Goal: Task Accomplishment & Management: Manage account settings

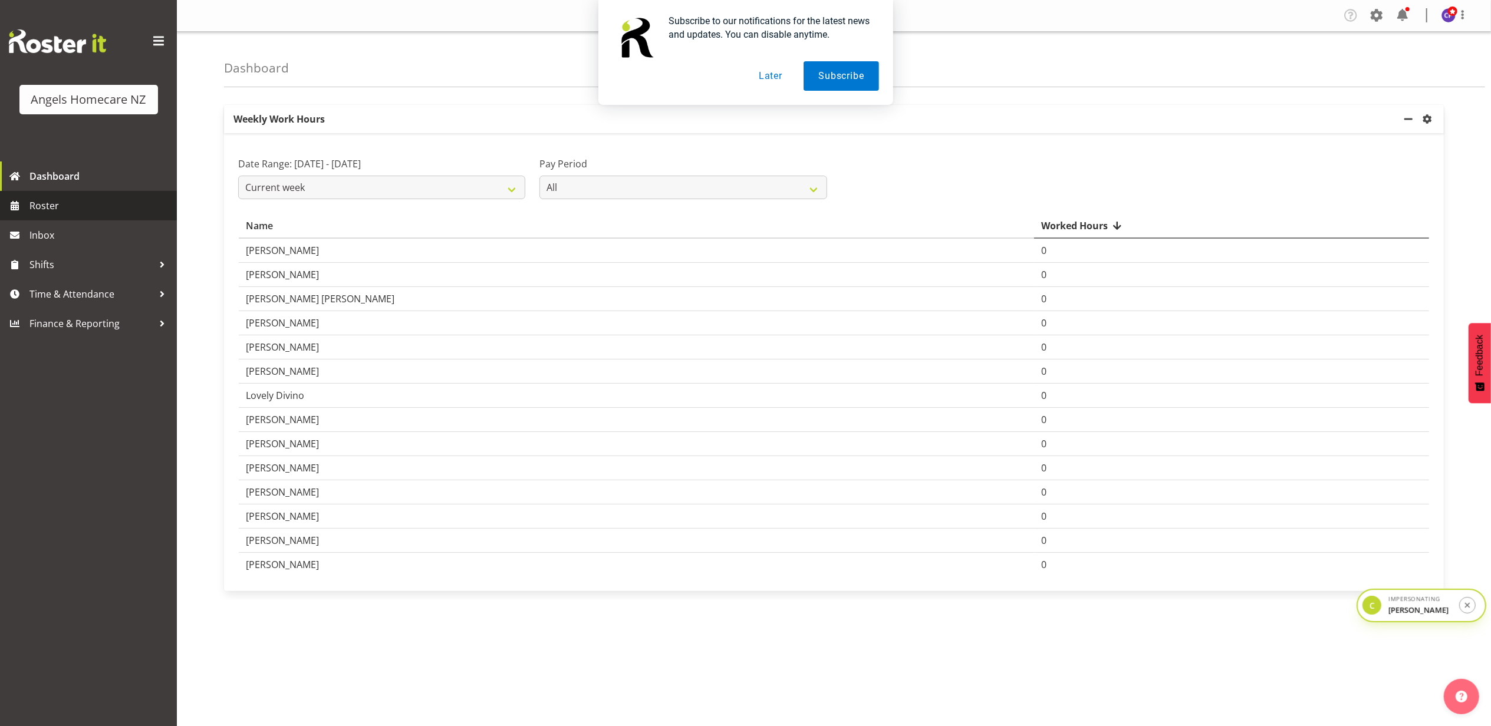
click at [68, 203] on span "Roster" at bounding box center [100, 206] width 142 height 18
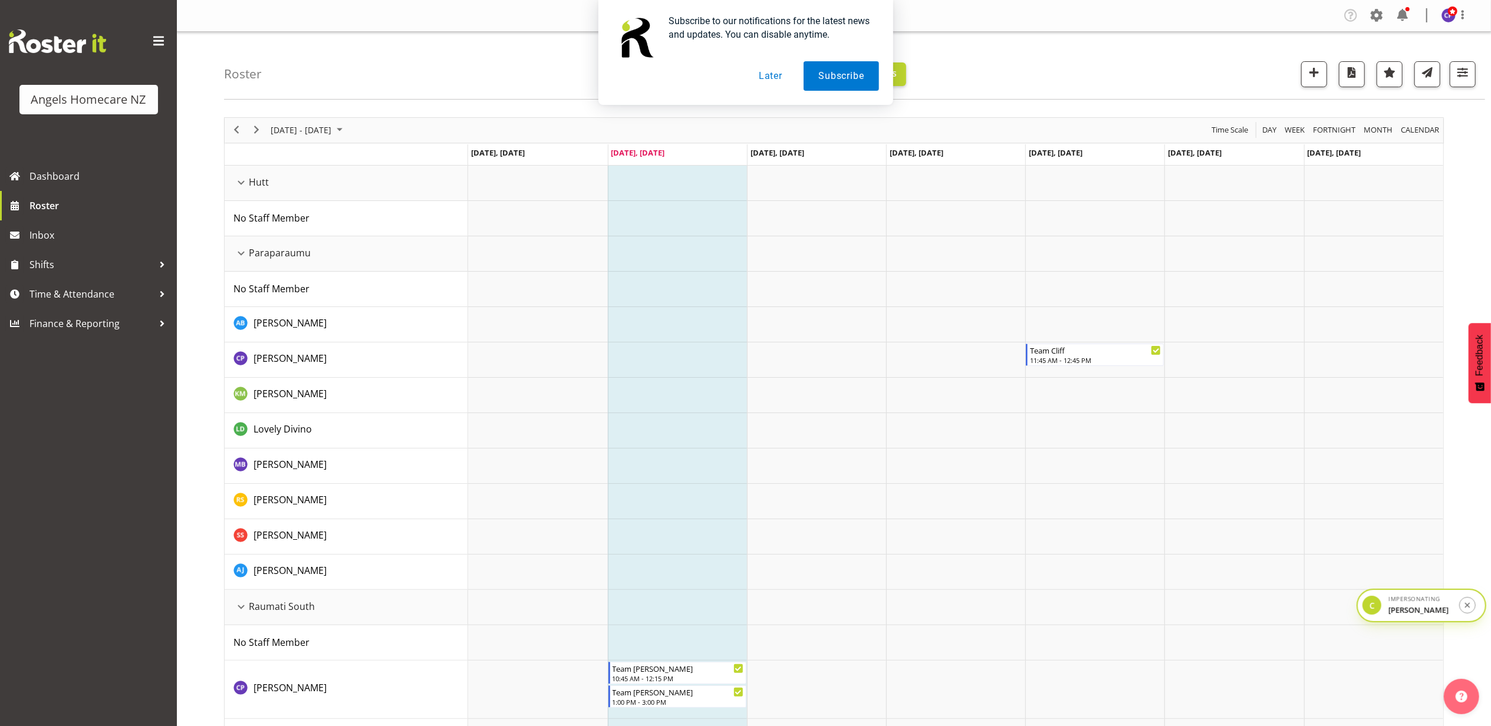
click at [776, 84] on button "Later" at bounding box center [770, 75] width 53 height 29
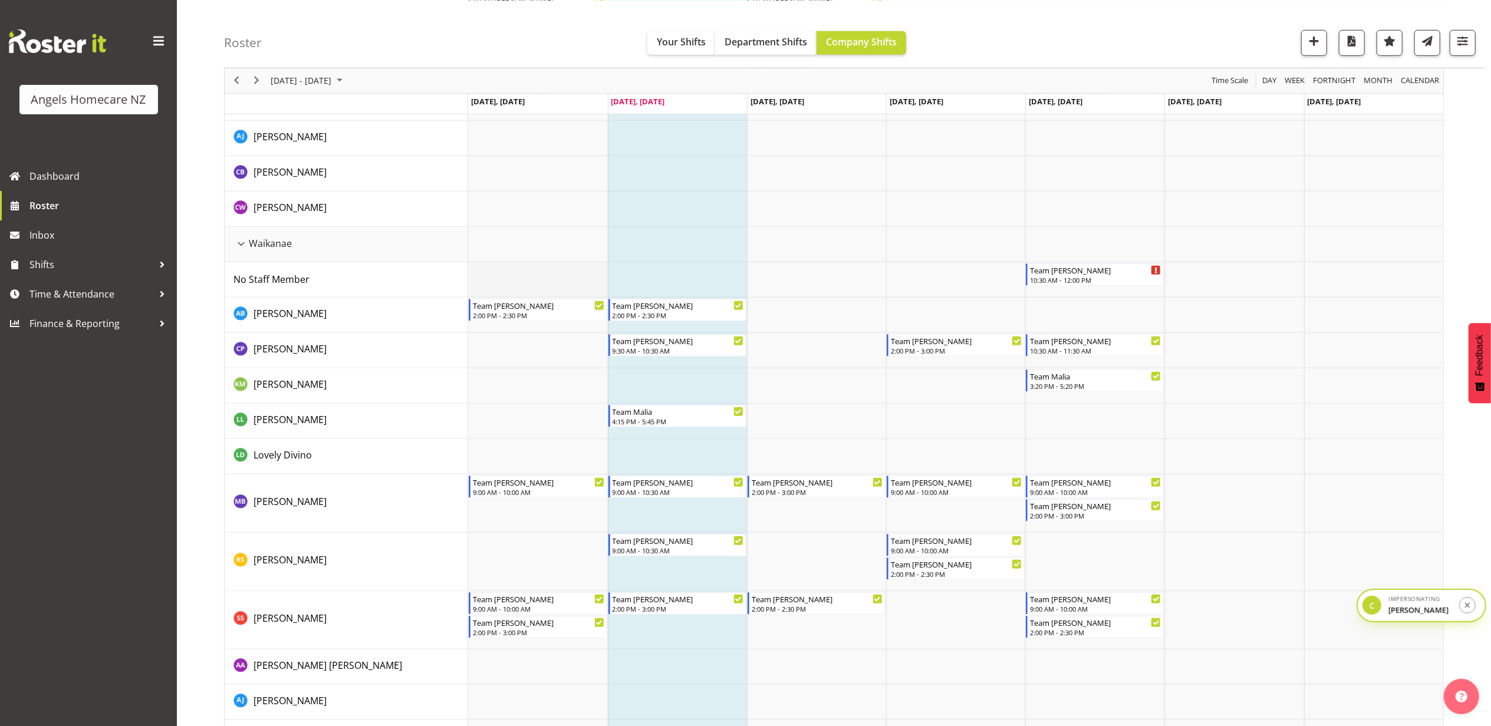
scroll to position [864, 0]
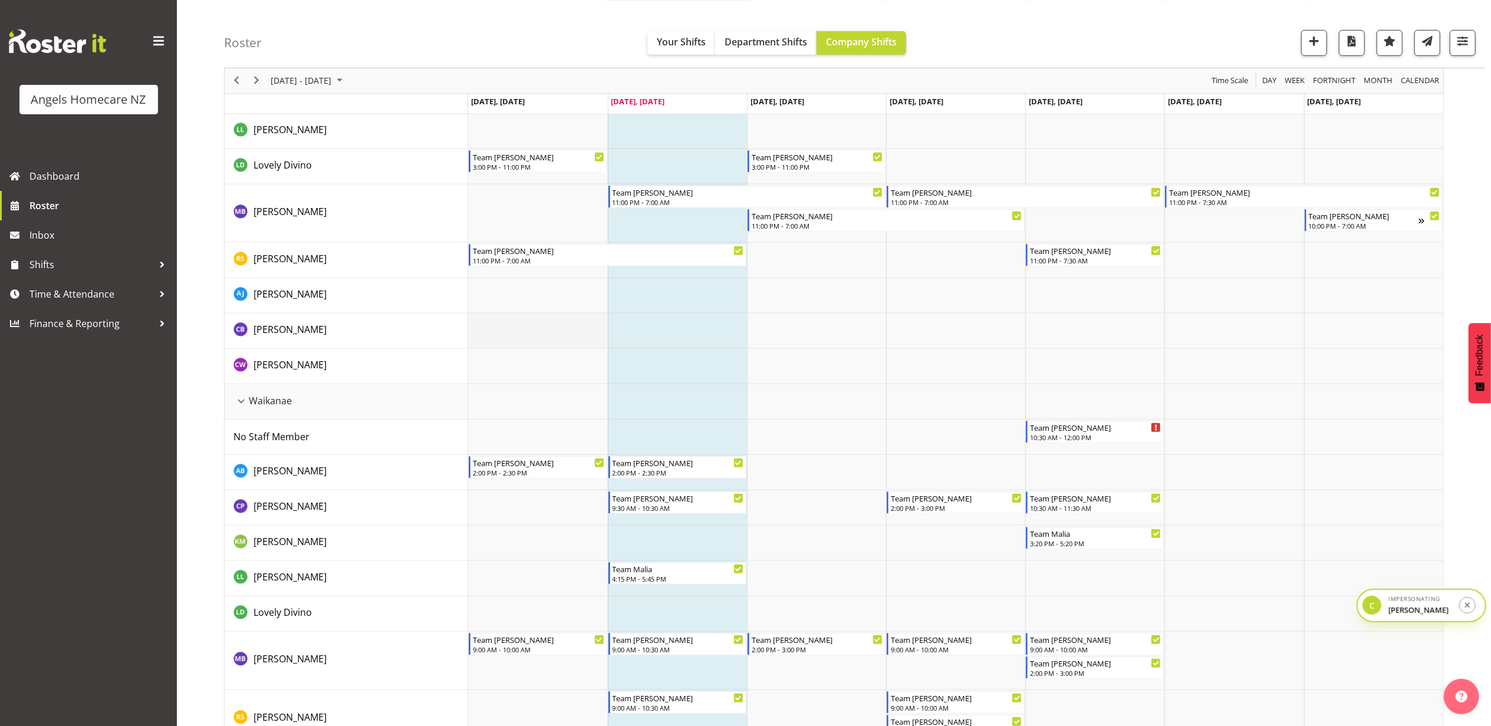
click at [507, 329] on td "Timeline Week of October 7, 2025" at bounding box center [537, 331] width 139 height 35
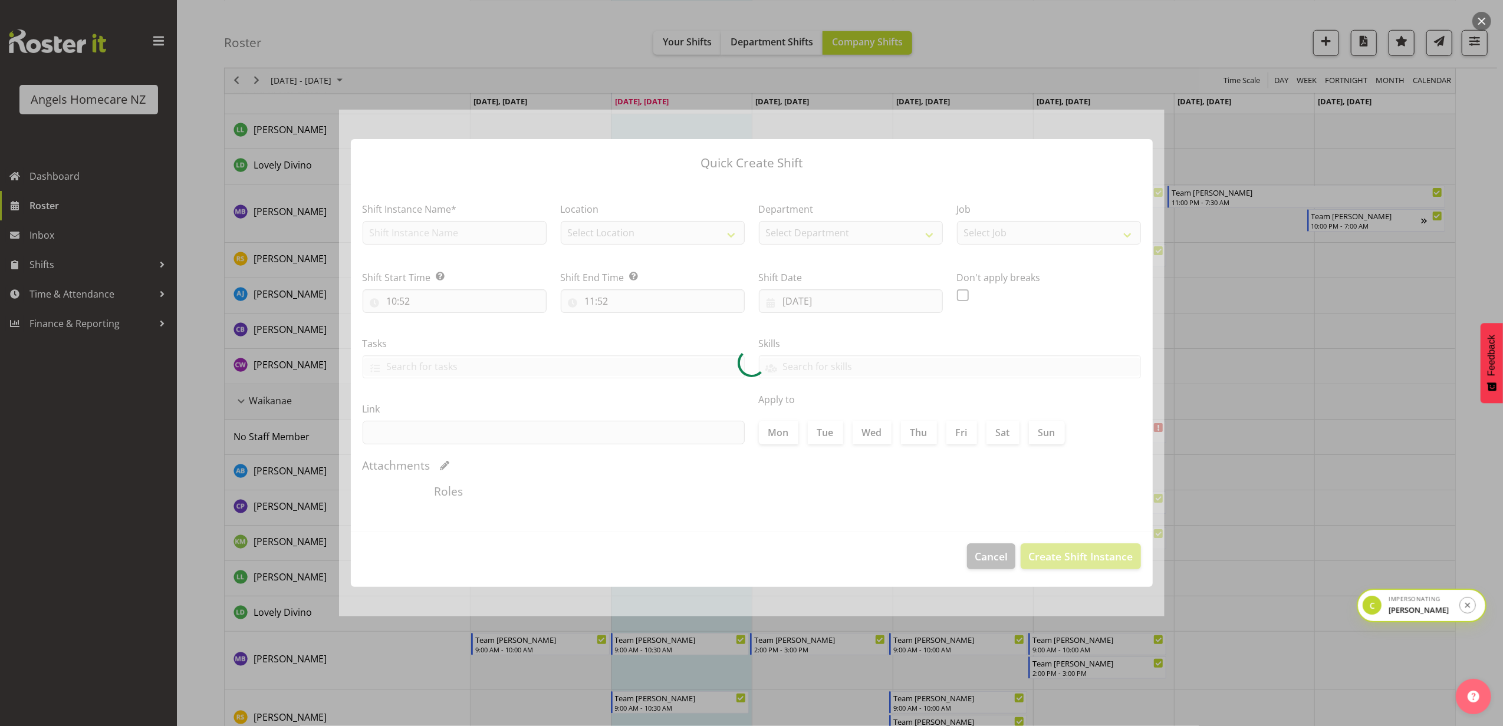
type input "06/10/2025"
checkbox input "true"
click at [979, 552] on div at bounding box center [751, 364] width 825 height 508
click at [999, 560] on div at bounding box center [751, 364] width 825 height 508
click at [986, 552] on div at bounding box center [751, 364] width 825 height 508
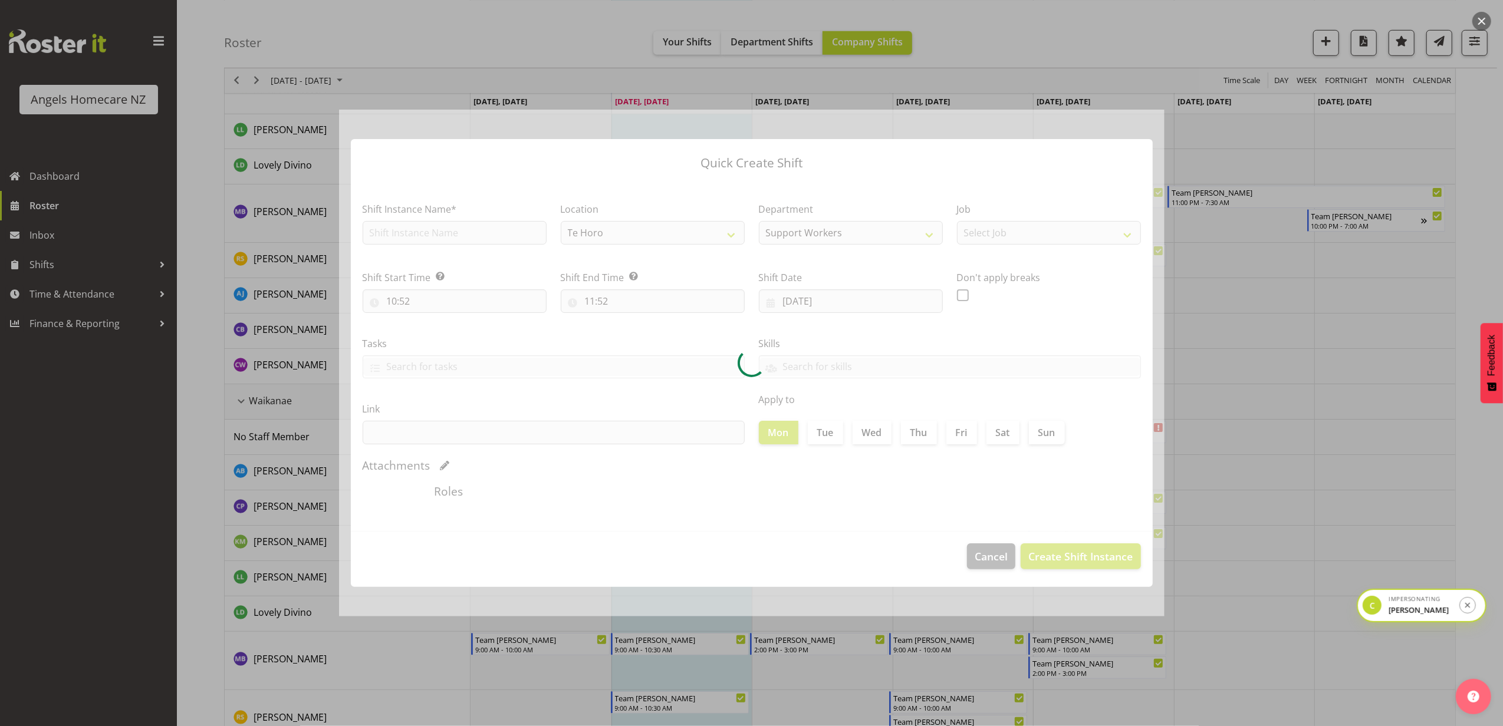
click at [1476, 24] on button "button" at bounding box center [1481, 21] width 19 height 19
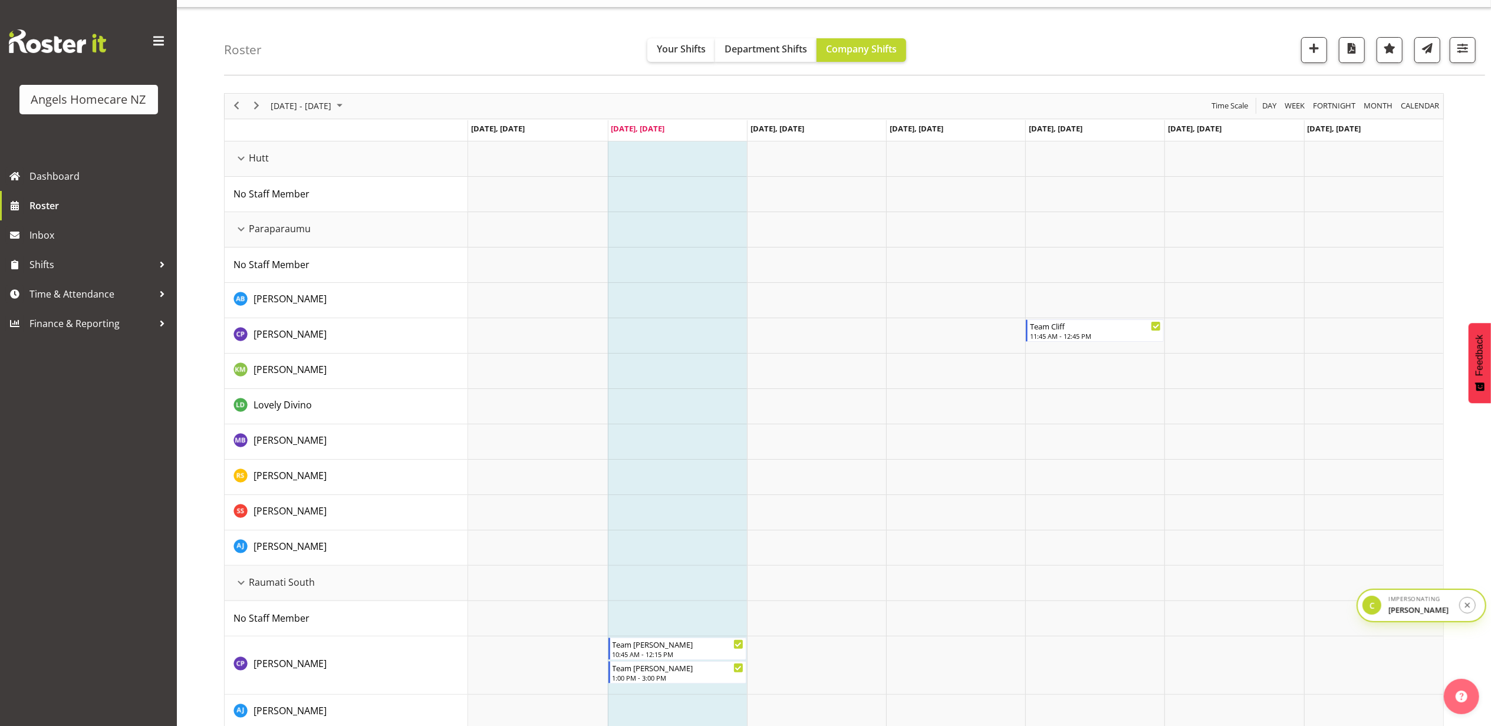
scroll to position [0, 0]
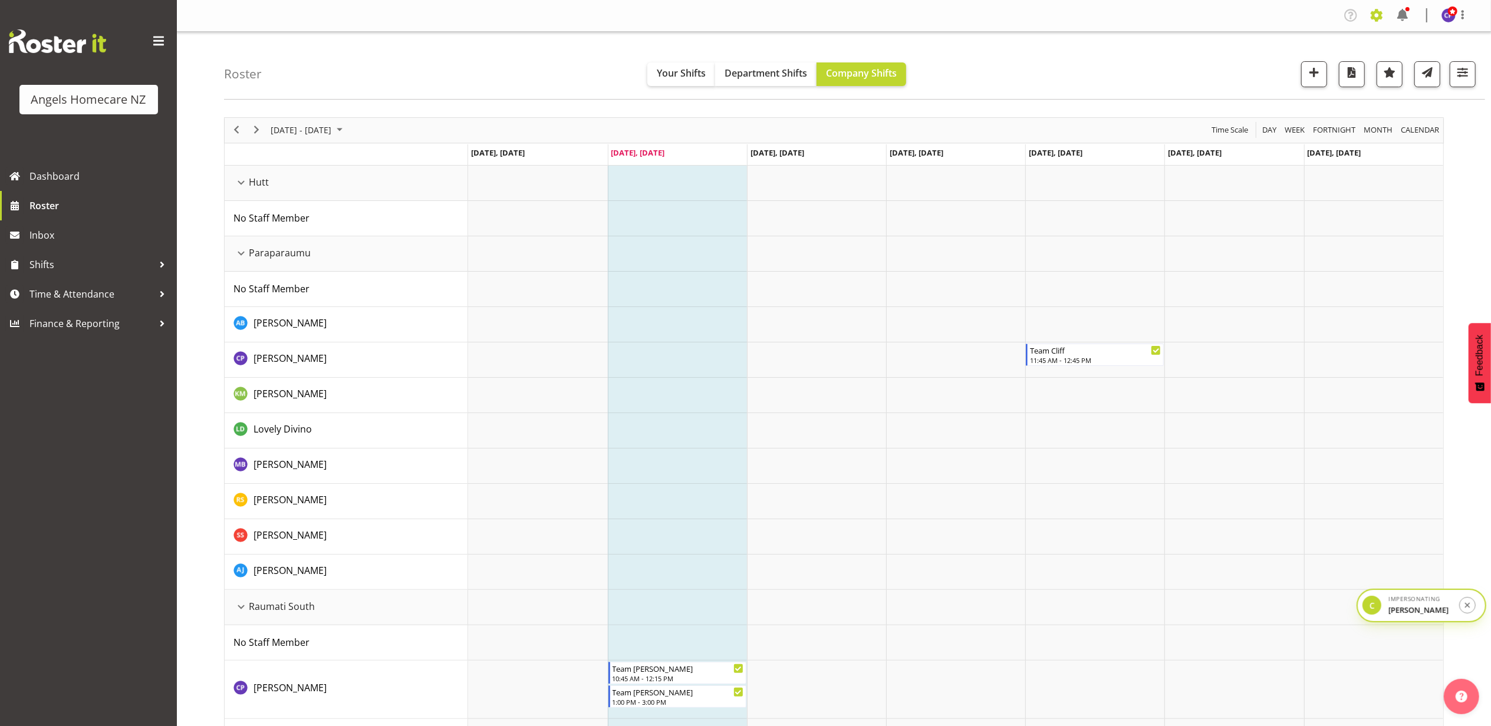
click at [1385, 12] on span at bounding box center [1376, 15] width 19 height 19
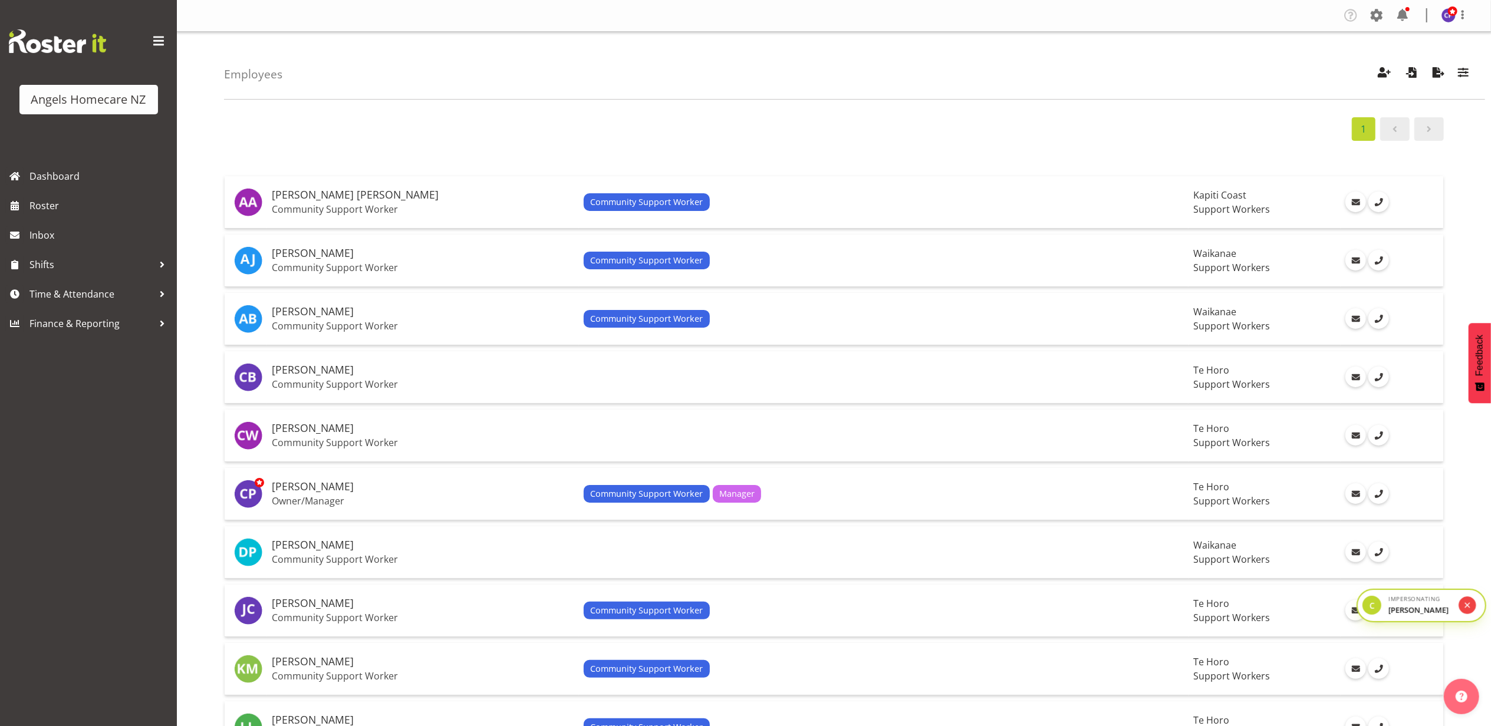
drag, startPoint x: 1463, startPoint y: 603, endPoint x: 1463, endPoint y: 591, distance: 11.8
click at [1463, 603] on button "submit" at bounding box center [1467, 605] width 17 height 17
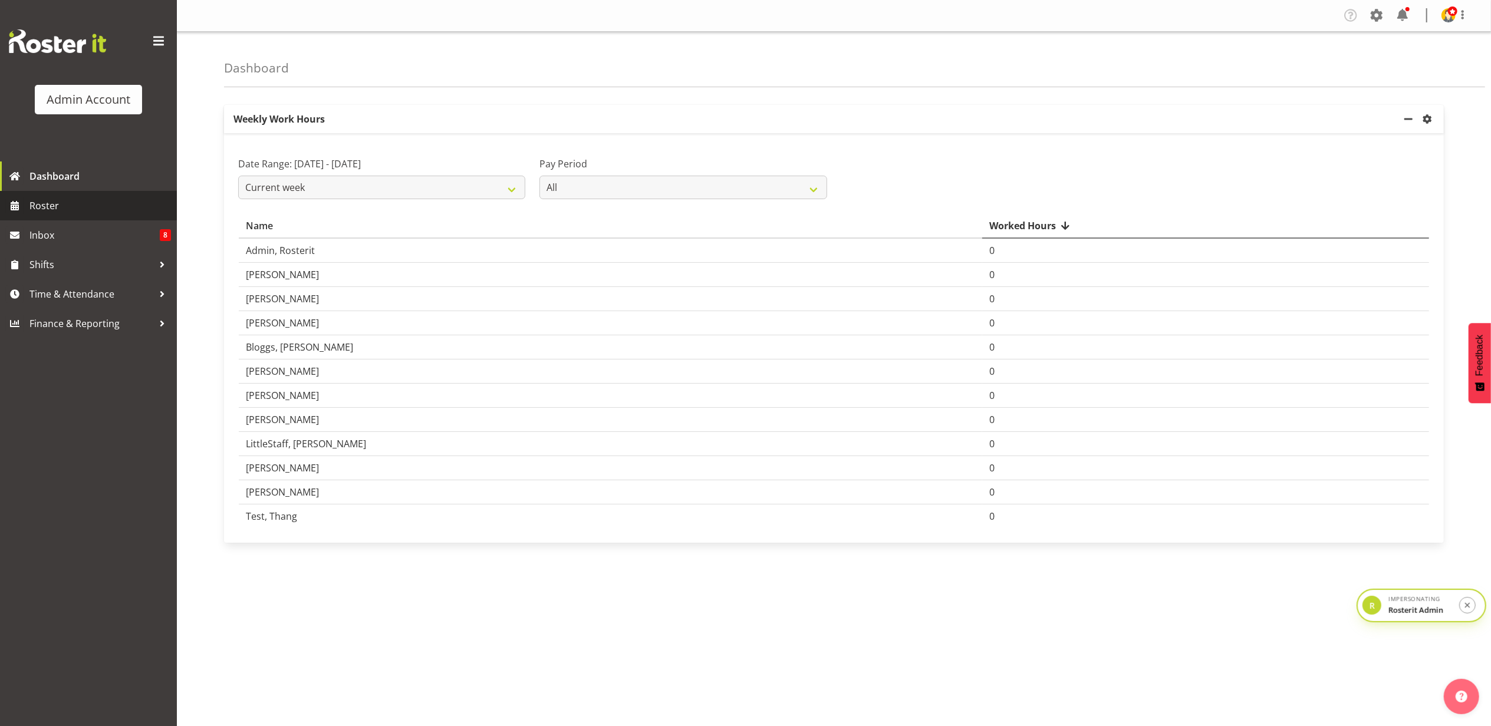
click at [78, 201] on span "Roster" at bounding box center [100, 206] width 142 height 18
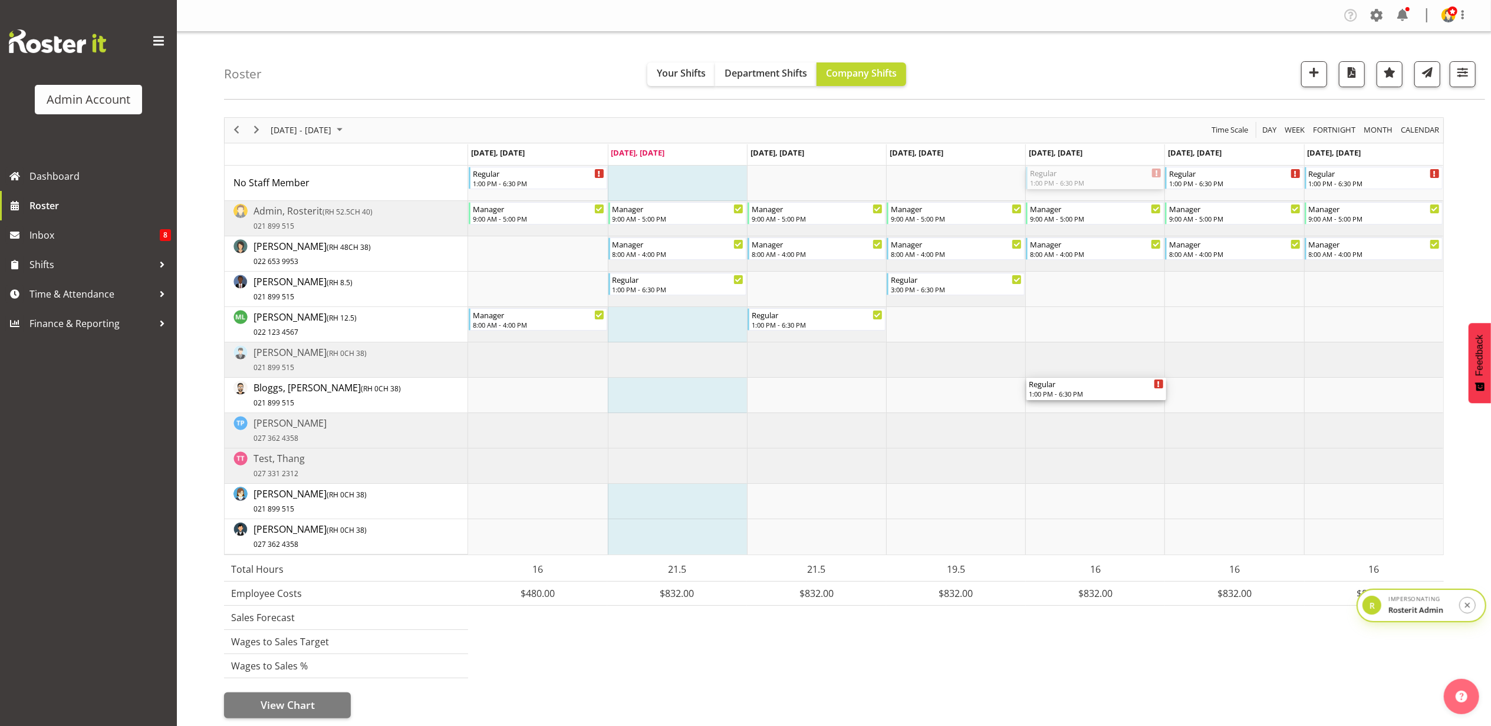
drag, startPoint x: 1117, startPoint y: 179, endPoint x: 1121, endPoint y: 382, distance: 202.9
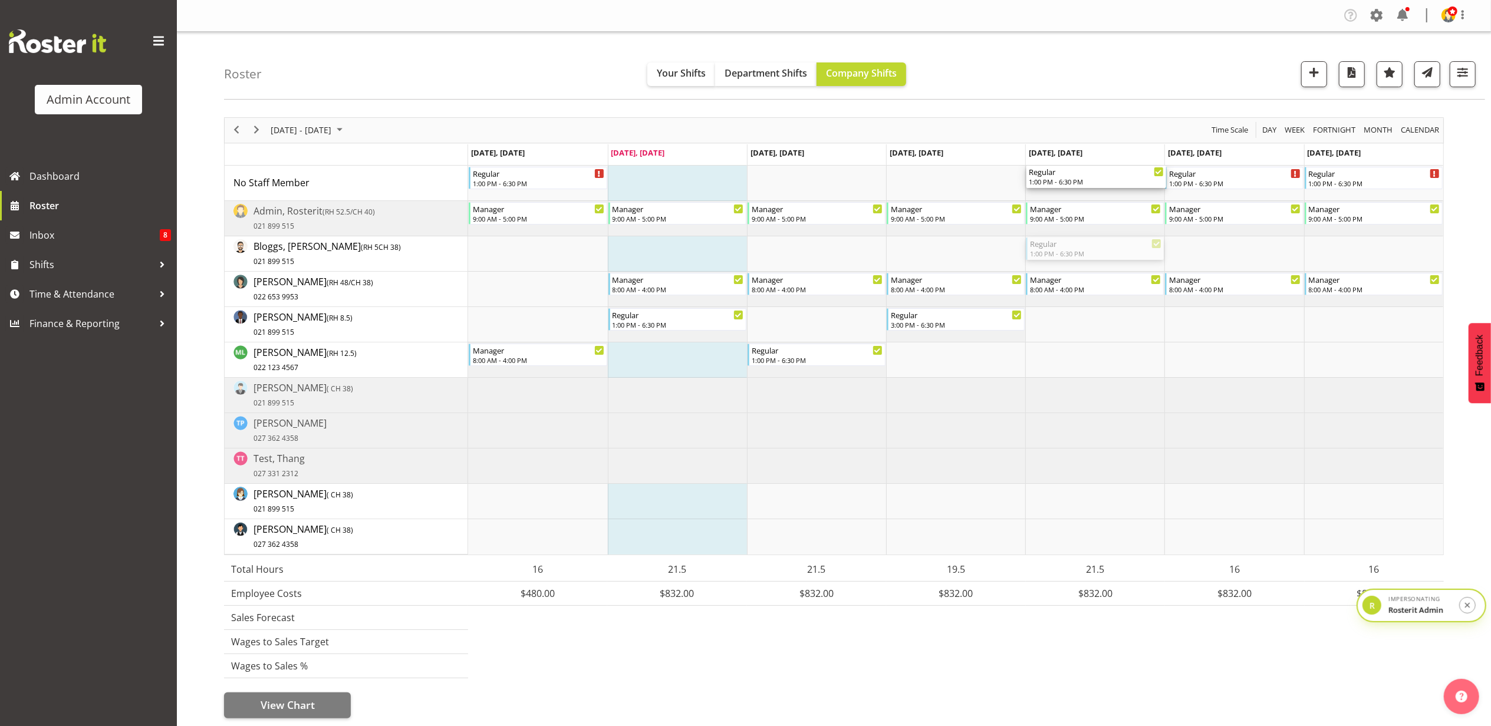
drag, startPoint x: 1092, startPoint y: 248, endPoint x: 1093, endPoint y: 189, distance: 59.0
click at [1093, 189] on div "Regular 1:00 PM - 6:30 PM Regular 1:00 PM - 6:30 PM Regular 1:00 PM - 6:30 PM R…" at bounding box center [955, 360] width 975 height 389
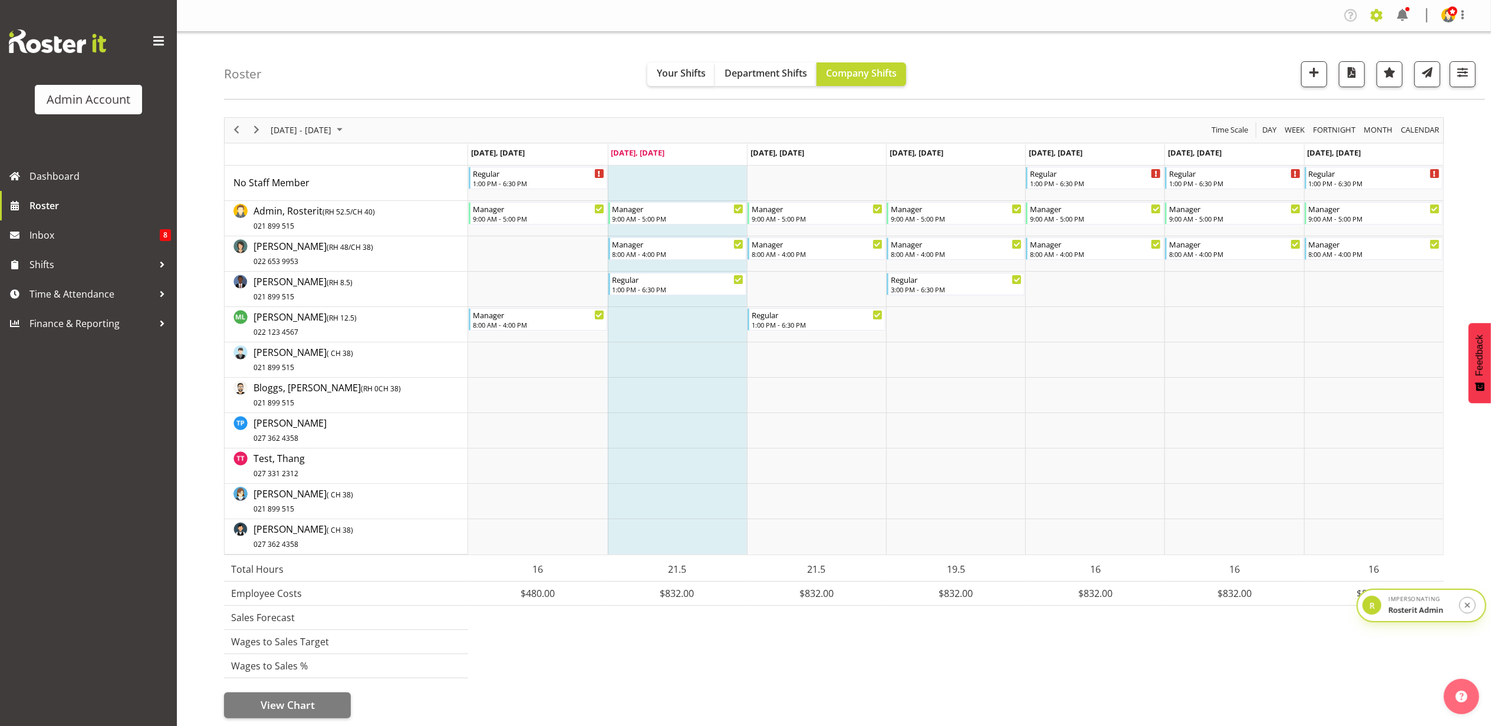
click at [1371, 15] on span at bounding box center [1376, 15] width 19 height 19
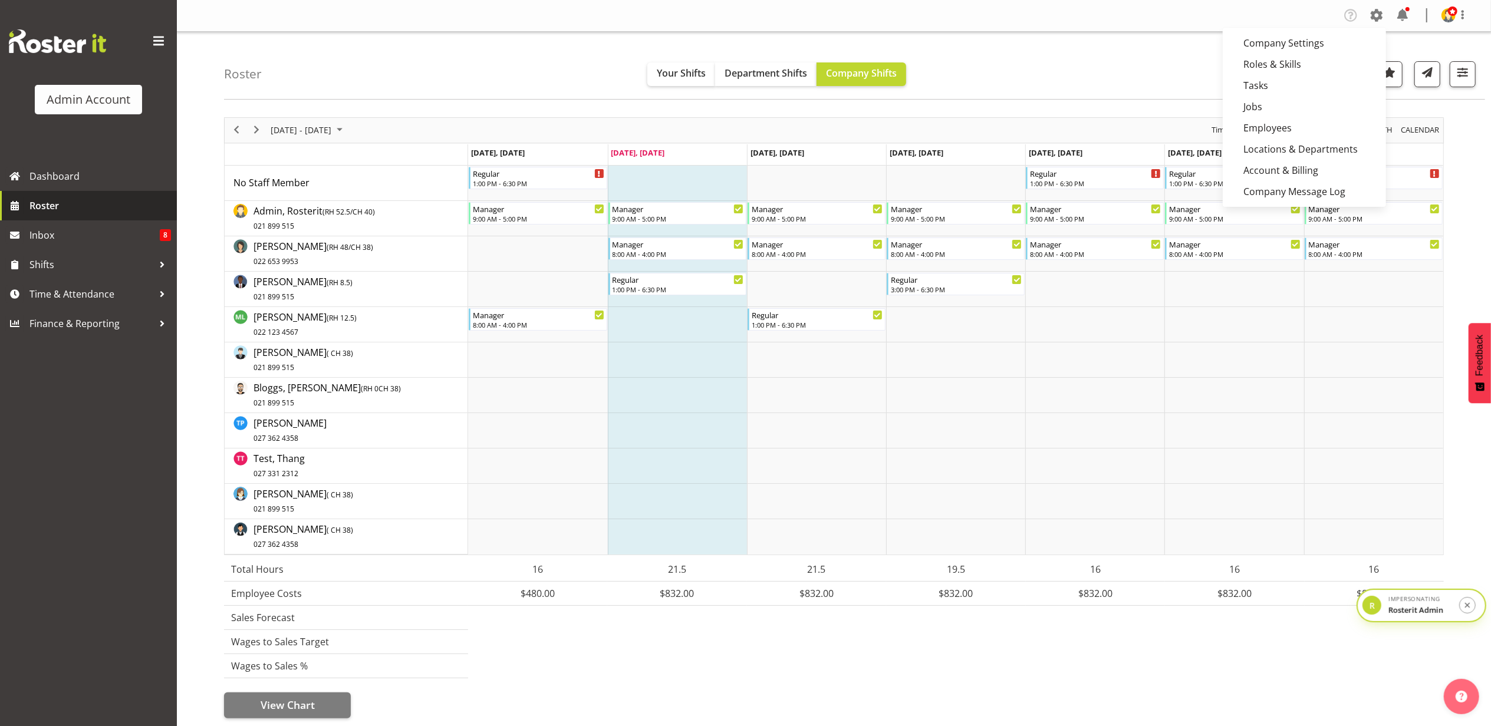
click at [78, 204] on span "Roster" at bounding box center [100, 206] width 142 height 18
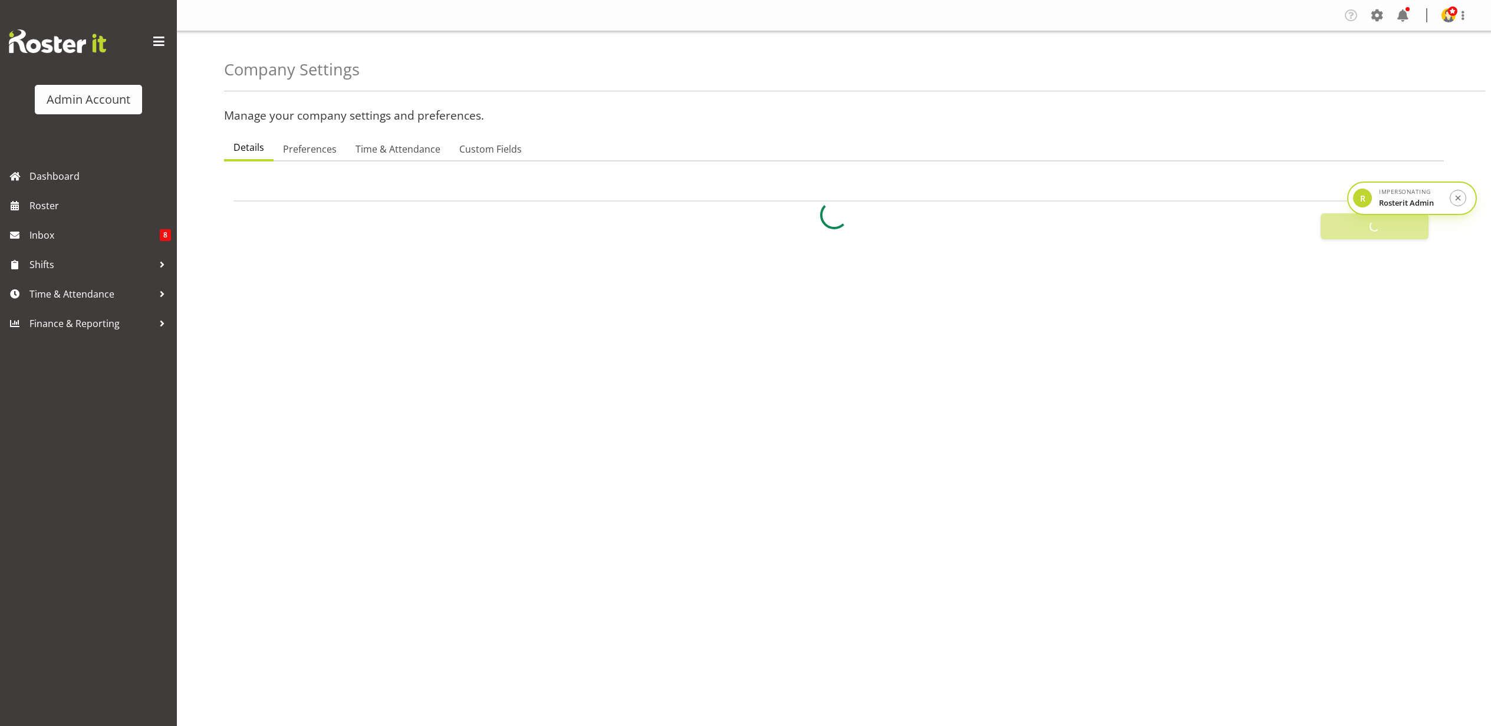
select select
select select "monday"
select select "surname_first"
checkbox input "false"
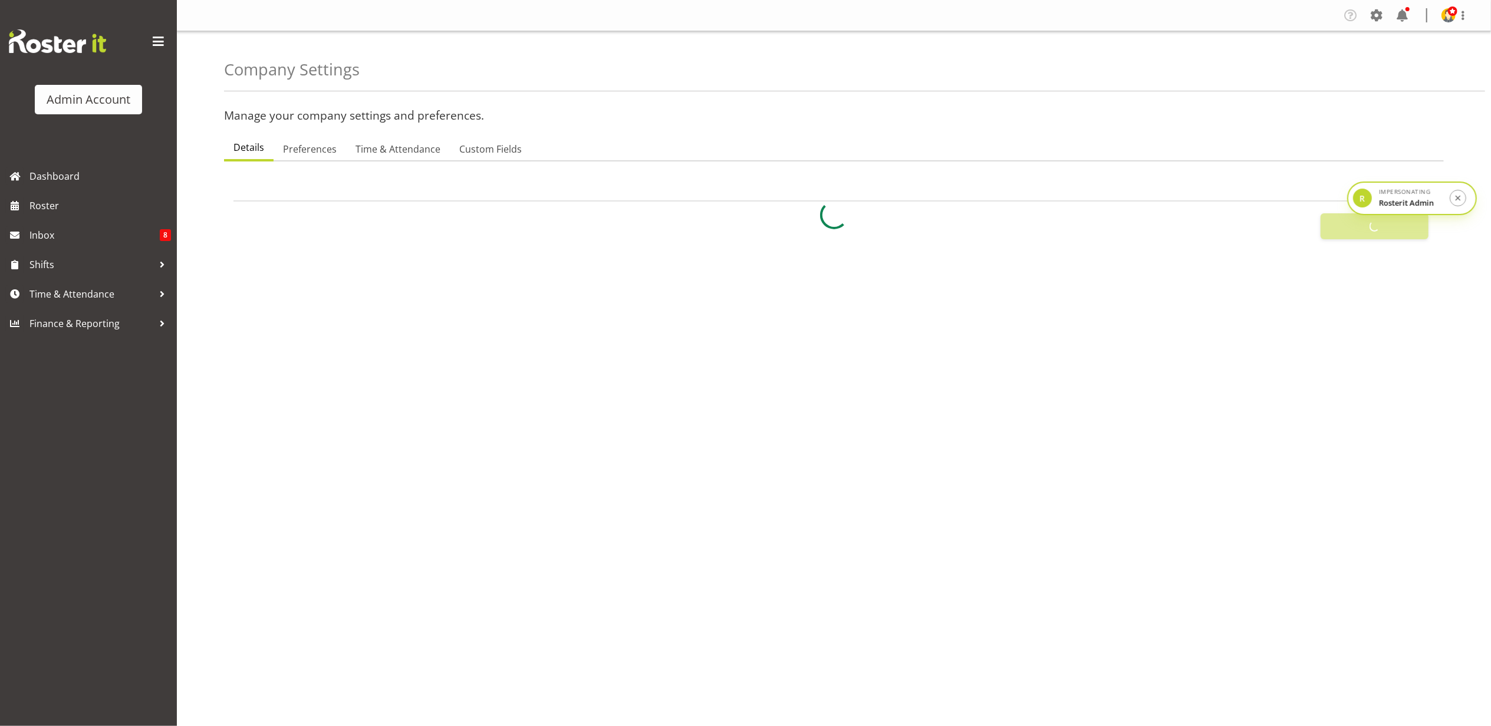
checkbox input "true"
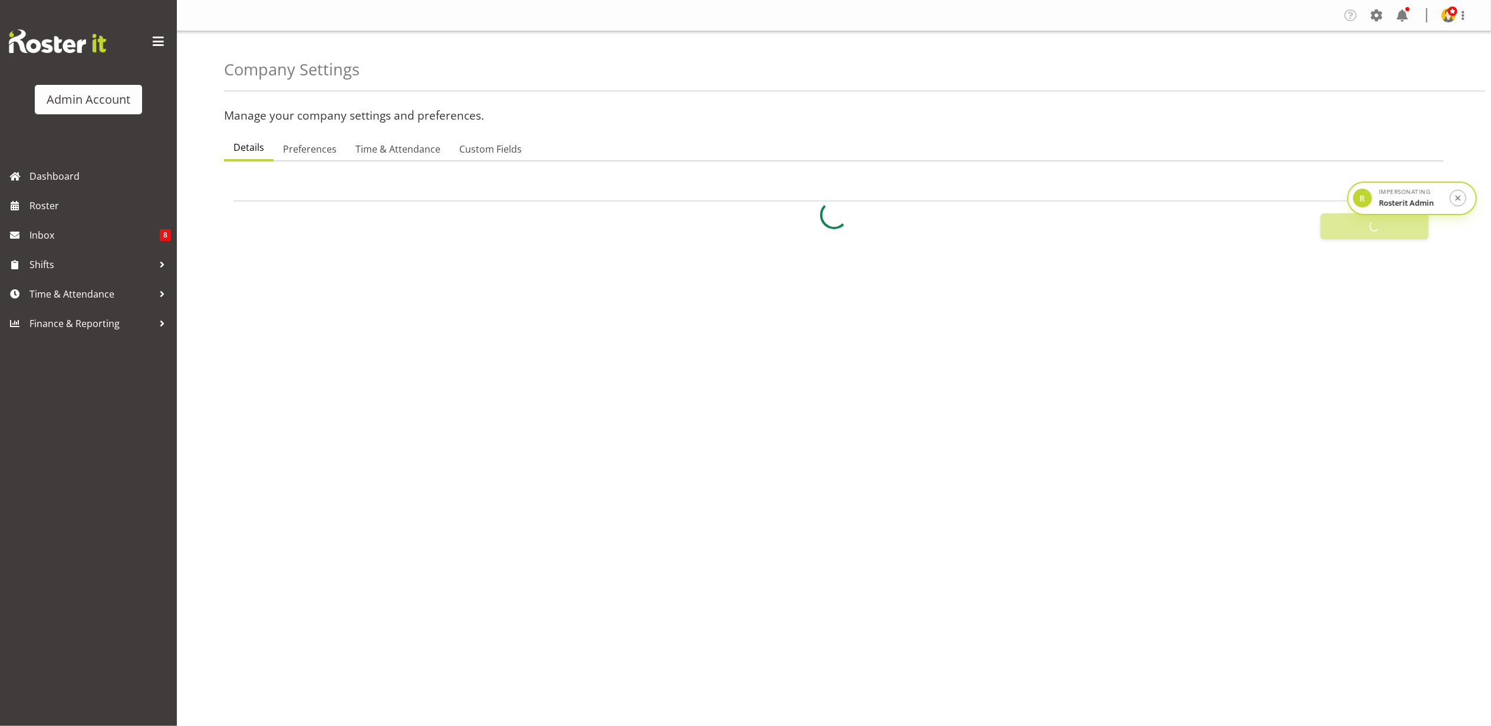
checkbox input "true"
checkbox input "false"
checkbox input "true"
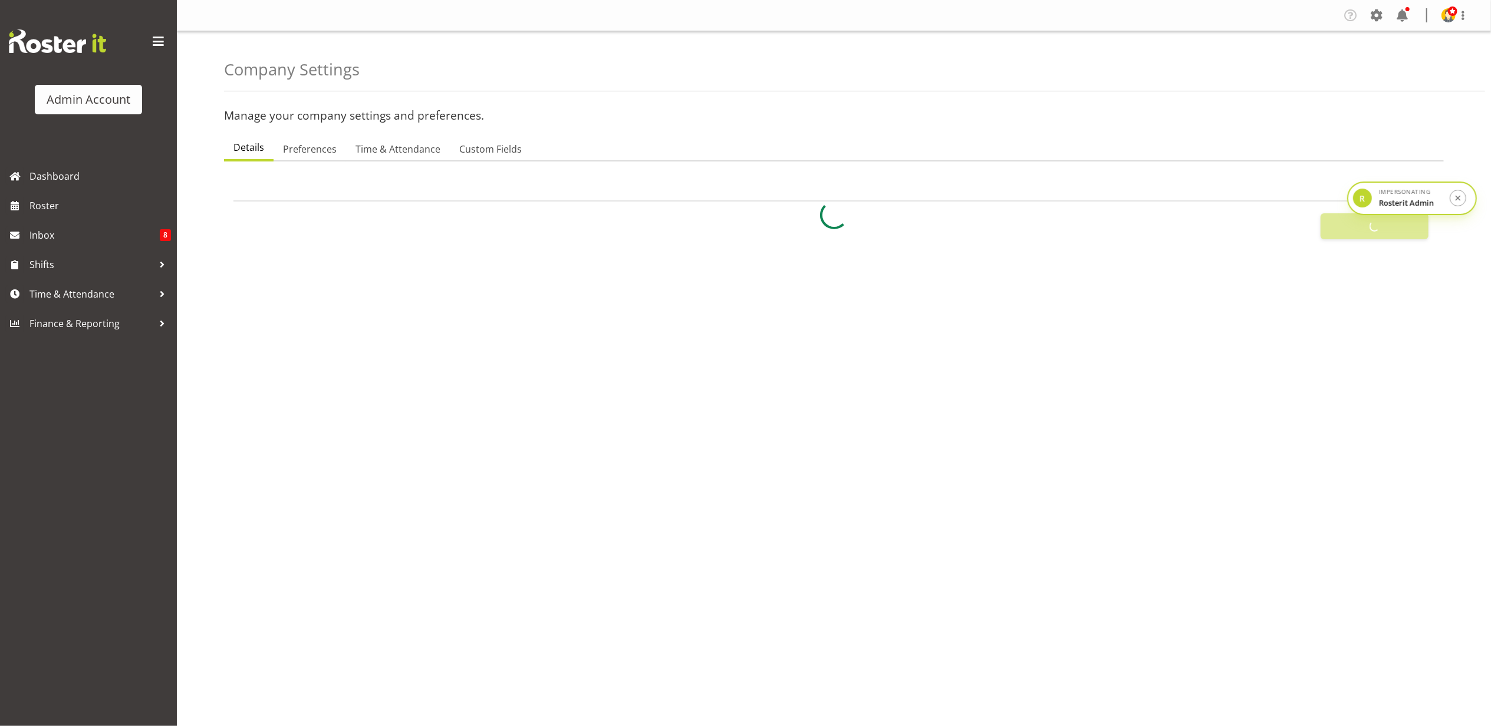
type input "24"
type input "0"
type input "24"
type input "0"
checkbox input "false"
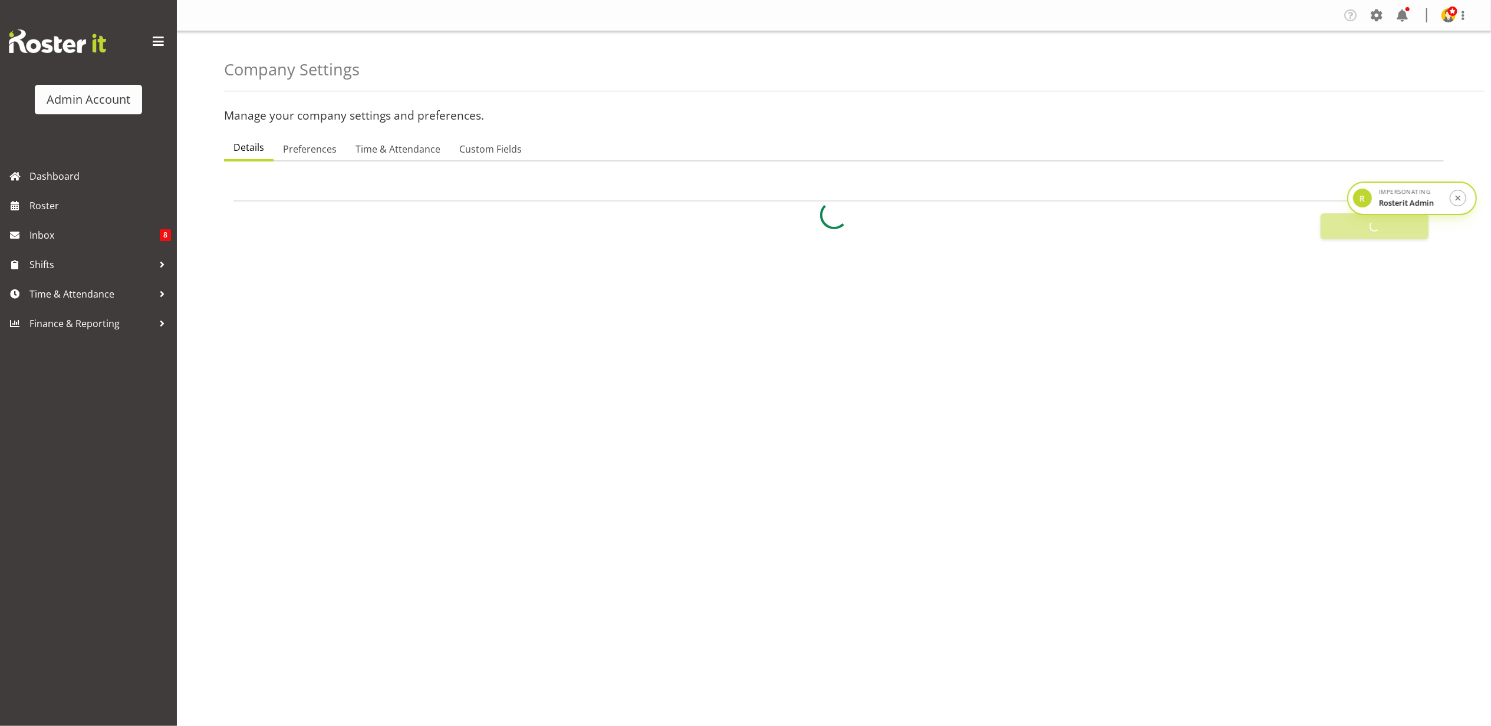
checkbox input "false"
checkbox input "true"
select select "1_day_before"
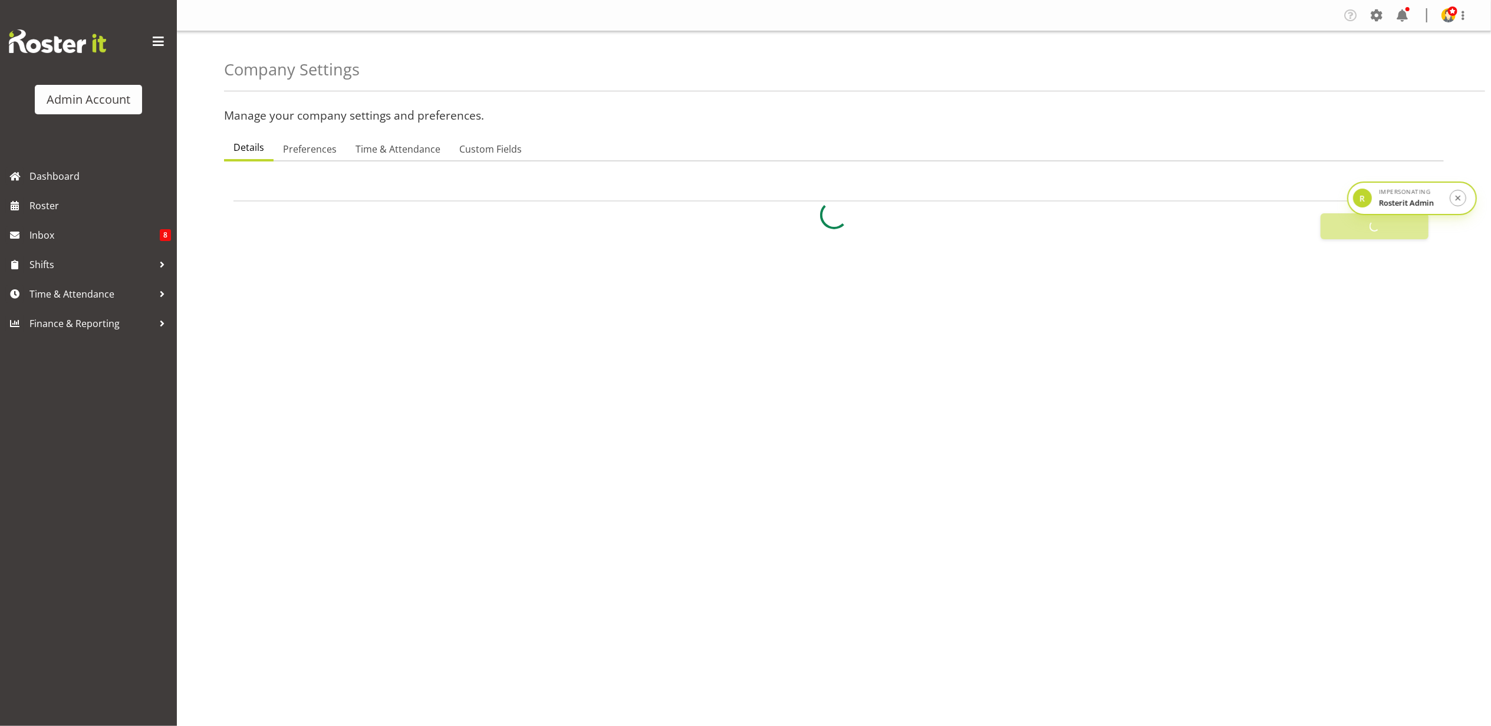
type input "60"
checkbox input "true"
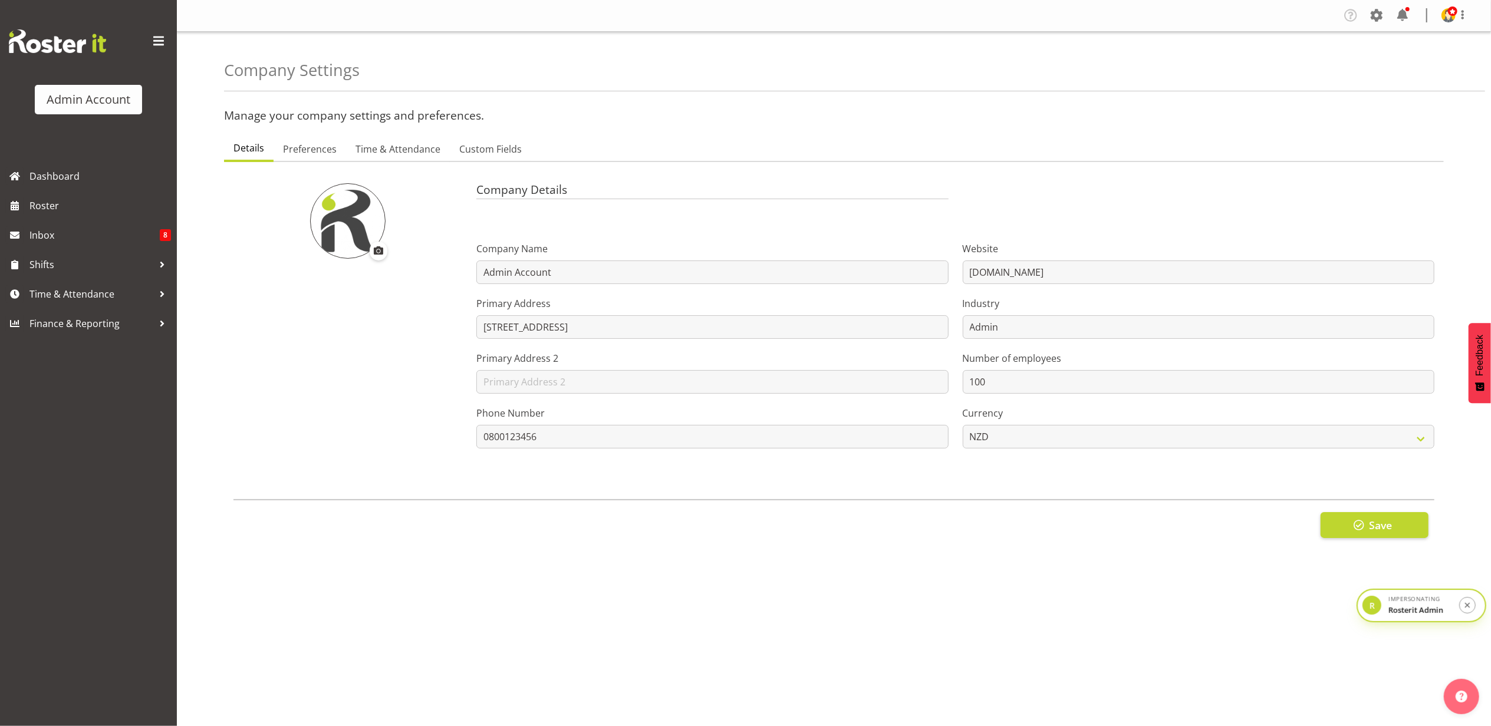
click at [302, 137] on ul "Details Preferences Time & Attendance Custom Fields" at bounding box center [834, 149] width 1220 height 26
click at [302, 140] on link "Preferences" at bounding box center [310, 149] width 73 height 25
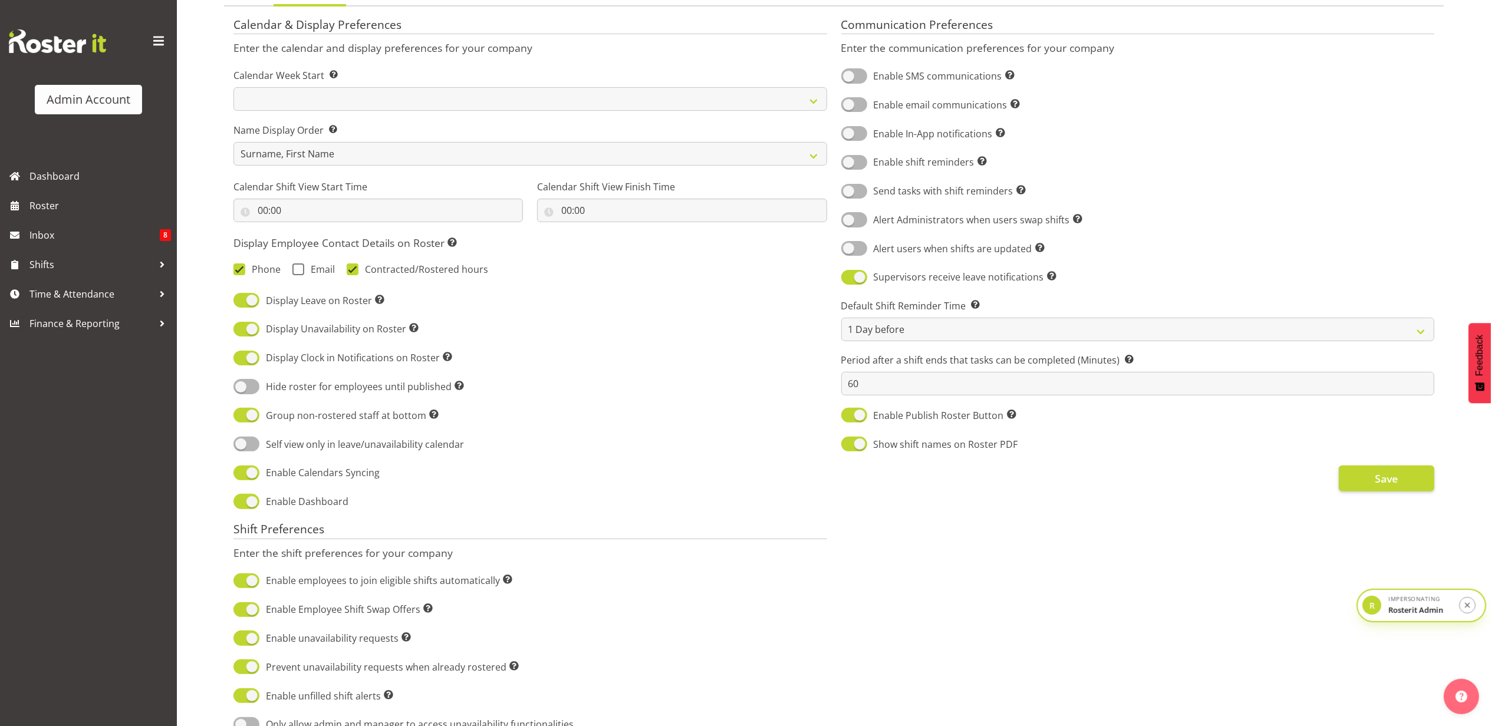
scroll to position [157, 0]
click at [244, 386] on span at bounding box center [246, 385] width 26 height 15
click at [241, 386] on input "Hide roster for employees until published Hides the roster for users with the '…" at bounding box center [237, 385] width 8 height 8
checkbox input "true"
click at [1384, 476] on span "Save" at bounding box center [1386, 477] width 23 height 15
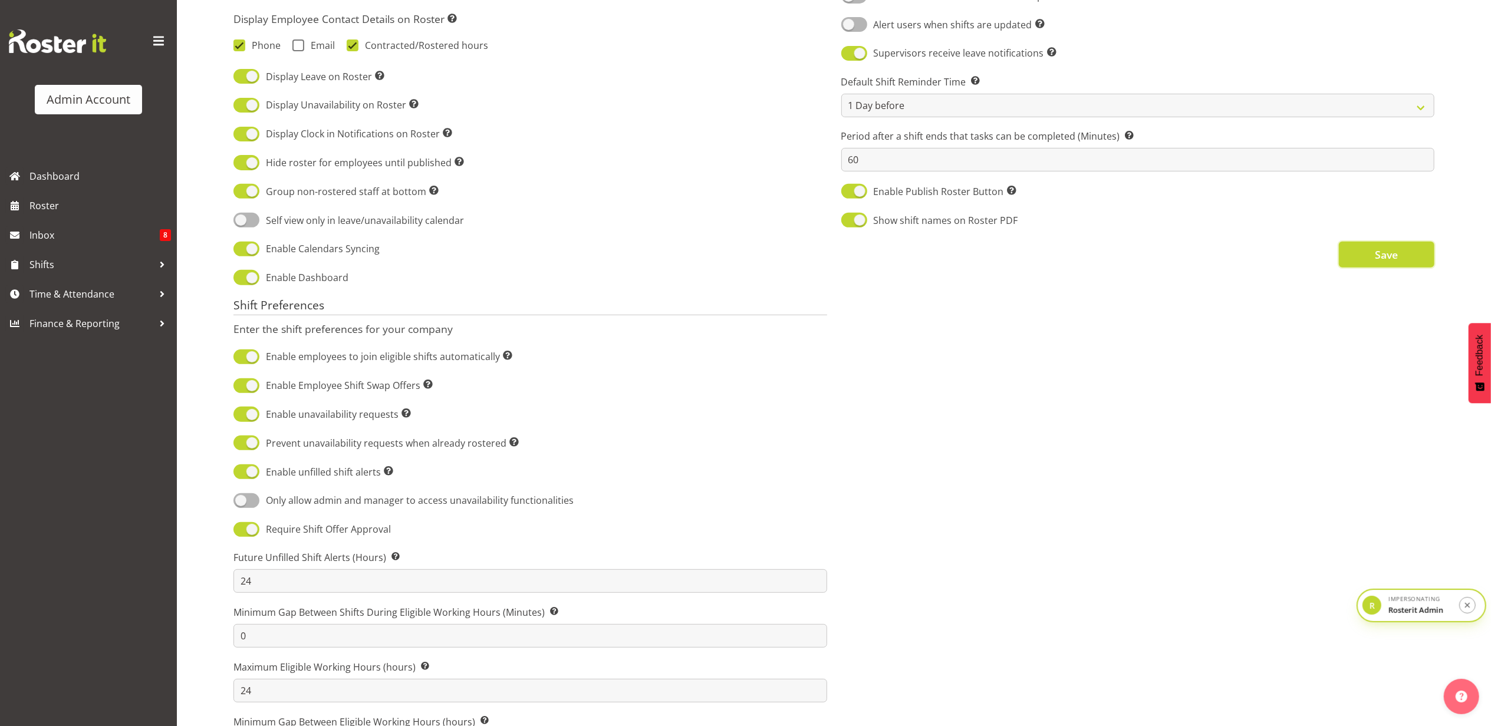
scroll to position [447, 0]
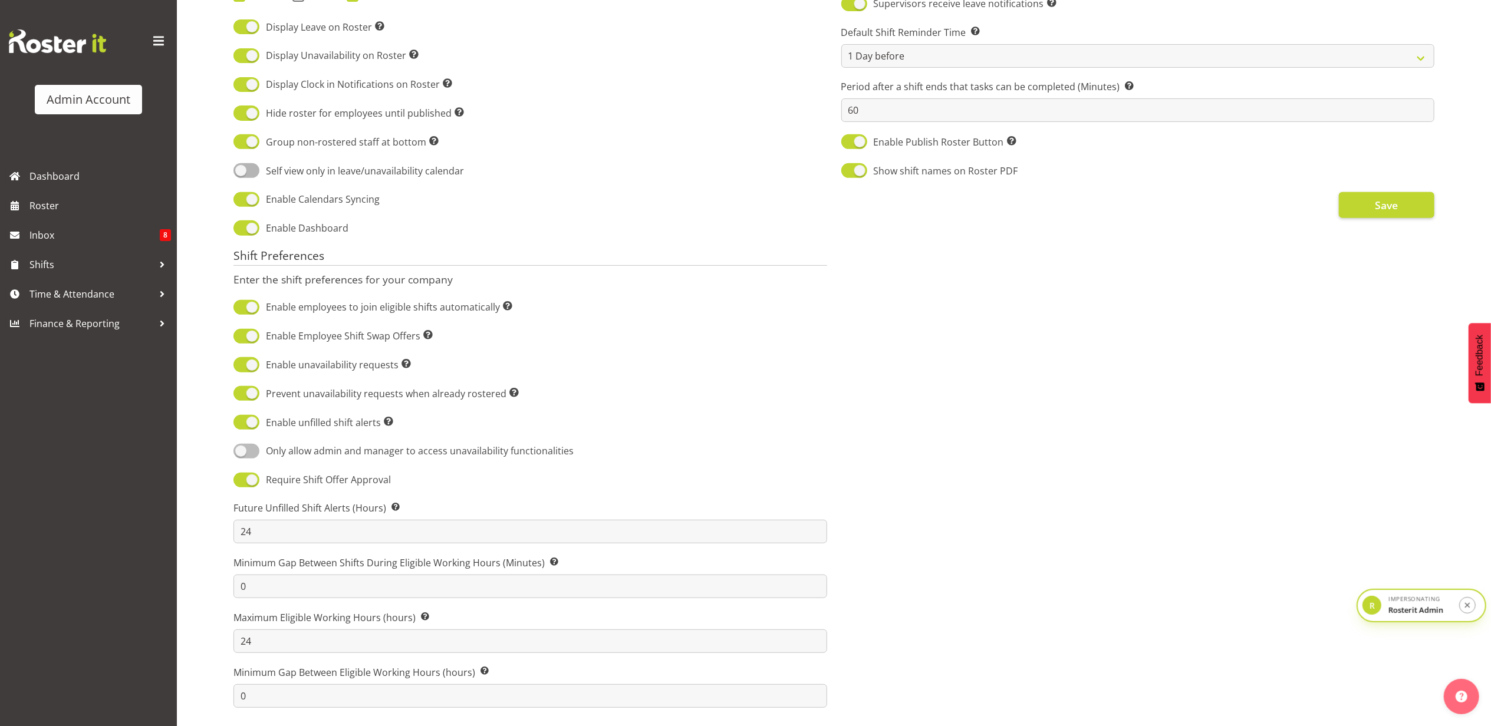
click at [262, 444] on span "Only allow admin and manager to access unavailability functionalities" at bounding box center [416, 451] width 314 height 14
click at [241, 448] on input "Only allow admin and manager to access unavailability functionalities" at bounding box center [237, 452] width 8 height 8
checkbox input "true"
click at [1375, 198] on span "Save" at bounding box center [1386, 205] width 23 height 15
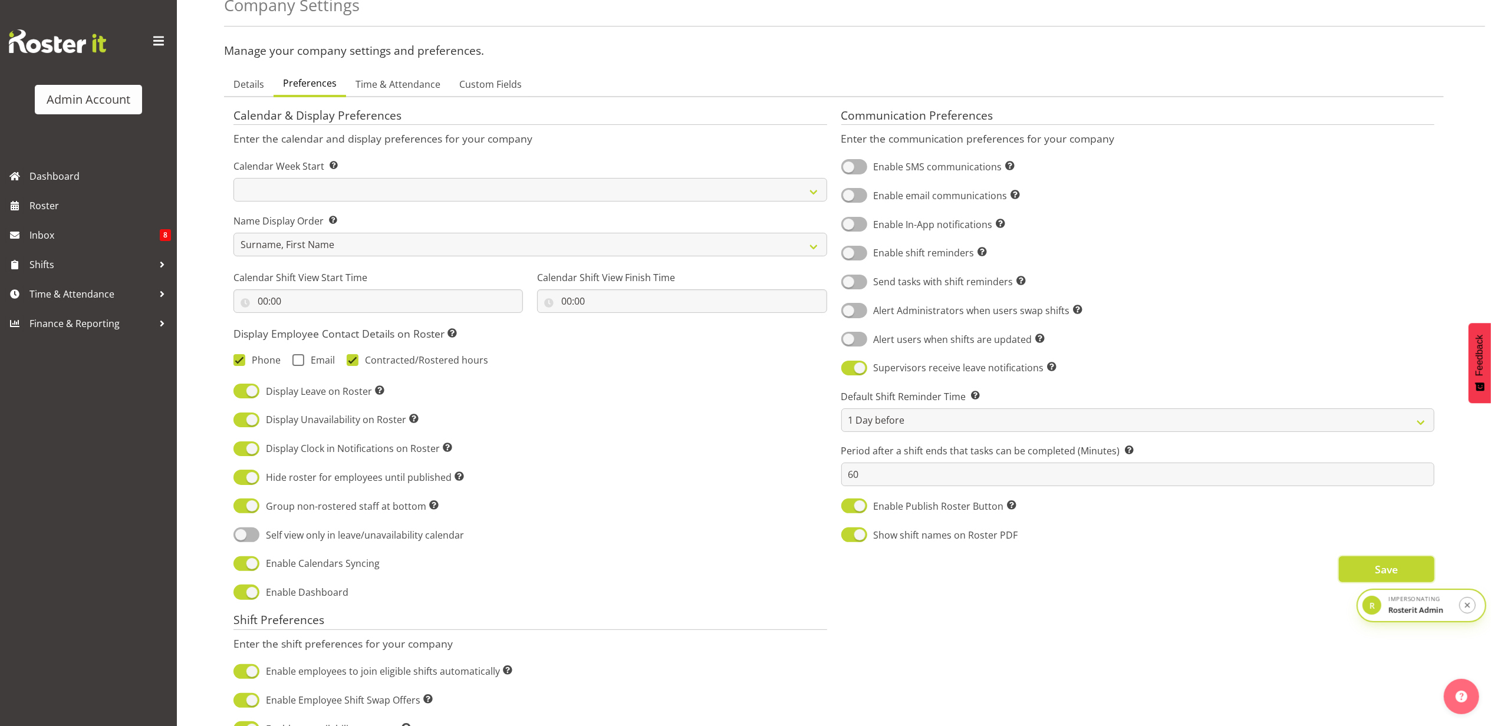
scroll to position [54, 0]
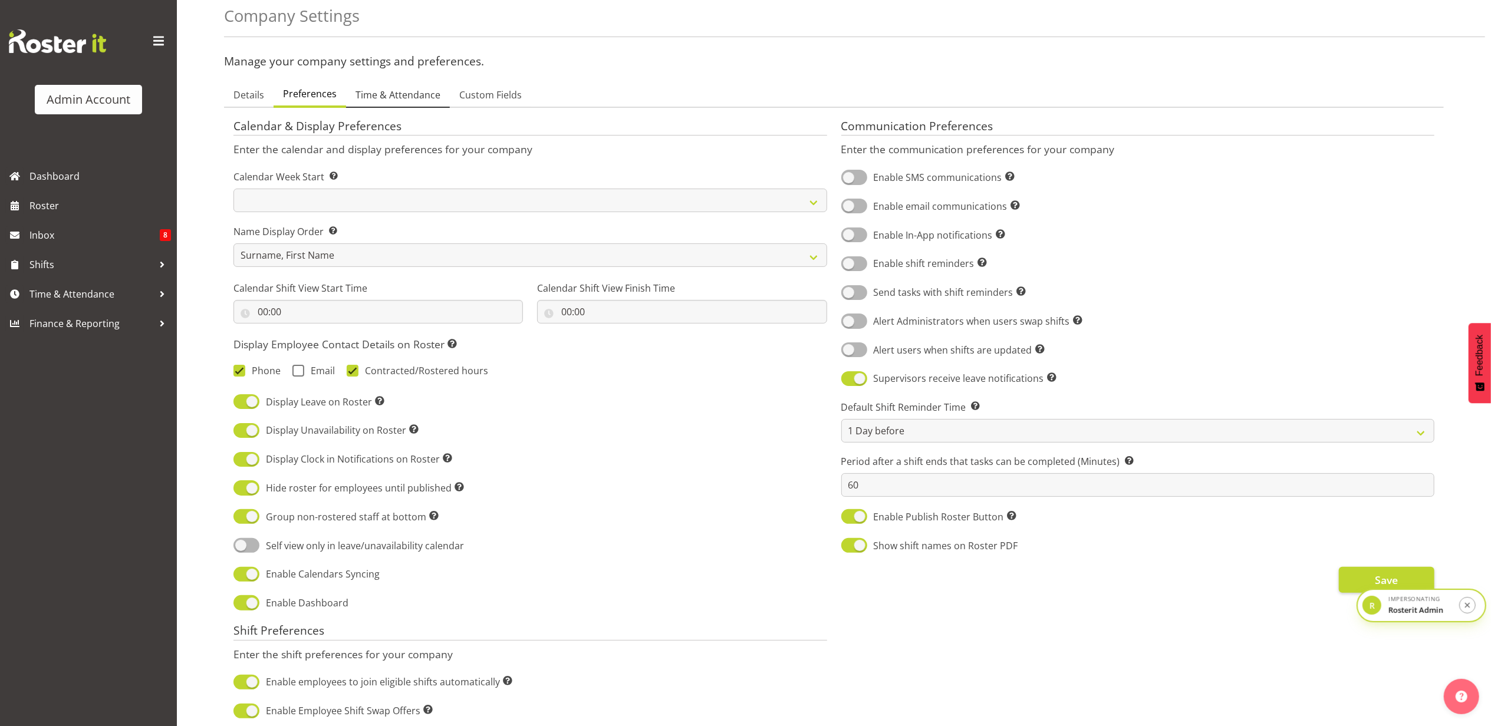
click at [361, 98] on span "Time & Attendance" at bounding box center [398, 95] width 85 height 14
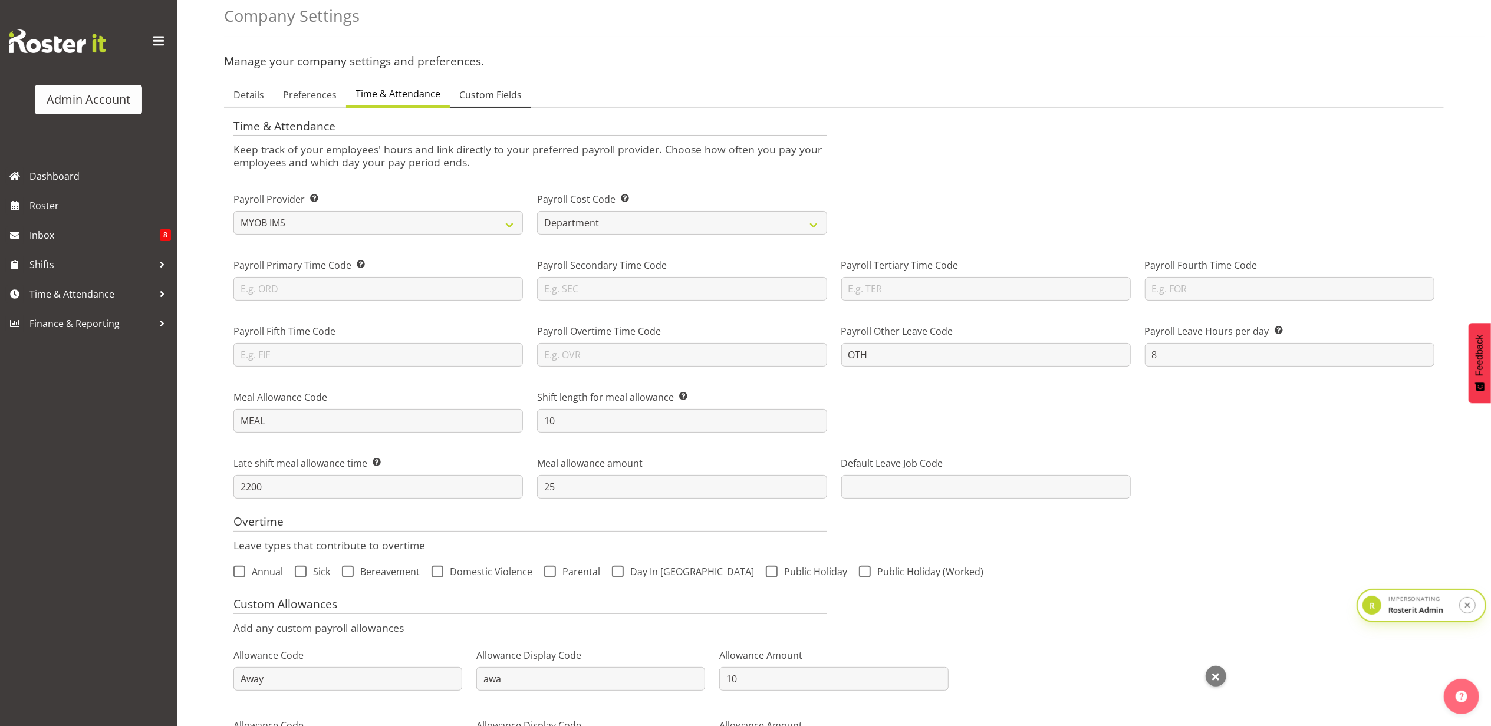
click at [487, 93] on span "Custom Fields" at bounding box center [490, 95] width 62 height 14
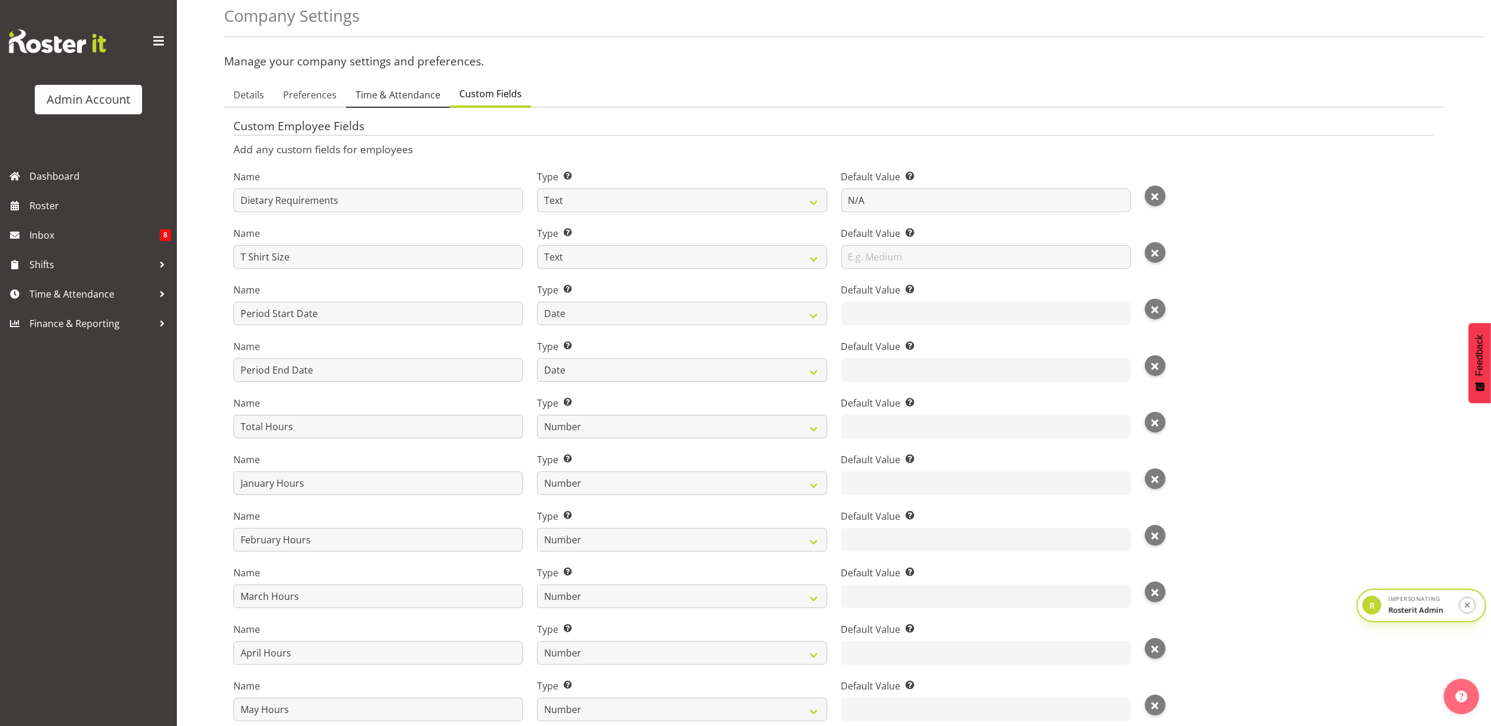
click at [407, 100] on span "Time & Attendance" at bounding box center [398, 95] width 85 height 14
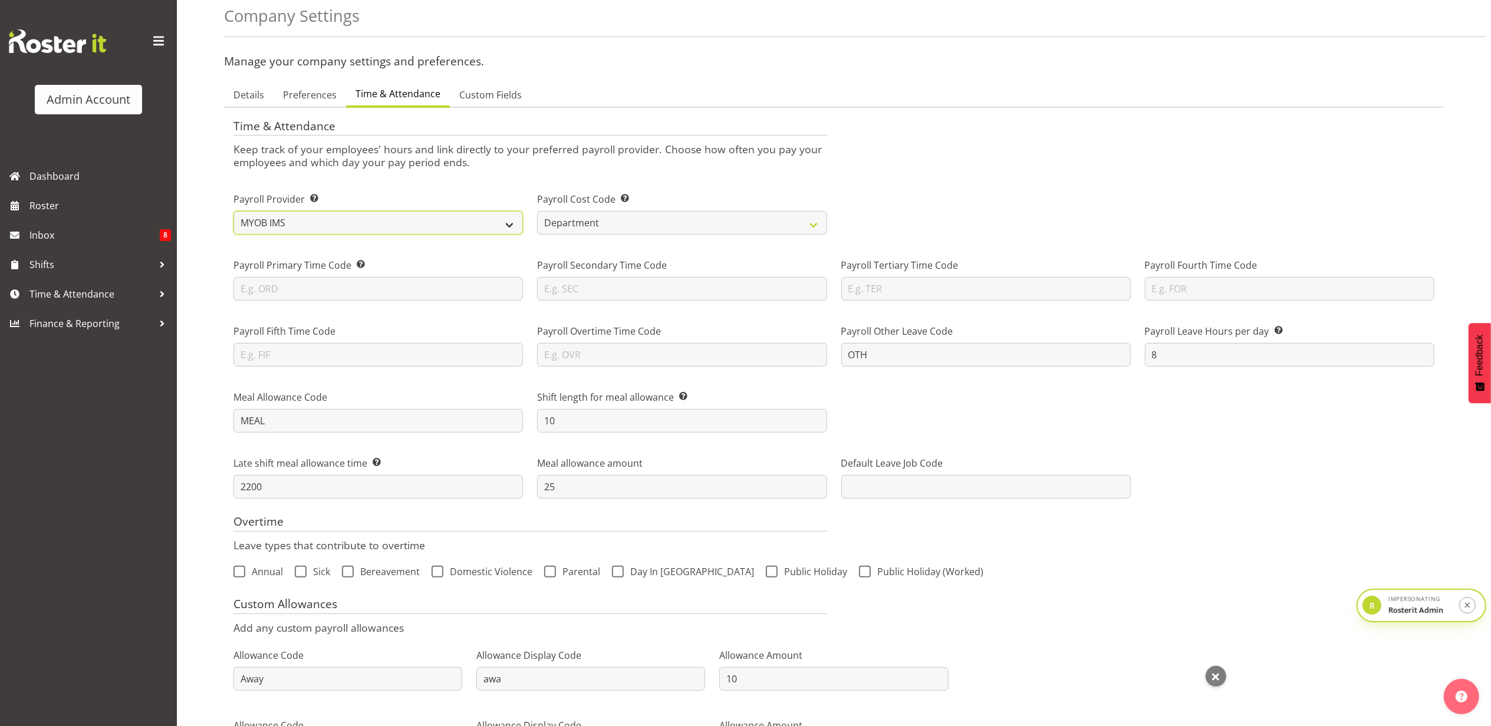
click at [324, 226] on select "Smartly iPayroll Ace Payroll MYOB MYOB IMS Crystal Payroll Xero Payroll EA Netw…" at bounding box center [377, 223] width 289 height 24
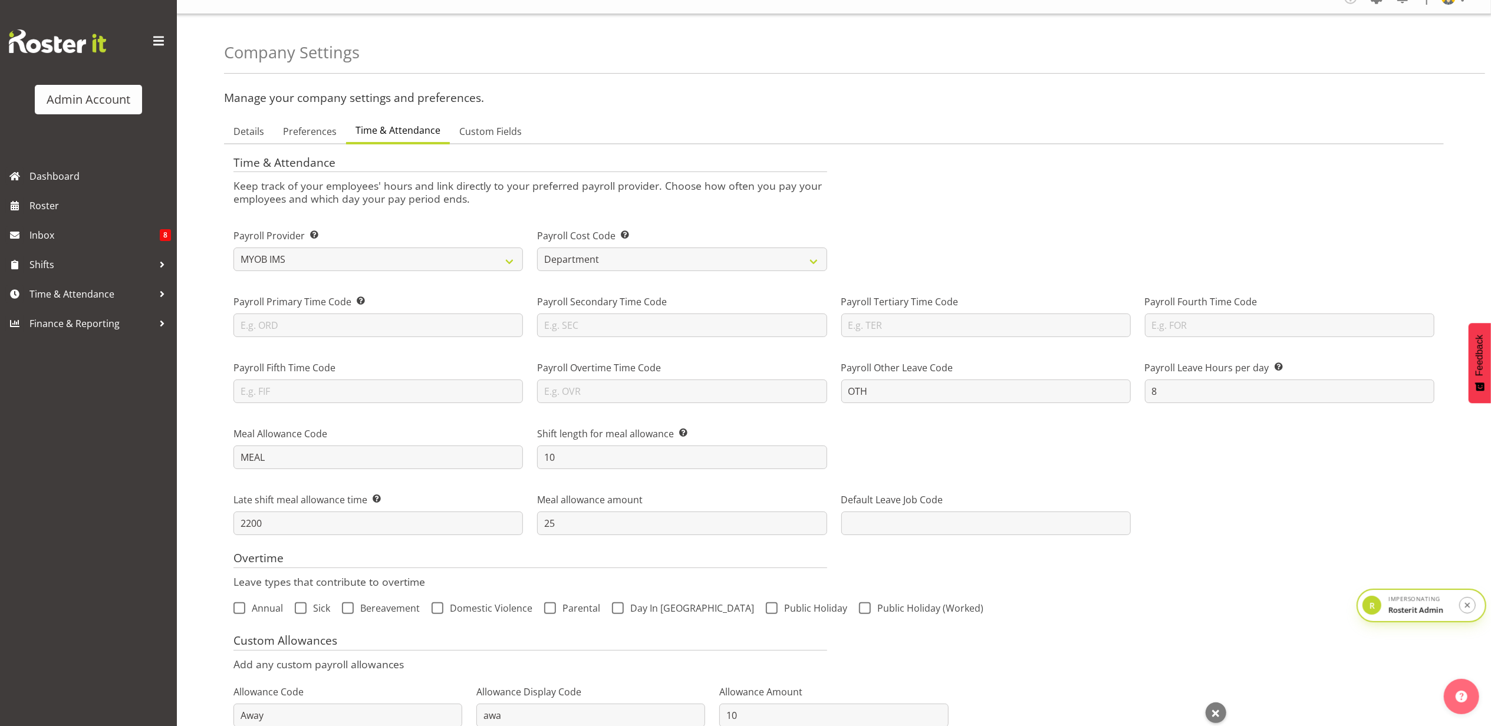
scroll to position [0, 0]
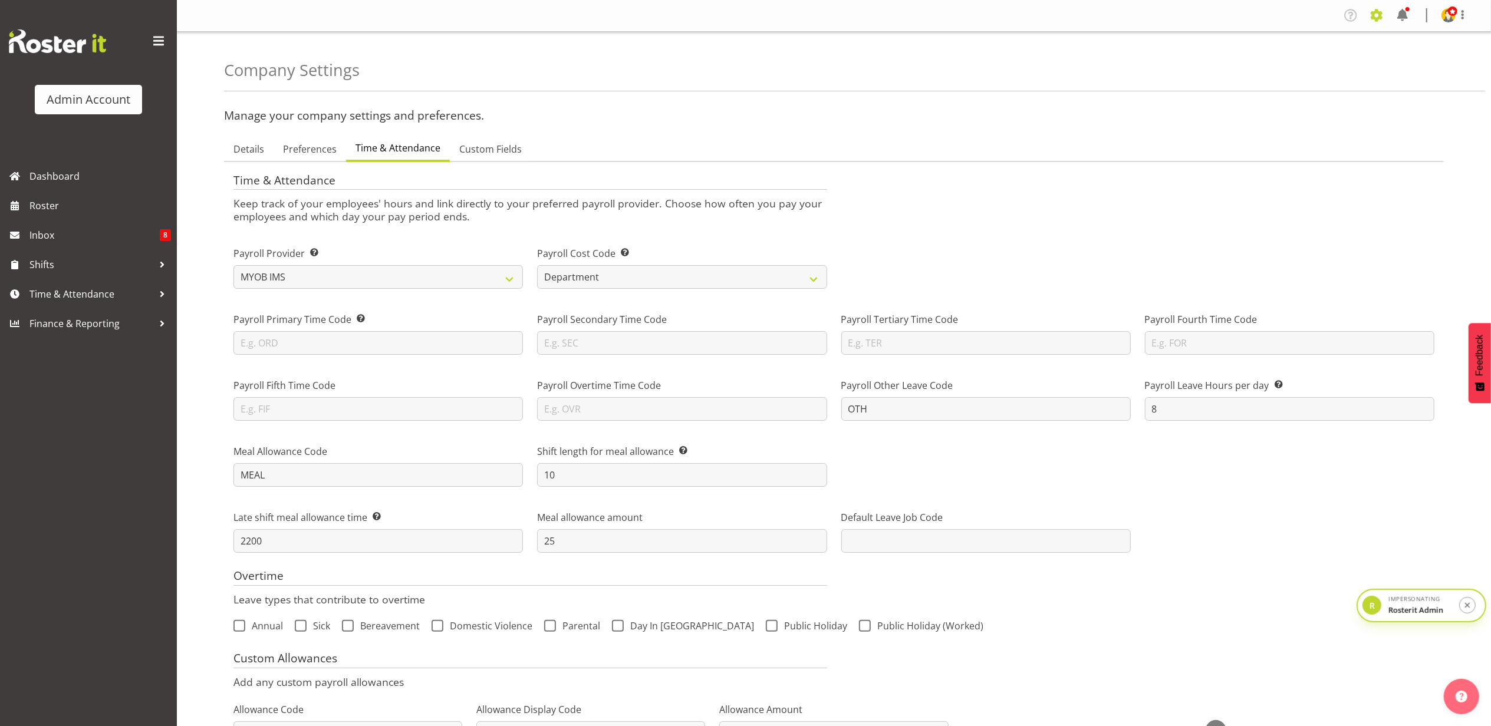
click at [1382, 20] on span at bounding box center [1376, 15] width 19 height 19
click at [1456, 17] on span at bounding box center [1463, 15] width 14 height 14
click at [78, 203] on span "Roster" at bounding box center [100, 206] width 142 height 18
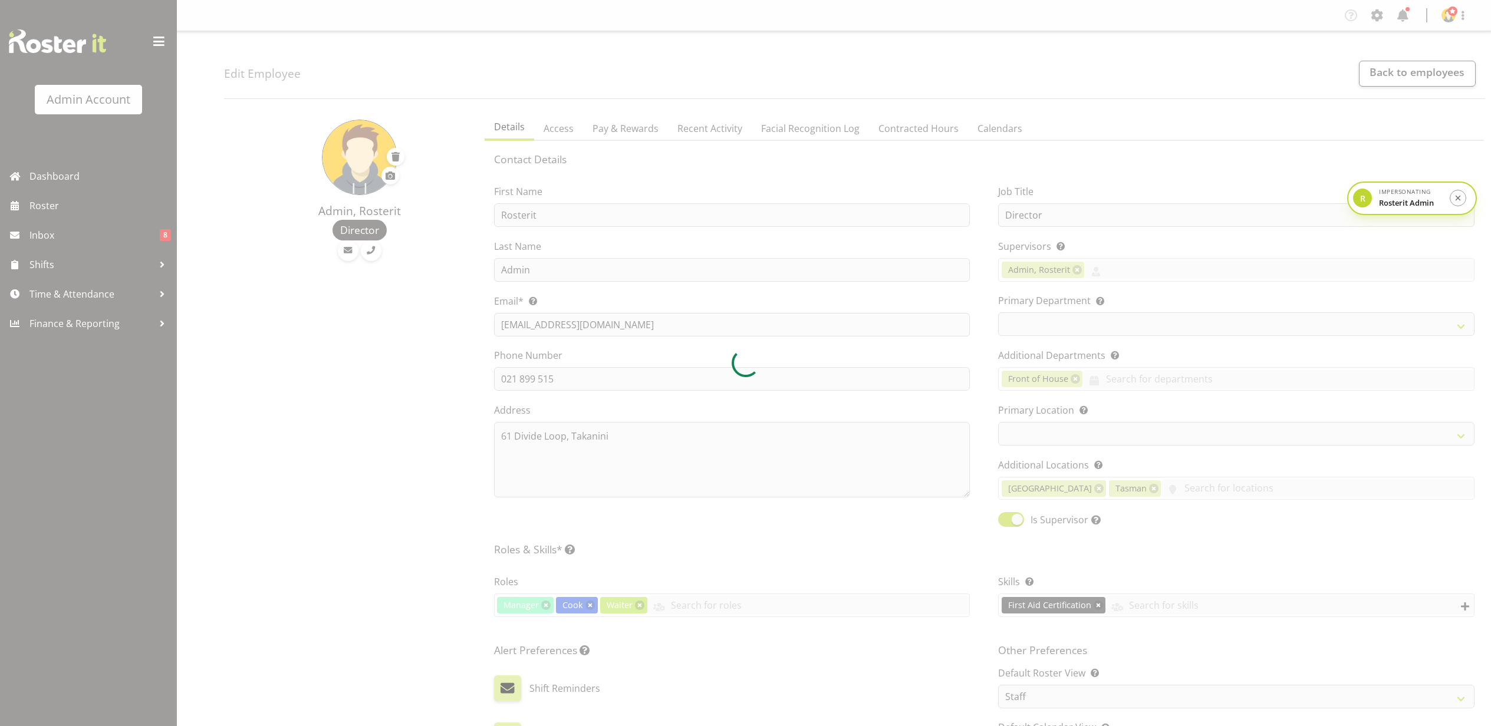
select select "TimelineWeek"
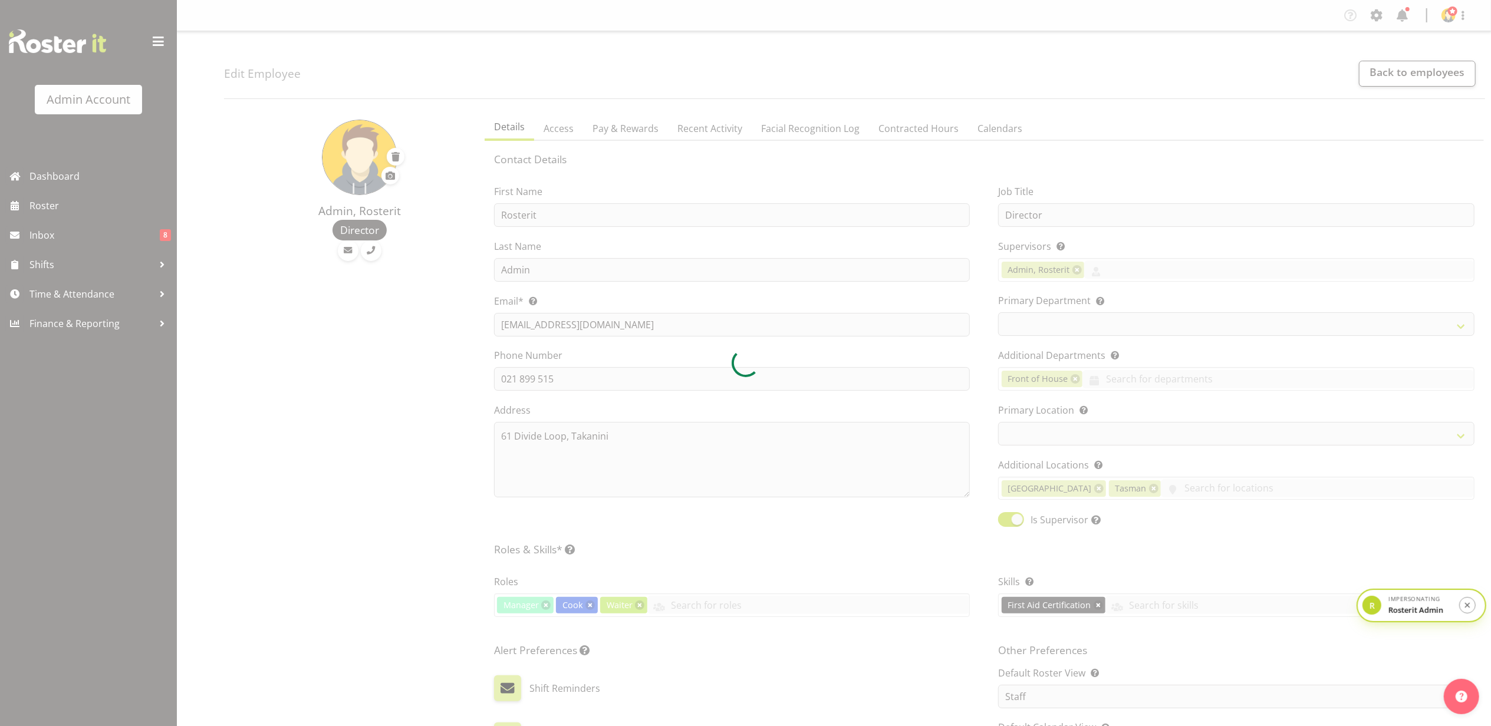
select select
select select "1"
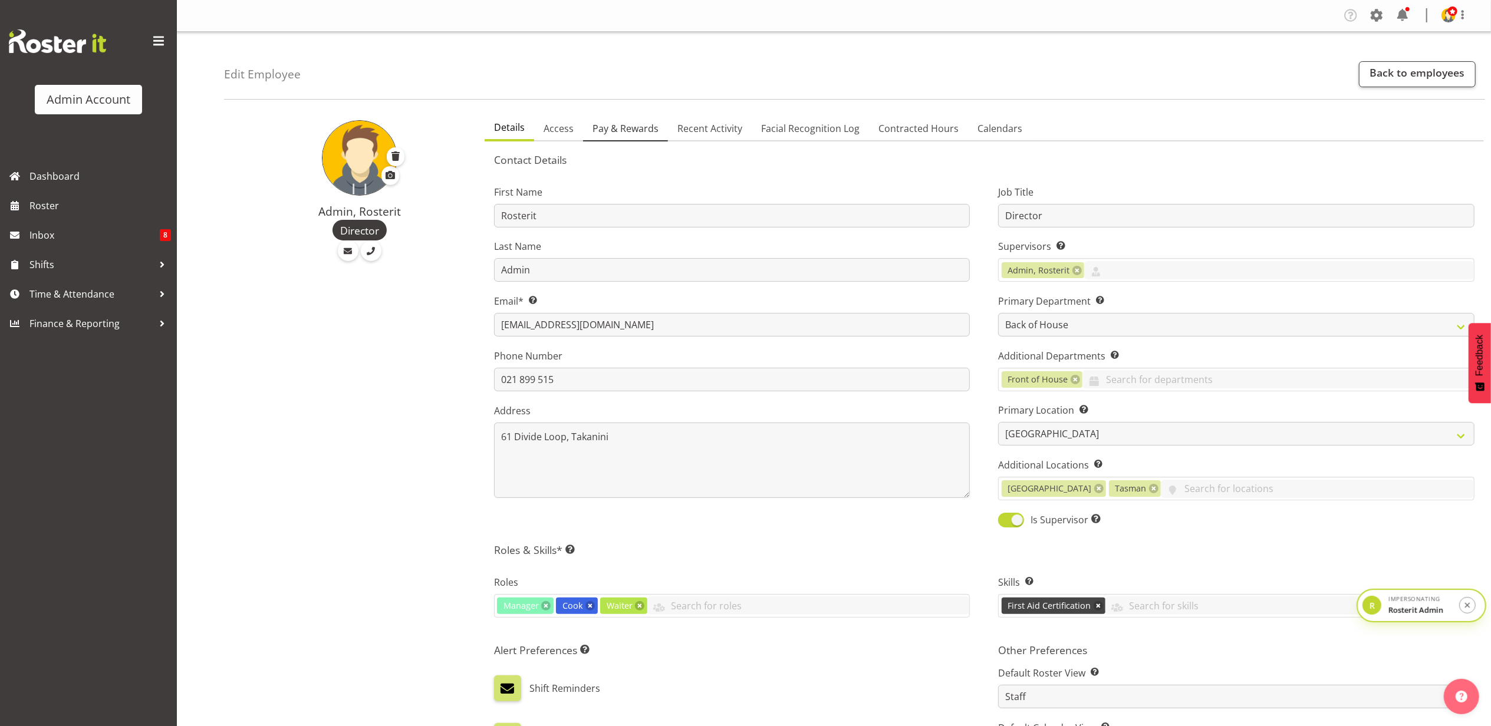
click at [627, 125] on span "Pay & Rewards" at bounding box center [626, 128] width 66 height 14
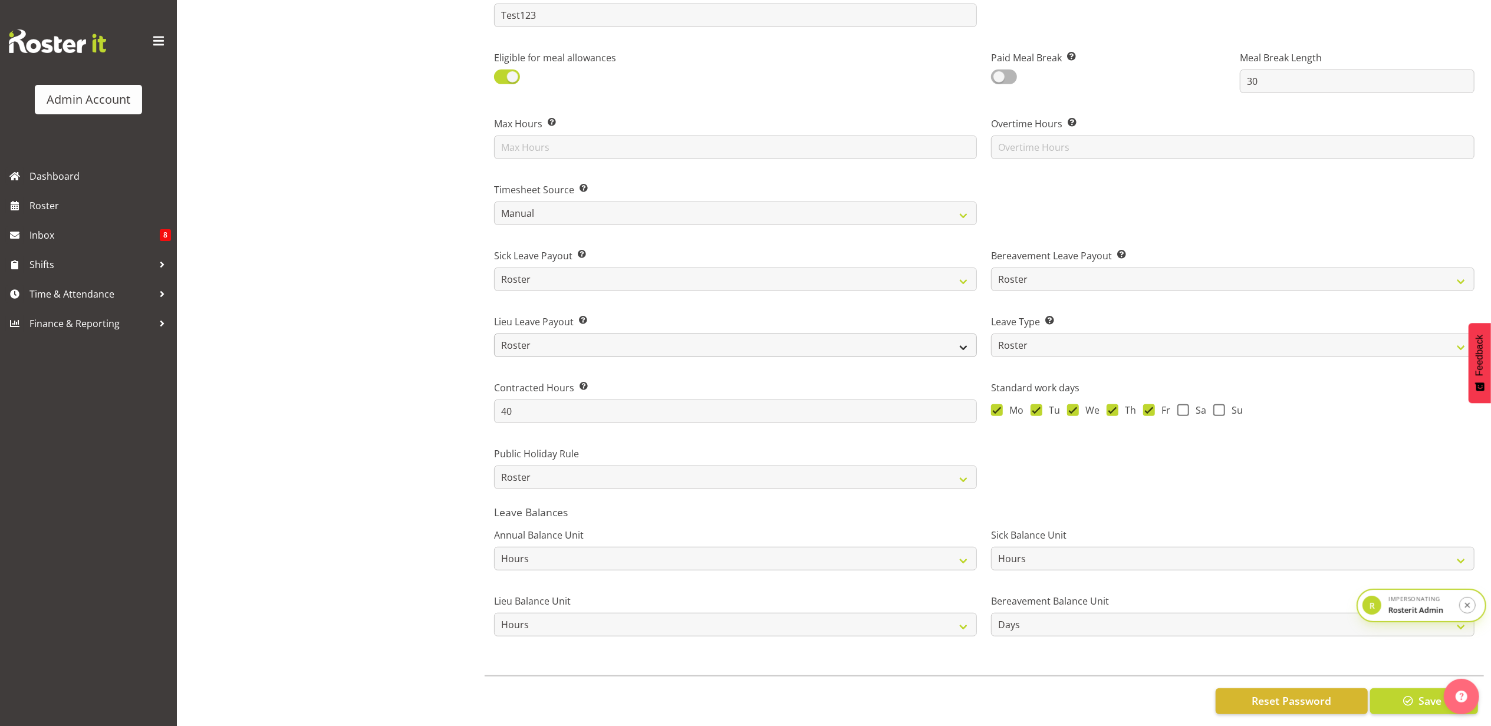
scroll to position [607, 0]
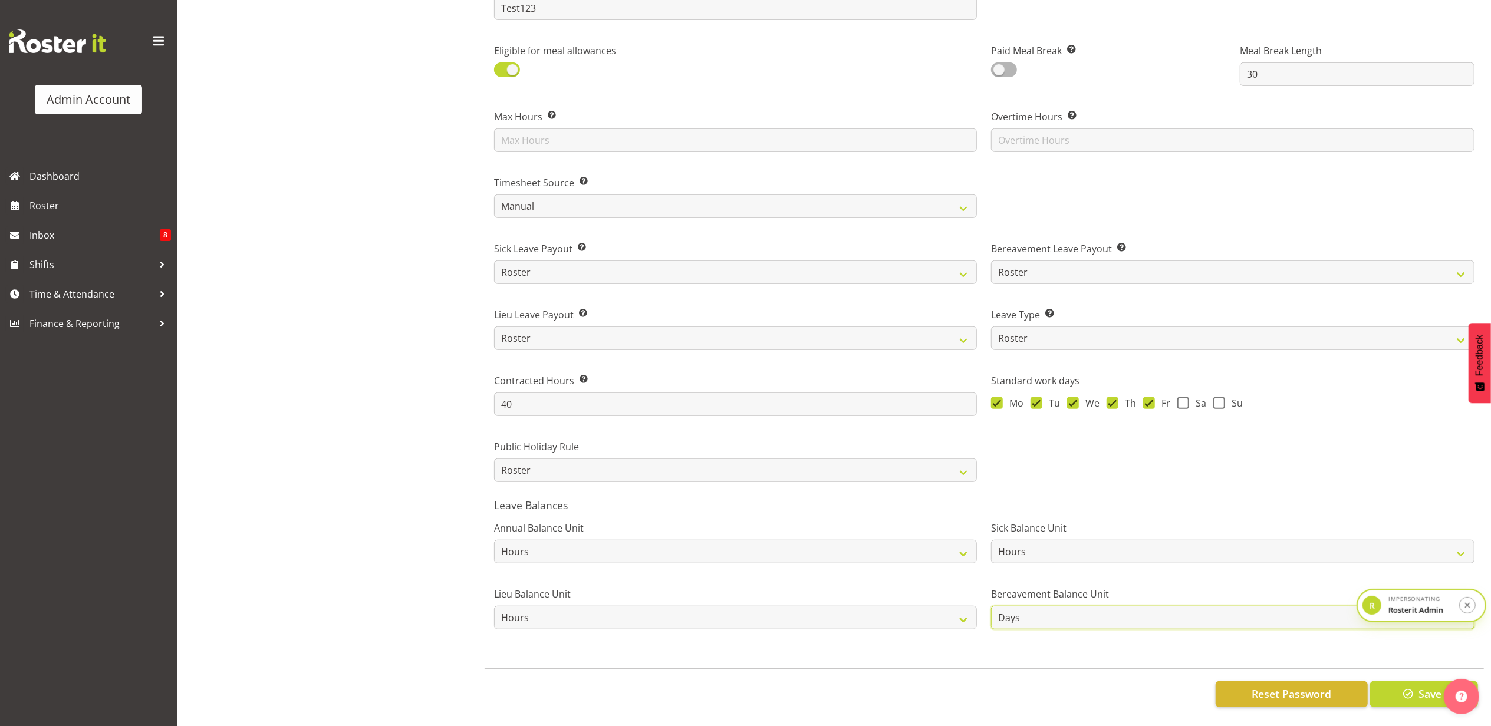
click at [1104, 611] on select "Hours Days" at bounding box center [1232, 618] width 483 height 24
select select "hour"
click at [991, 606] on select "Hours Days" at bounding box center [1232, 618] width 483 height 24
click at [1402, 686] on span "button" at bounding box center [1408, 693] width 15 height 15
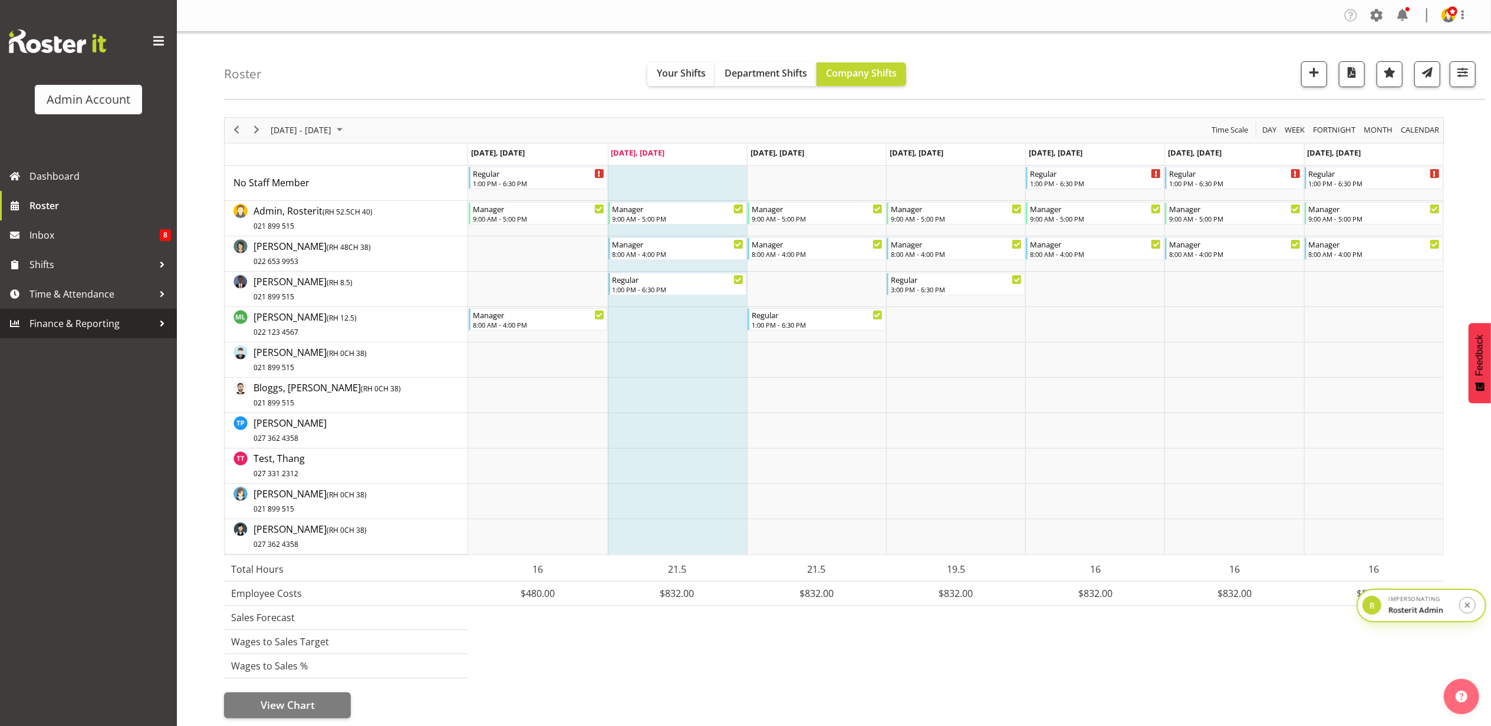
click at [103, 327] on span "Finance & Reporting" at bounding box center [91, 324] width 124 height 18
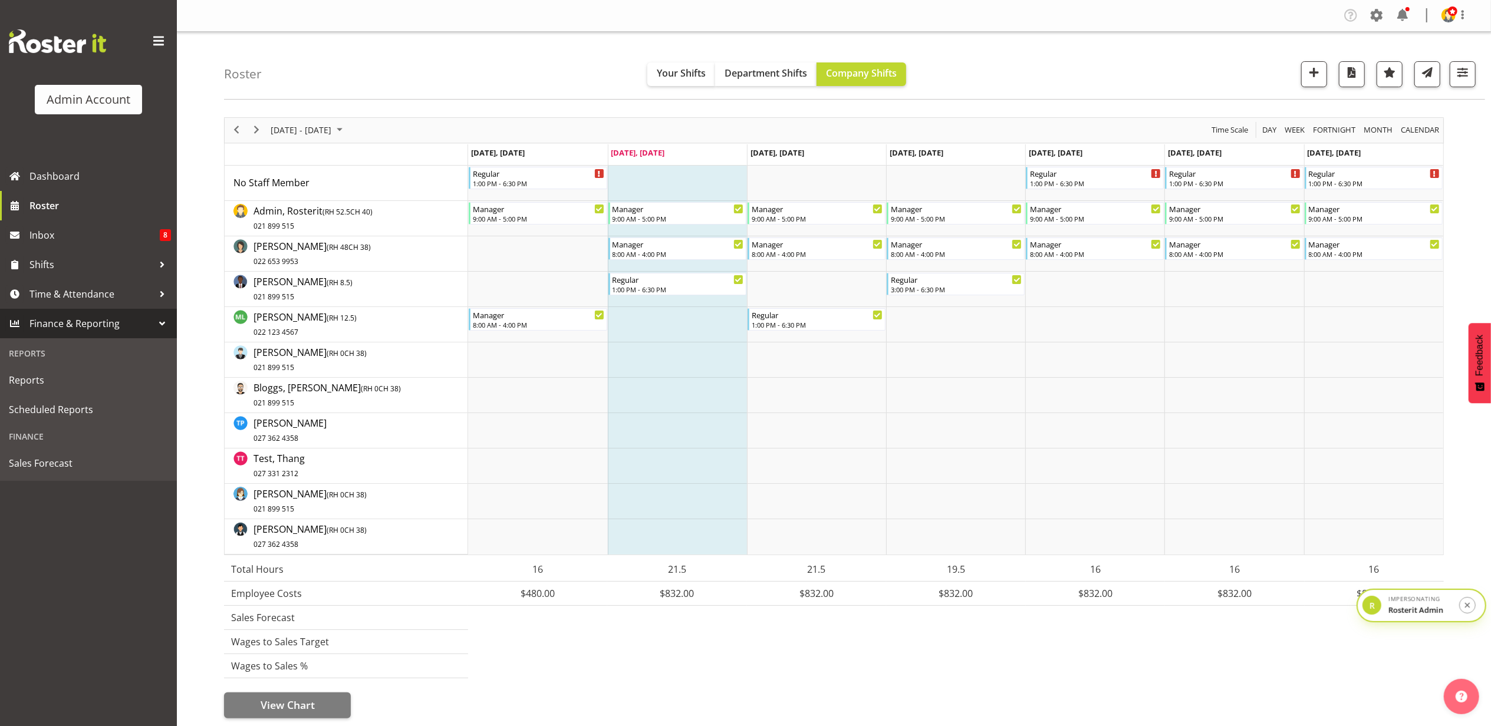
click at [125, 323] on span "Finance & Reporting" at bounding box center [91, 324] width 124 height 18
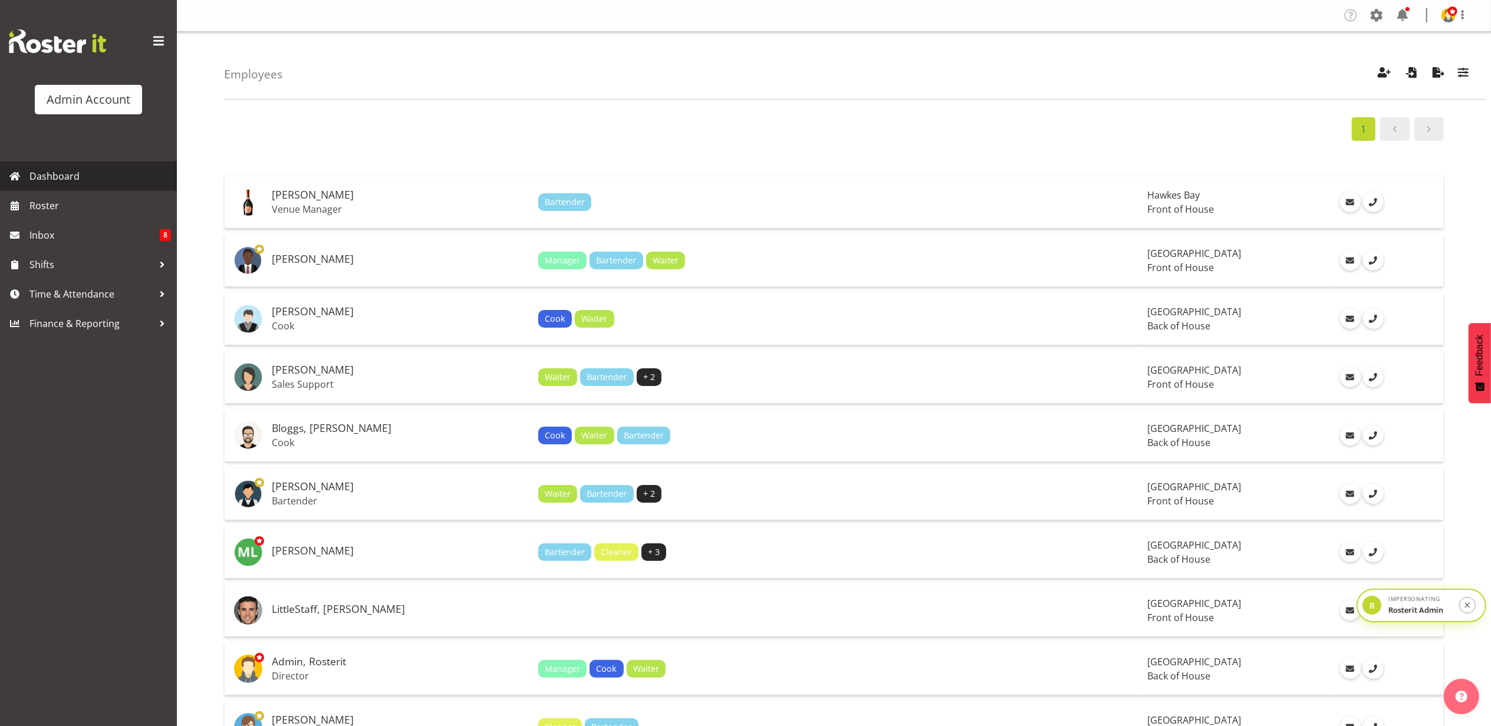
click at [83, 177] on span "Dashboard" at bounding box center [100, 176] width 142 height 18
click at [102, 221] on link "Inbox 8" at bounding box center [88, 235] width 177 height 29
click at [101, 204] on span "Roster" at bounding box center [100, 206] width 142 height 18
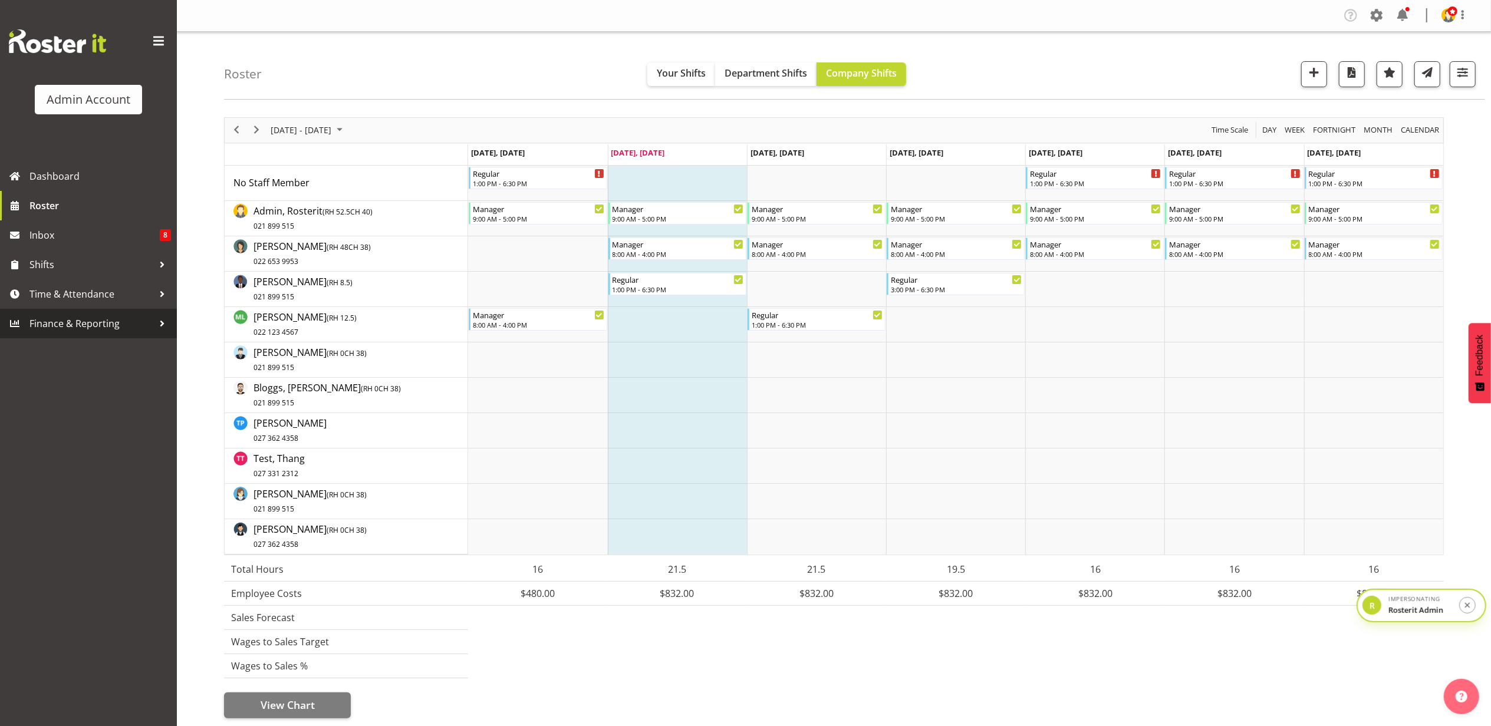
click at [110, 324] on span "Finance & Reporting" at bounding box center [91, 324] width 124 height 18
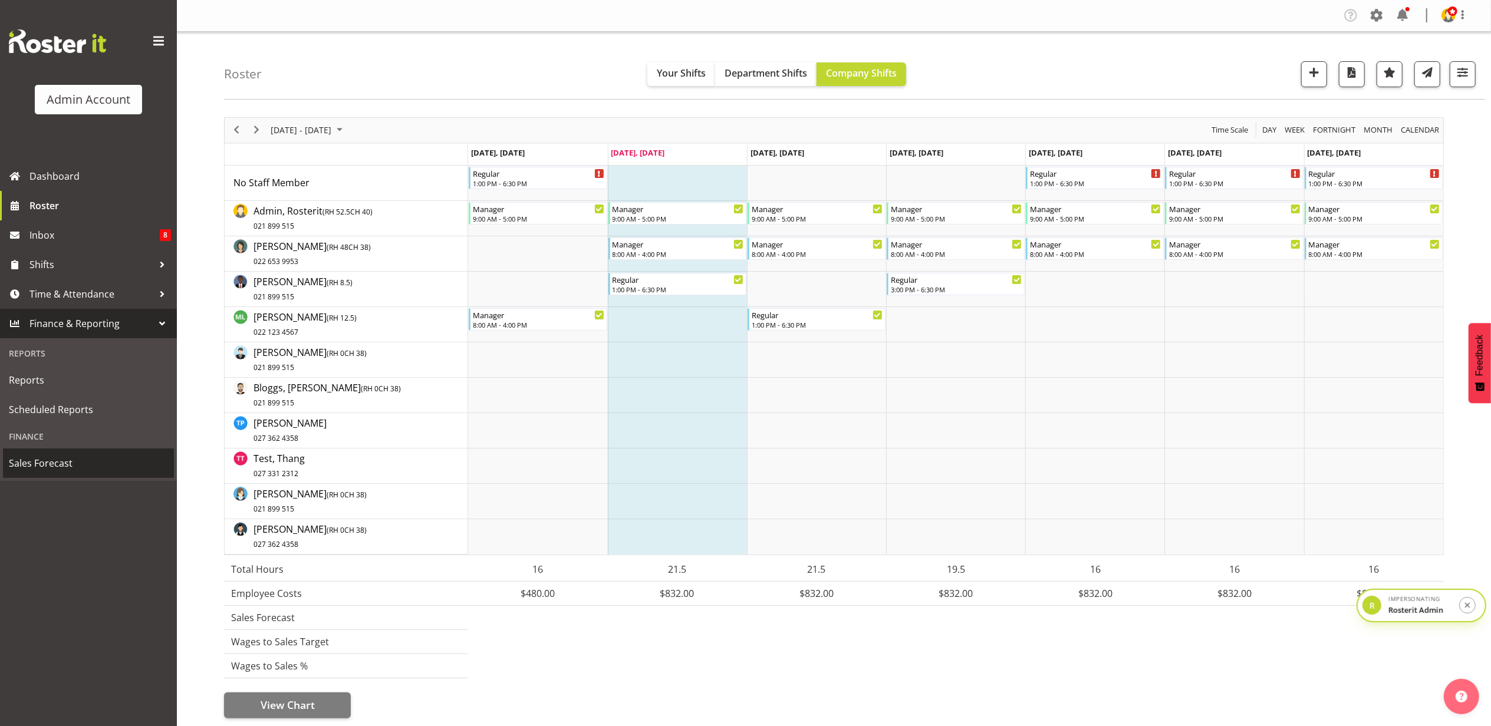
click at [75, 461] on span "Sales Forecast" at bounding box center [88, 464] width 159 height 18
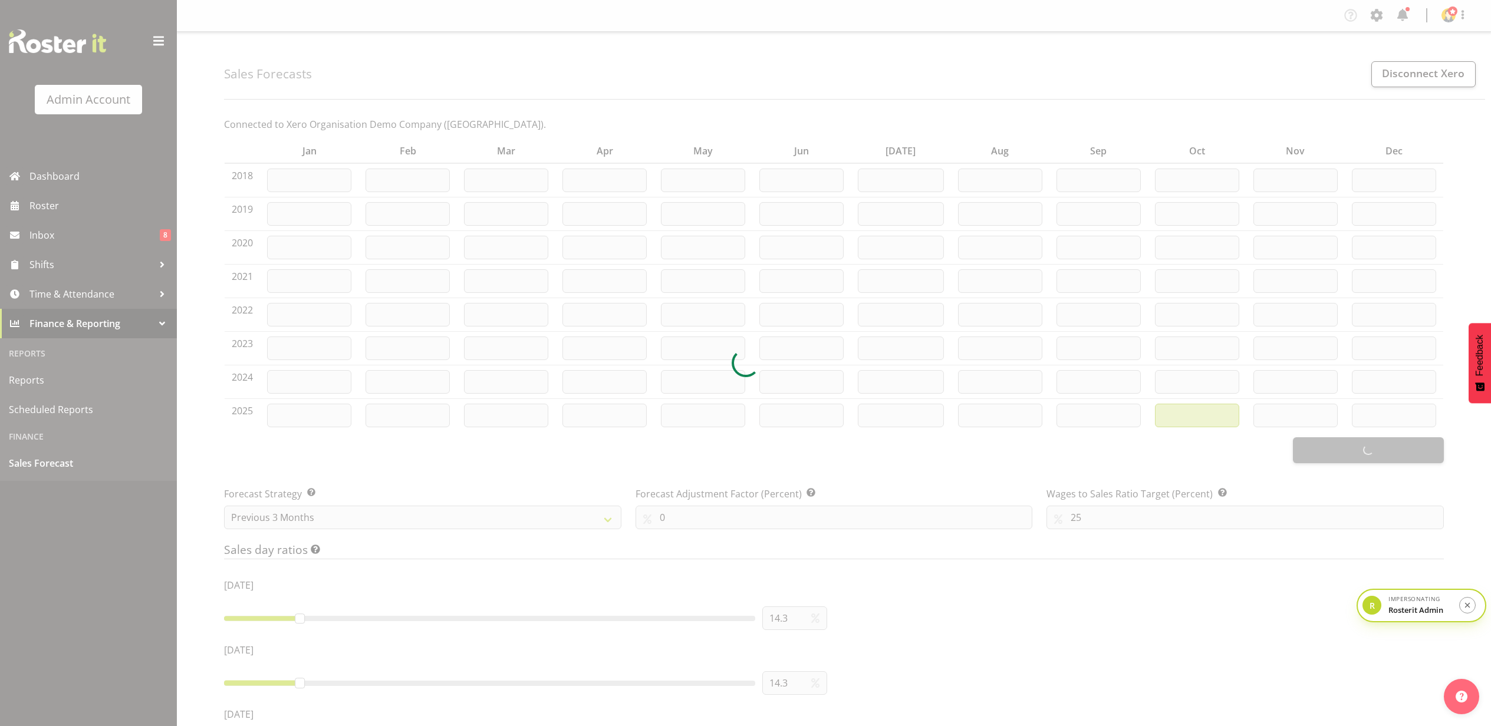
type input "6366"
type input "2934"
type input "5494"
type input "4111"
type input "4605"
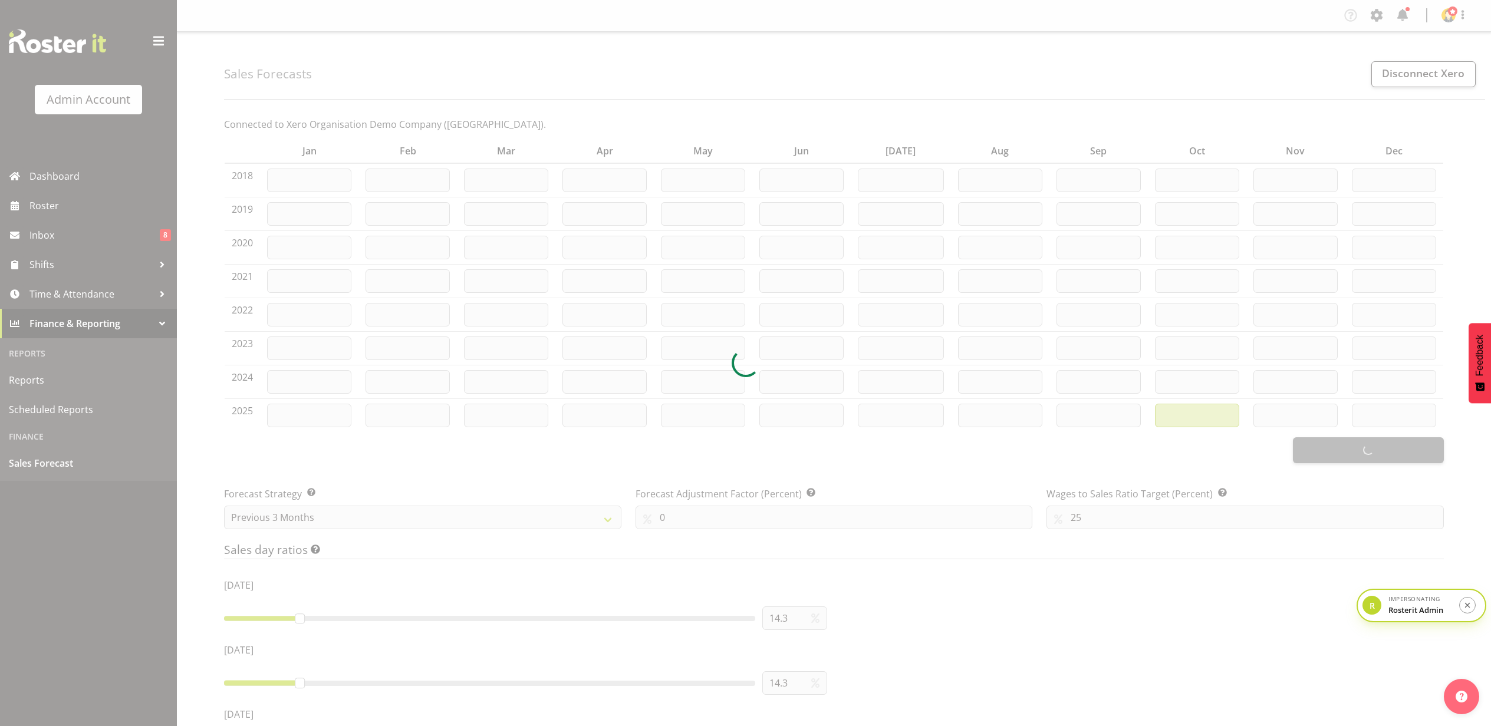
type input "5187"
type input "6660"
type input "4828"
type input "4928"
type input "3243"
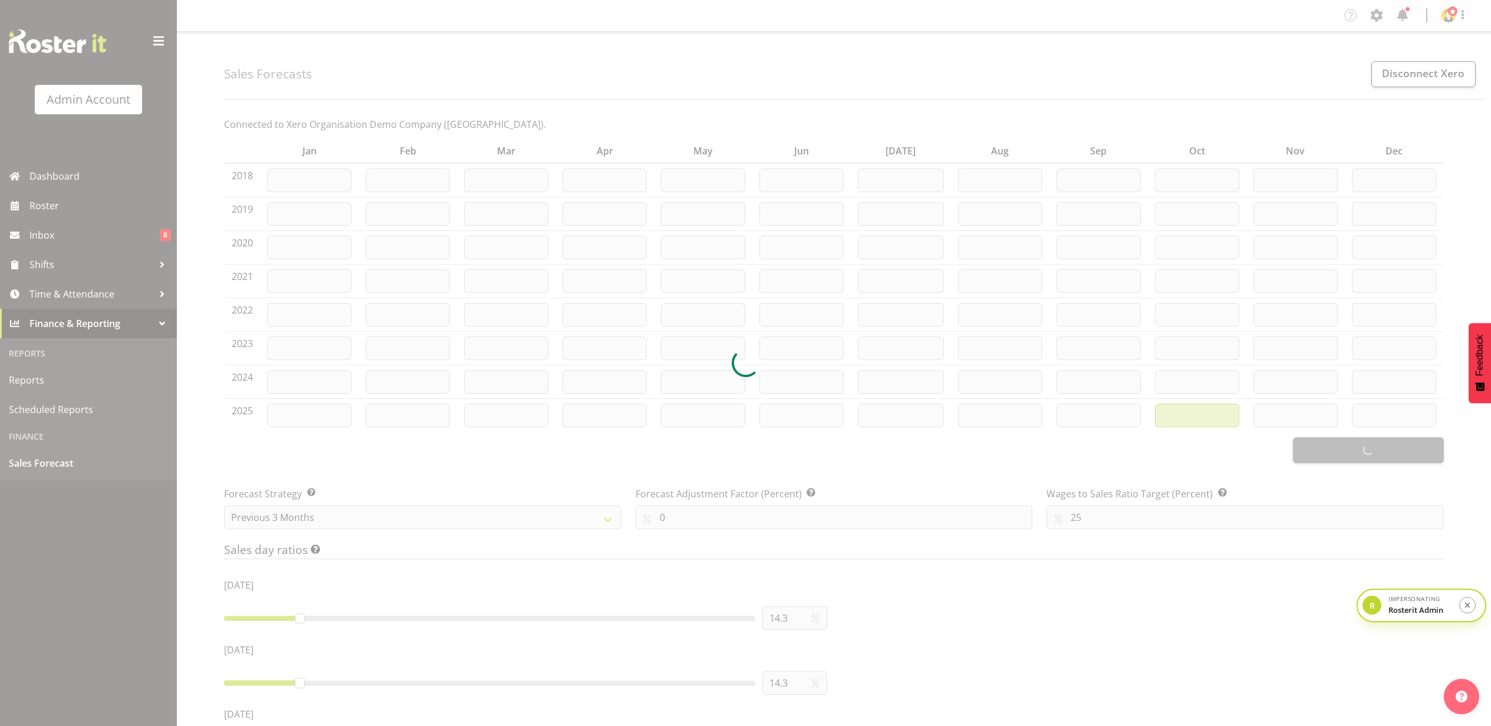
type input "4364"
type input "4342"
type input "1982"
type input "1983"
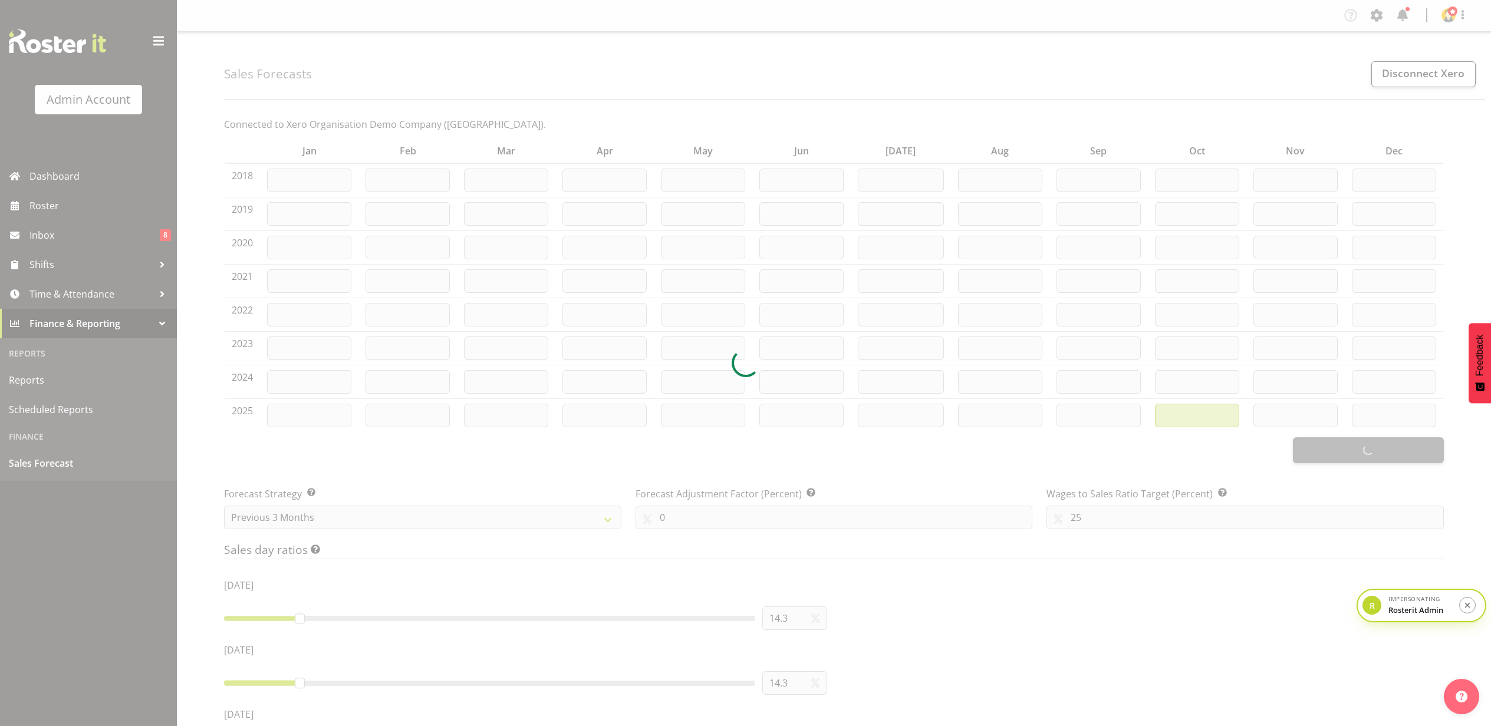
type input "1982"
type input "1300"
type input "16532"
type input "3785"
type input "3716"
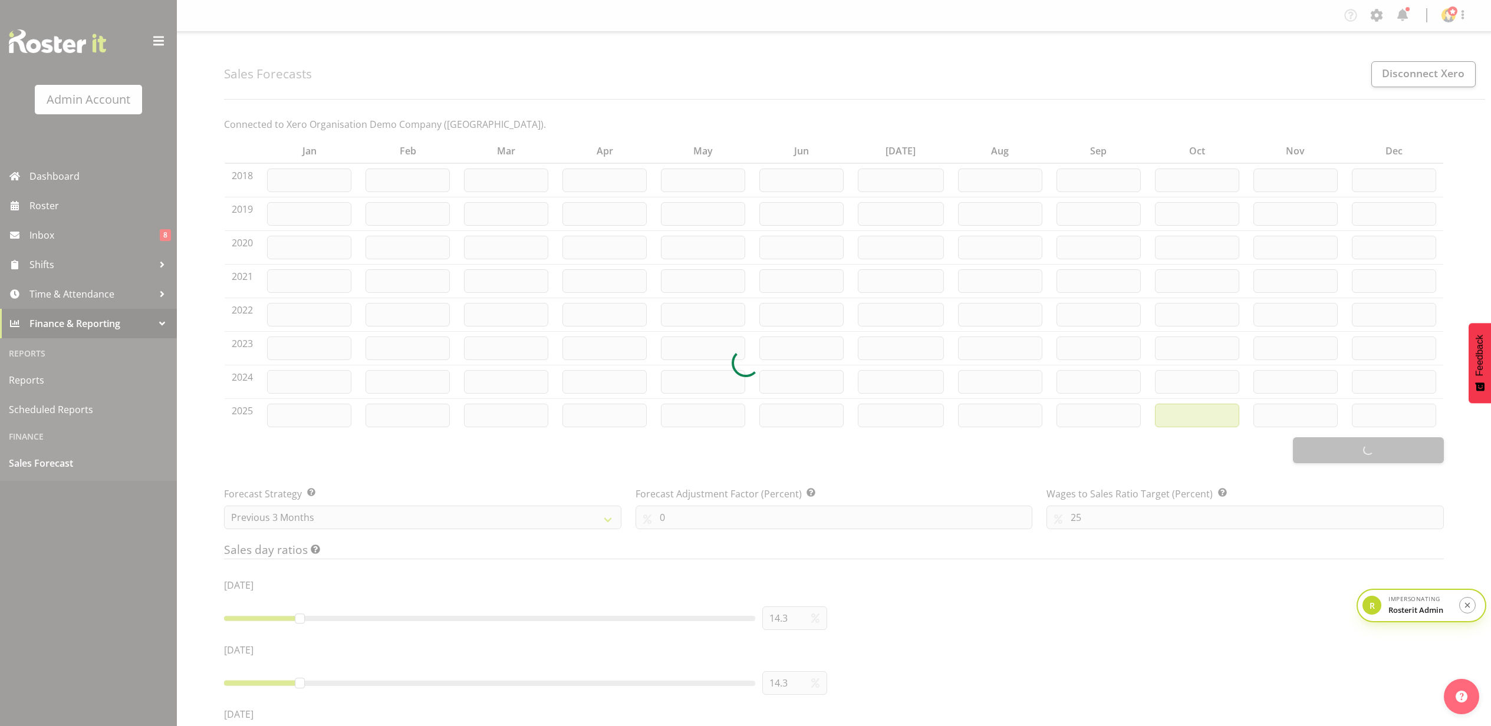
type input "3716"
type input "5066"
type input "2052"
type input "3785"
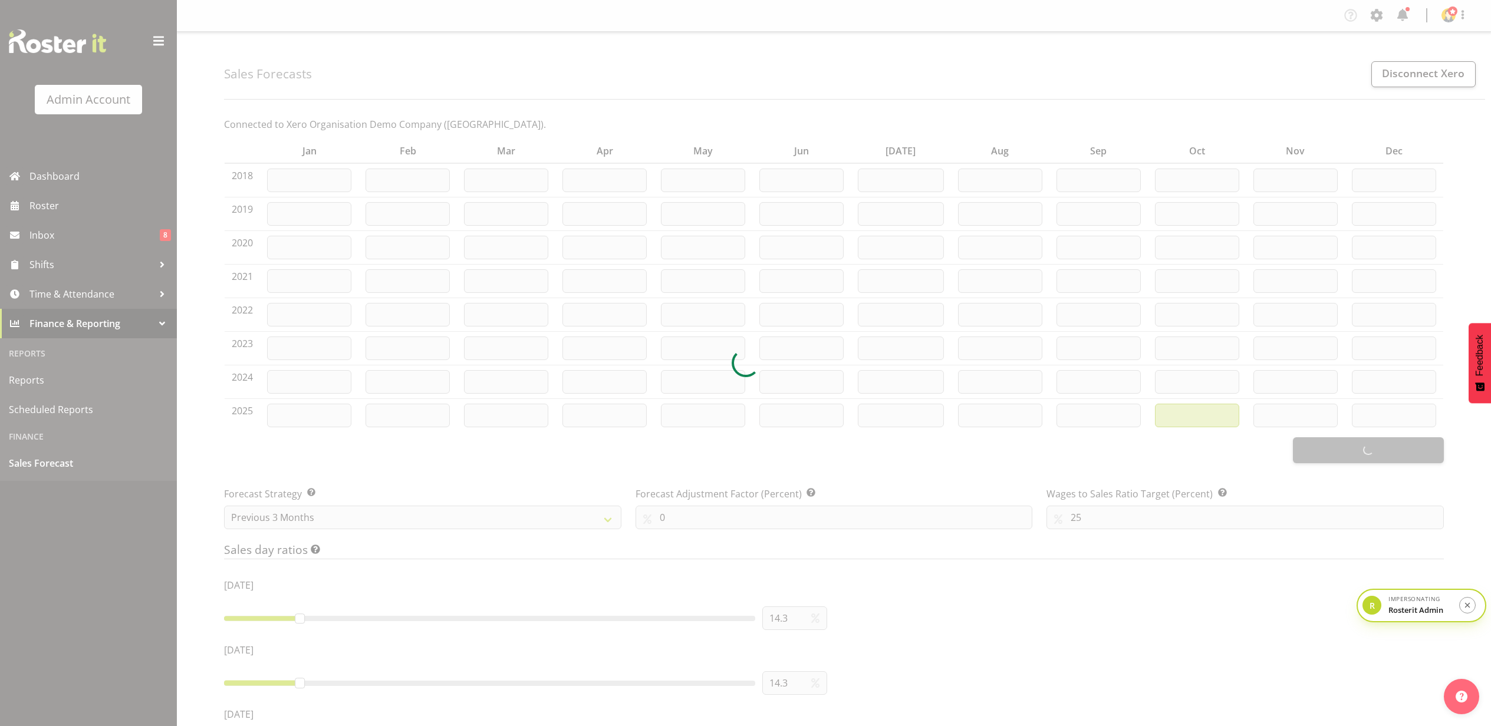
type input "3785"
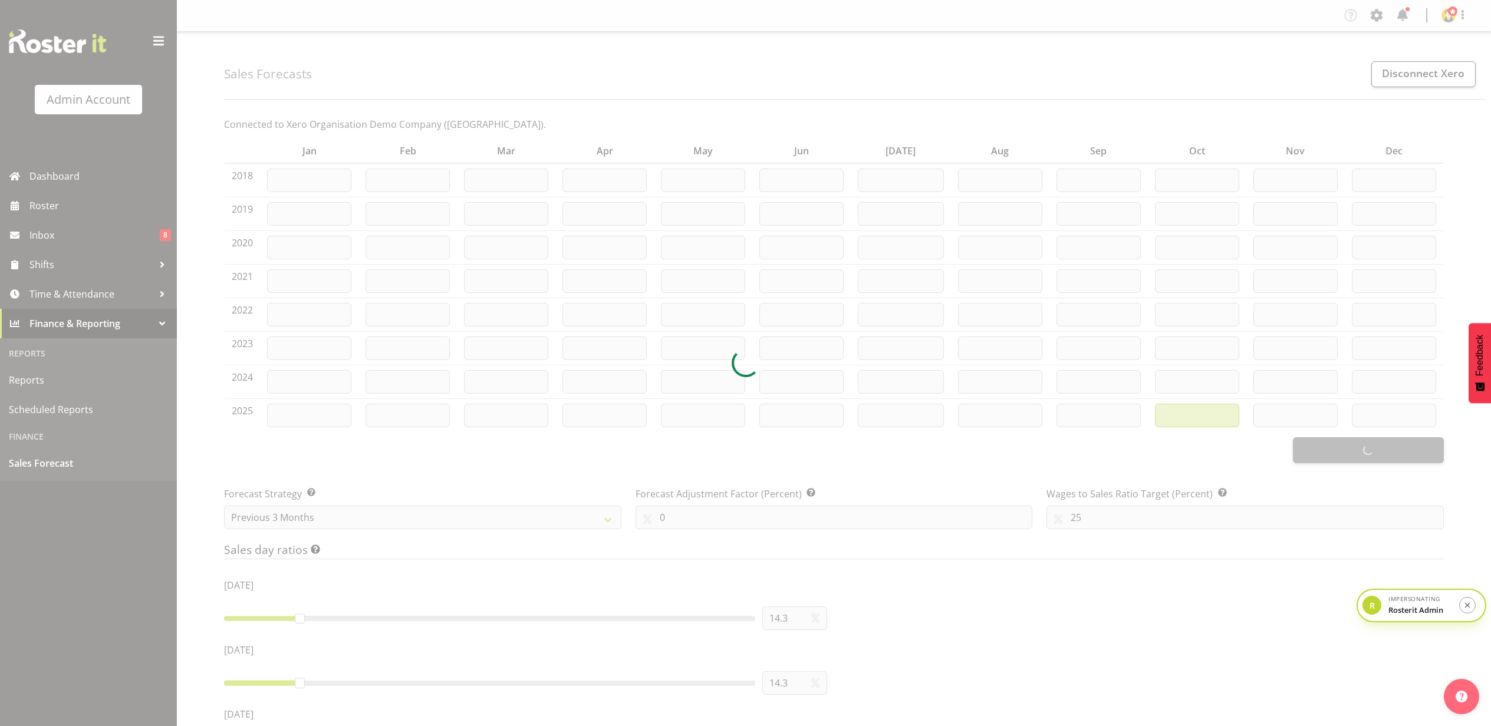
type input "3785"
type input "3103"
type input "4468"
type input "3785"
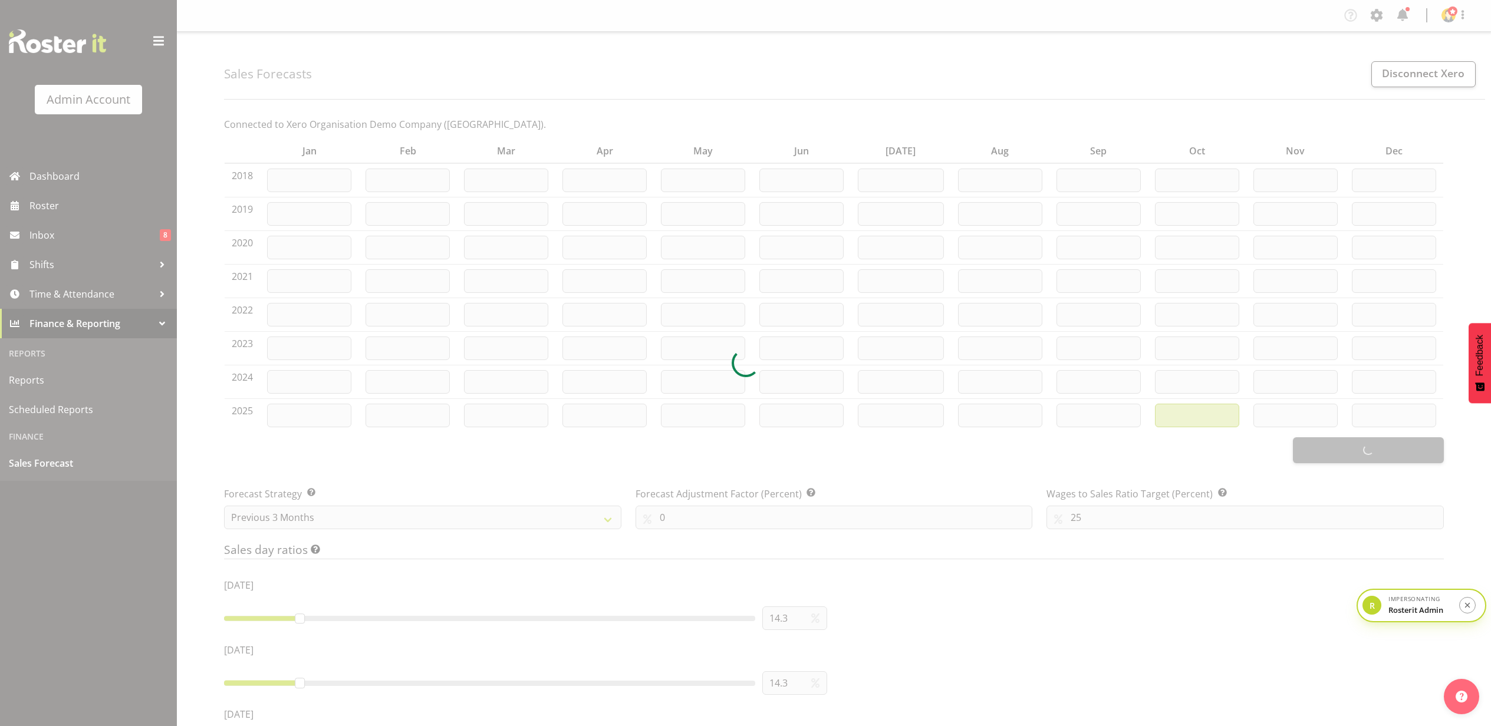
type input "3785"
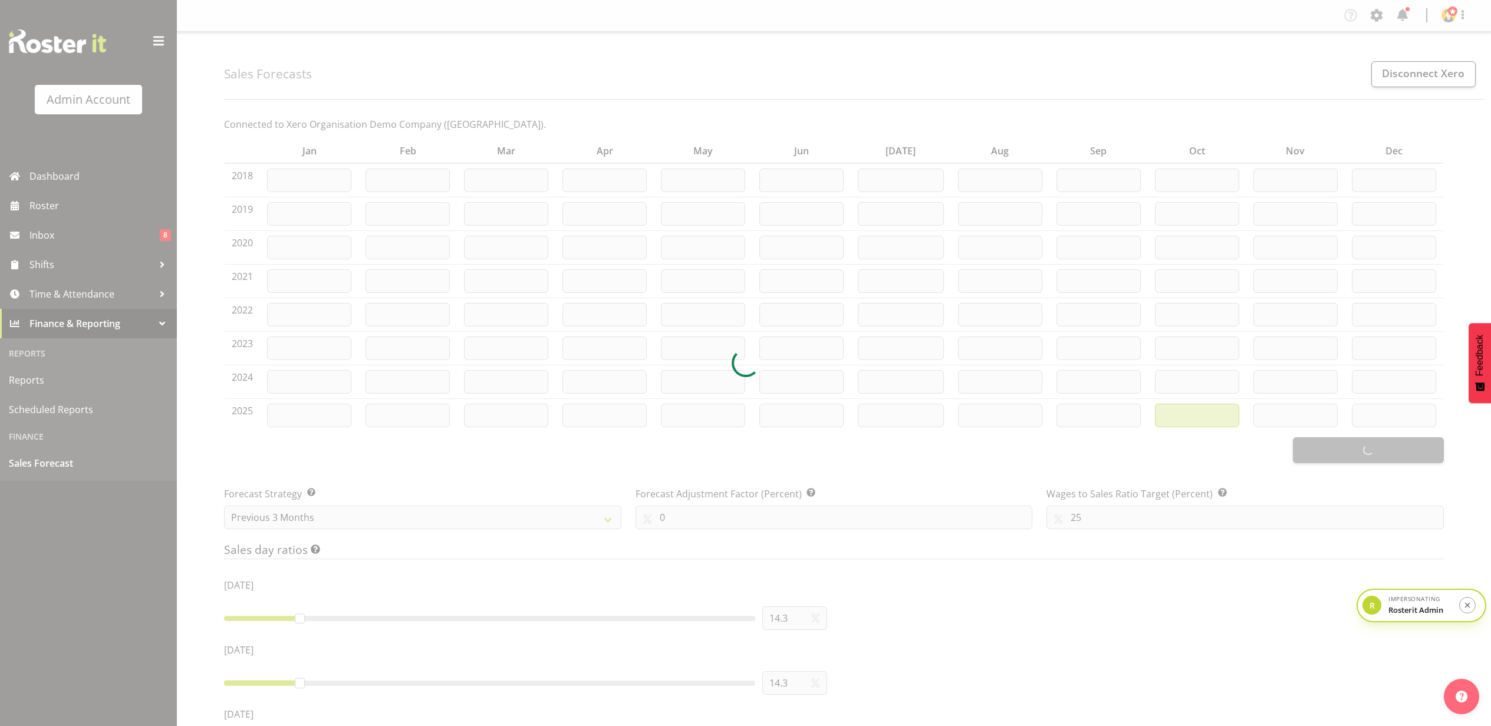
type input "3785"
type input "3786"
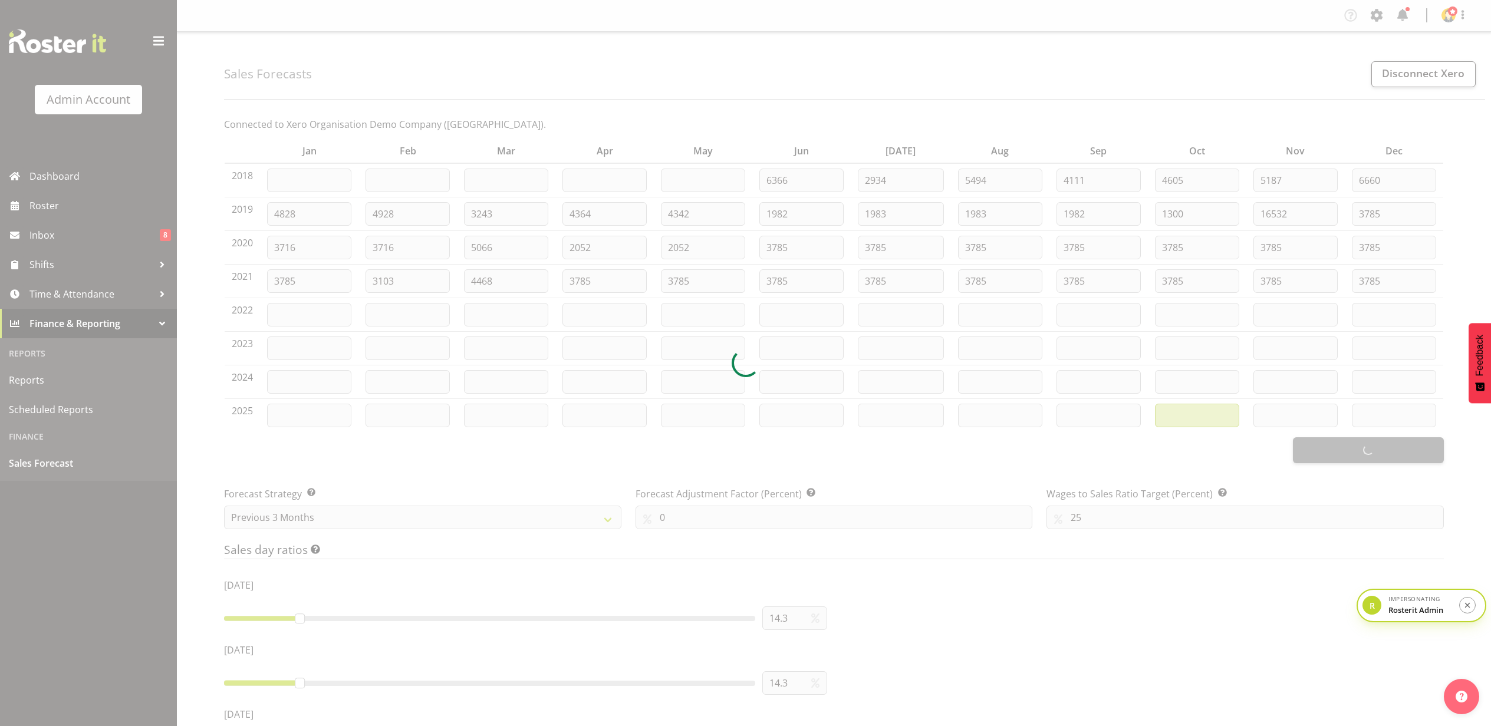
type input "3785"
type input "3786"
type input "4178"
type input "4179"
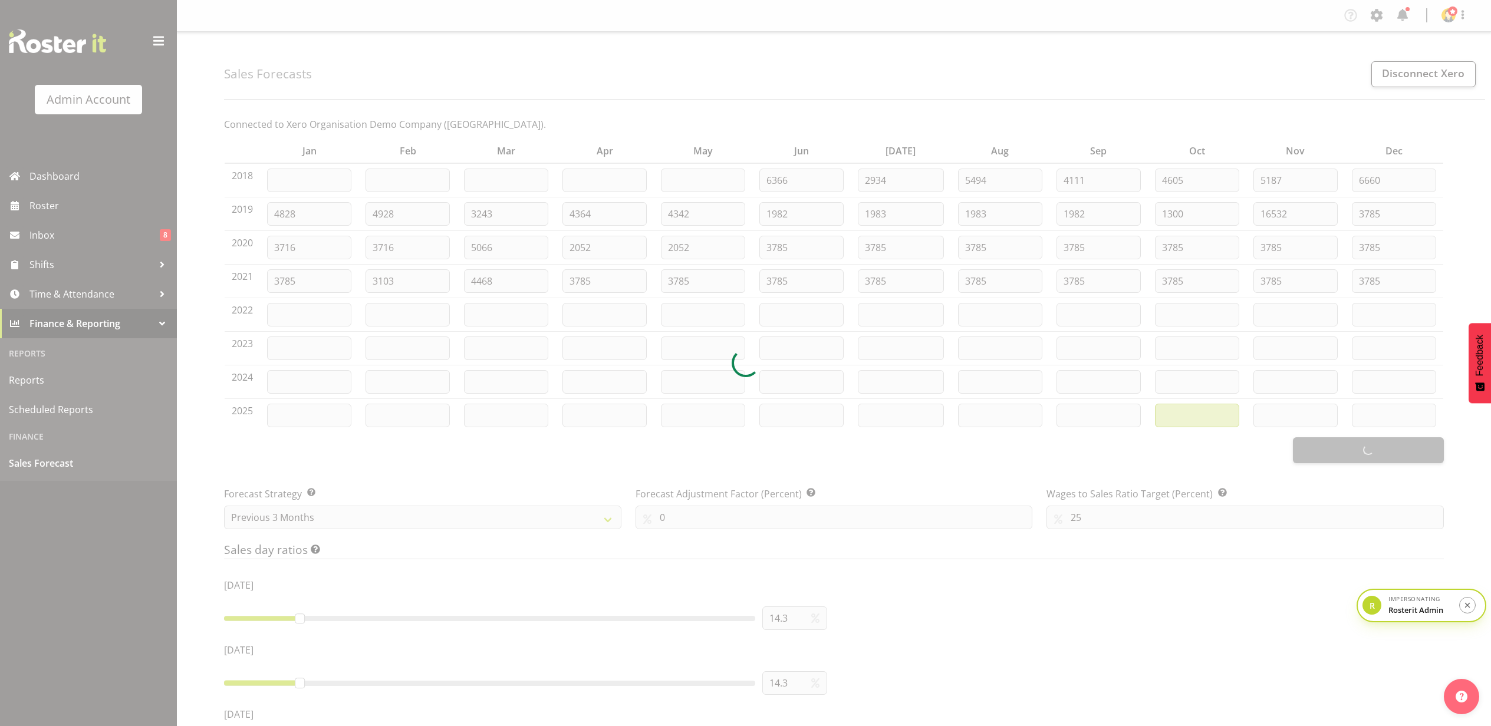
type input "3311"
type input "3312"
type input "2489"
type input "2487"
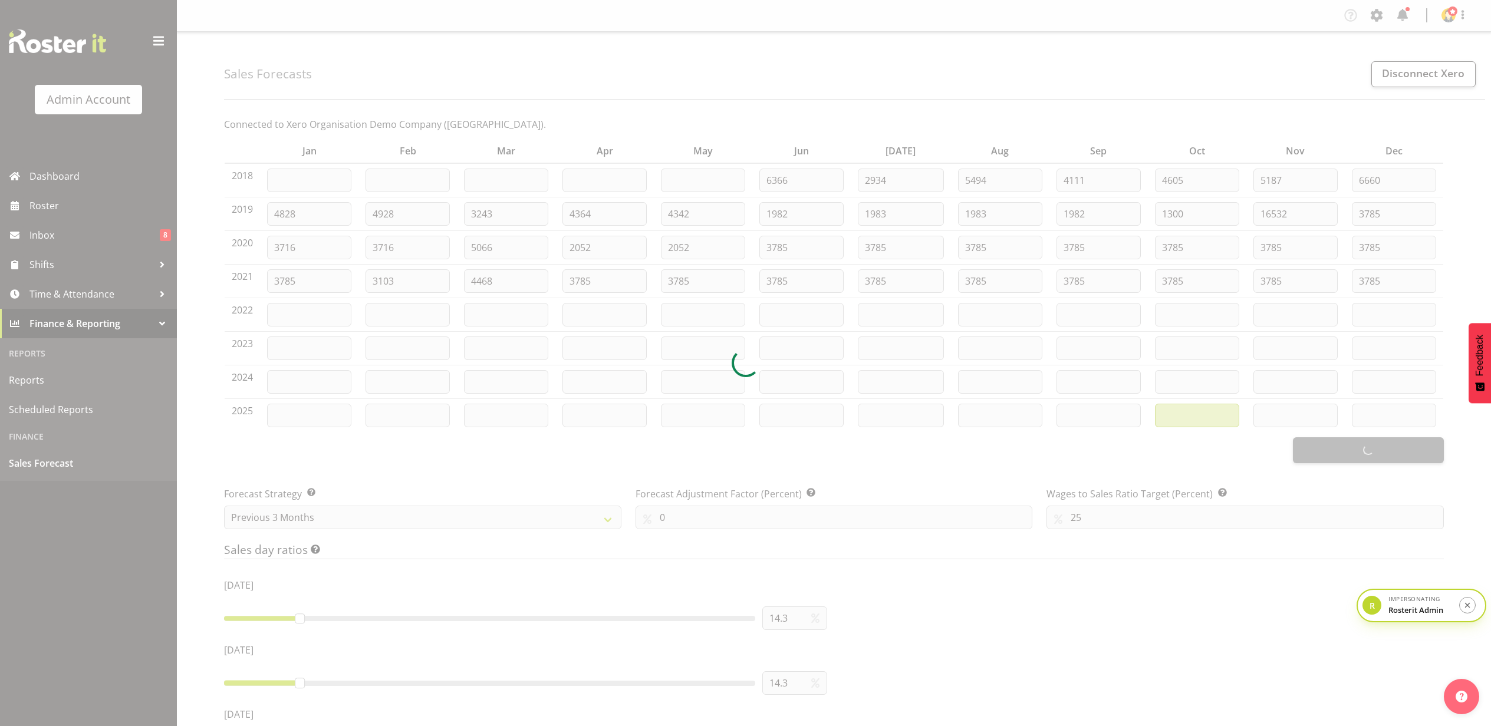
type input "2488"
type input "9326"
type input "1588"
type input "3420"
type input "3422"
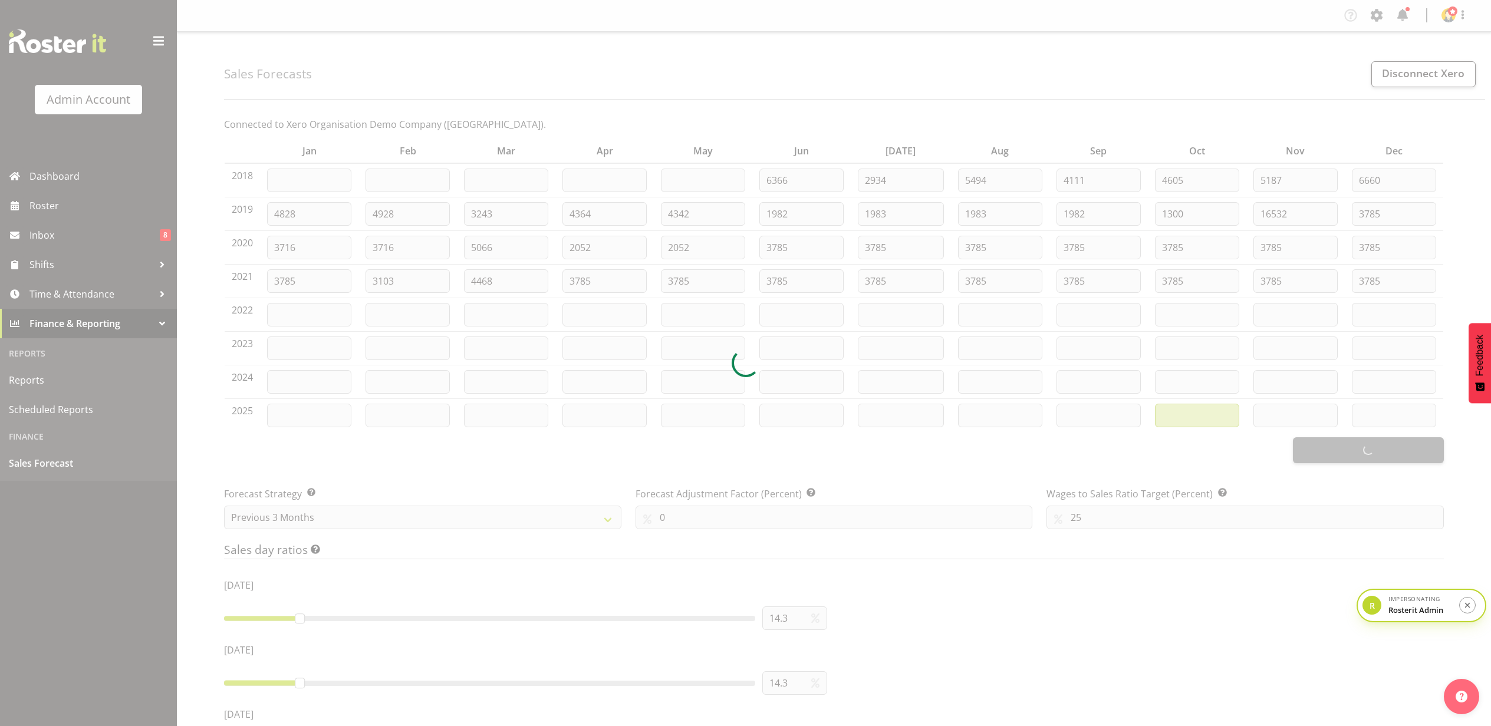
type input "2740"
type input "2743"
type input "2741"
type input "2790"
type input "2782"
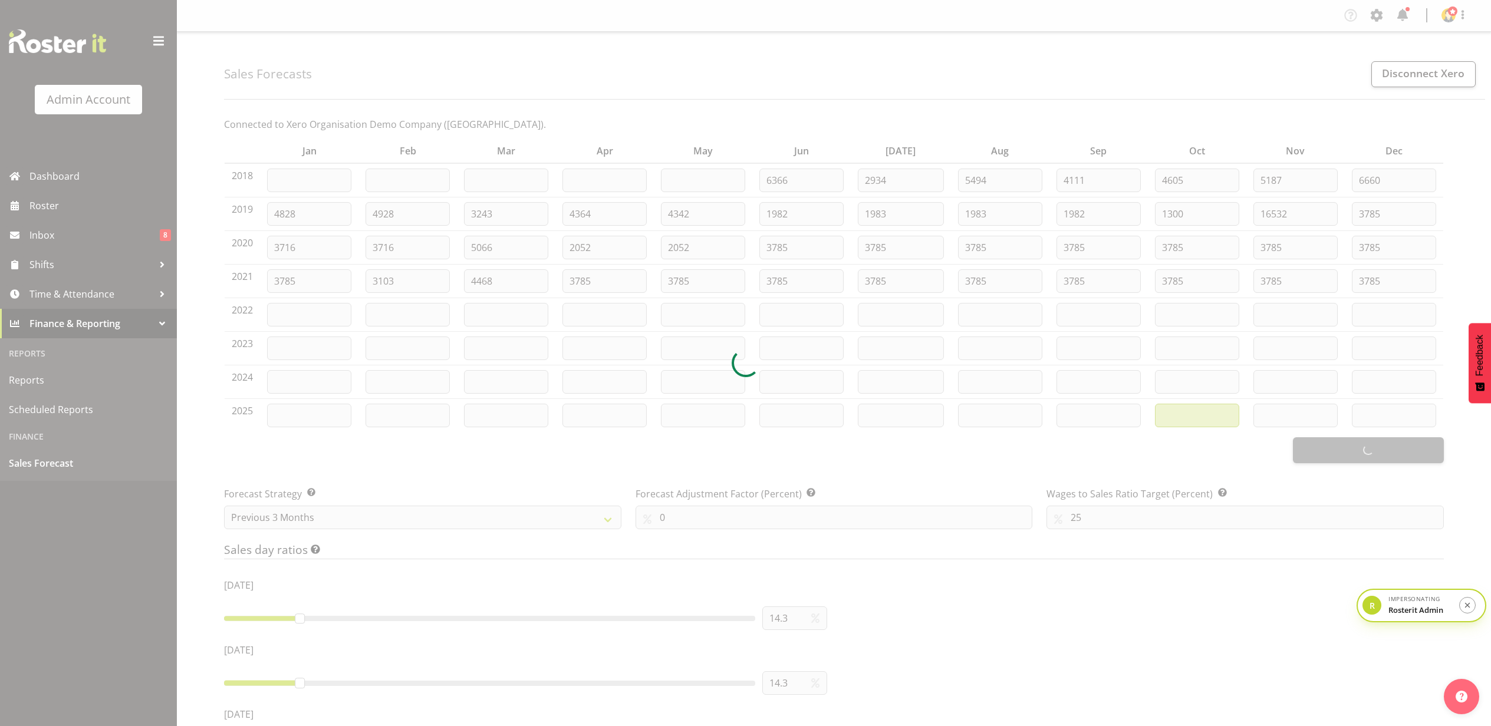
type input "2910"
type input "2921"
type input "3018"
type input "3097"
type input "3118"
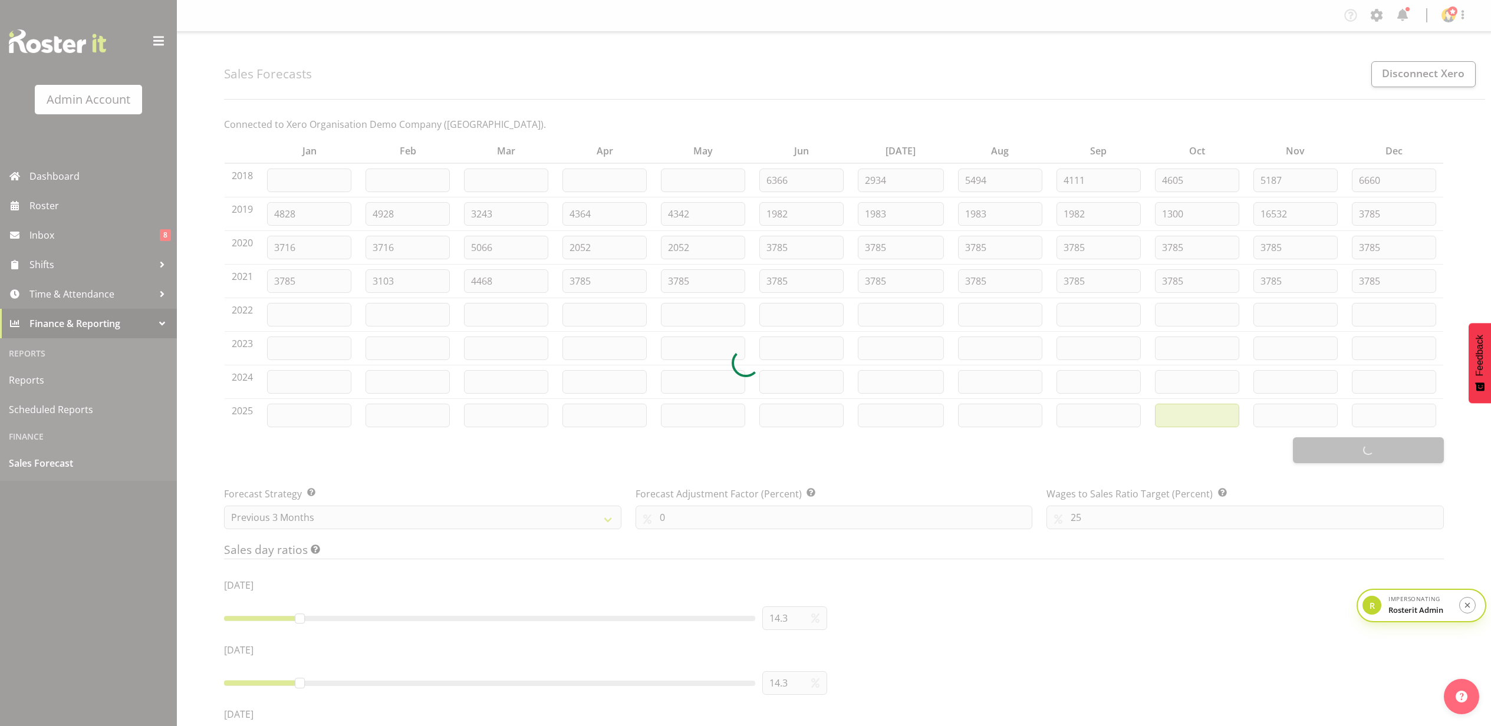
type input "3239"
type input "3274"
type input "3371"
type input "3438"
type input "3553"
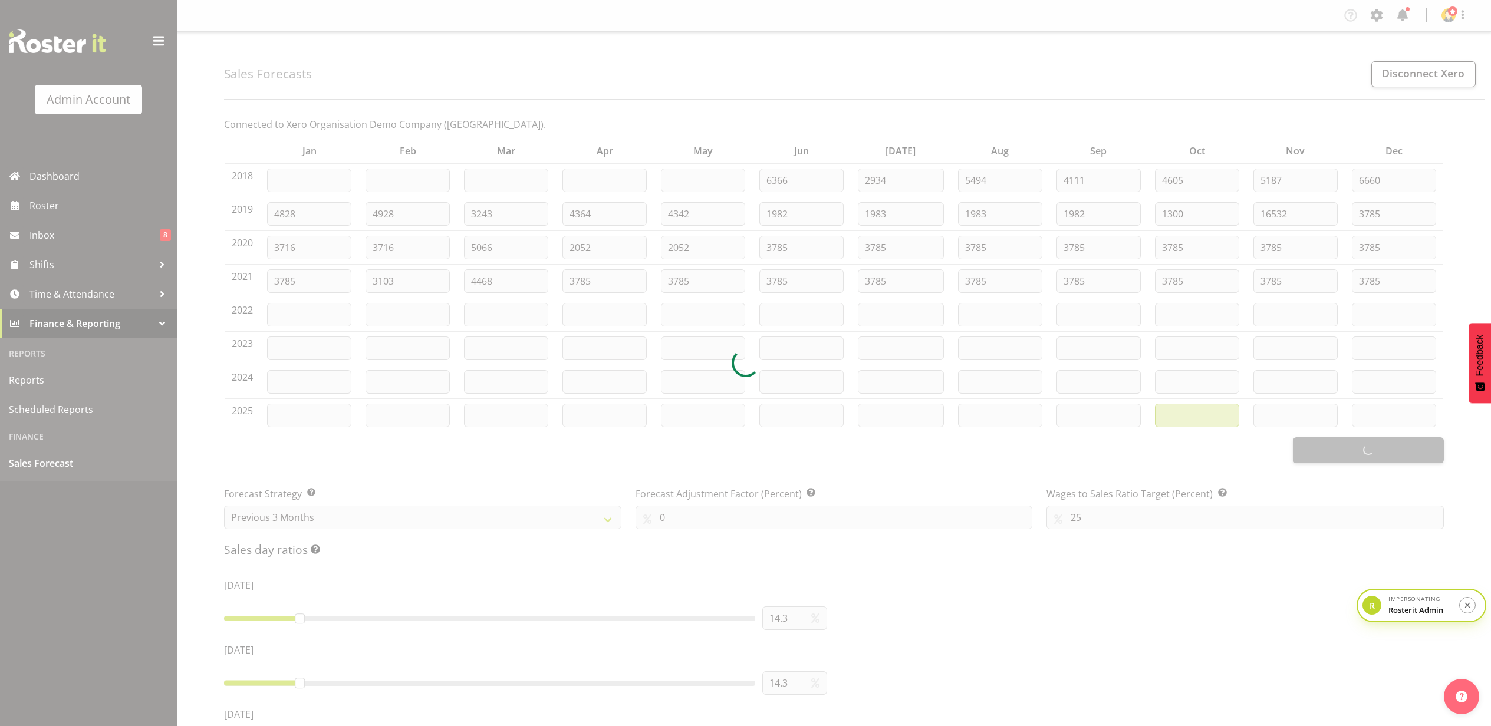
type input "3627"
type input "3747"
type input "3824"
type input "3934"
type input "4065"
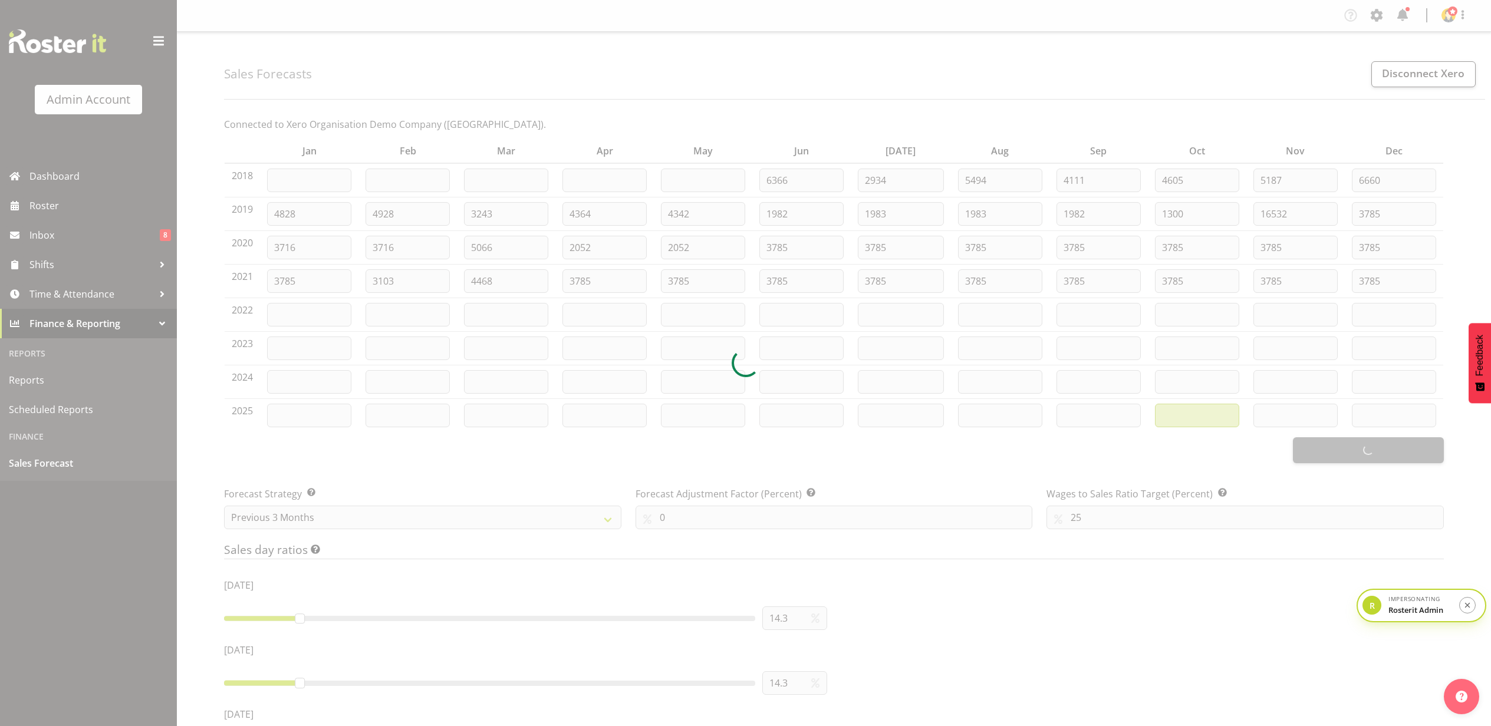
type input "4138"
type input "4199"
type input "4362"
type input "4409"
type input "4540"
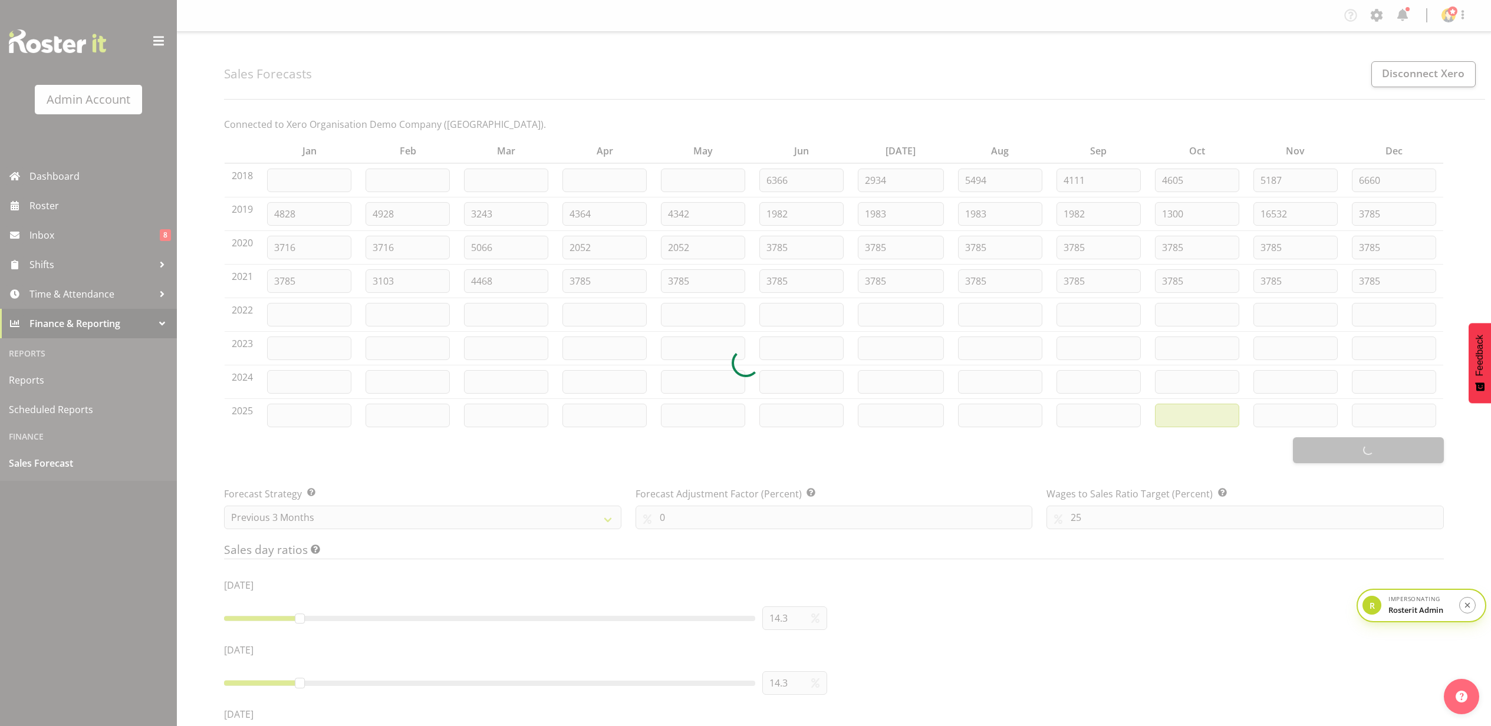
type input "4629"
type input "4783"
type input "4883"
type input "5"
type input "32"
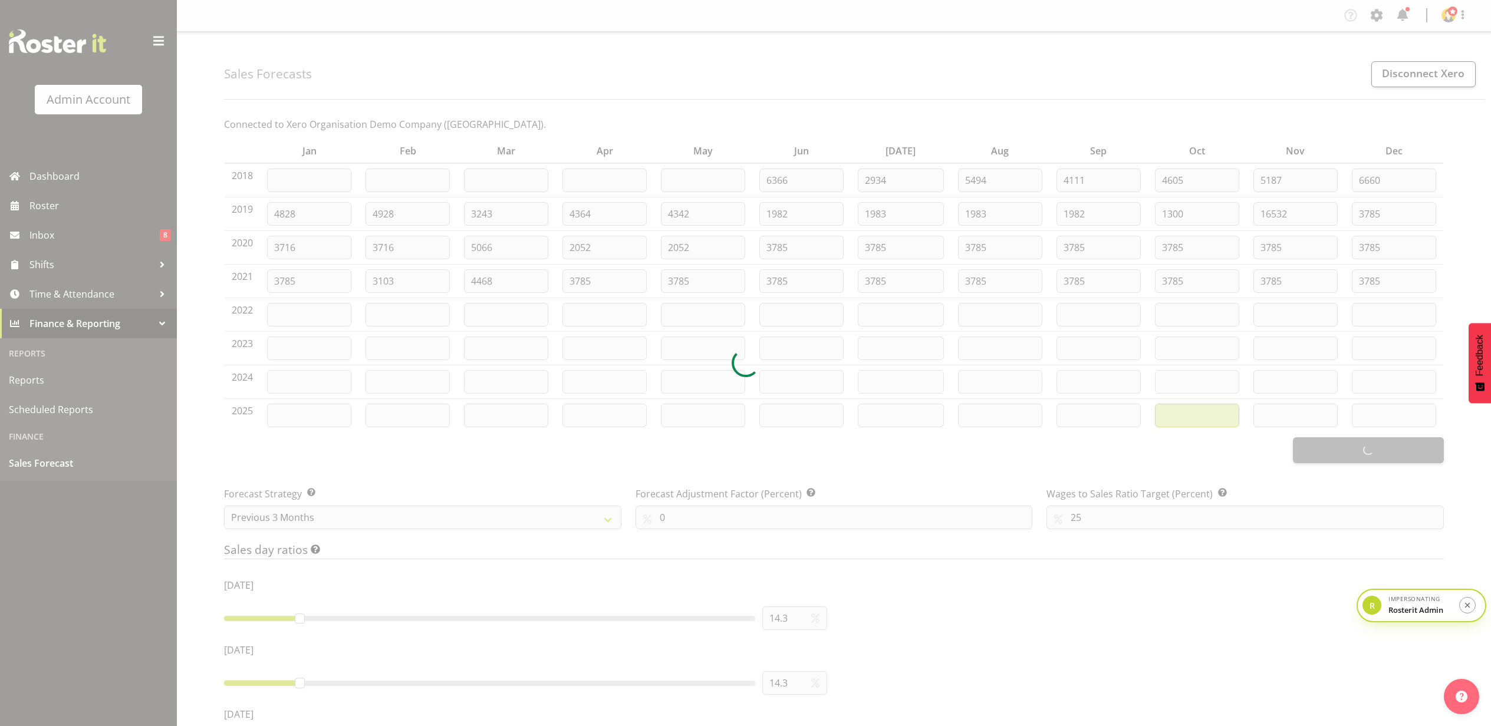
type input "13"
type input "15"
type input "17"
type input "19"
type input "20"
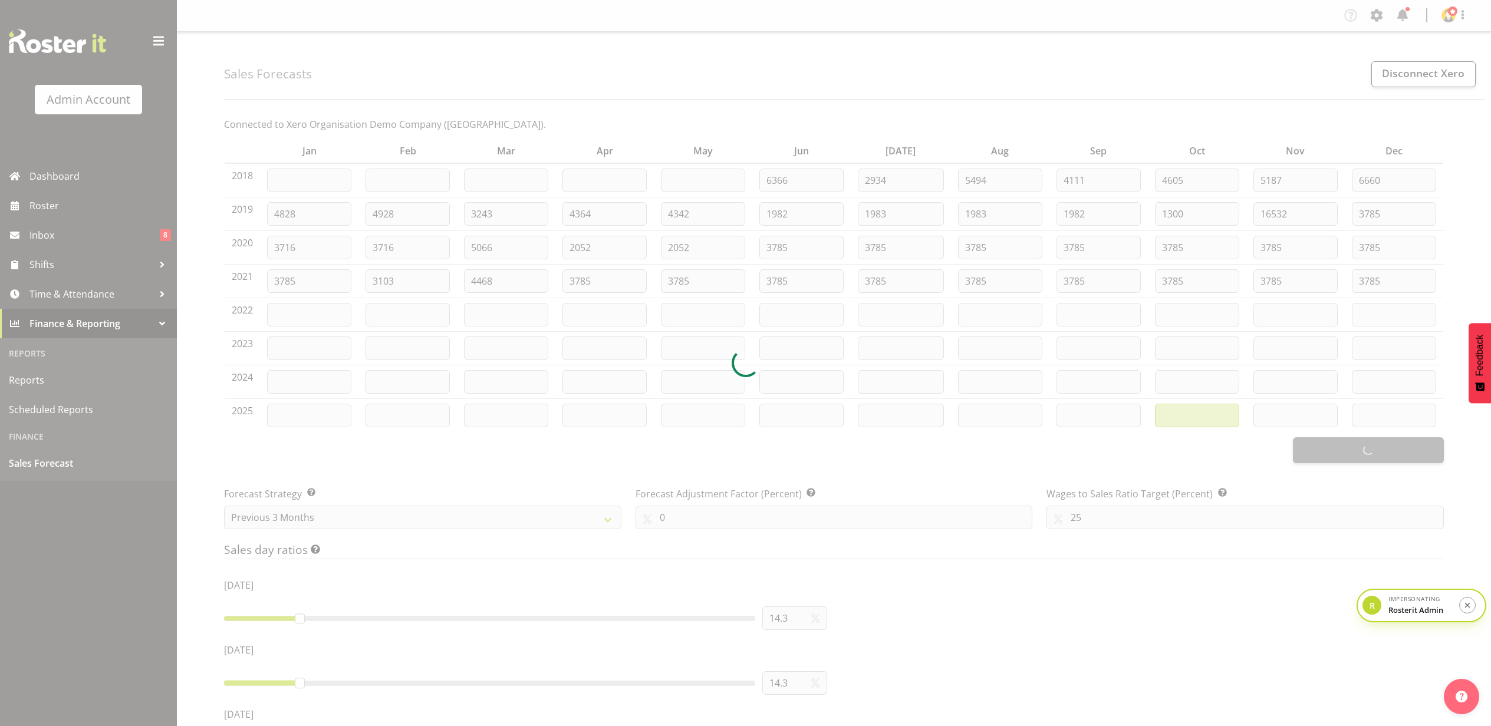
type input "16"
type input "0"
type input "100"
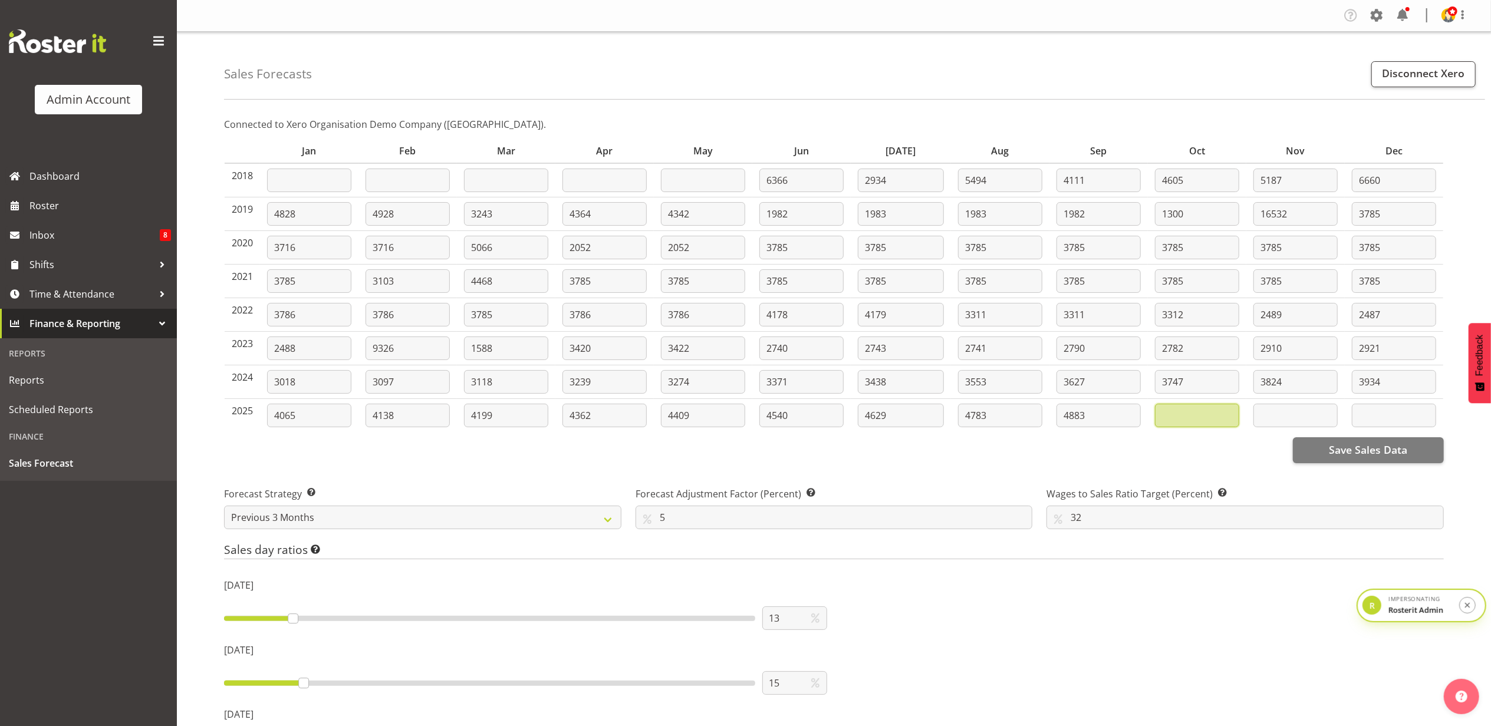
click at [1206, 416] on input "text" at bounding box center [1197, 416] width 84 height 24
type input "5000"
click at [1274, 416] on input "text" at bounding box center [1295, 416] width 84 height 24
type input "6000"
click at [1407, 397] on td "3934" at bounding box center [1394, 383] width 98 height 34
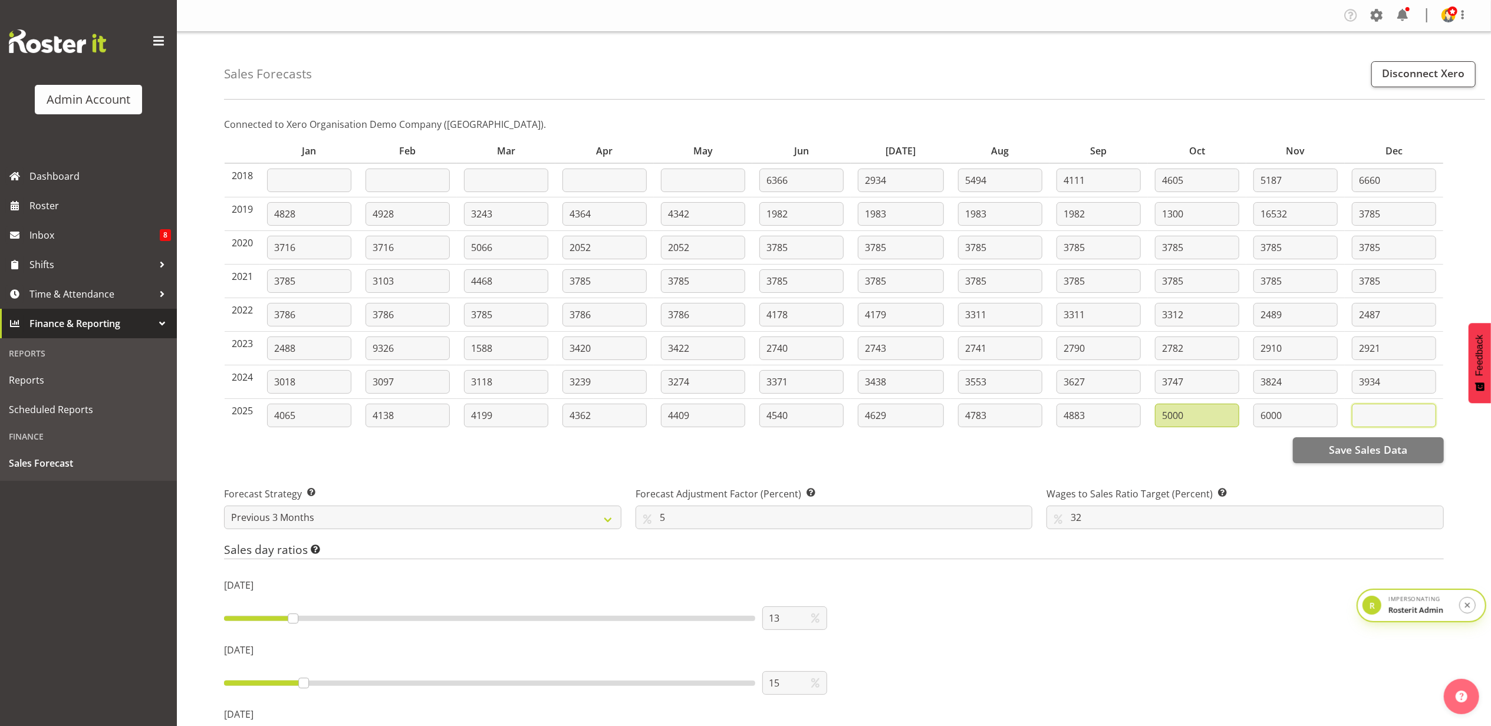
click at [1403, 416] on input "text" at bounding box center [1394, 416] width 84 height 24
type input "7000"
click at [1402, 446] on span "Save Sales Data" at bounding box center [1368, 449] width 78 height 15
click at [90, 216] on link "Roster" at bounding box center [88, 205] width 177 height 29
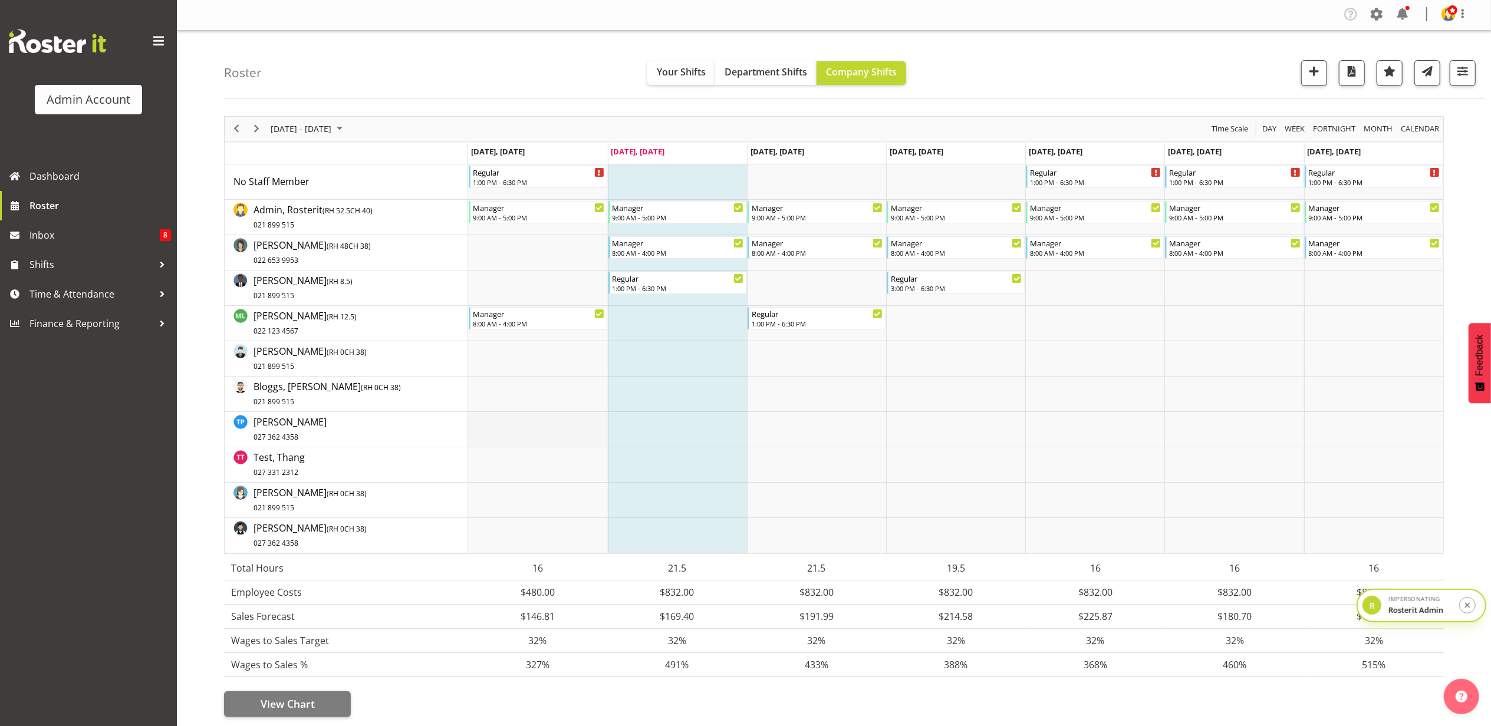
scroll to position [3, 0]
click at [74, 319] on span "Finance & Reporting" at bounding box center [91, 324] width 124 height 18
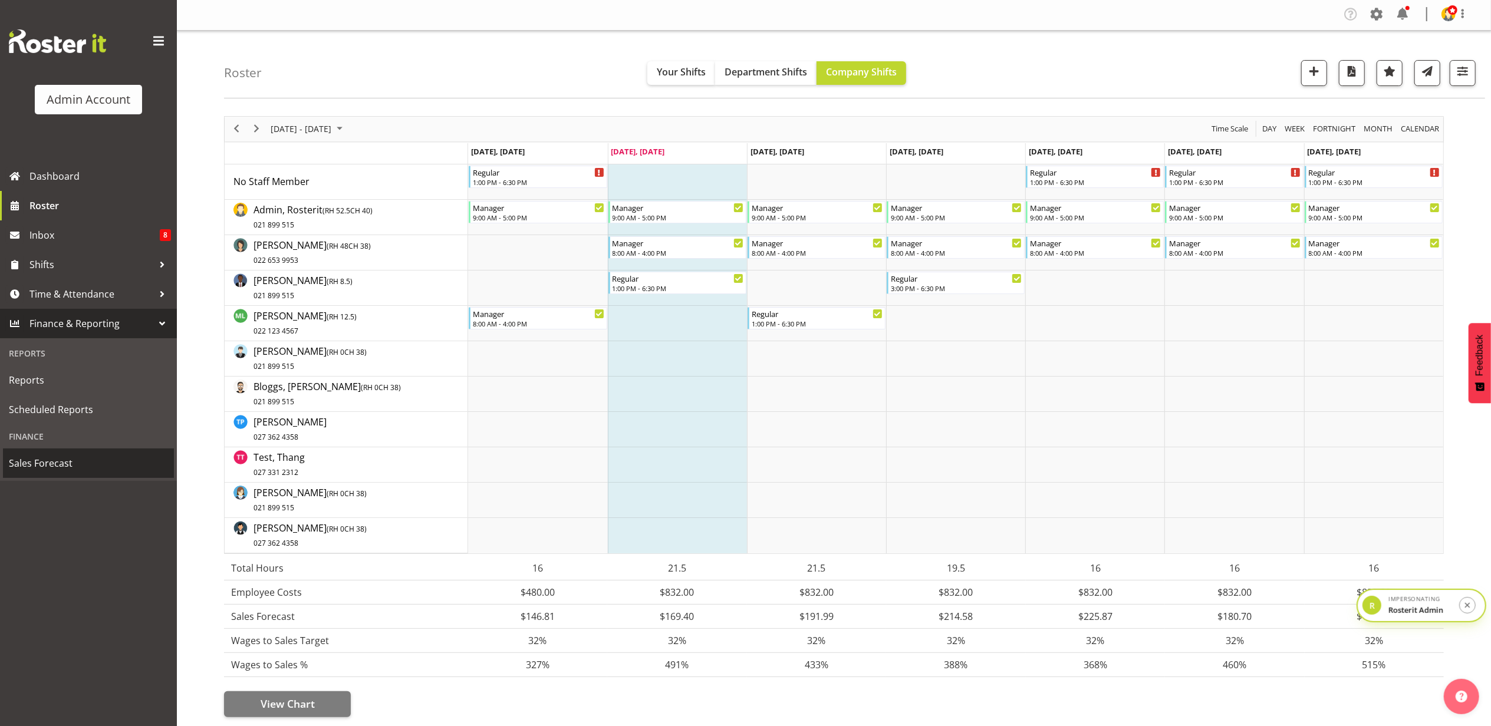
click at [68, 463] on span "Sales Forecast" at bounding box center [88, 464] width 159 height 18
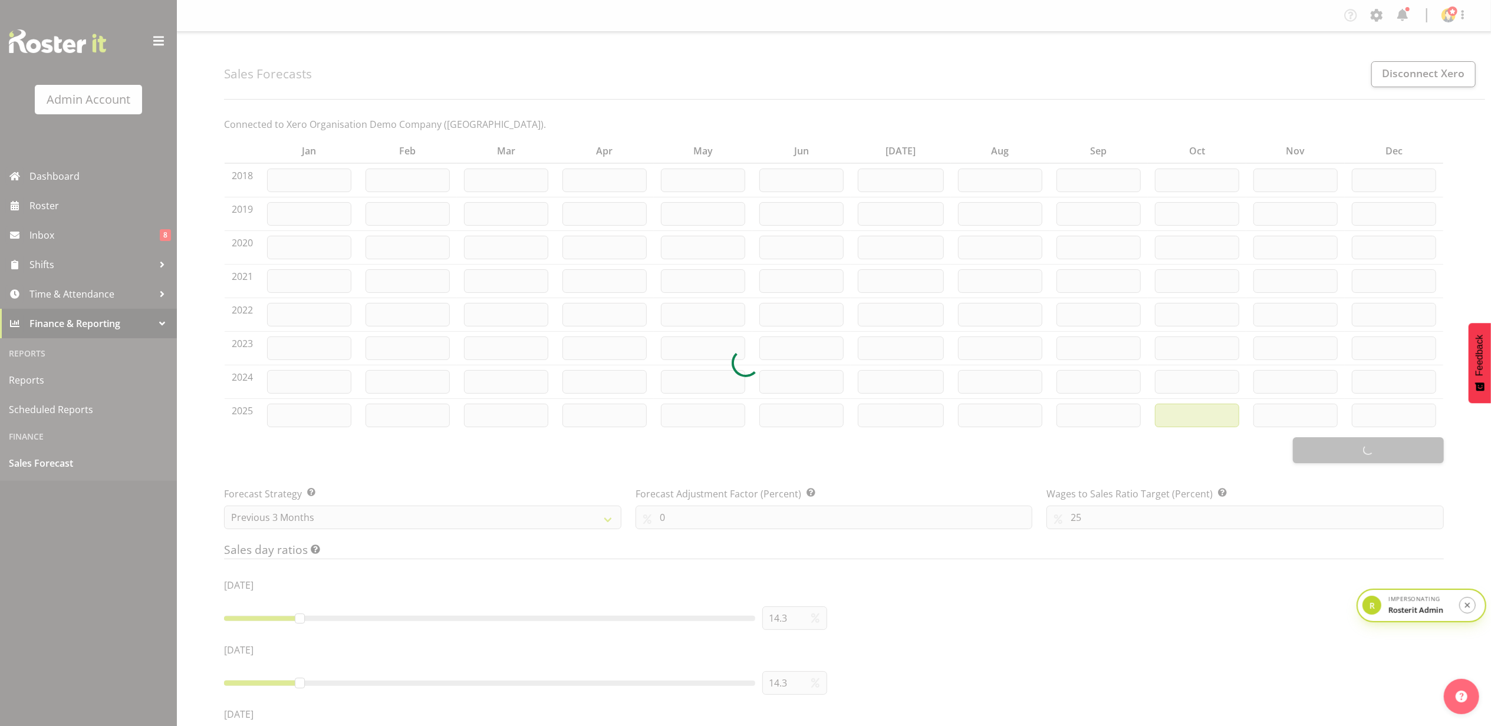
type input "6366"
type input "2934"
type input "5494"
type input "4111"
type input "4605"
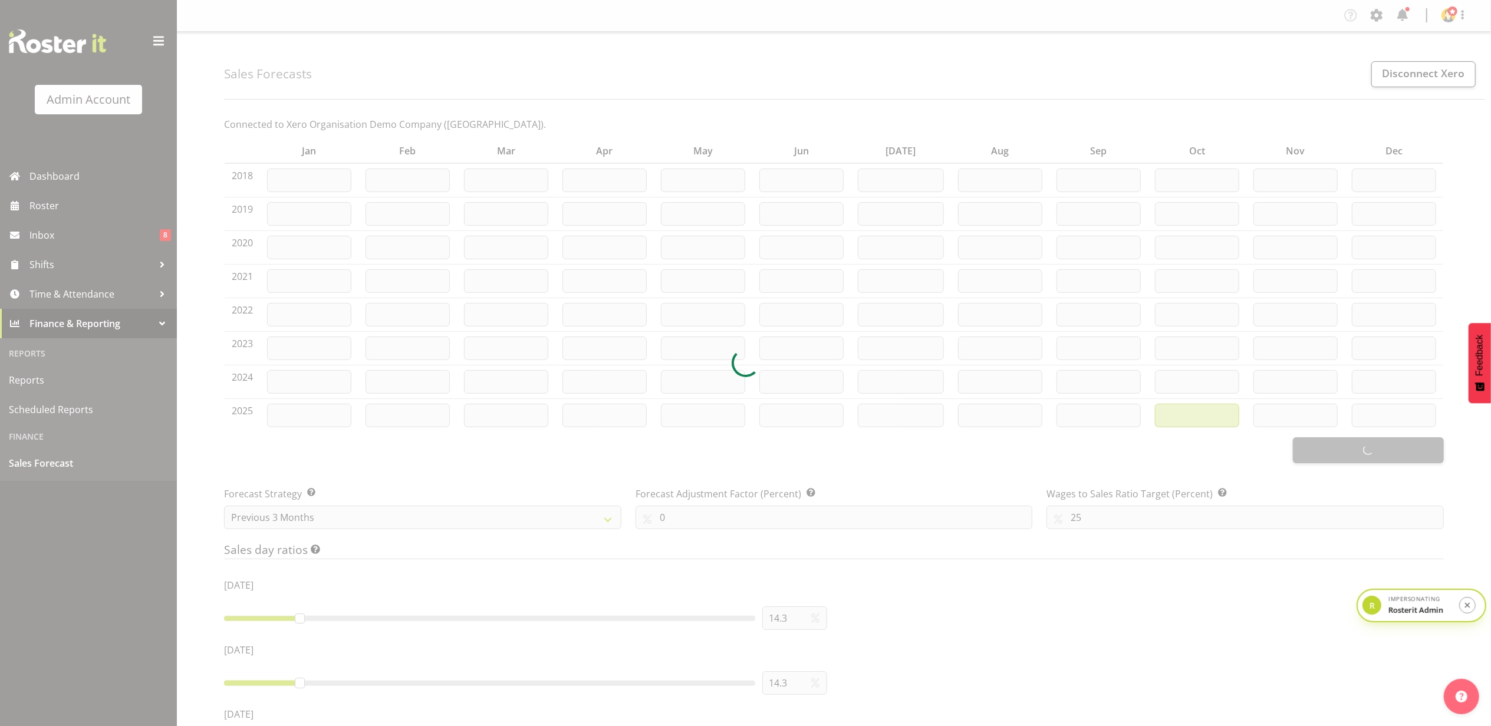
type input "5187"
type input "6660"
type input "4828"
type input "4928"
type input "3243"
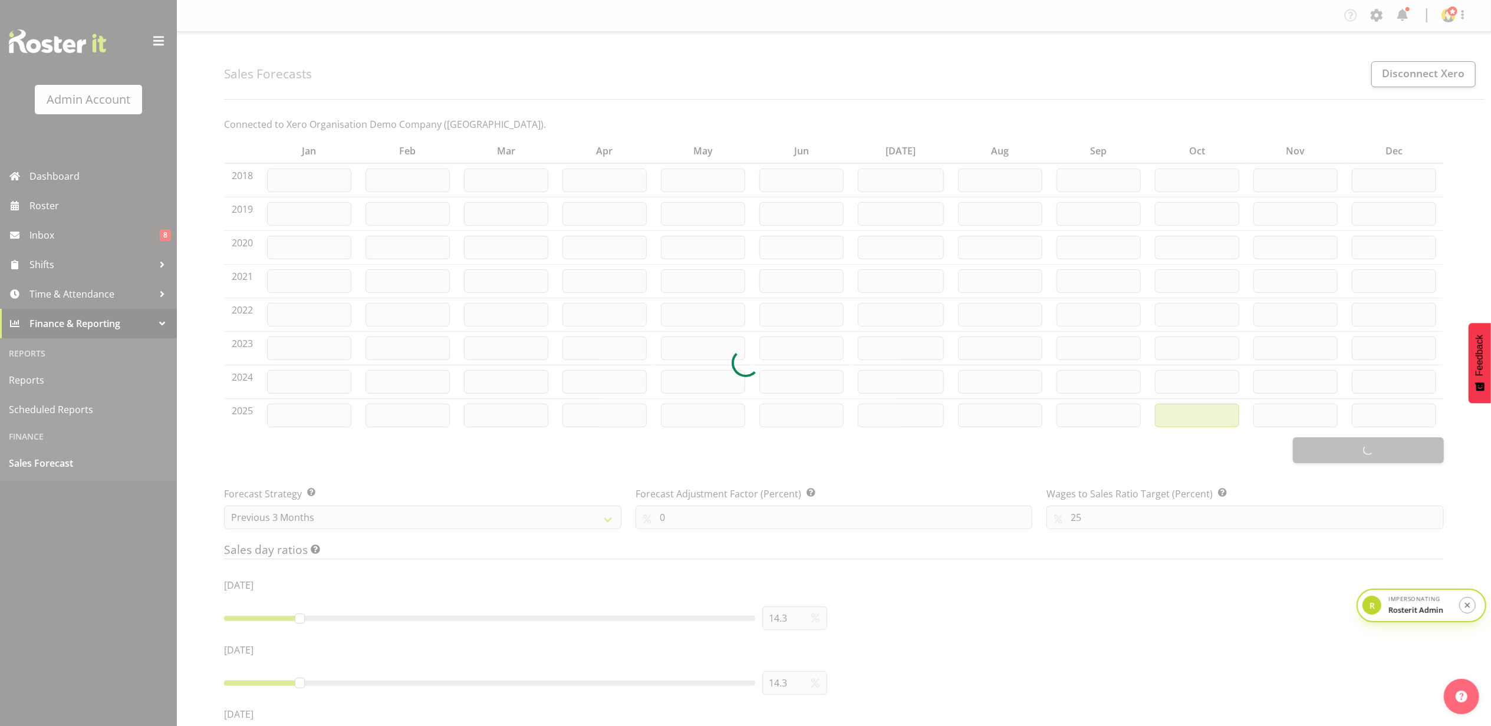
type input "4364"
type input "4342"
type input "1982"
type input "1983"
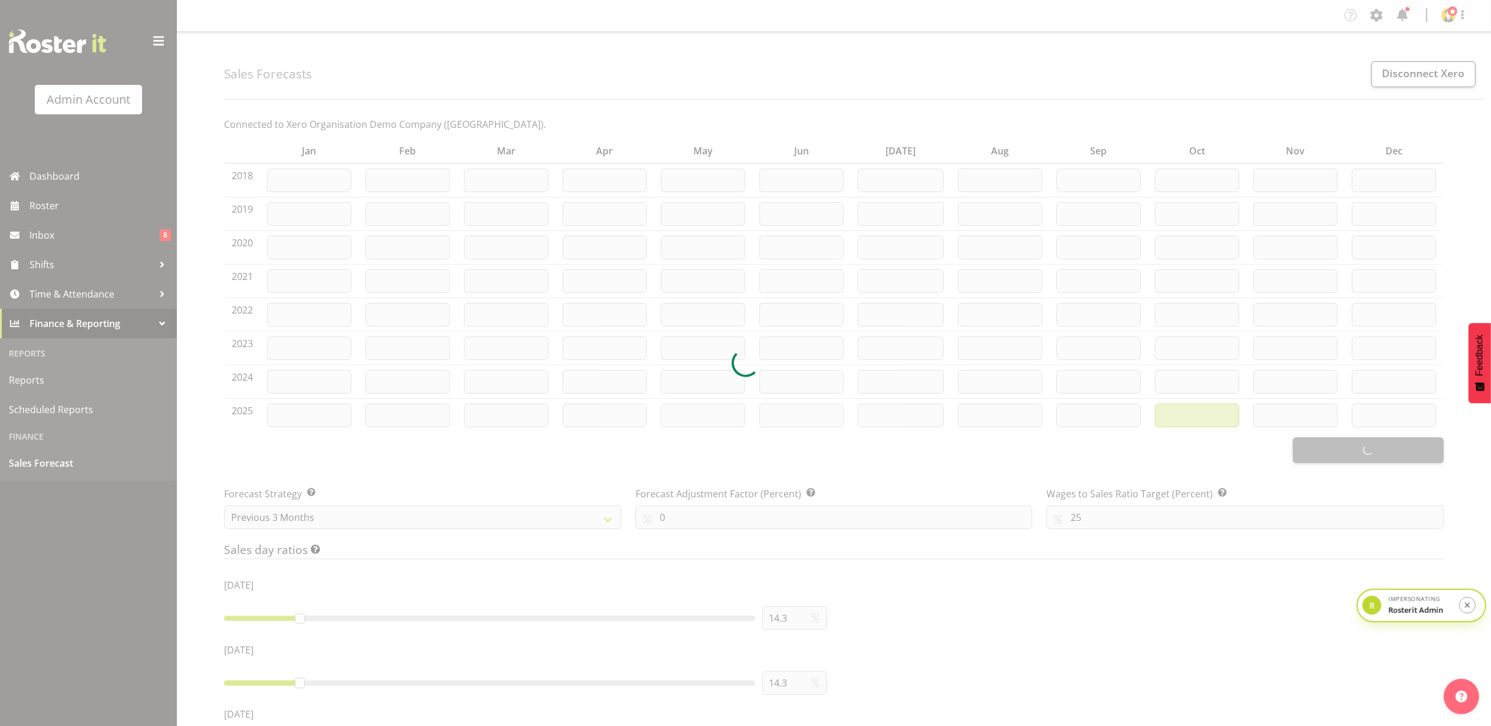
type input "1982"
type input "1300"
type input "16532"
type input "3785"
type input "3716"
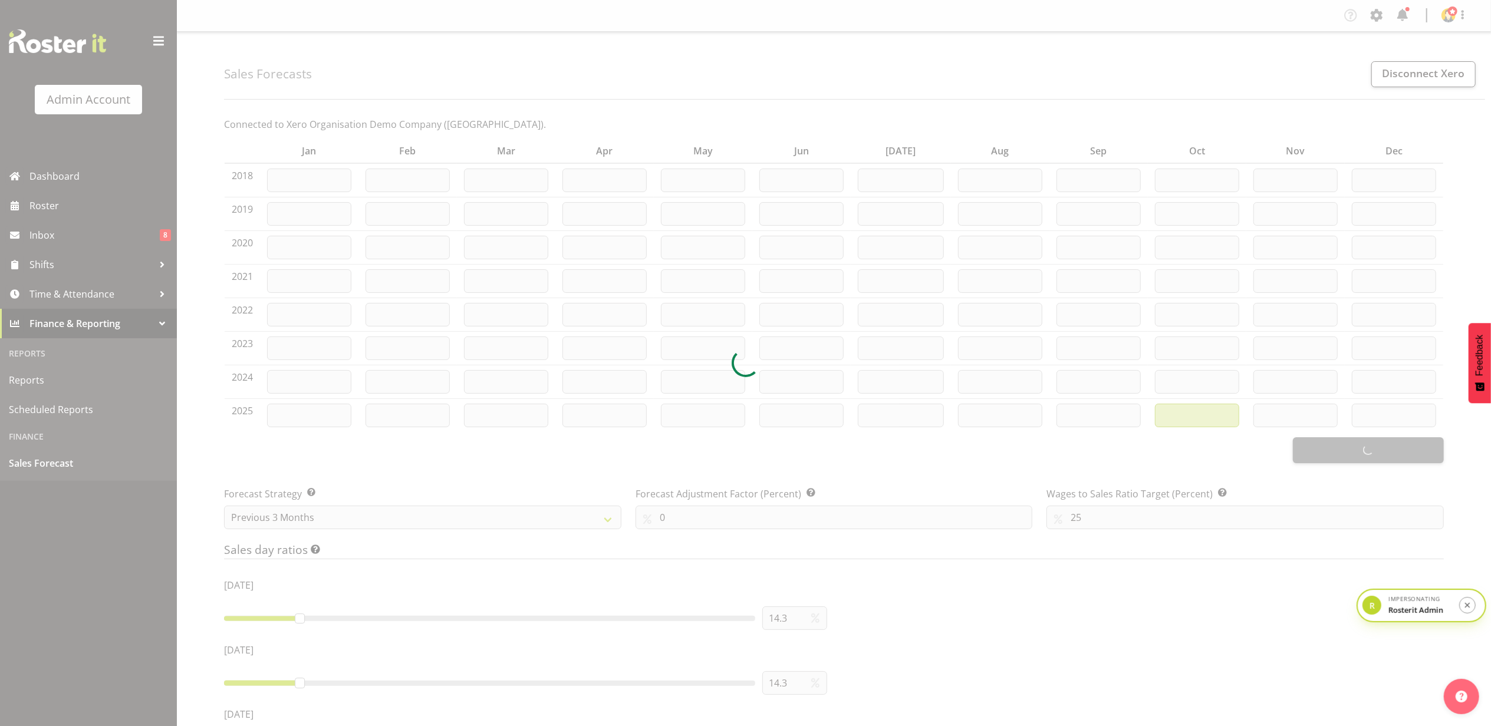
type input "3716"
type input "5066"
type input "2052"
type input "3785"
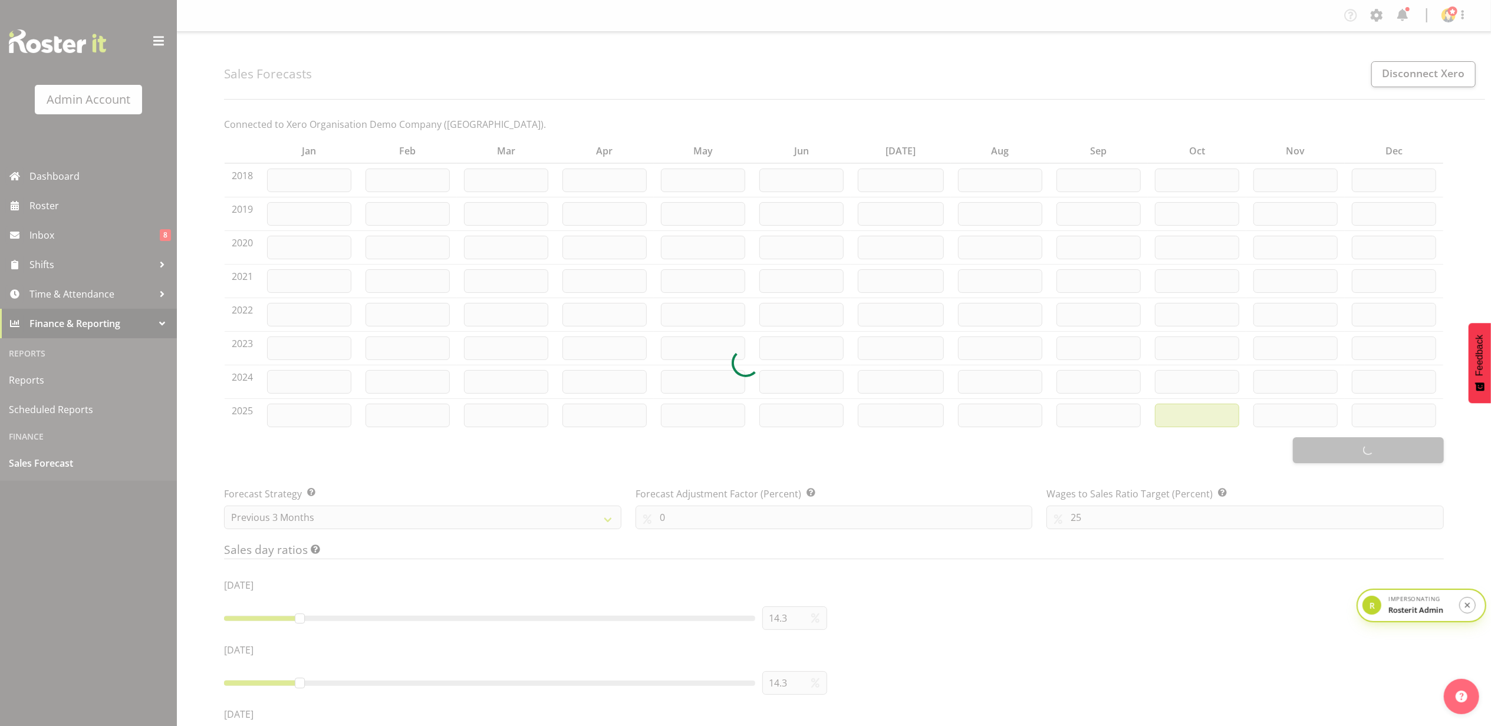
type input "3785"
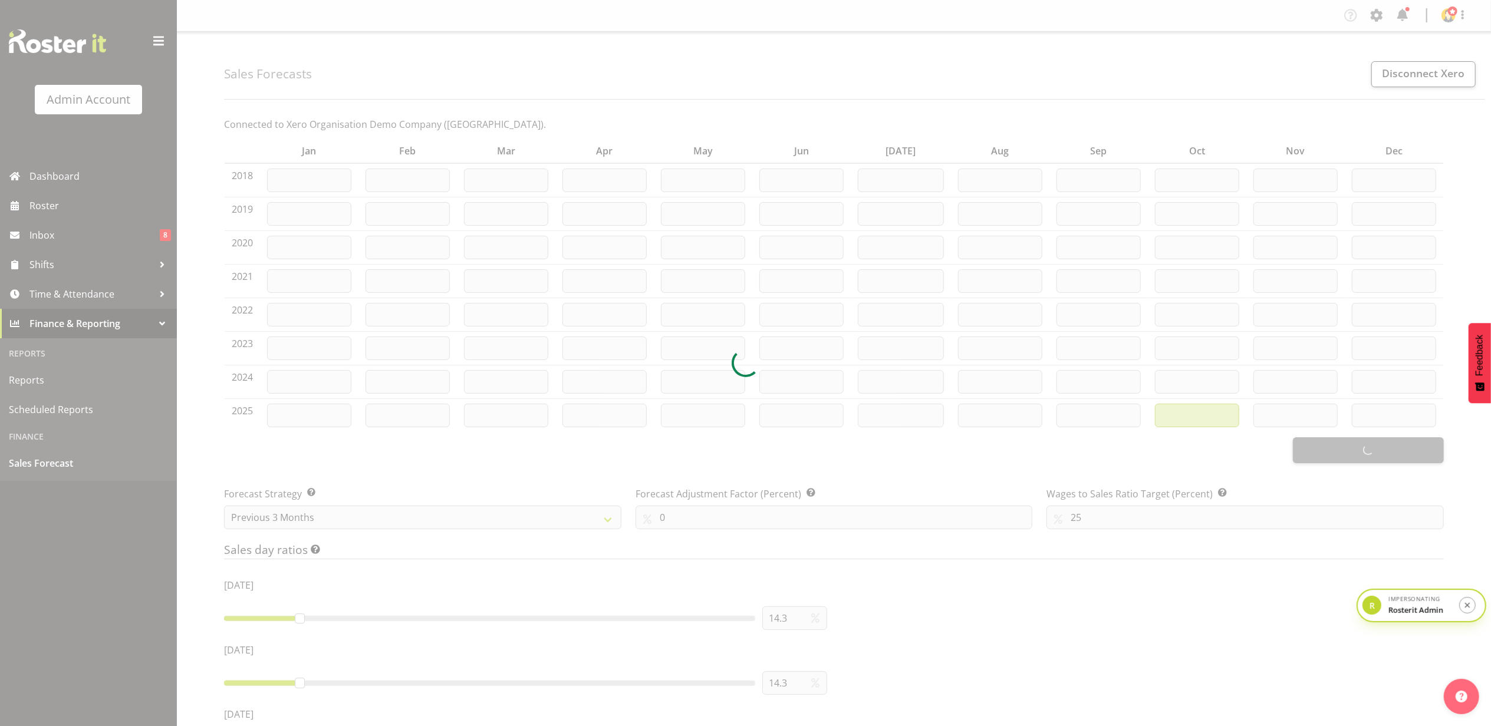
type input "3785"
type input "3103"
type input "4468"
type input "3785"
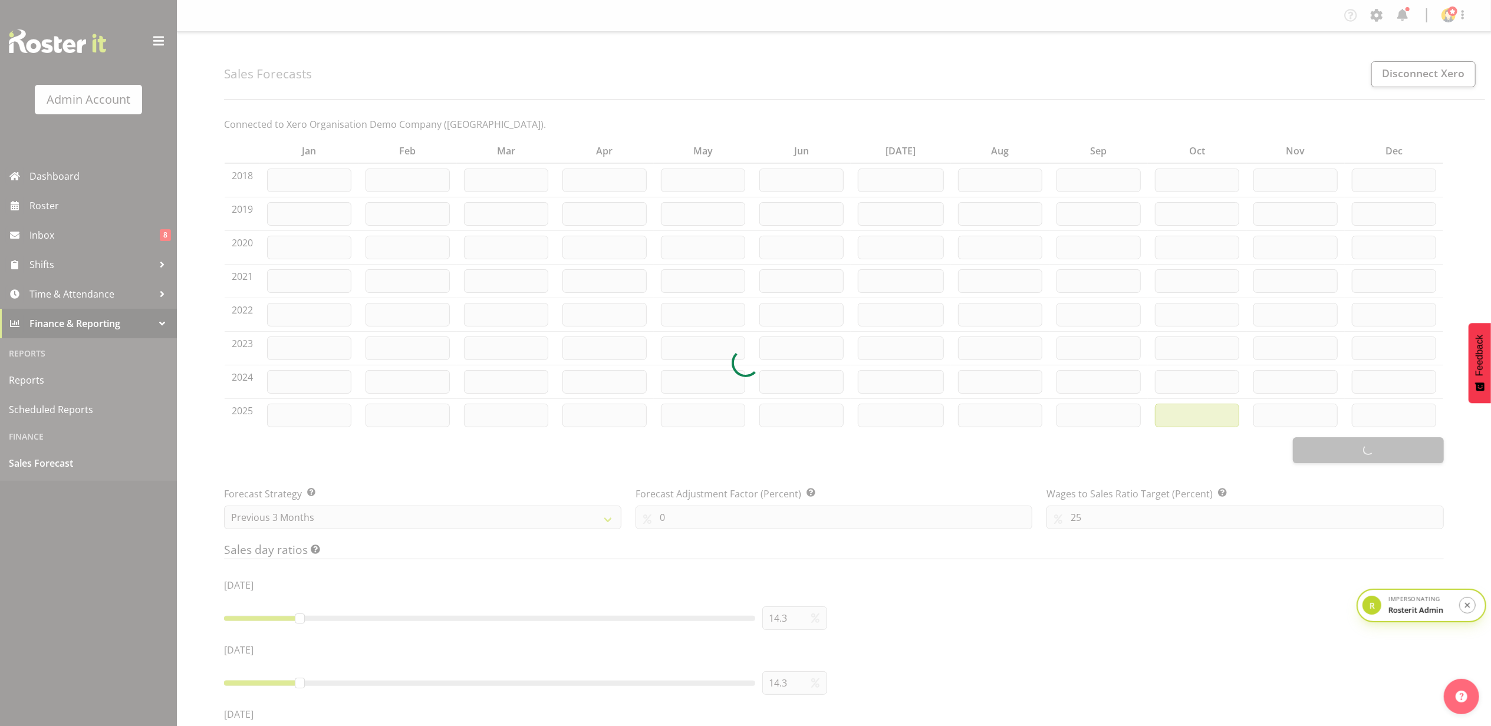
type input "3785"
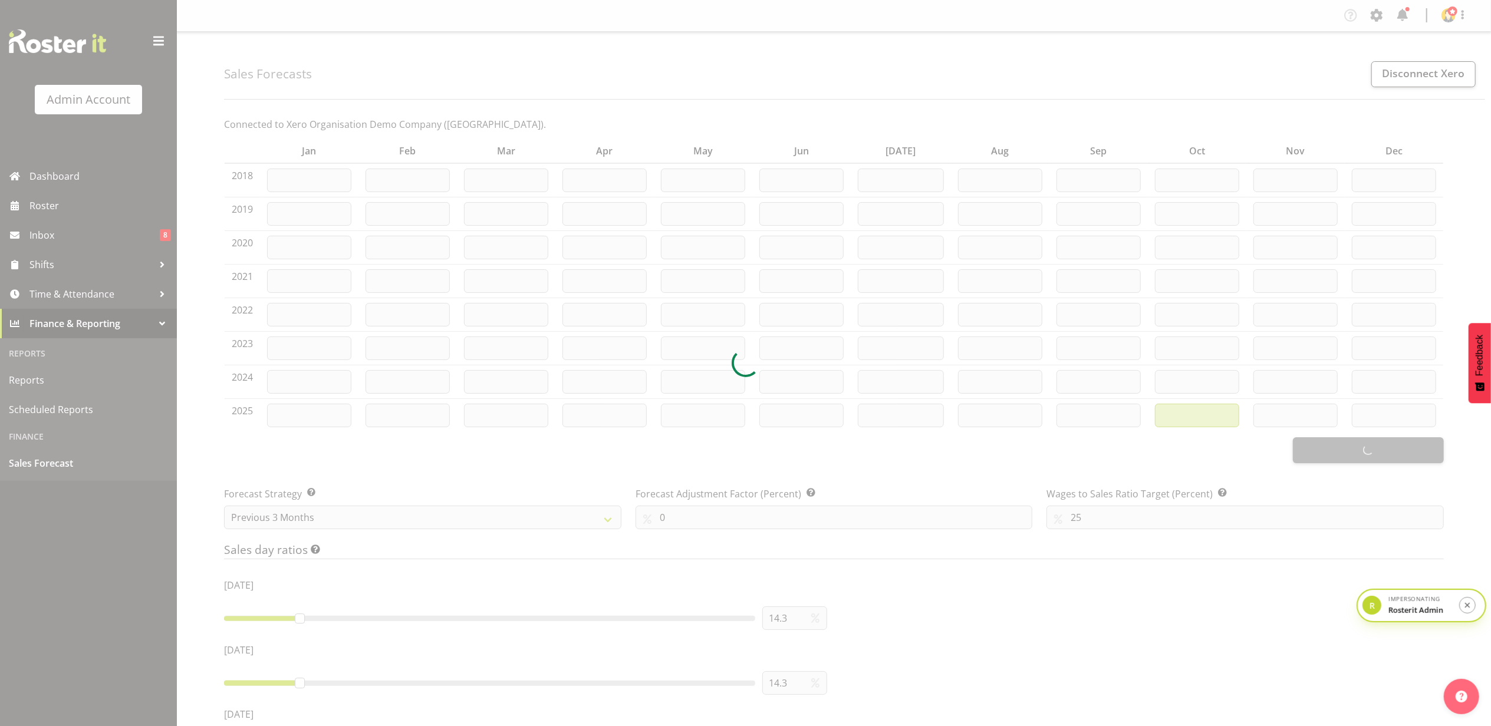
type input "3785"
type input "3786"
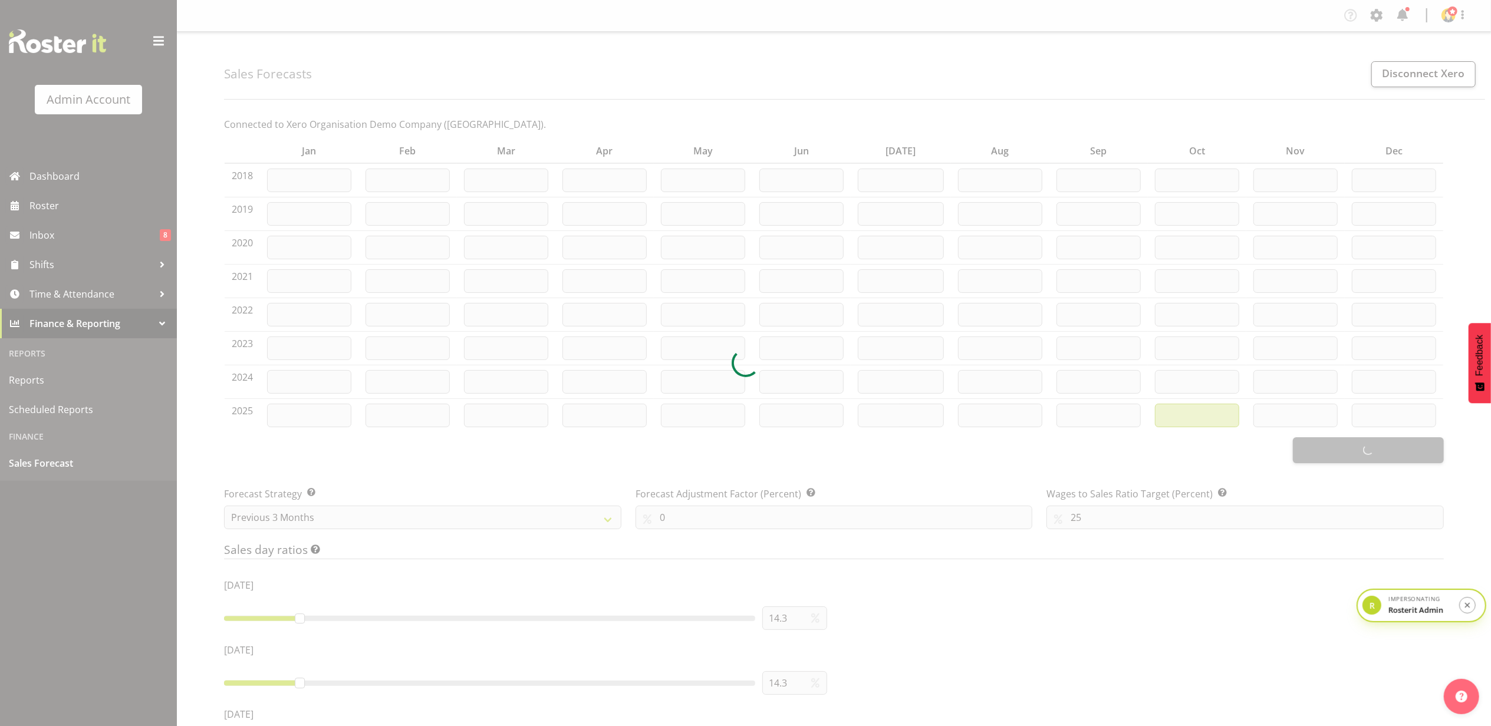
type input "3785"
type input "3786"
type input "4178"
type input "4179"
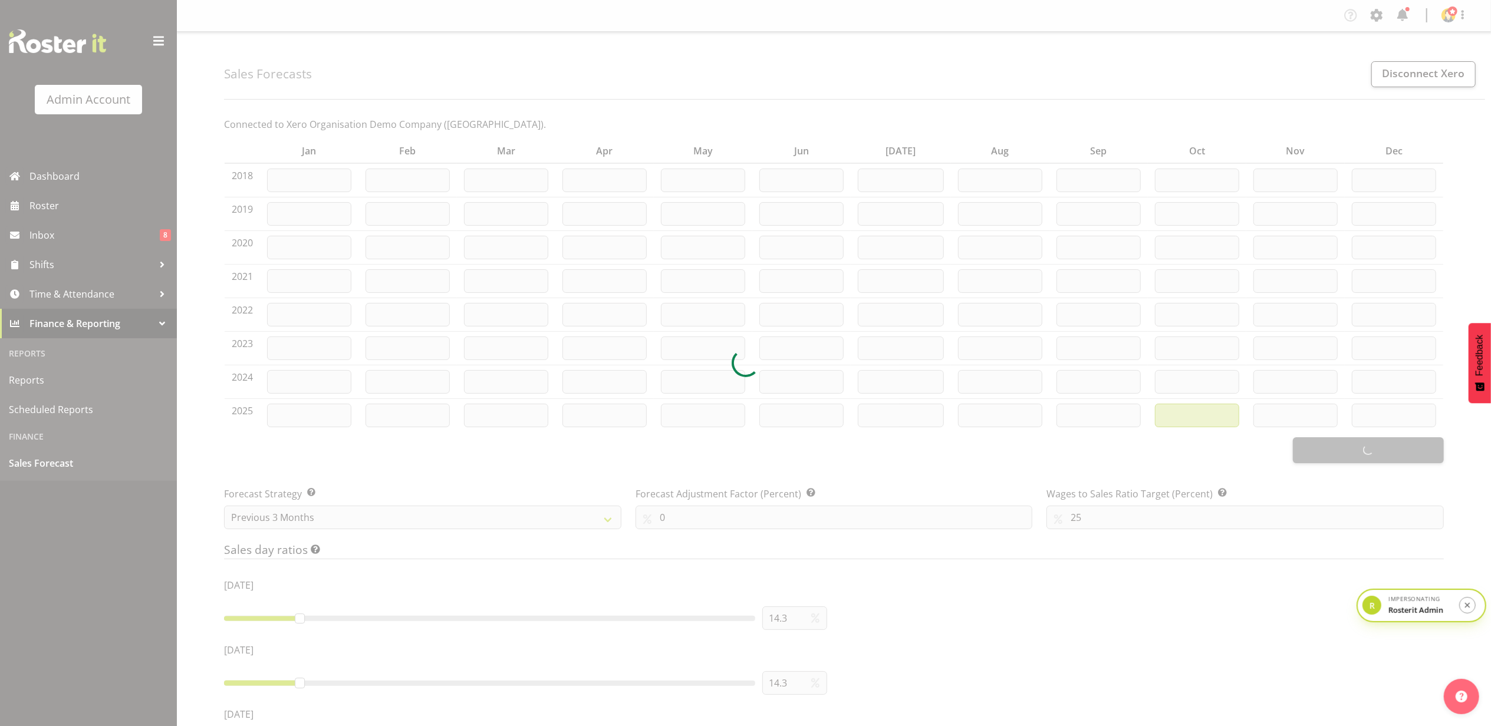
type input "3311"
type input "3312"
type input "2489"
type input "2487"
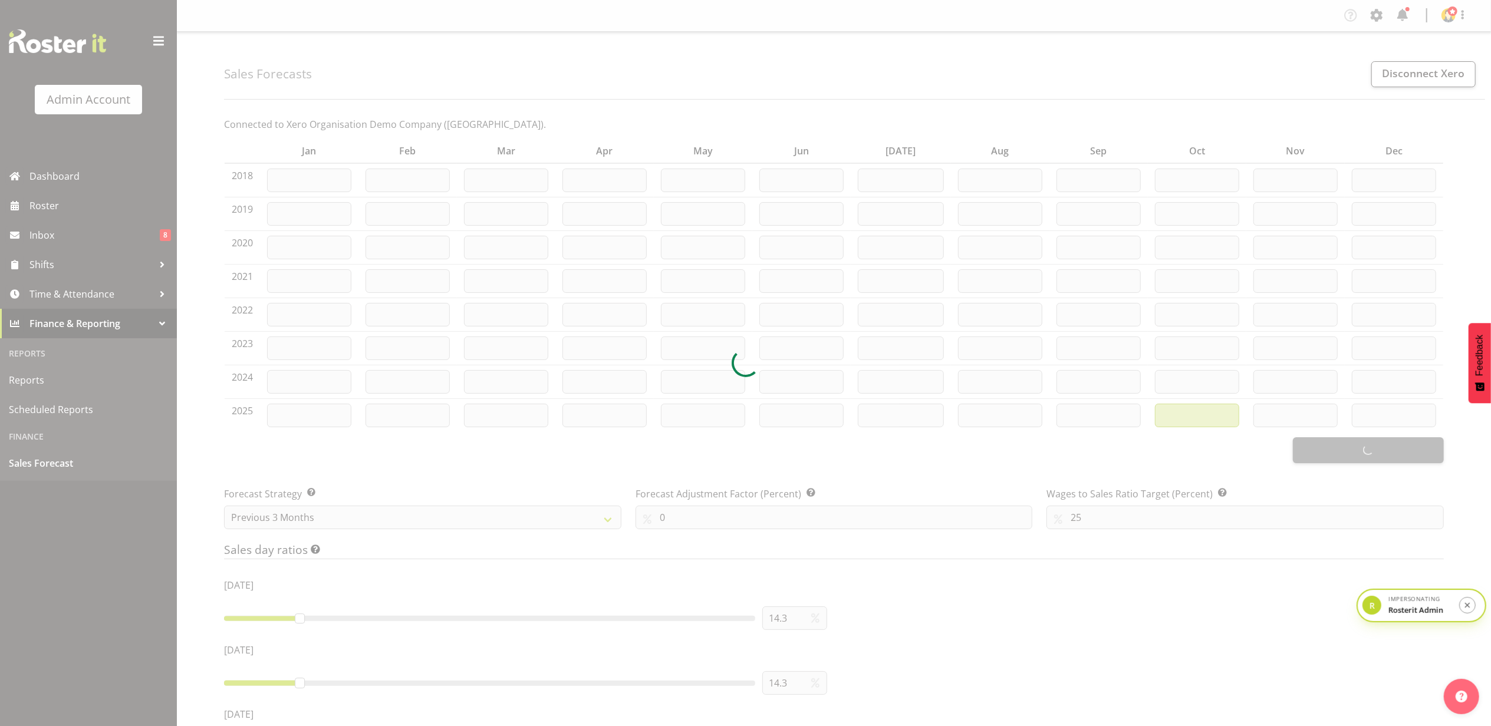
type input "2488"
type input "9326"
type input "1588"
type input "3420"
type input "3422"
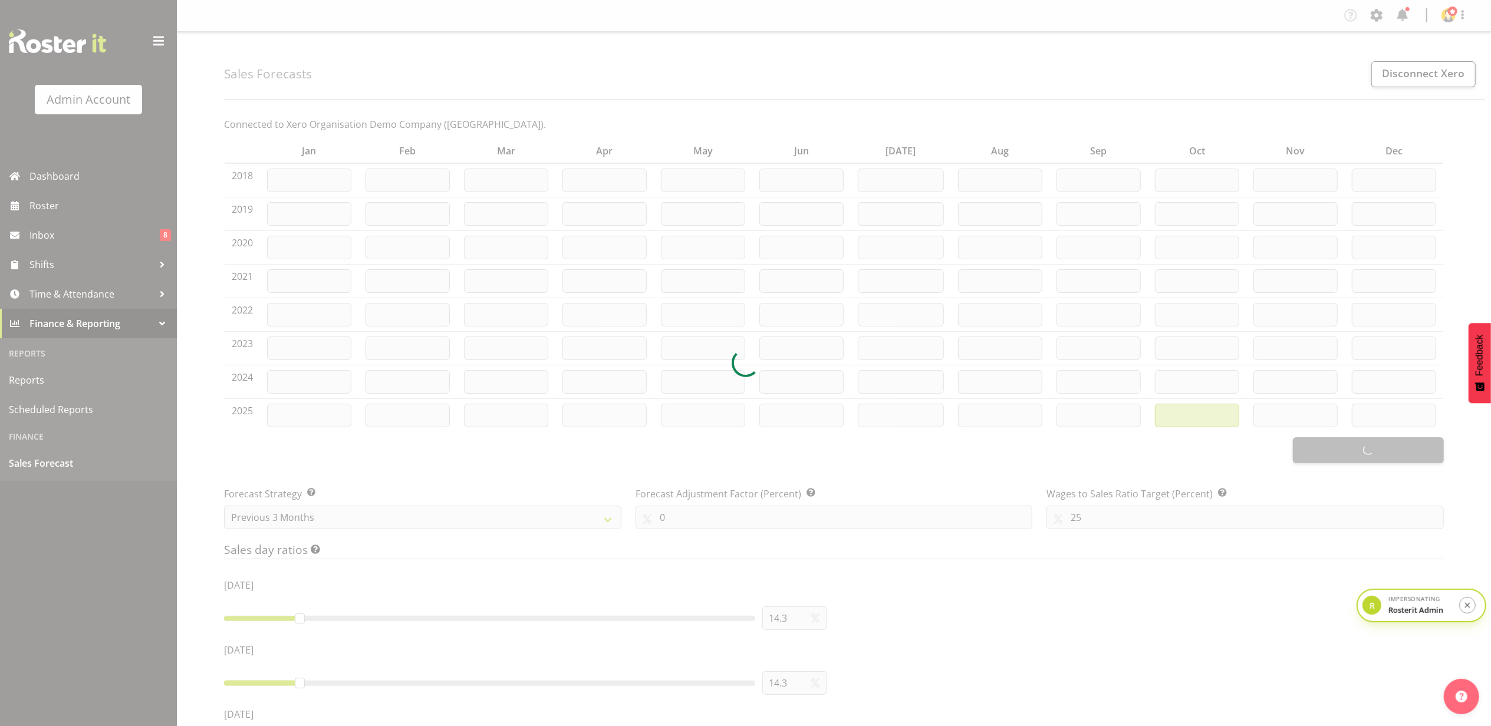
type input "2740"
type input "2743"
type input "2741"
type input "2790"
type input "2782"
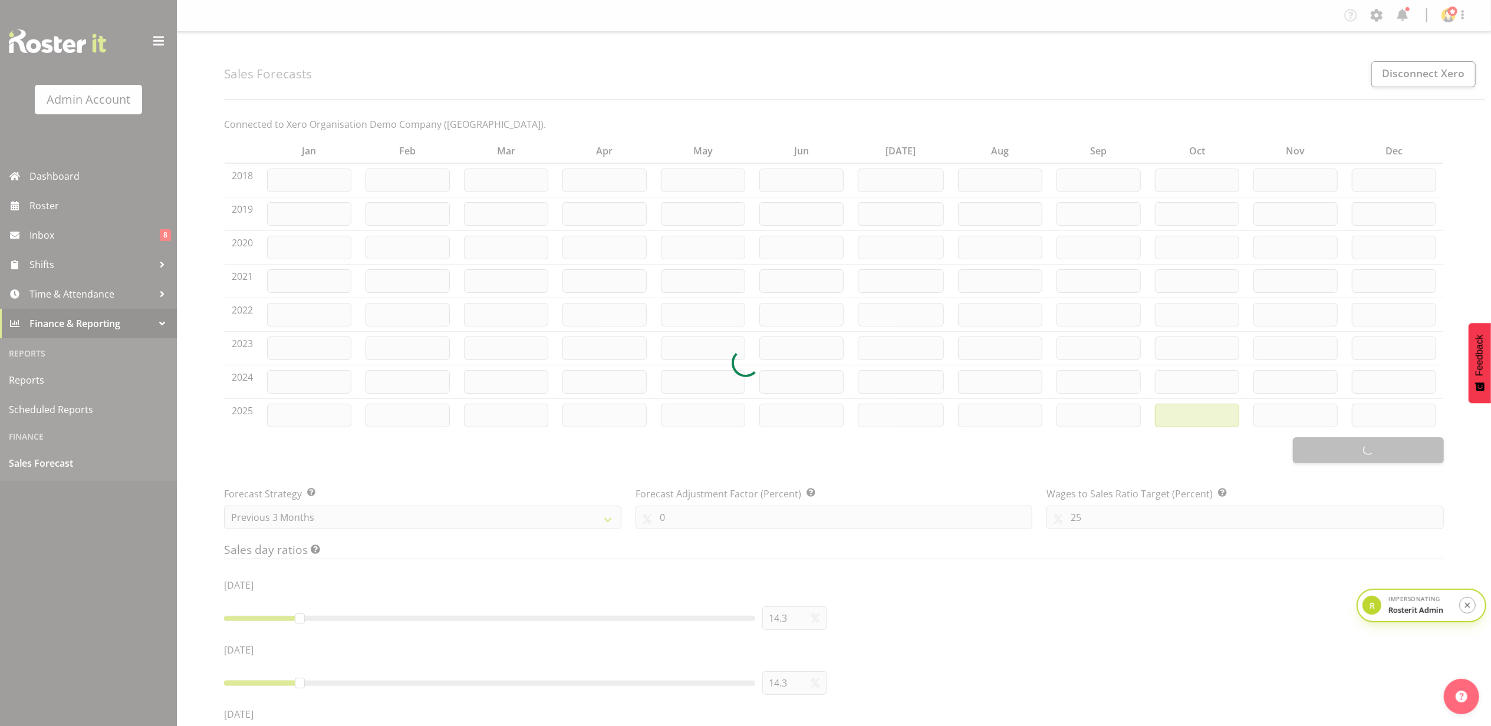
type input "2910"
type input "2921"
type input "3018"
type input "3097"
type input "3118"
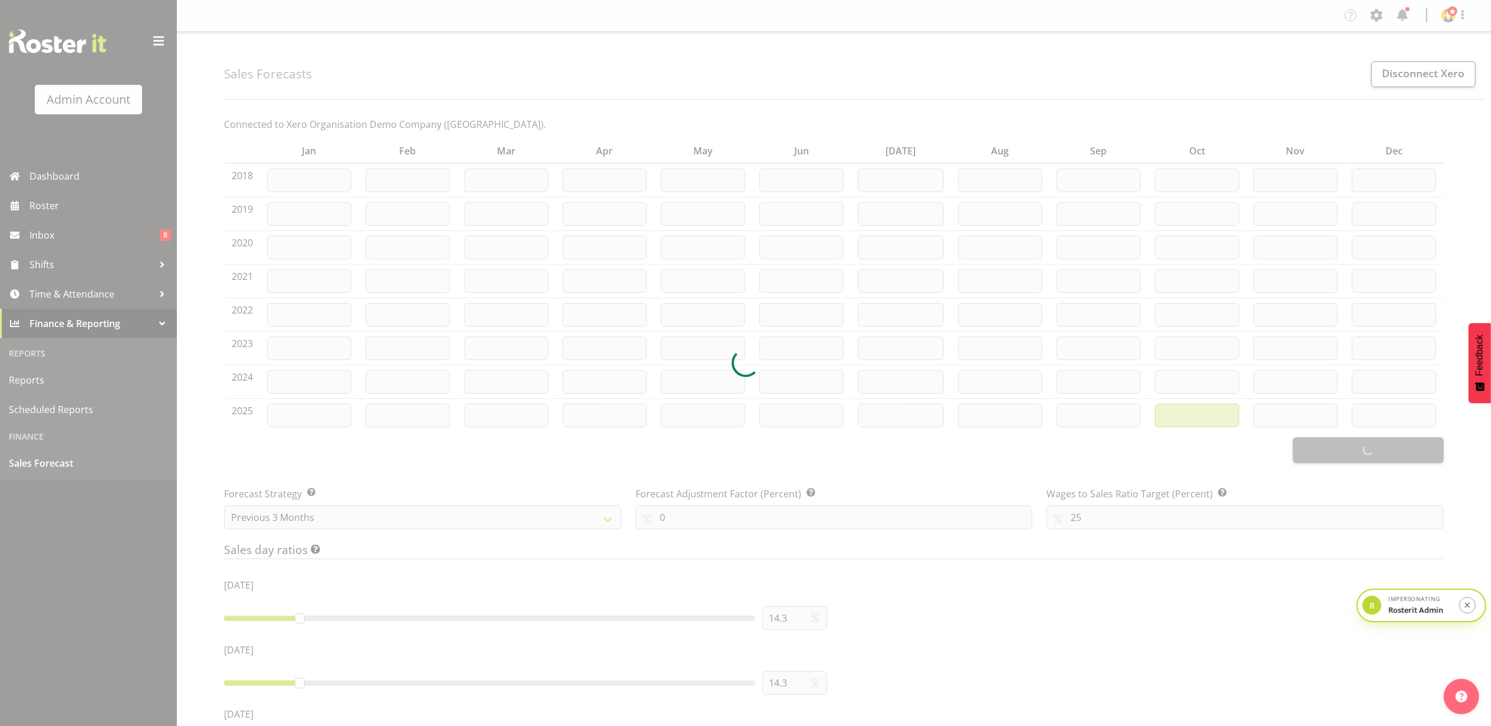
type input "3239"
type input "3274"
type input "3371"
type input "3438"
type input "3553"
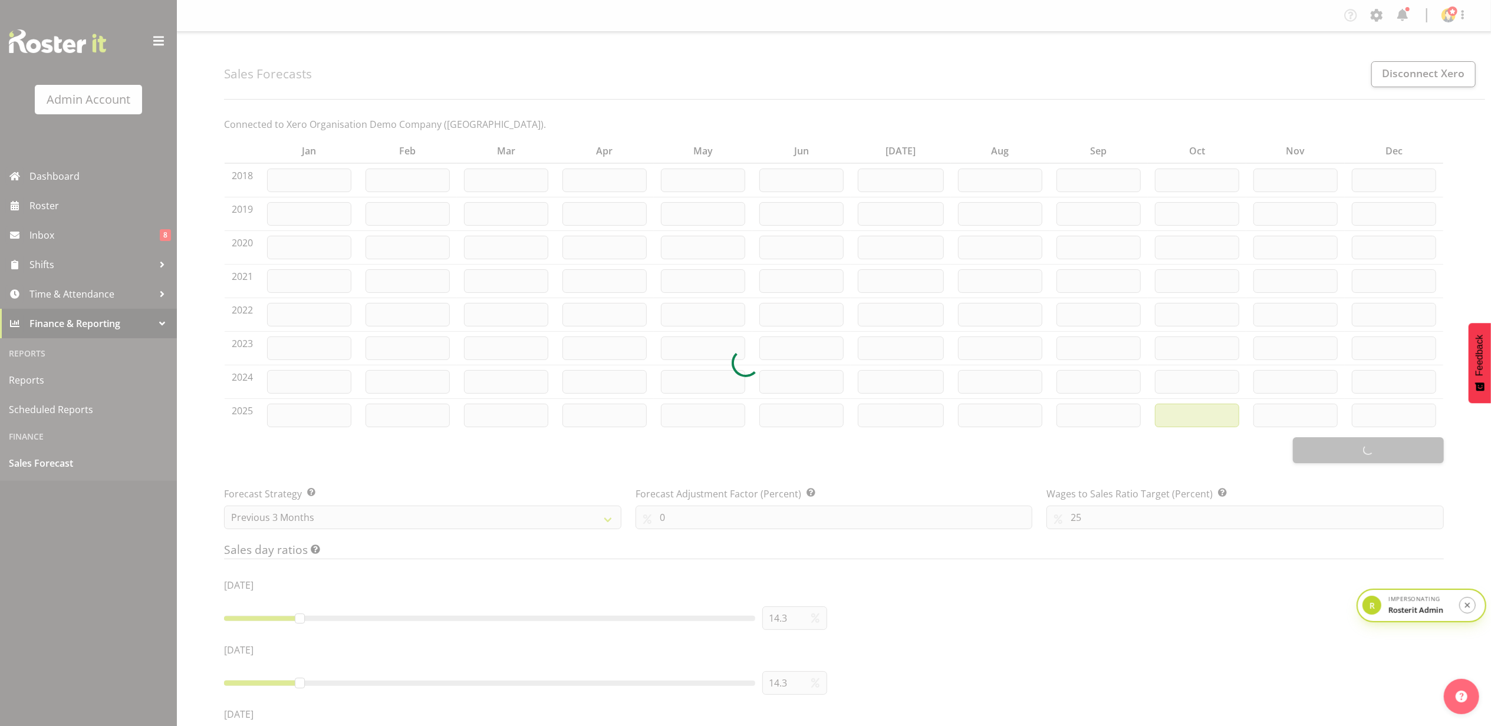
type input "3627"
type input "3747"
type input "3824"
type input "3934"
type input "4065"
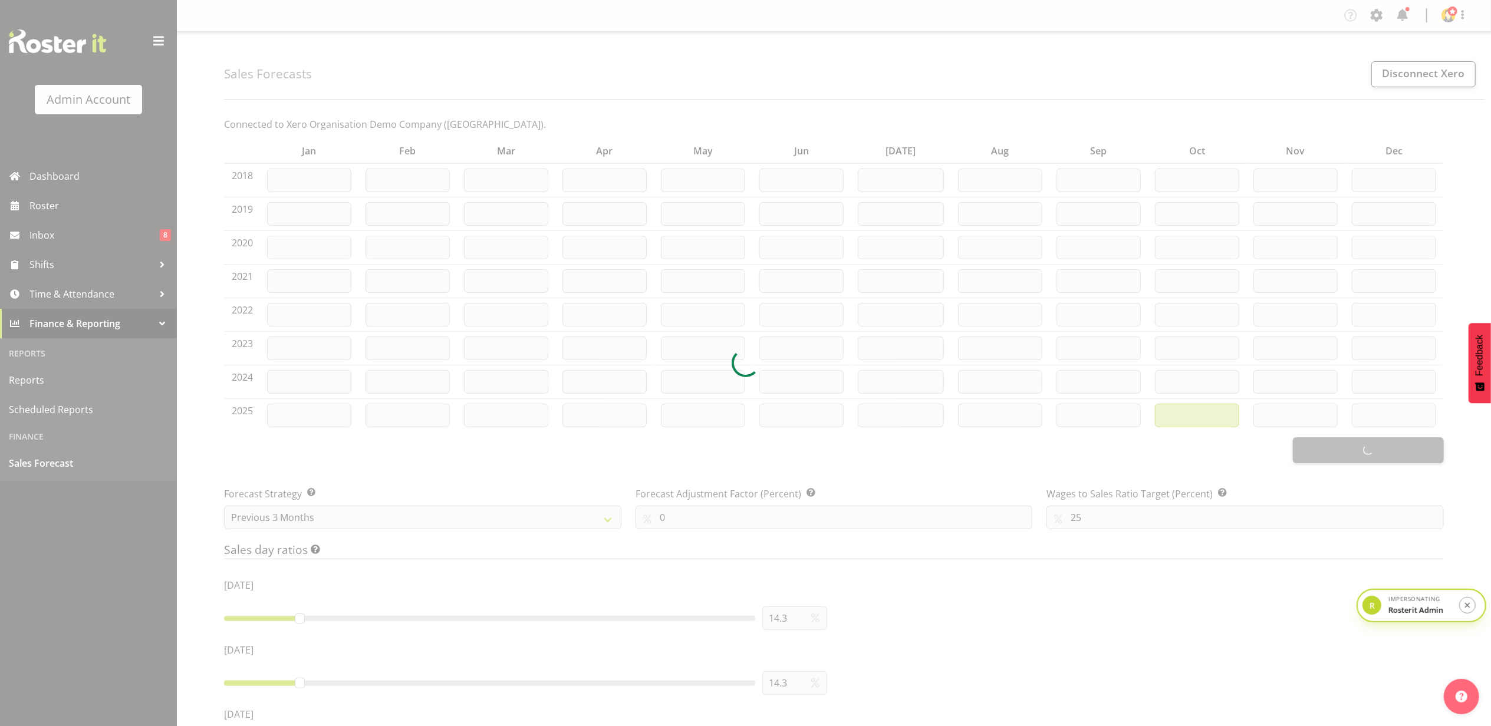
type input "4138"
type input "4199"
type input "4362"
type input "4409"
type input "4540"
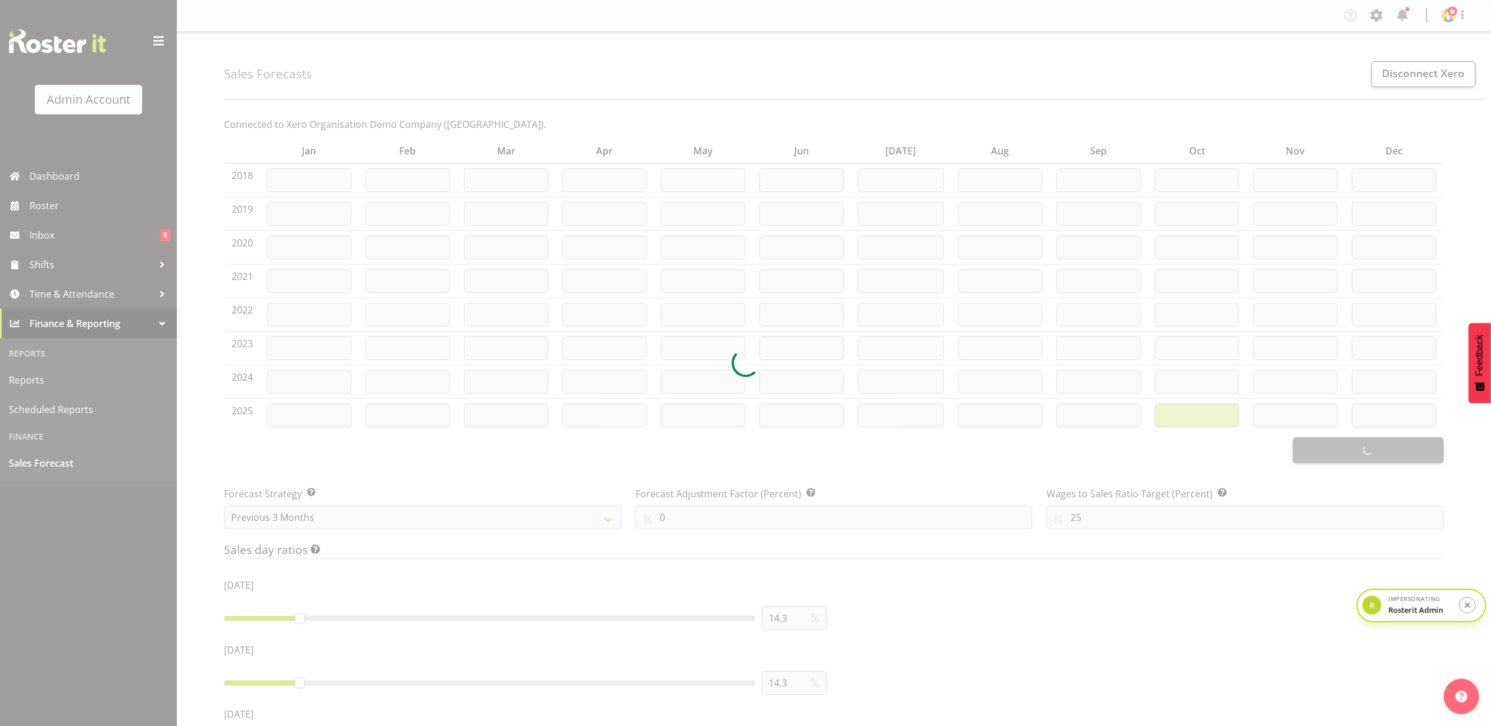
type input "4629"
type input "4783"
type input "4883"
type input "5003"
type input "6000"
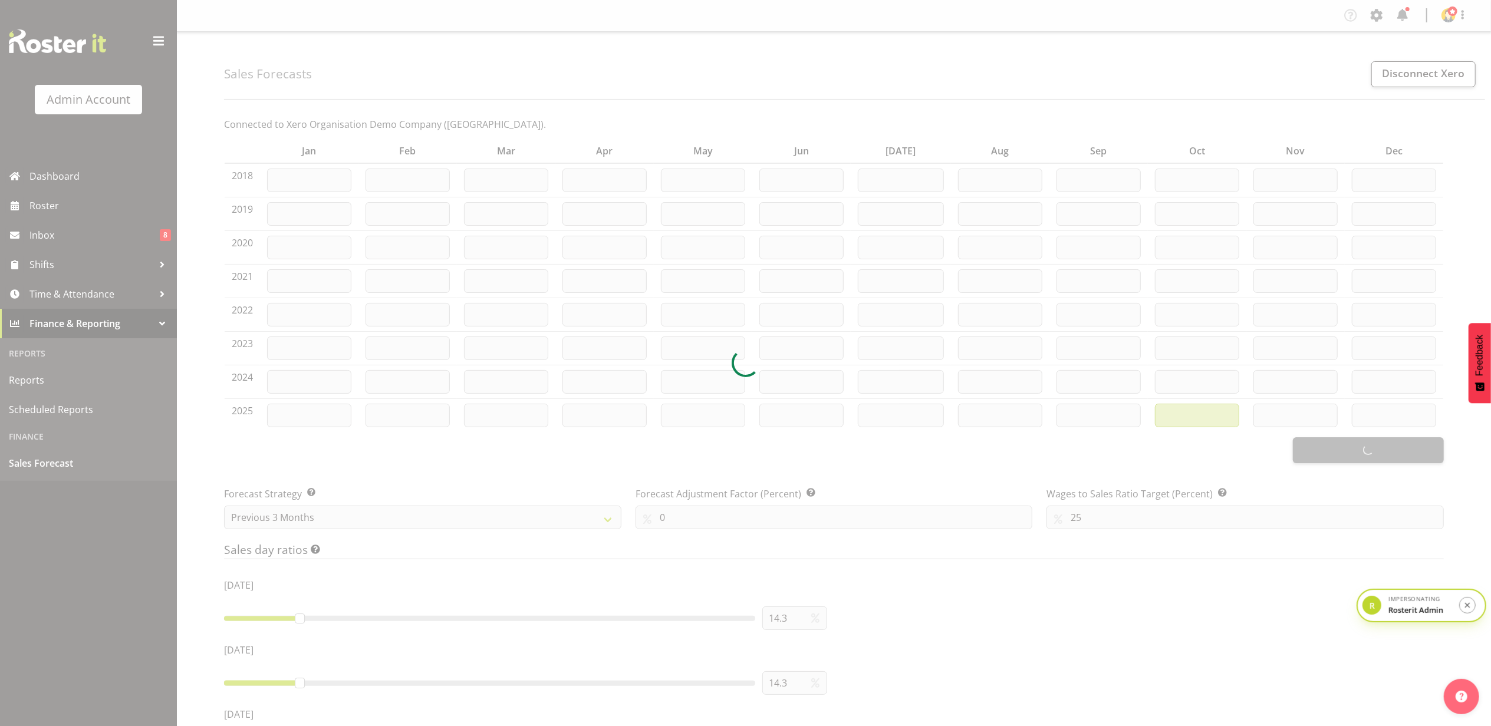
type input "7000"
type input "5"
type input "32"
type input "13"
type input "15"
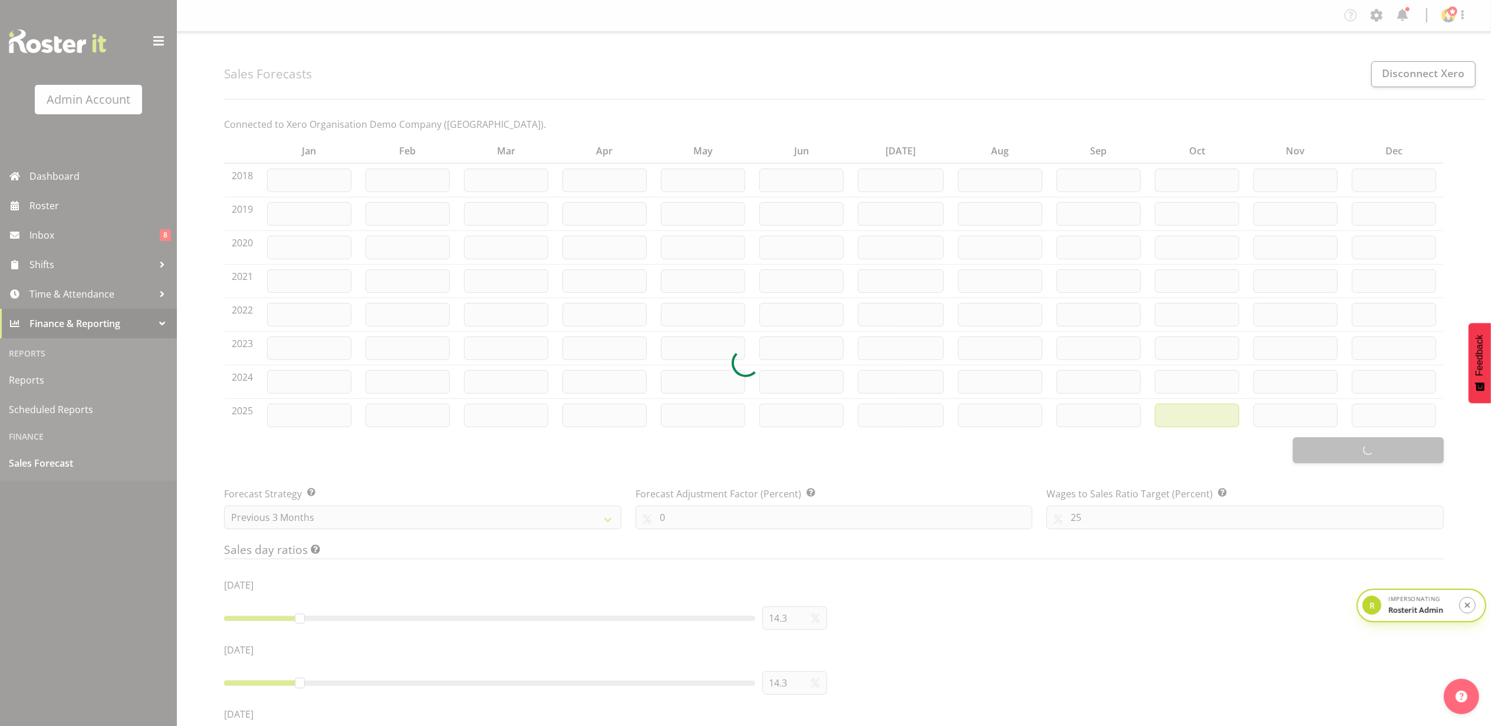
type input "17"
type input "19"
type input "20"
type input "16"
type input "0"
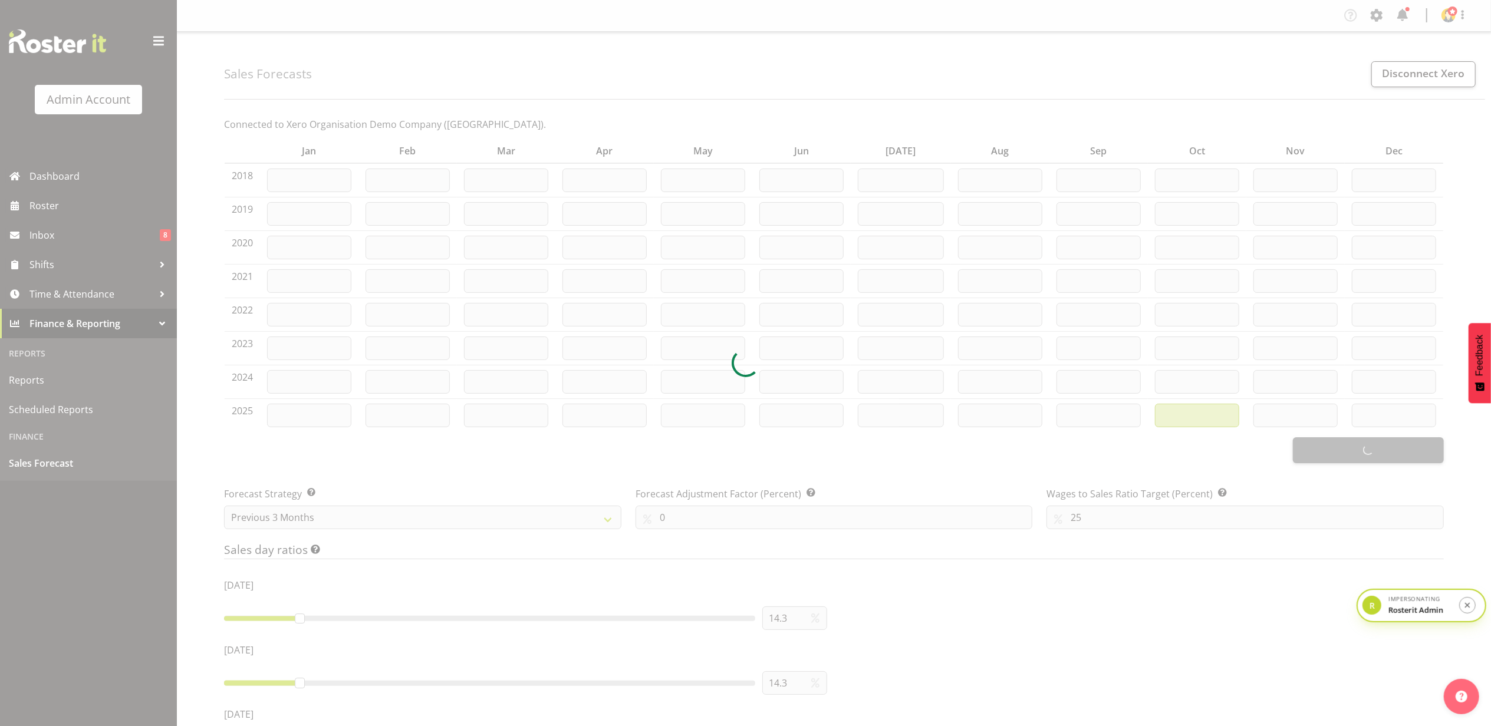
type input "100"
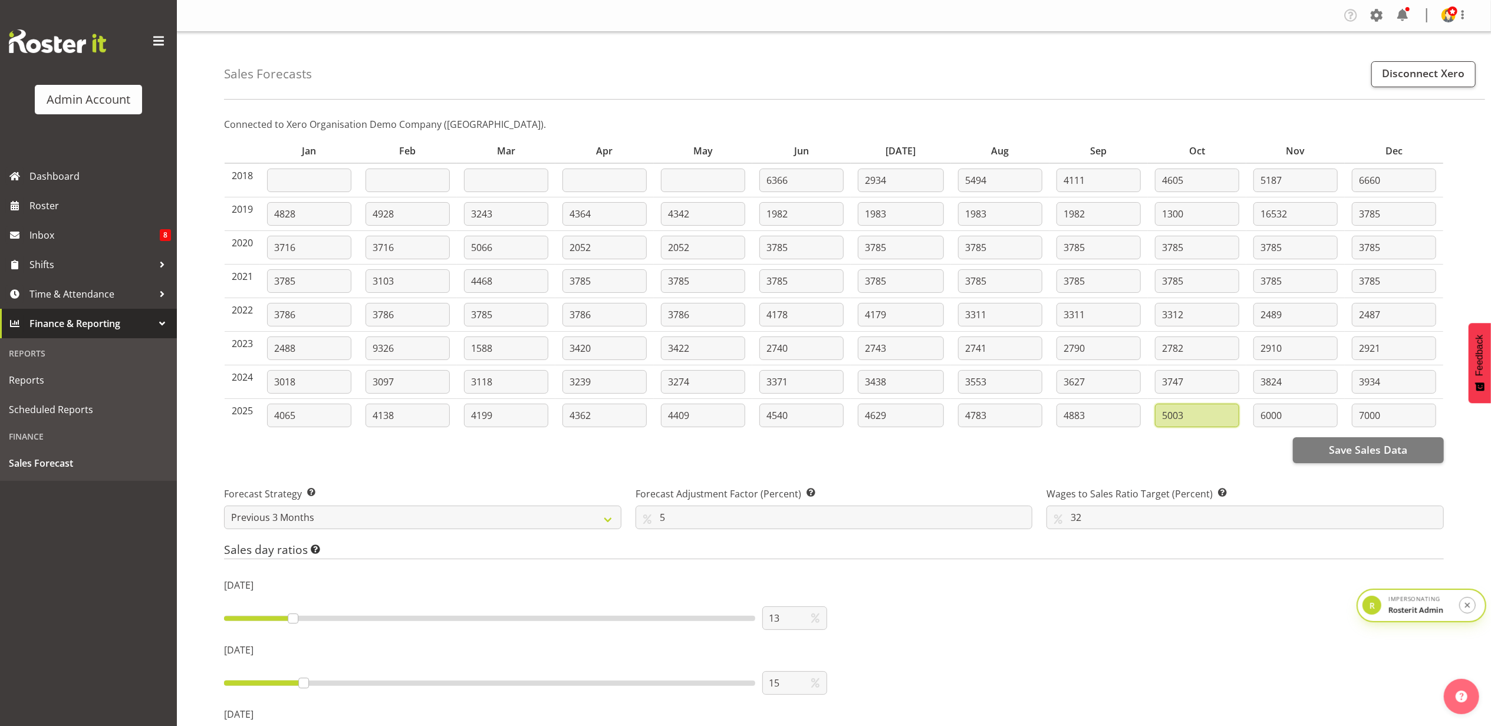
drag, startPoint x: 1191, startPoint y: 421, endPoint x: 1154, endPoint y: 422, distance: 37.2
click at [1155, 422] on input "5003" at bounding box center [1197, 416] width 84 height 24
drag, startPoint x: 1205, startPoint y: 416, endPoint x: 1125, endPoint y: 412, distance: 80.3
click at [1125, 412] on tr "2025 4065 4138 4199 4362 4409 4540 4629 4783 4883 15000 6000 7000" at bounding box center [834, 415] width 1219 height 33
type input "15000"
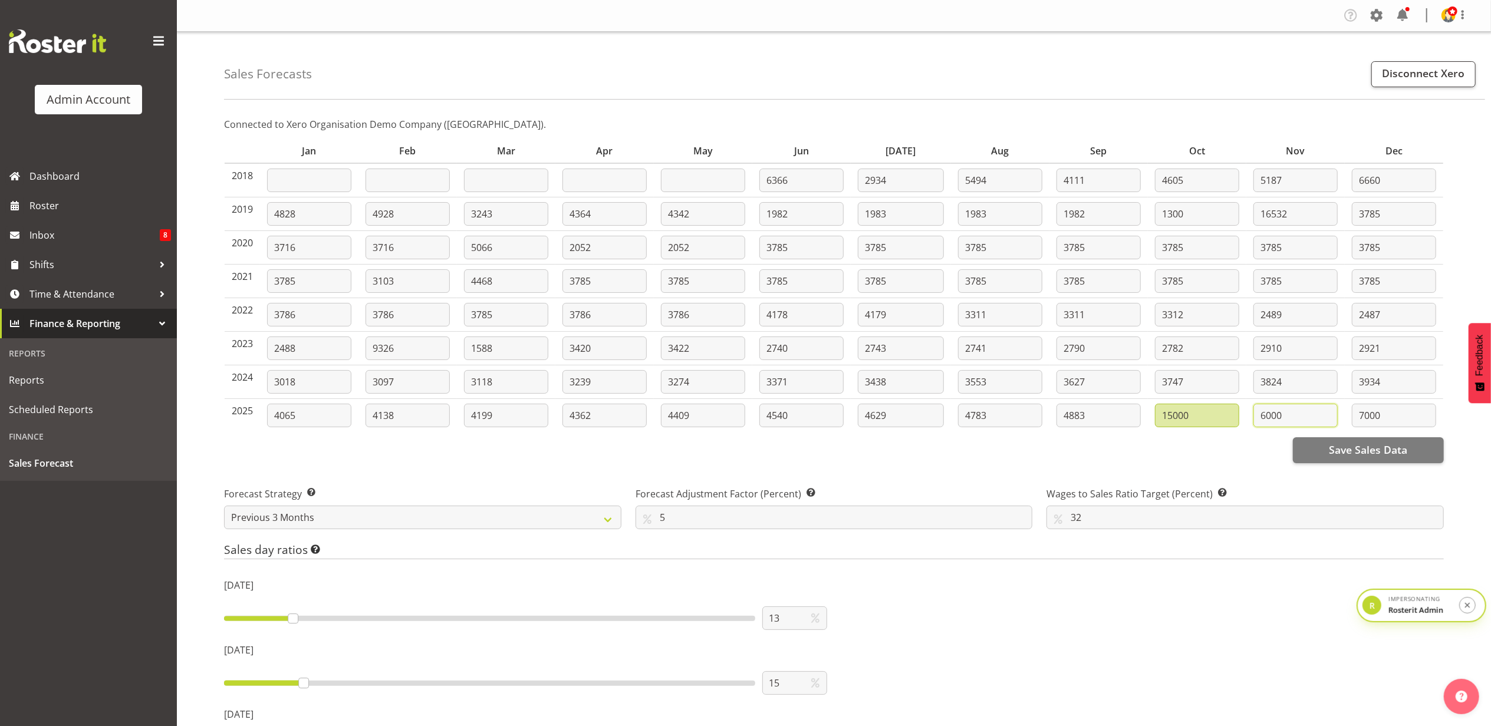
drag, startPoint x: 1309, startPoint y: 420, endPoint x: 1253, endPoint y: 414, distance: 55.8
click at [1253, 414] on input "6000" at bounding box center [1295, 416] width 84 height 24
paste input "15"
type input "15000"
drag, startPoint x: 1401, startPoint y: 416, endPoint x: 1324, endPoint y: 412, distance: 77.3
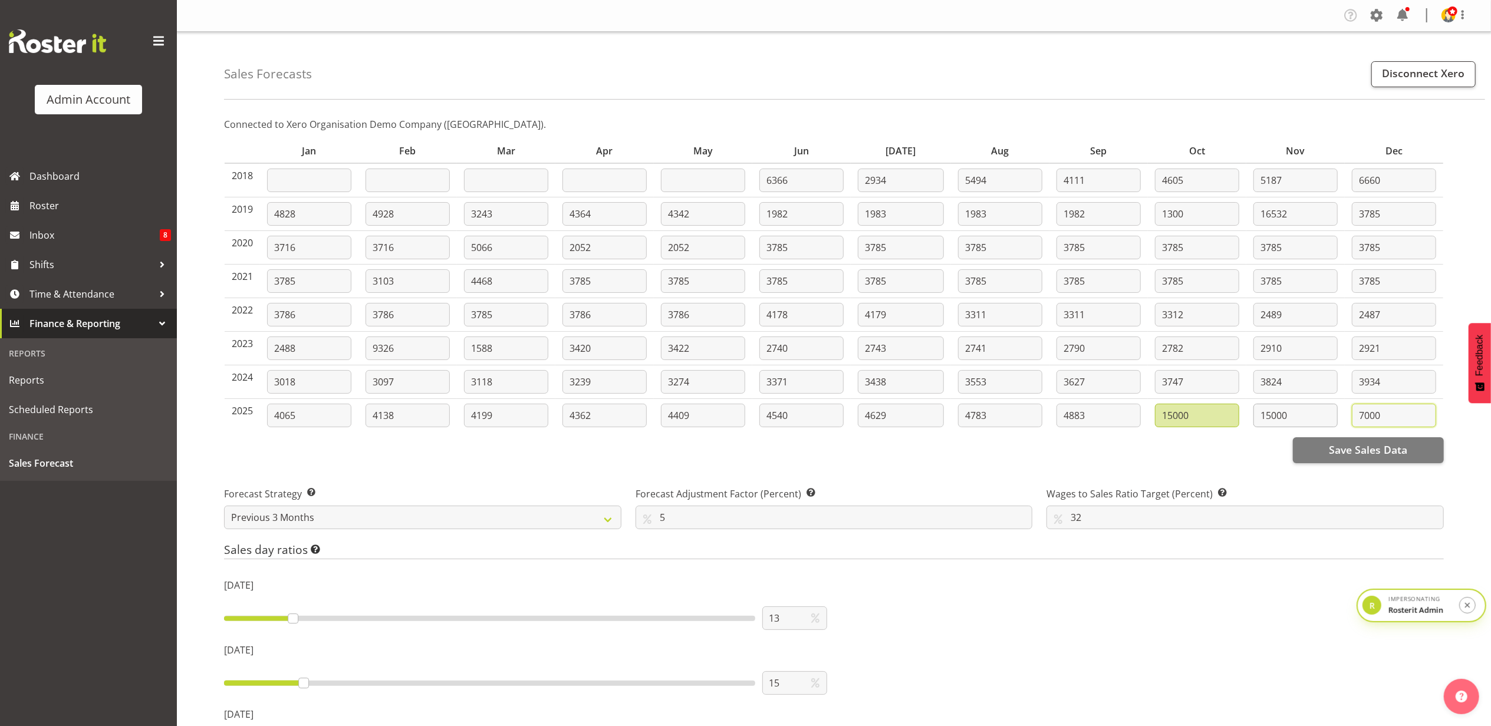
click at [1324, 412] on tr "2025 4065 4138 4199 4362 4409 4540 4629 4783 4883 15000 15000 7000" at bounding box center [834, 415] width 1219 height 33
paste input "15"
type input "15000"
click at [1367, 462] on button "Save Sales Data" at bounding box center [1368, 450] width 151 height 26
click at [99, 182] on span "Dashboard" at bounding box center [100, 176] width 142 height 18
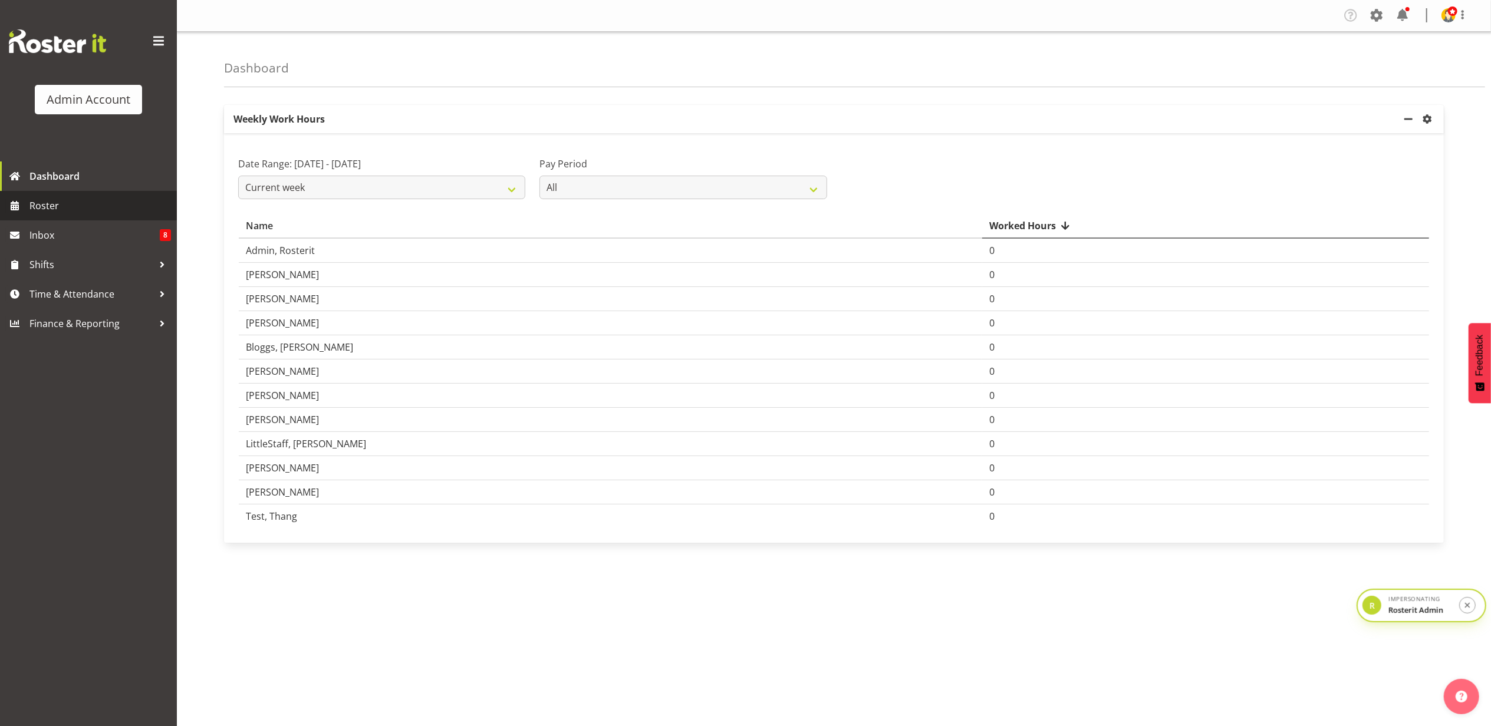
click at [81, 213] on span "Roster" at bounding box center [100, 206] width 142 height 18
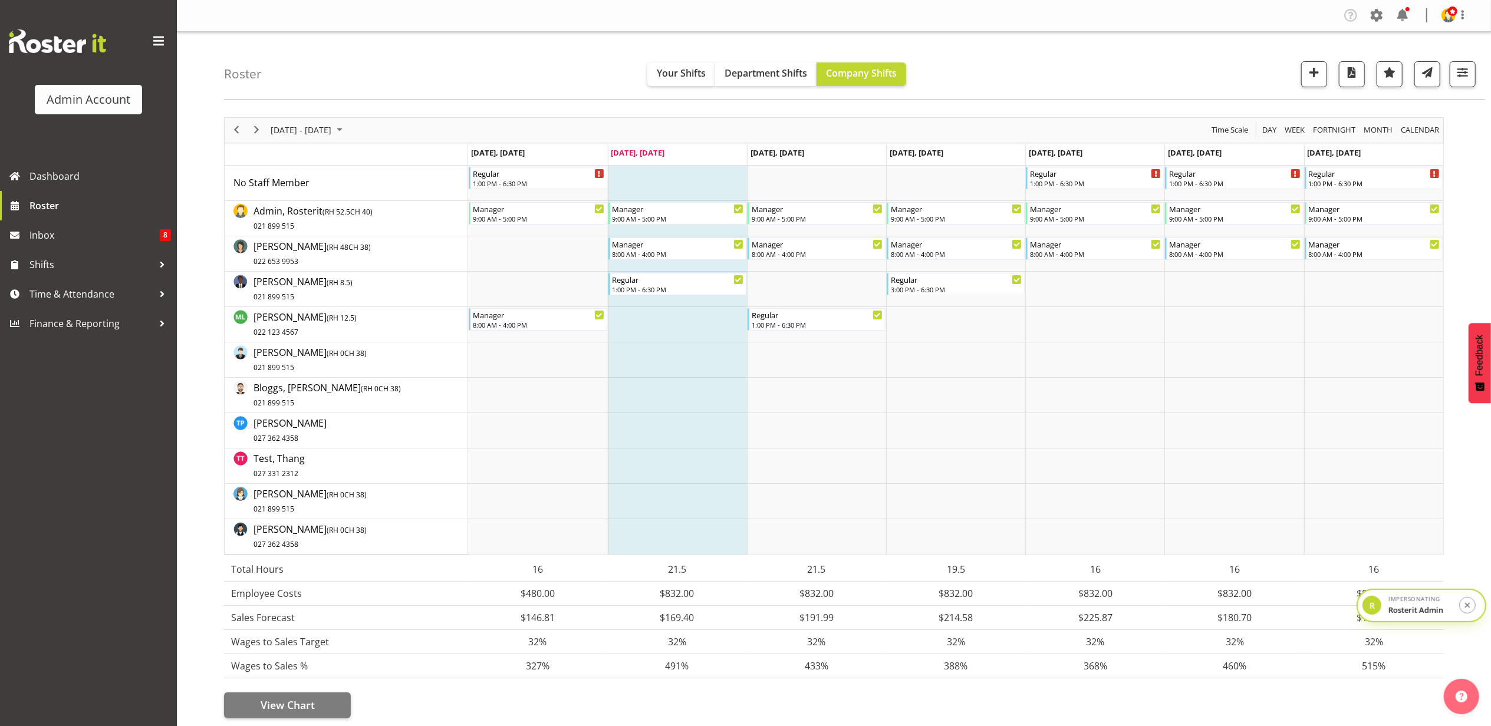
scroll to position [3, 0]
click at [78, 316] on span "Finance & Reporting" at bounding box center [91, 324] width 124 height 18
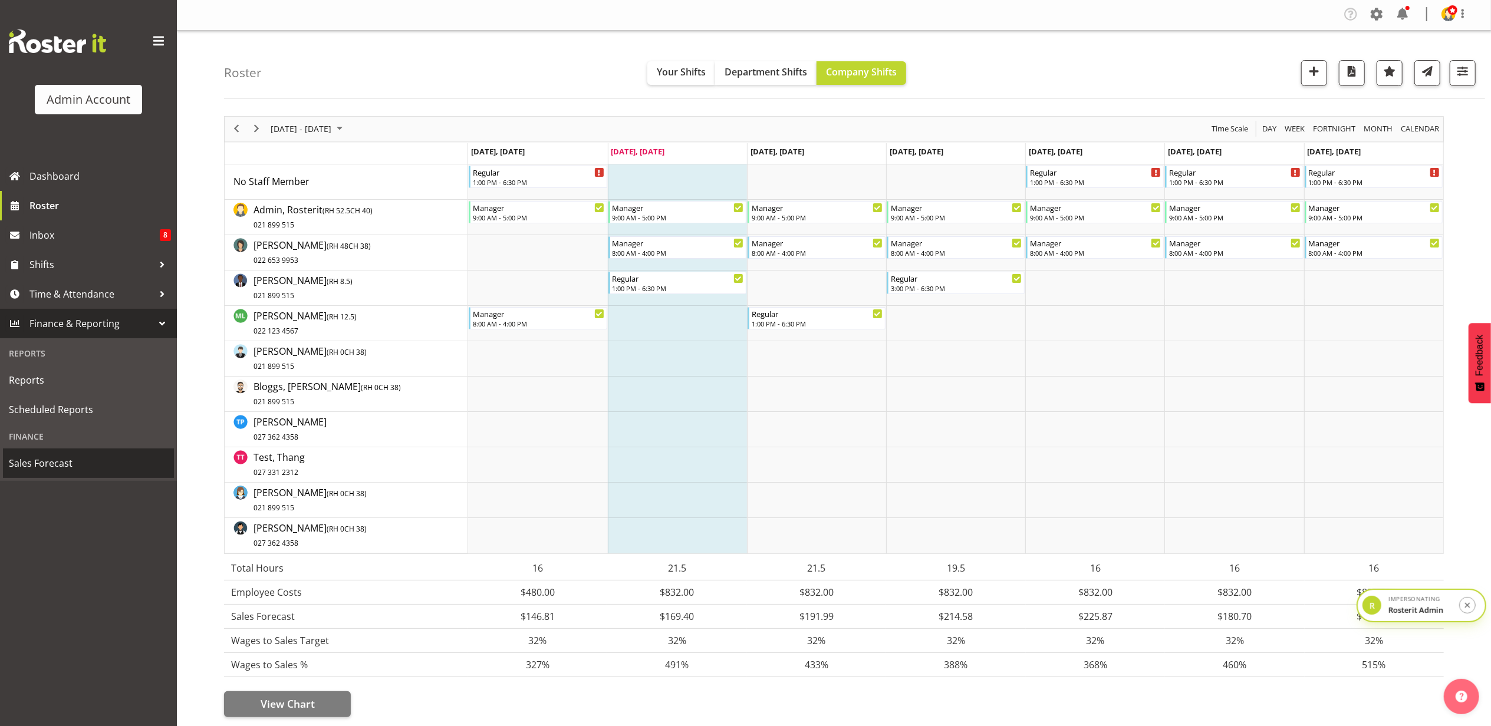
click at [60, 460] on span "Sales Forecast" at bounding box center [88, 464] width 159 height 18
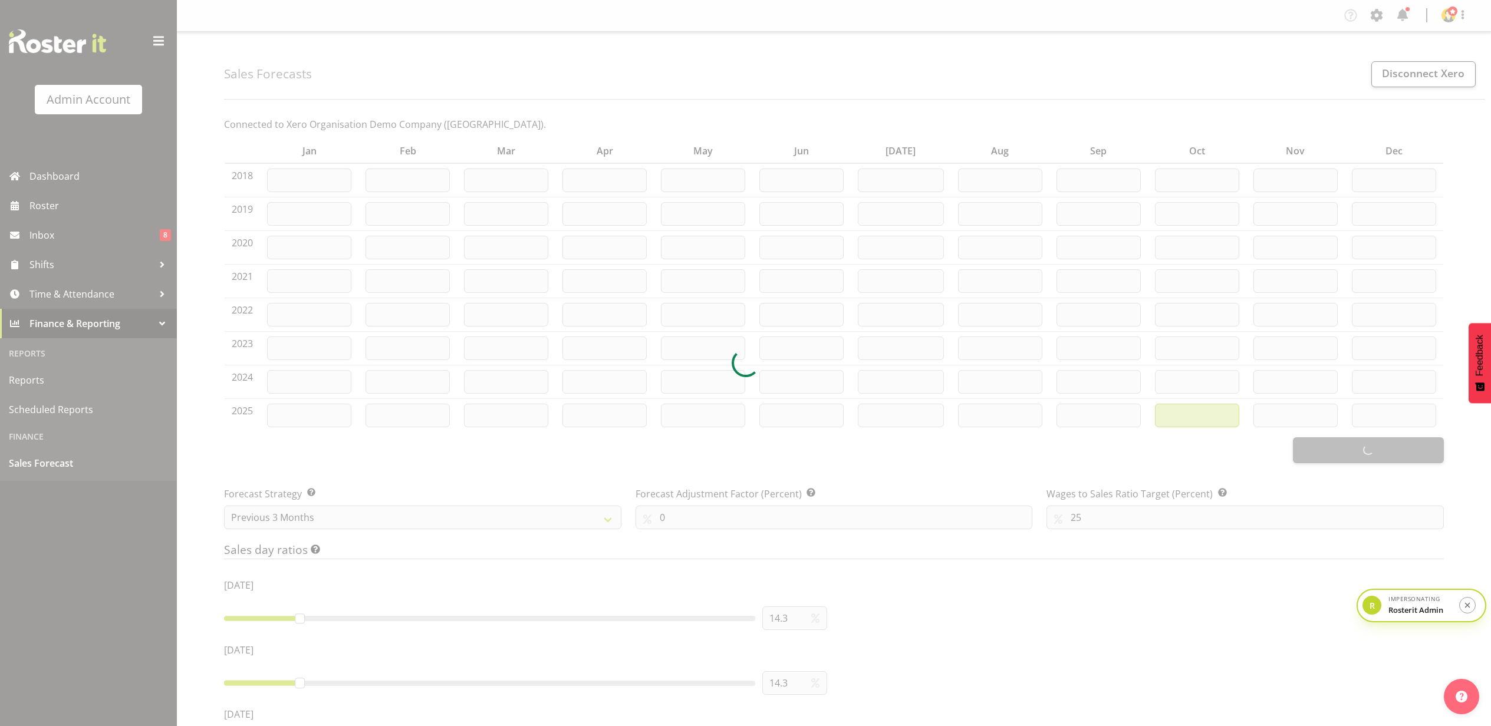
type input "6366"
type input "2934"
type input "5494"
type input "4111"
type input "4605"
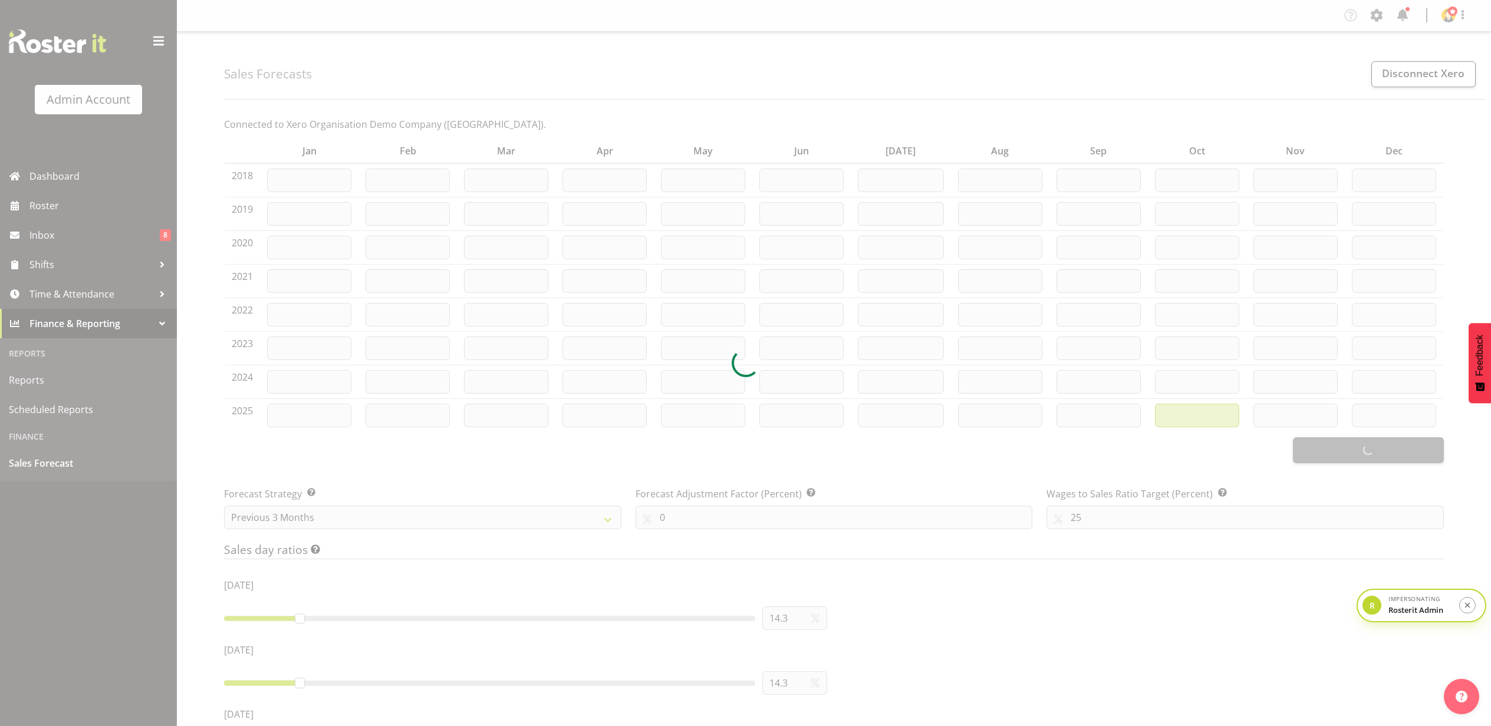
type input "5187"
type input "6660"
type input "4828"
type input "4928"
type input "3243"
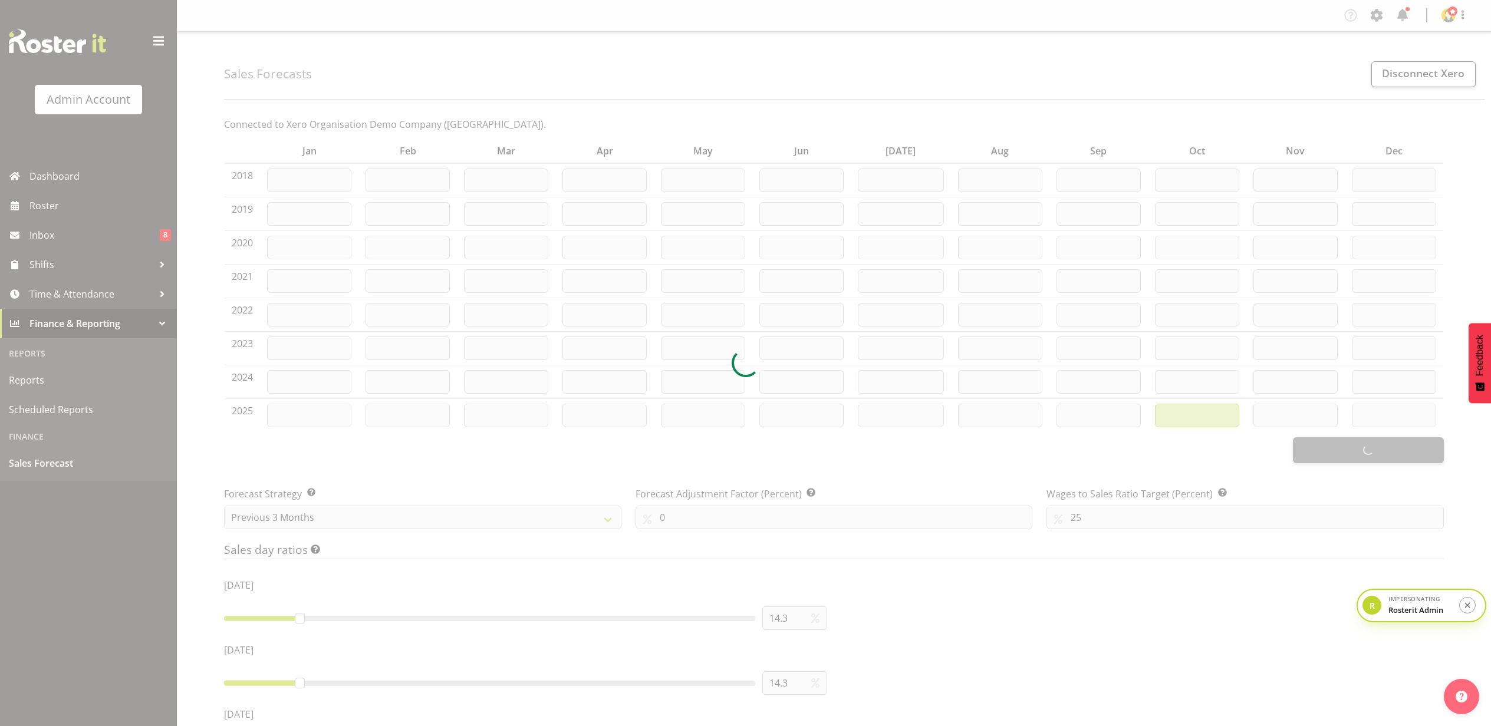
type input "4364"
type input "4342"
type input "1982"
type input "1983"
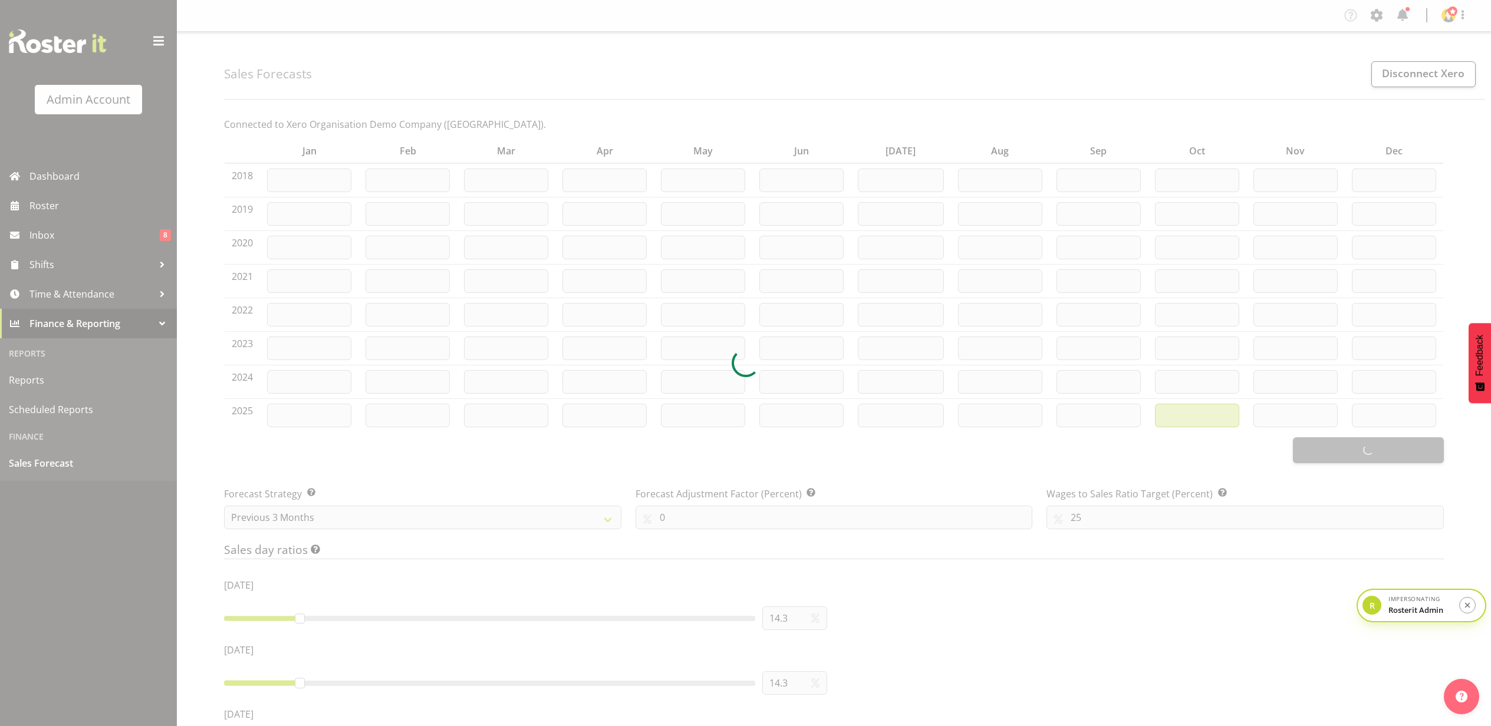
type input "1982"
type input "1300"
type input "16532"
type input "3785"
type input "3716"
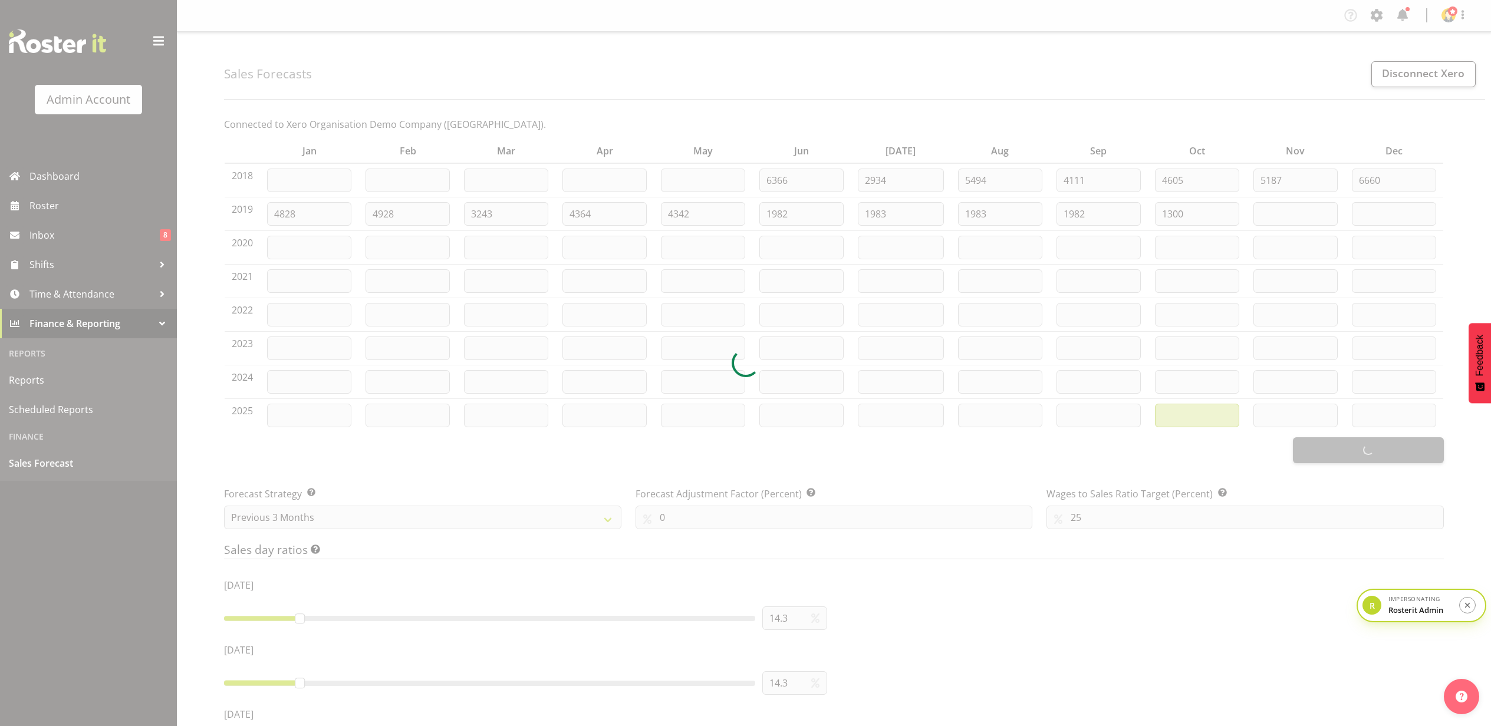
type input "3716"
type input "5066"
type input "2052"
type input "3785"
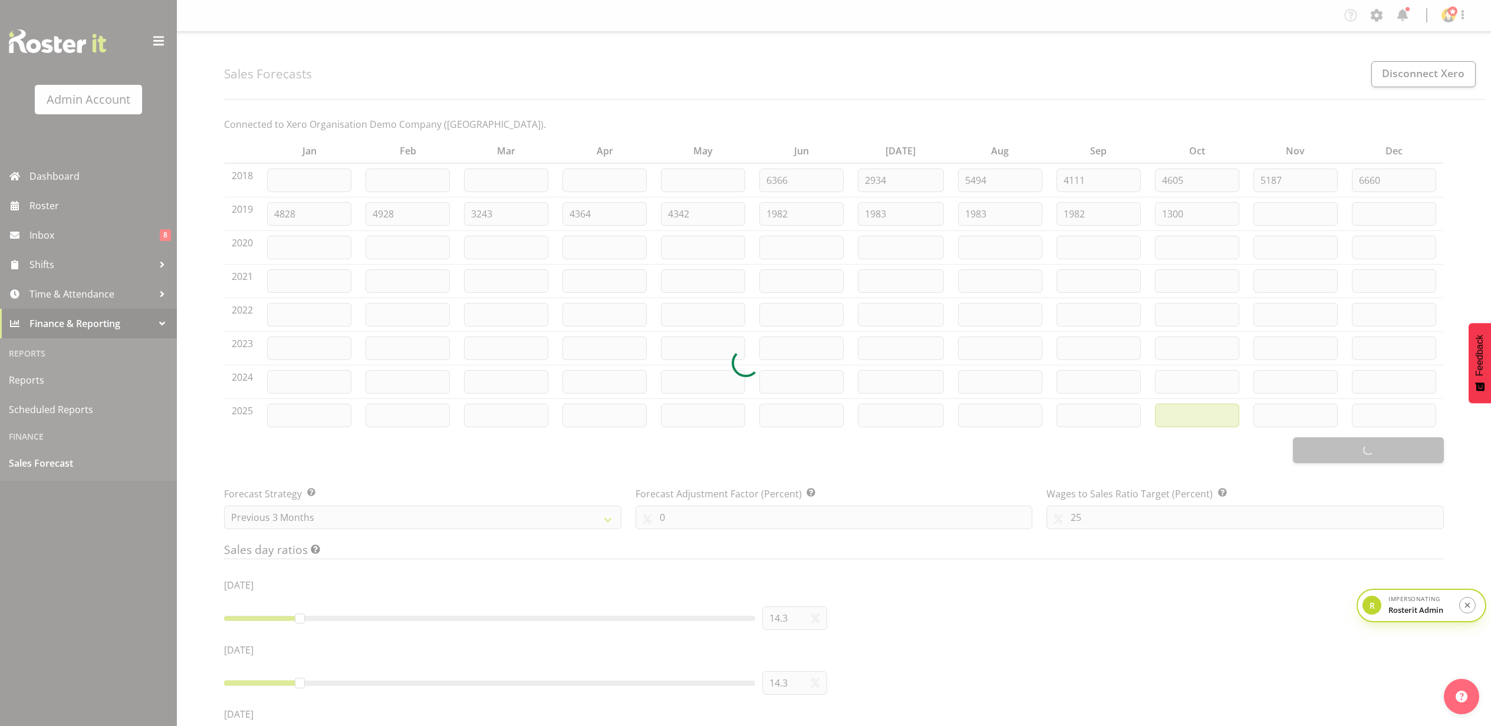
type input "3785"
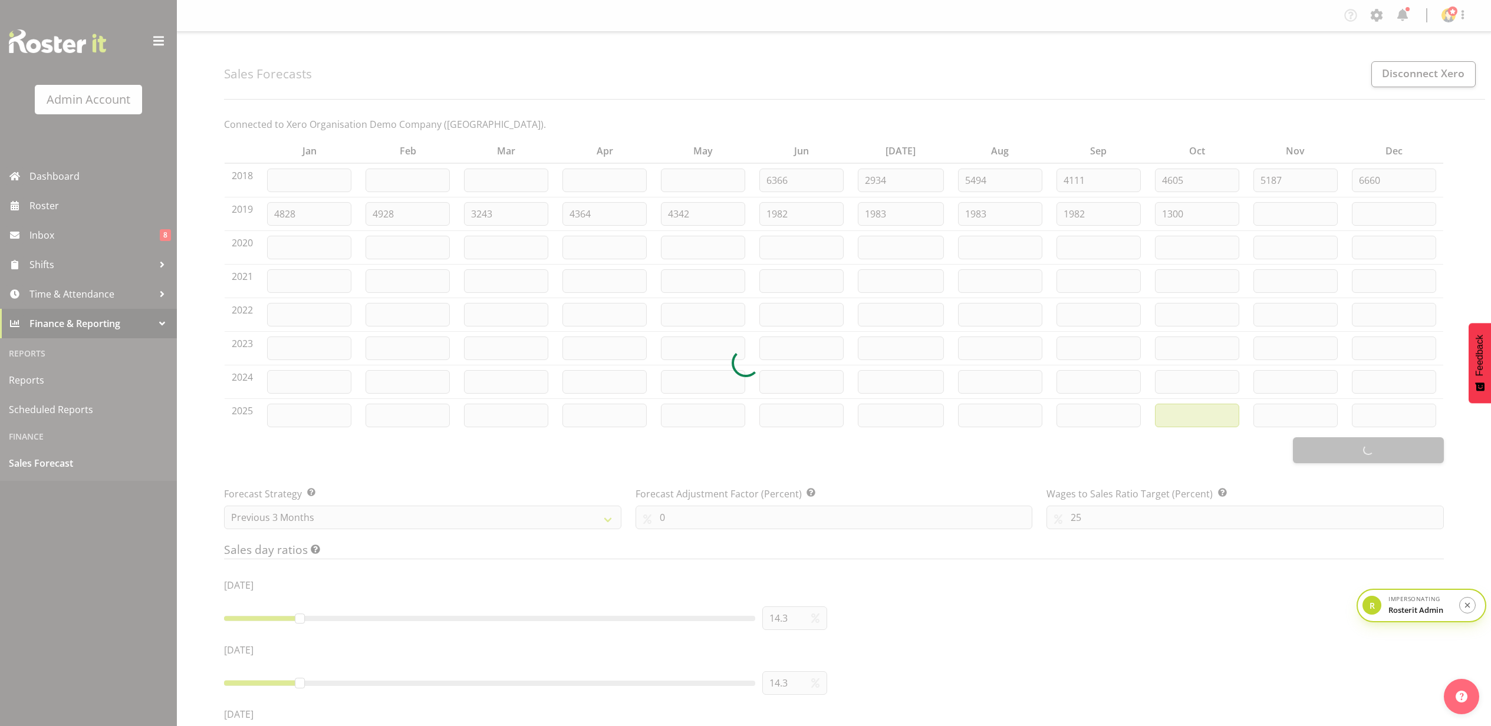
type input "3785"
type input "3103"
type input "4468"
type input "3785"
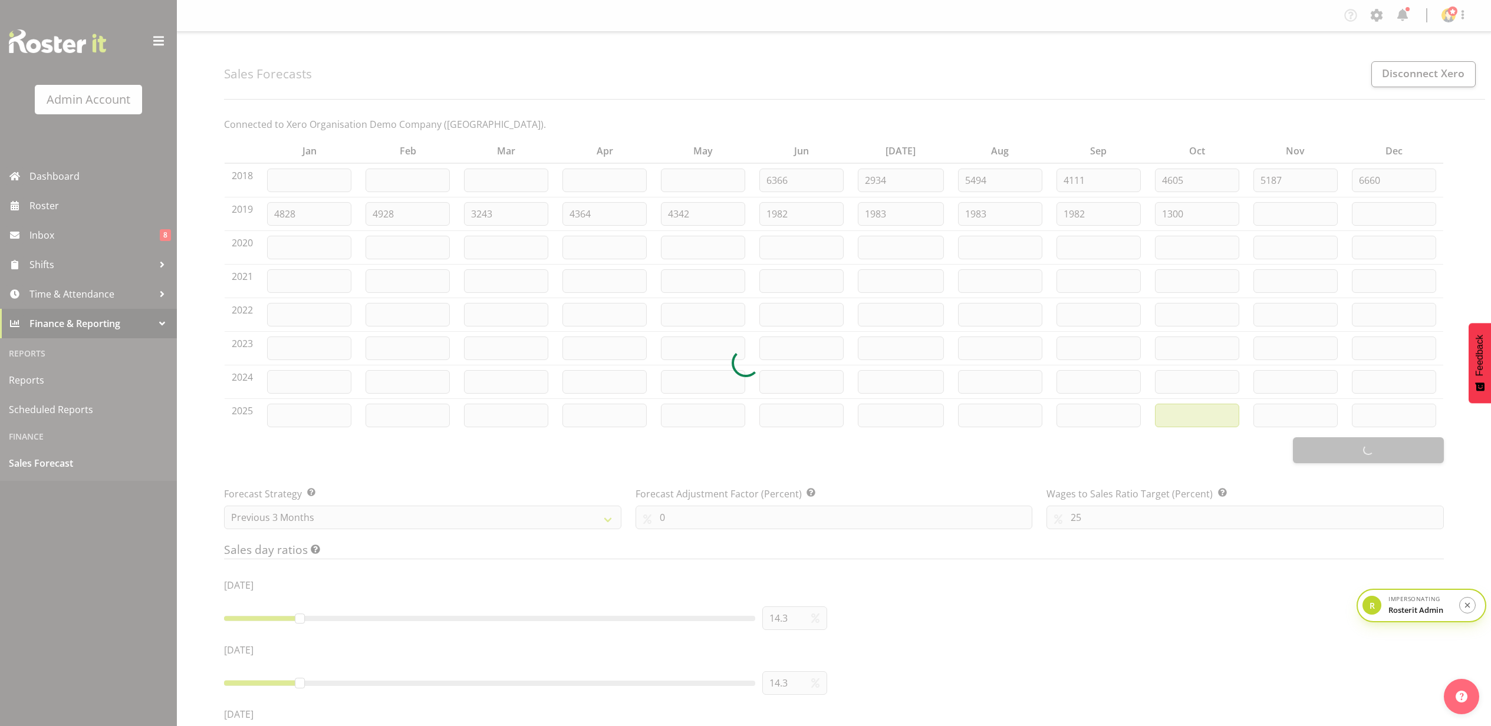
type input "3785"
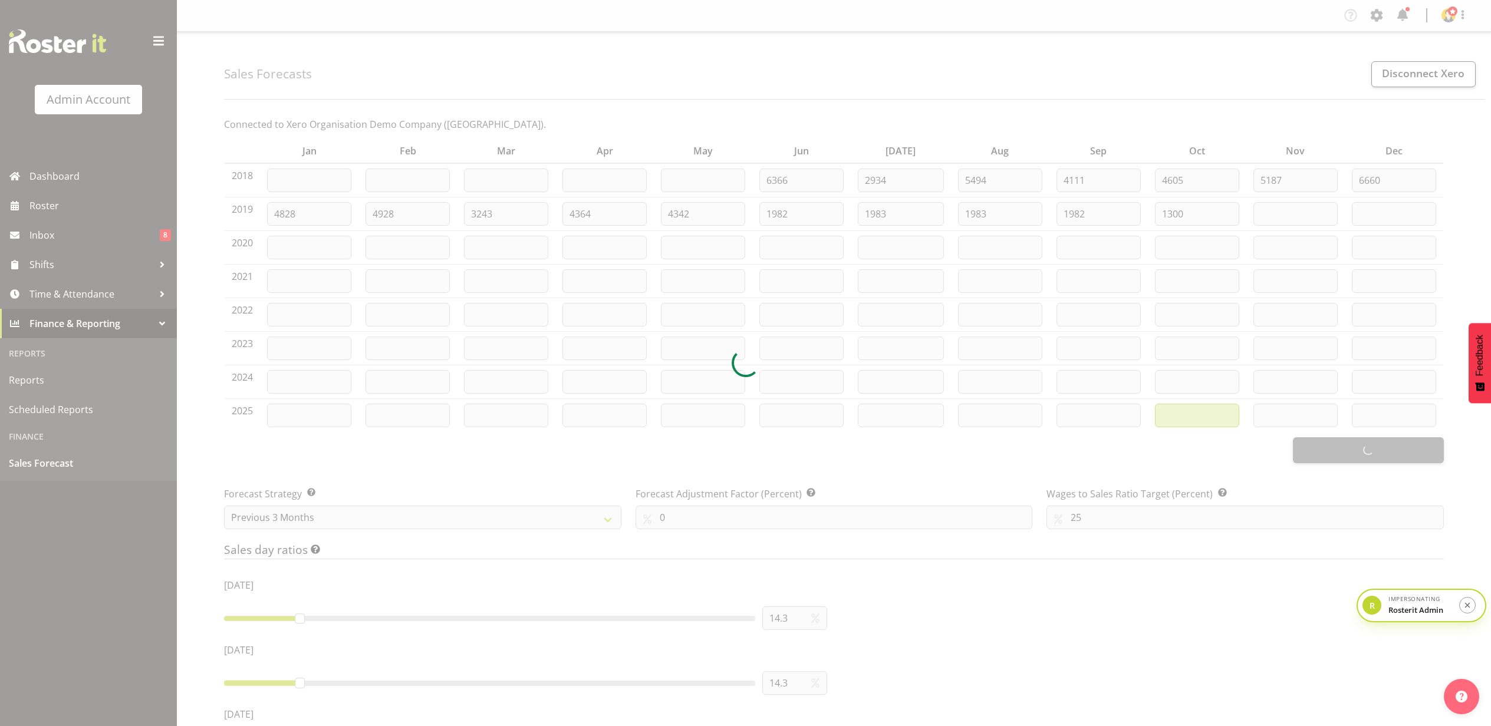
type input "3785"
type input "3786"
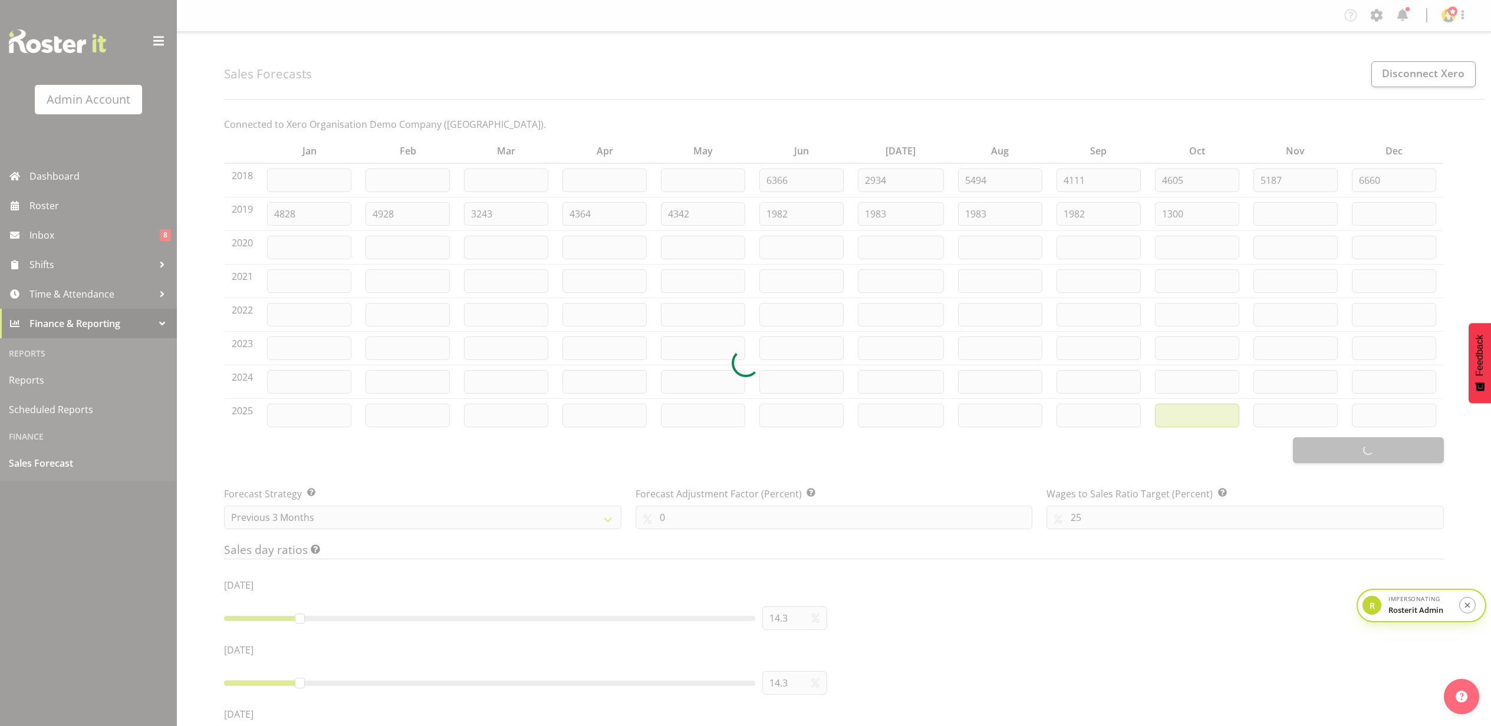
type input "3785"
type input "3786"
type input "4178"
type input "4179"
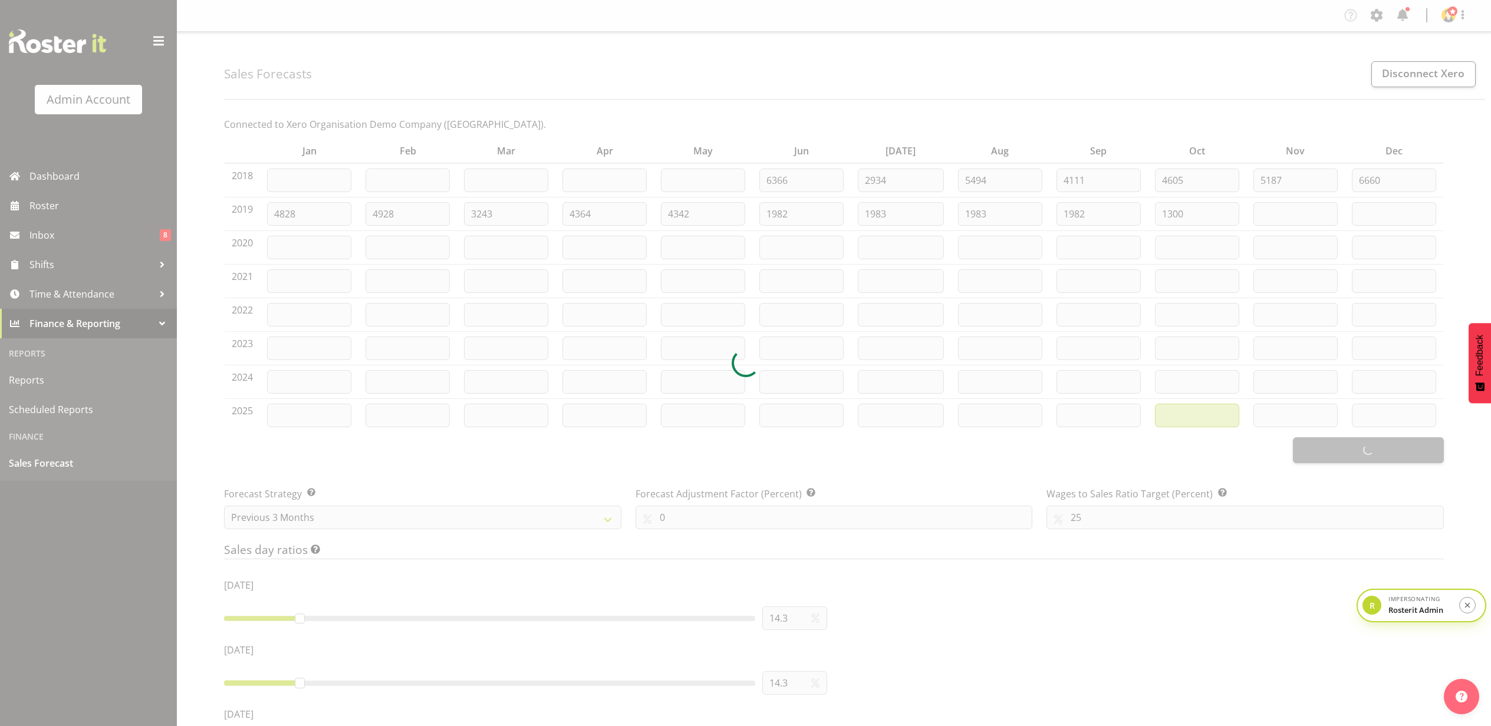
type input "3311"
type input "3312"
type input "2489"
type input "2487"
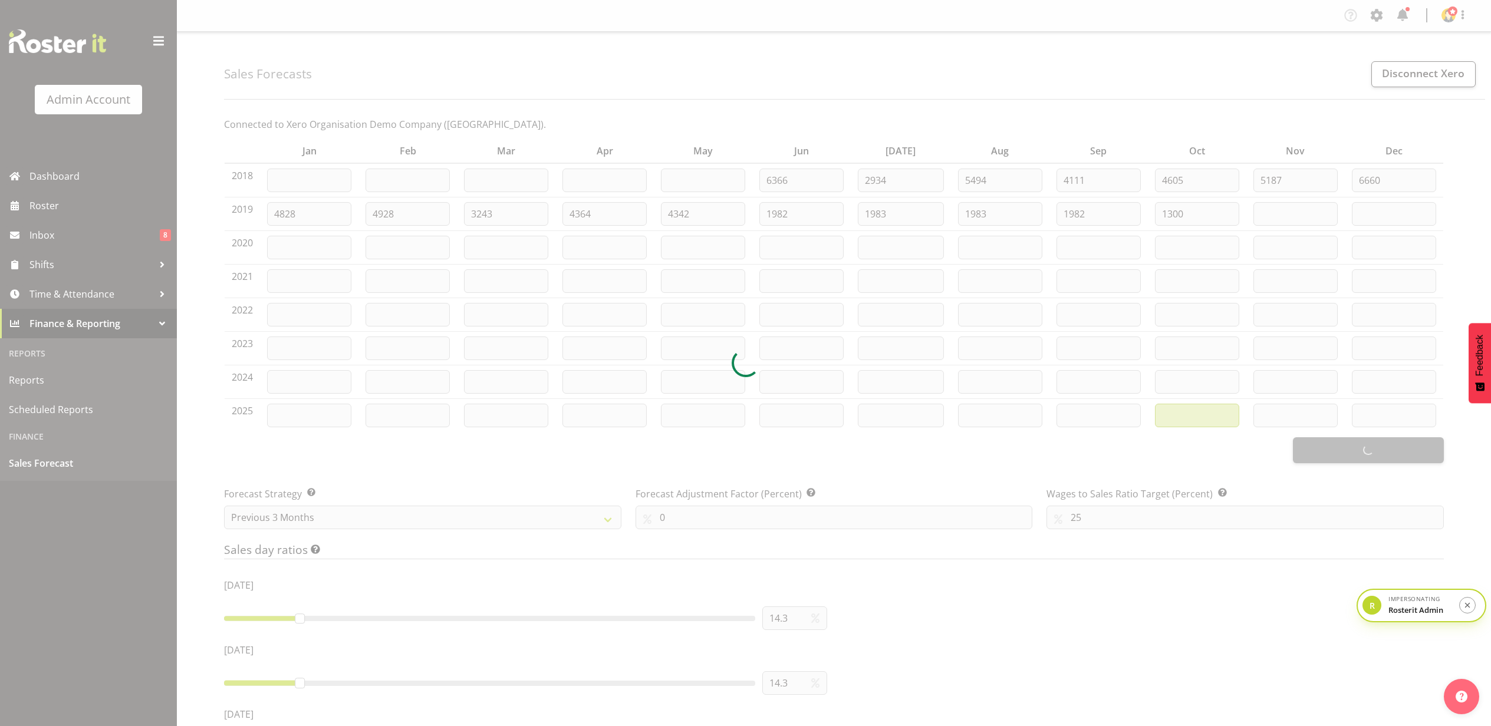
type input "2488"
type input "9326"
type input "1588"
type input "3420"
type input "3422"
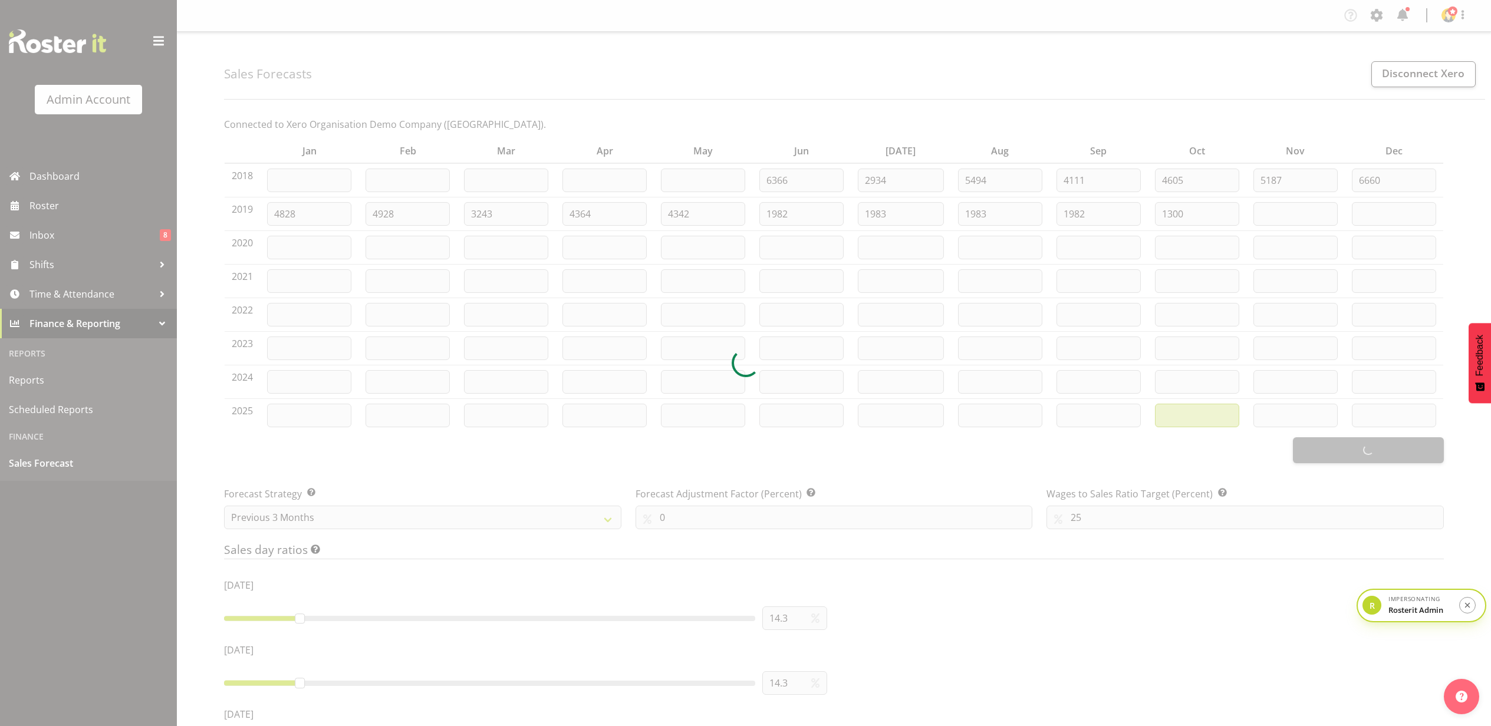
type input "2740"
type input "2743"
type input "2741"
type input "2790"
type input "2782"
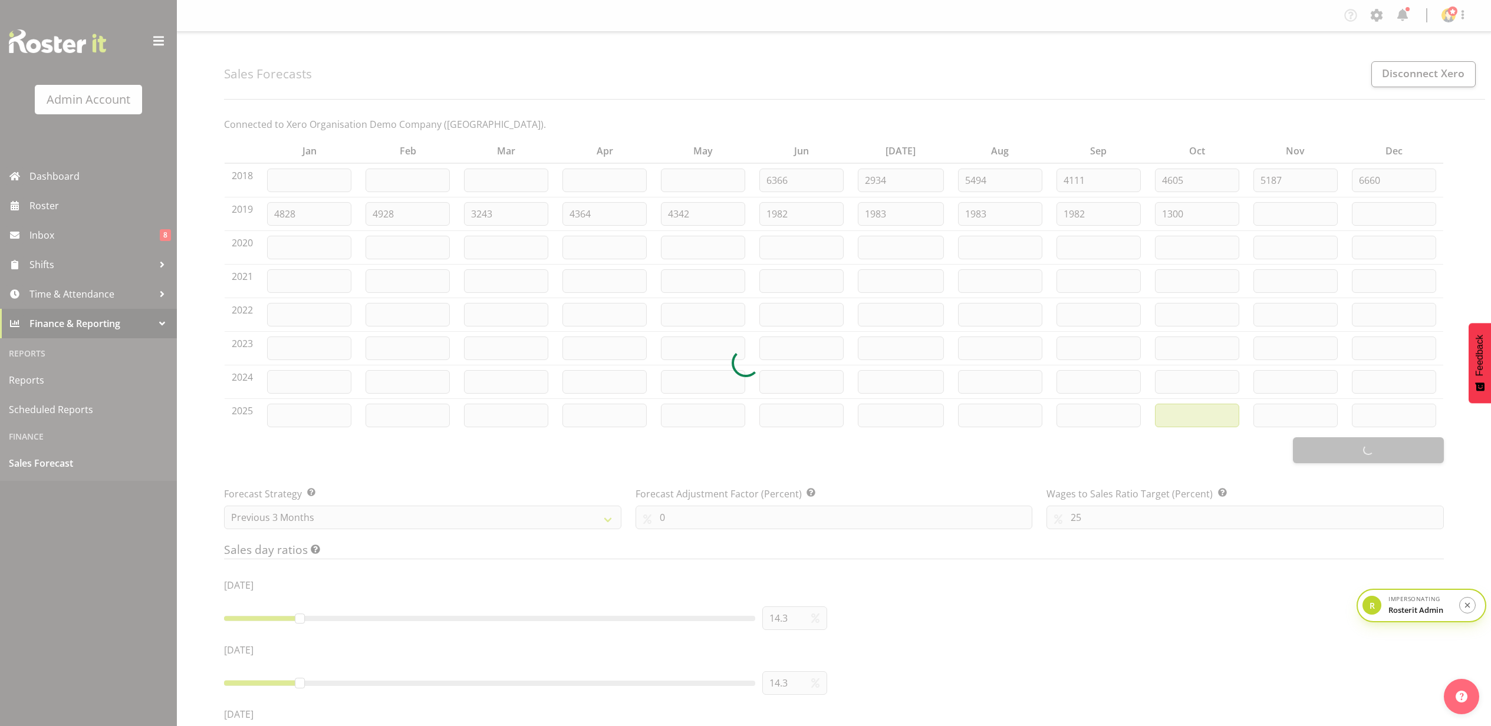
type input "2910"
type input "2921"
type input "3018"
type input "3097"
type input "3118"
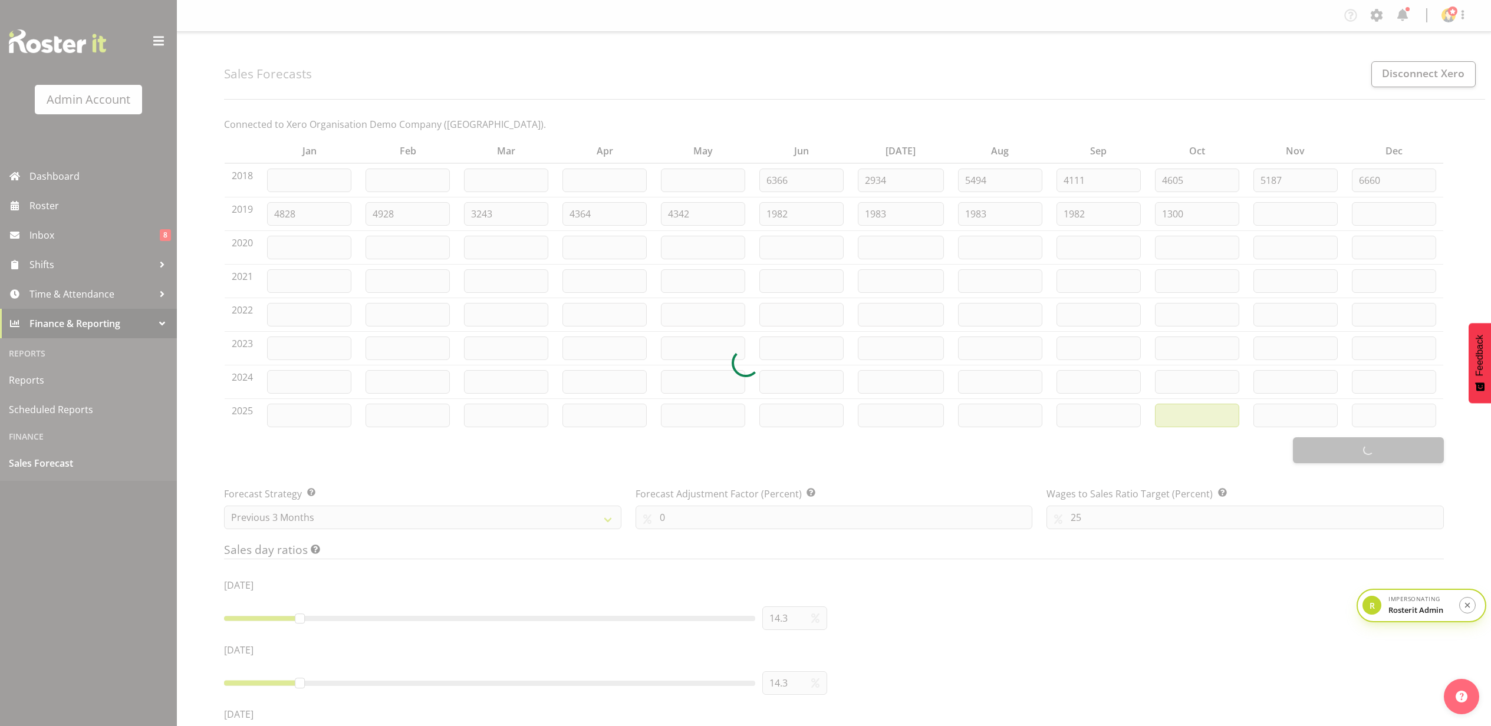
type input "3239"
type input "3274"
type input "3371"
type input "3438"
type input "3553"
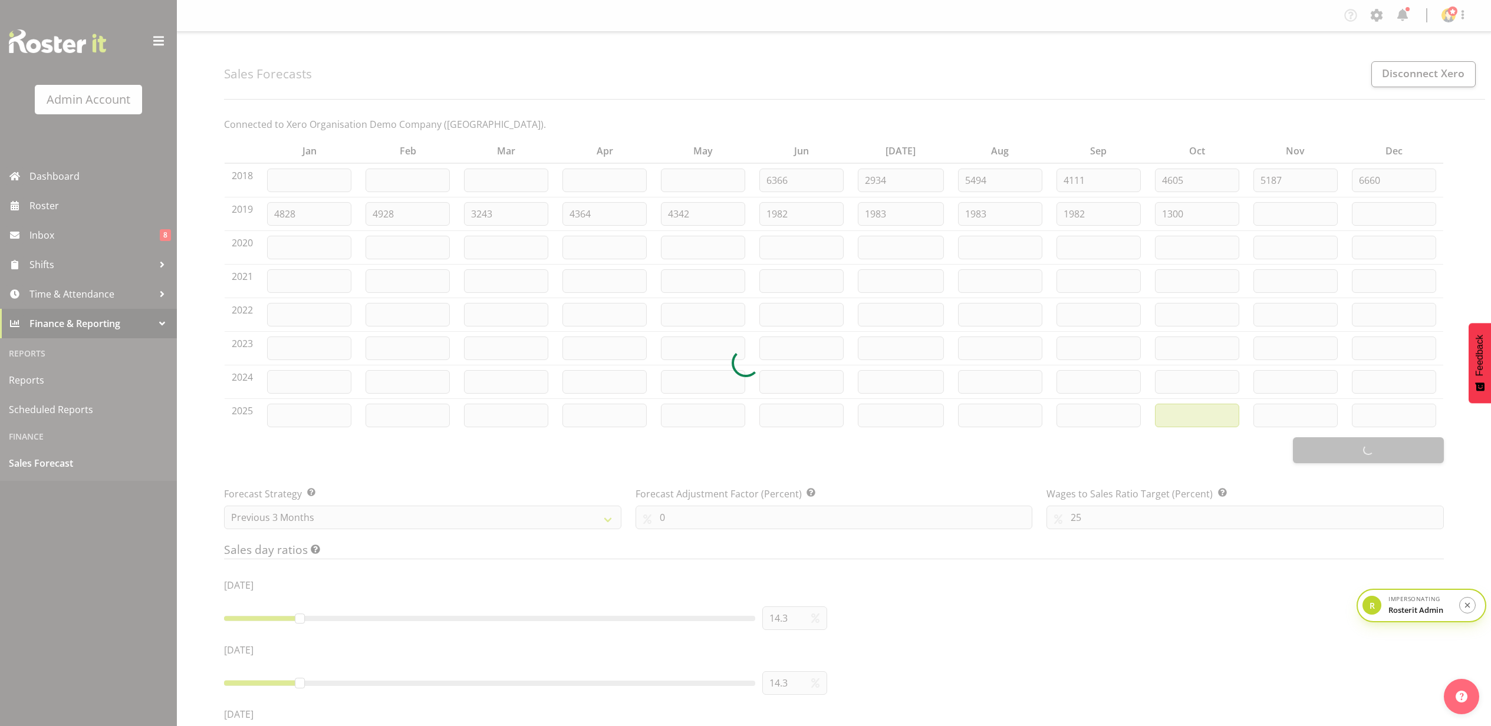
type input "3627"
type input "3747"
type input "3824"
type input "3934"
type input "4065"
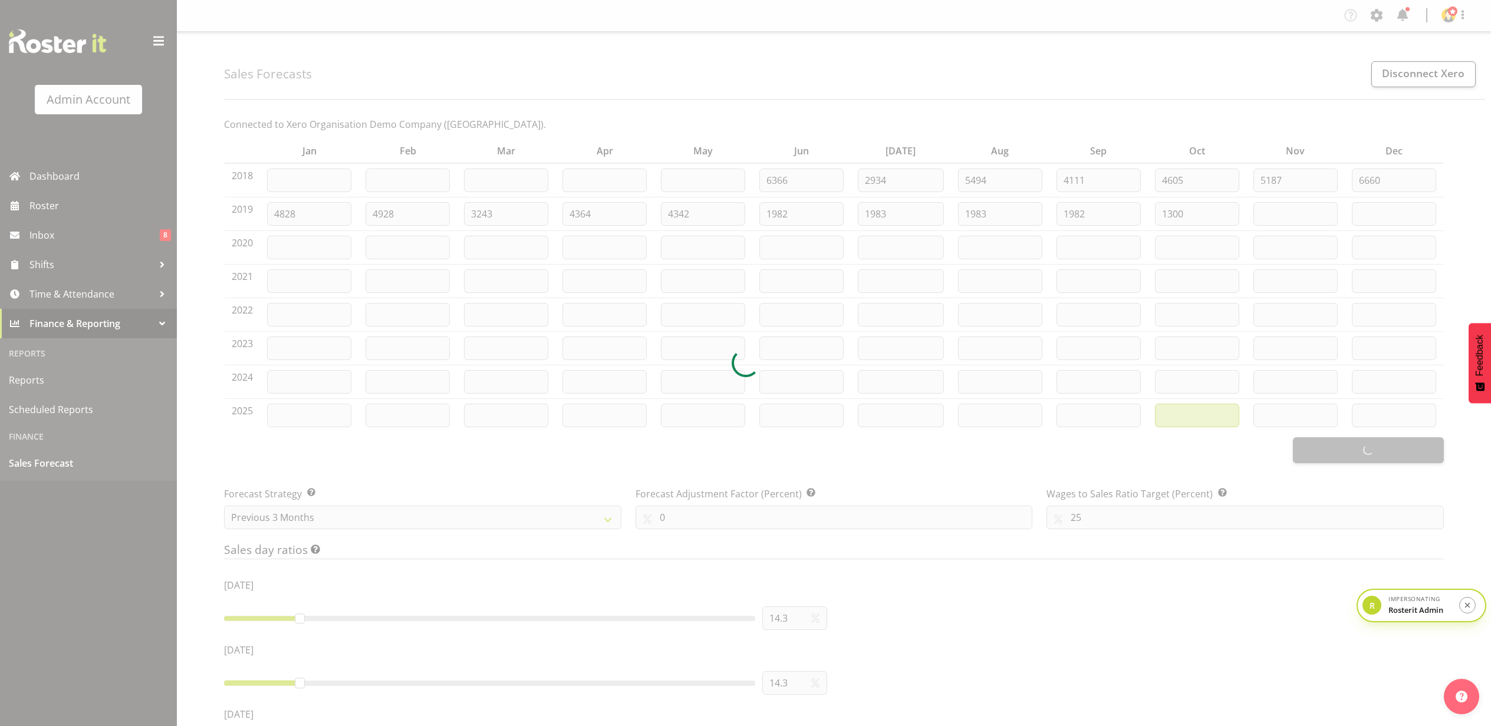
type input "4138"
type input "4199"
type input "4362"
type input "4409"
type input "4540"
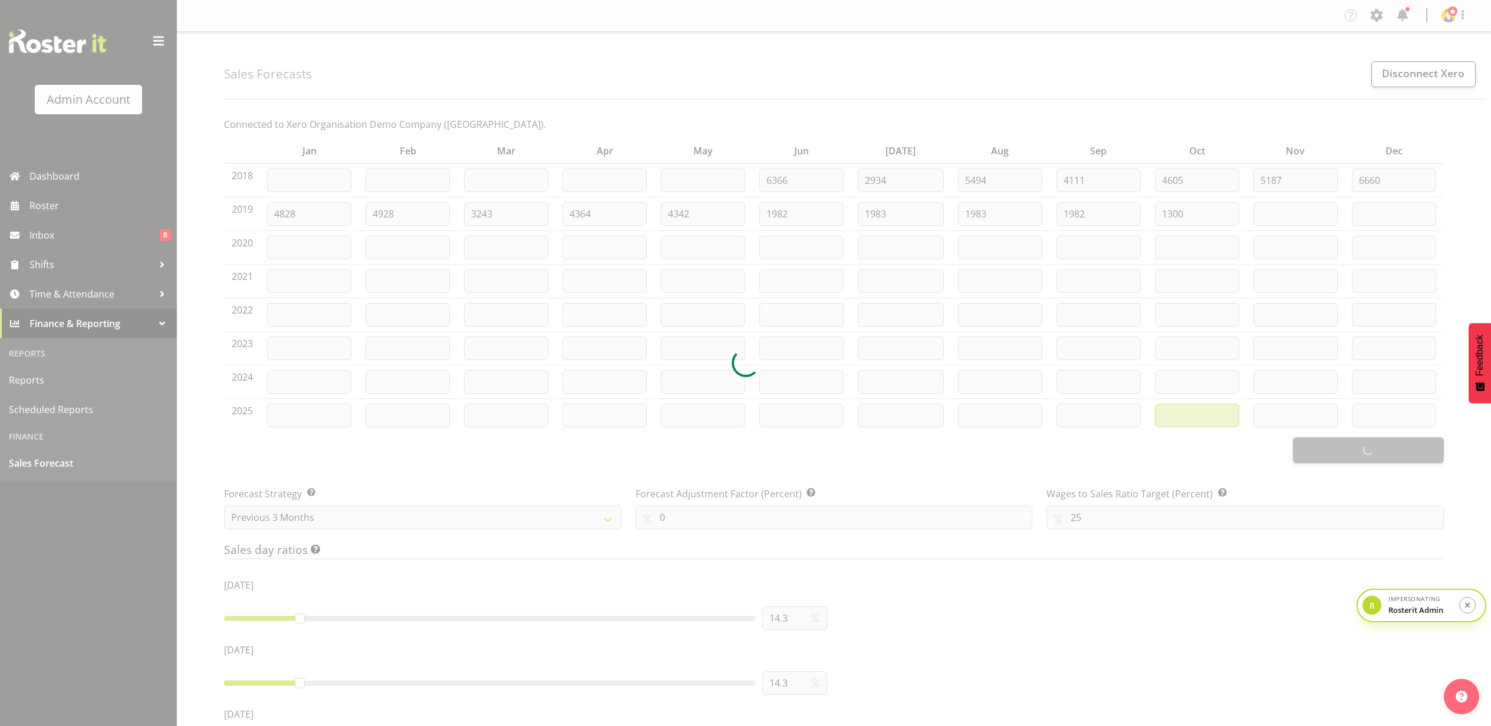
type input "4629"
type input "4783"
type input "4883"
type input "5003"
type input "15000"
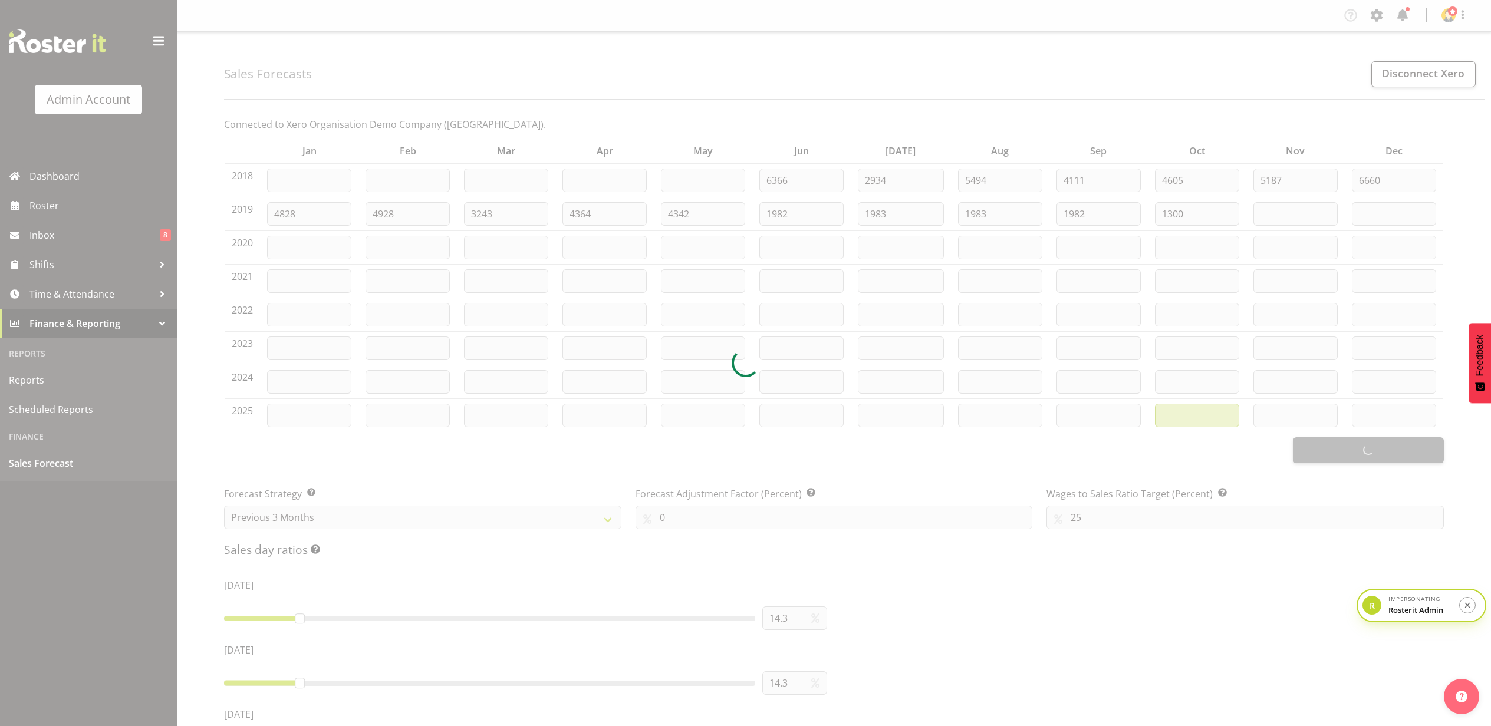
type input "15000"
type input "5"
type input "32"
type input "13"
type input "15"
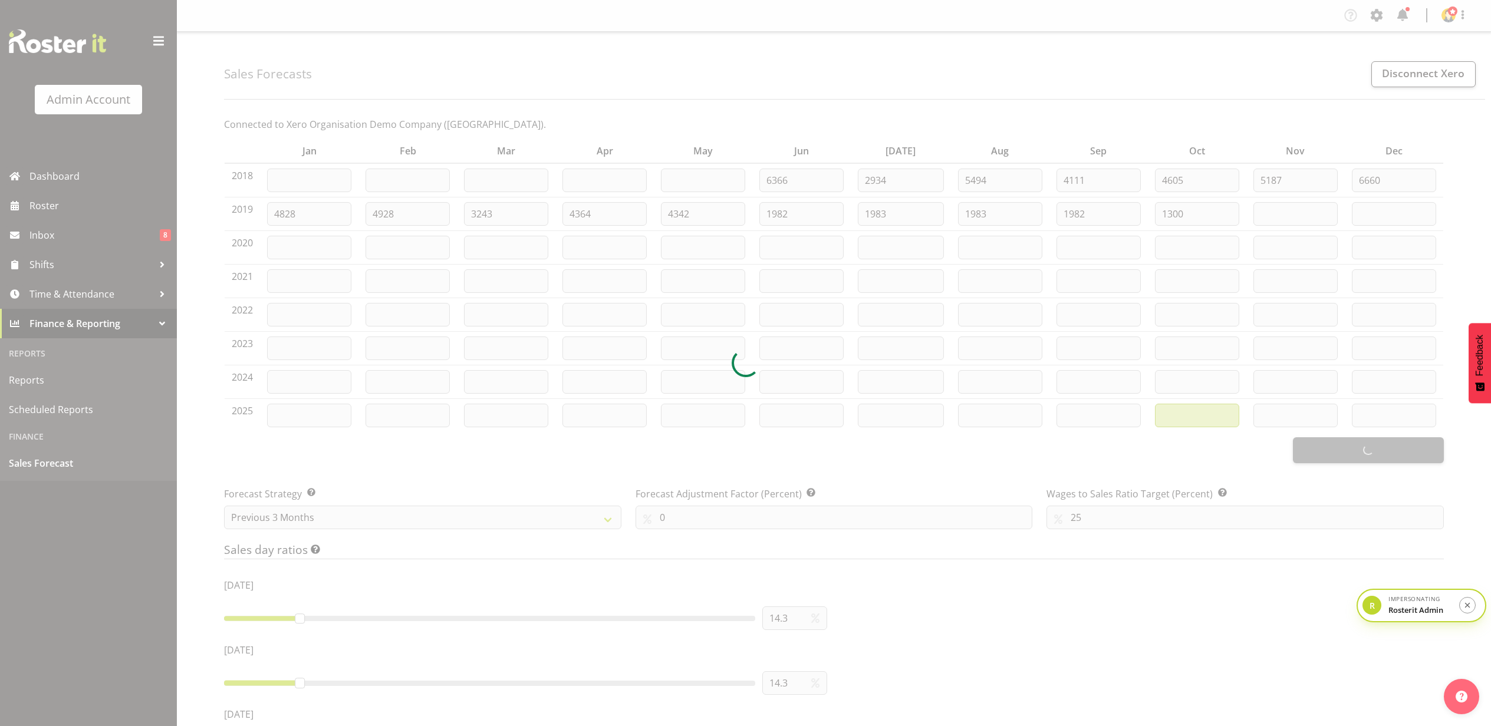
type input "17"
type input "19"
type input "20"
type input "16"
type input "0"
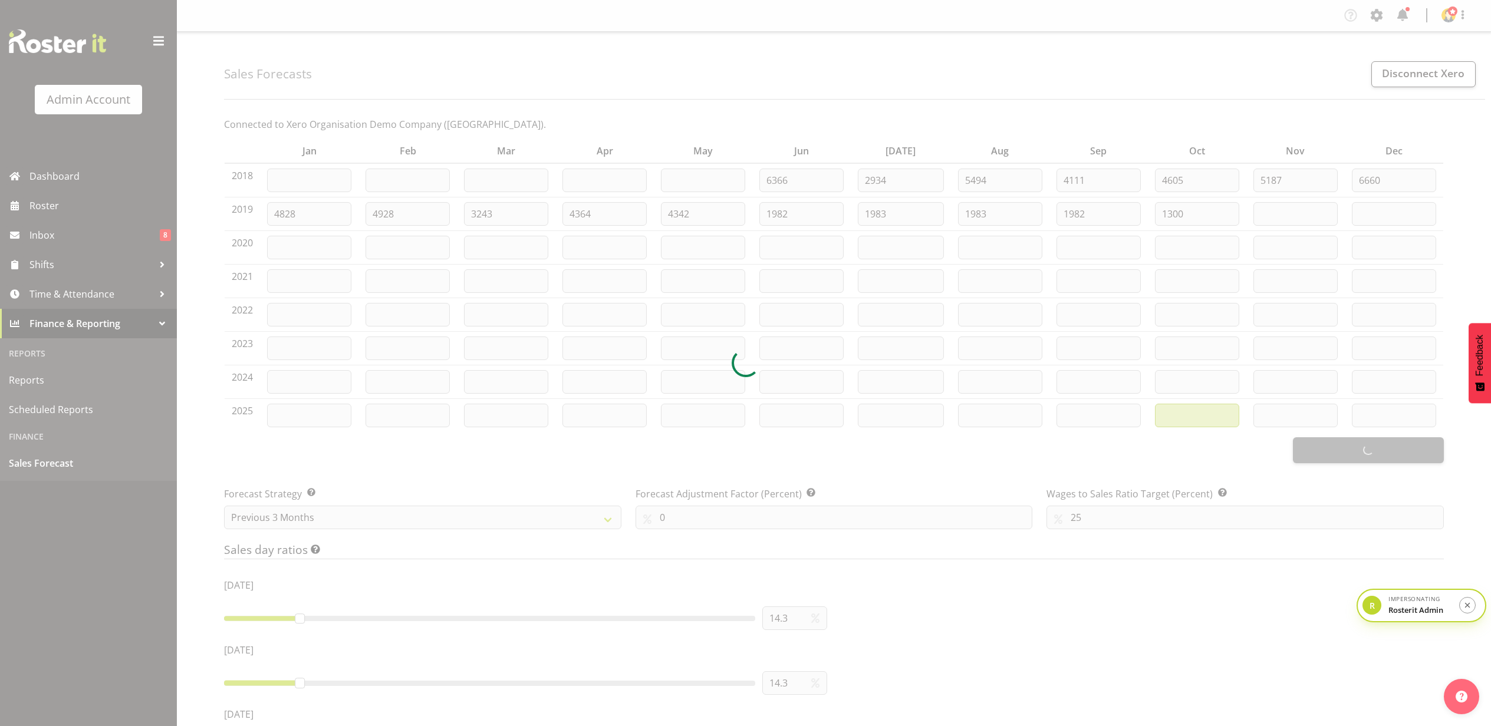
type input "100"
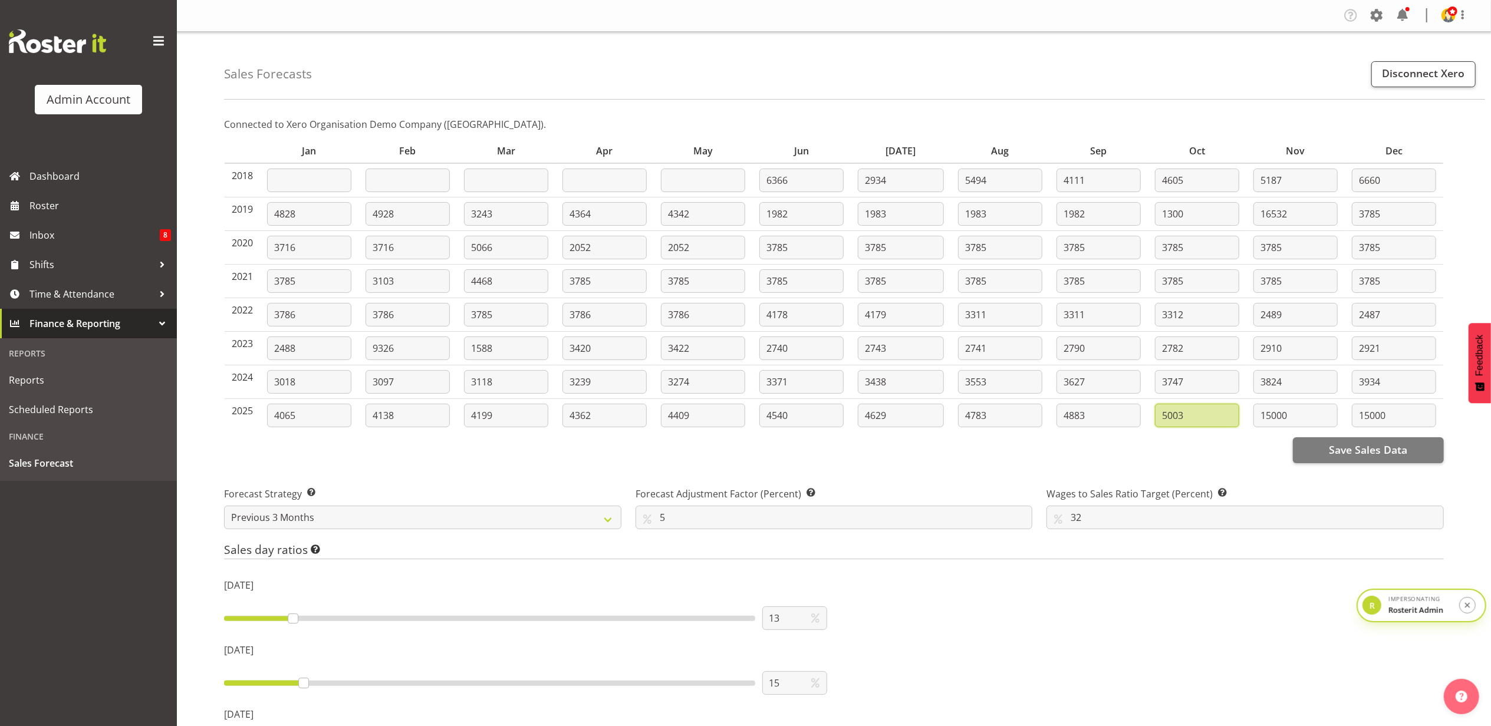
click at [1206, 414] on input "5003" at bounding box center [1197, 416] width 84 height 24
drag, startPoint x: 1228, startPoint y: 416, endPoint x: 1095, endPoint y: 408, distance: 132.3
click at [1097, 408] on tr "2025 4065 4138 4199 4362 4409 4540 4629 4783 4883 5003 15000 15000" at bounding box center [834, 415] width 1219 height 33
drag, startPoint x: 1192, startPoint y: 417, endPoint x: 1157, endPoint y: 414, distance: 35.0
click at [1157, 414] on input "30000" at bounding box center [1197, 416] width 84 height 24
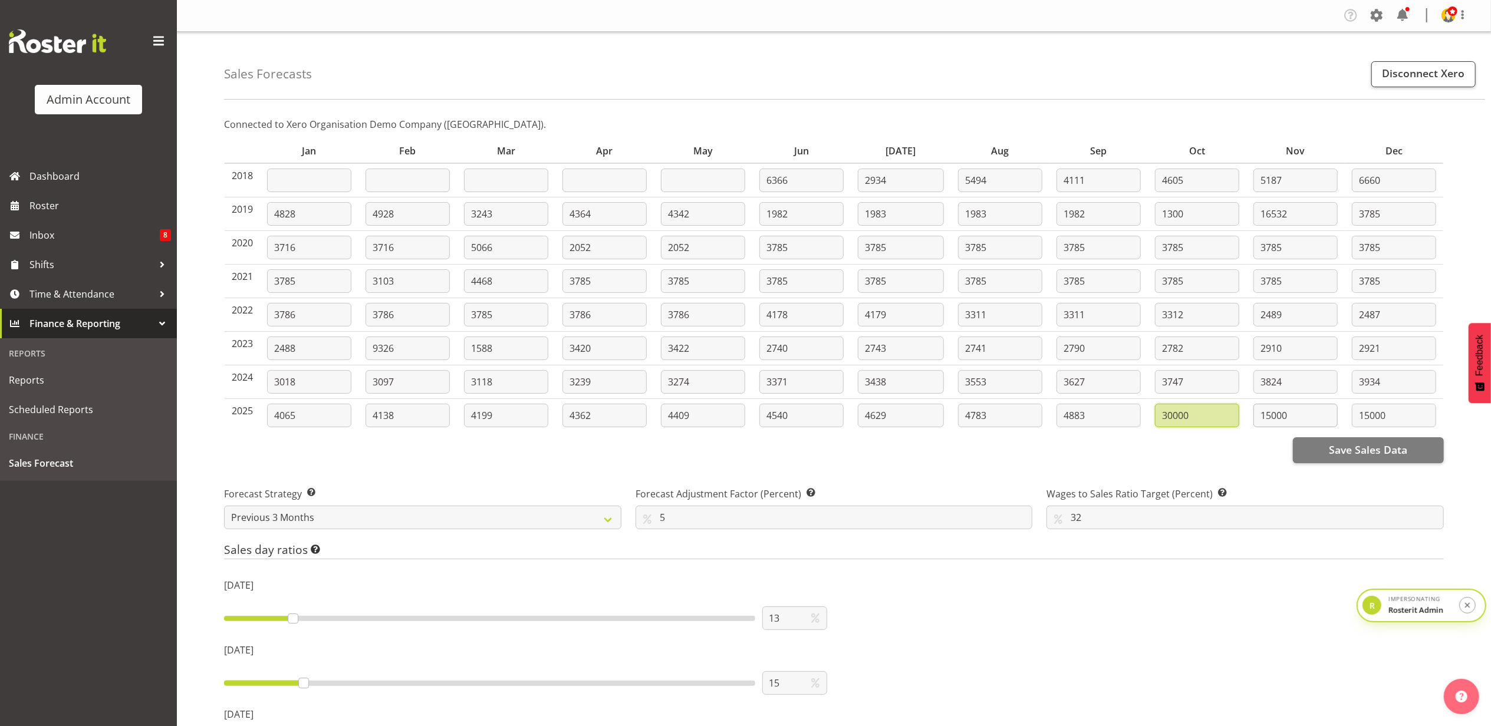
type input "30000"
drag, startPoint x: 1305, startPoint y: 423, endPoint x: 1236, endPoint y: 417, distance: 69.8
click at [1236, 417] on tr "2025 4065 4138 4199 4362 4409 4540 4629 4783 4883 30000 15000 15000" at bounding box center [834, 415] width 1219 height 33
paste input "30"
type input "30000"
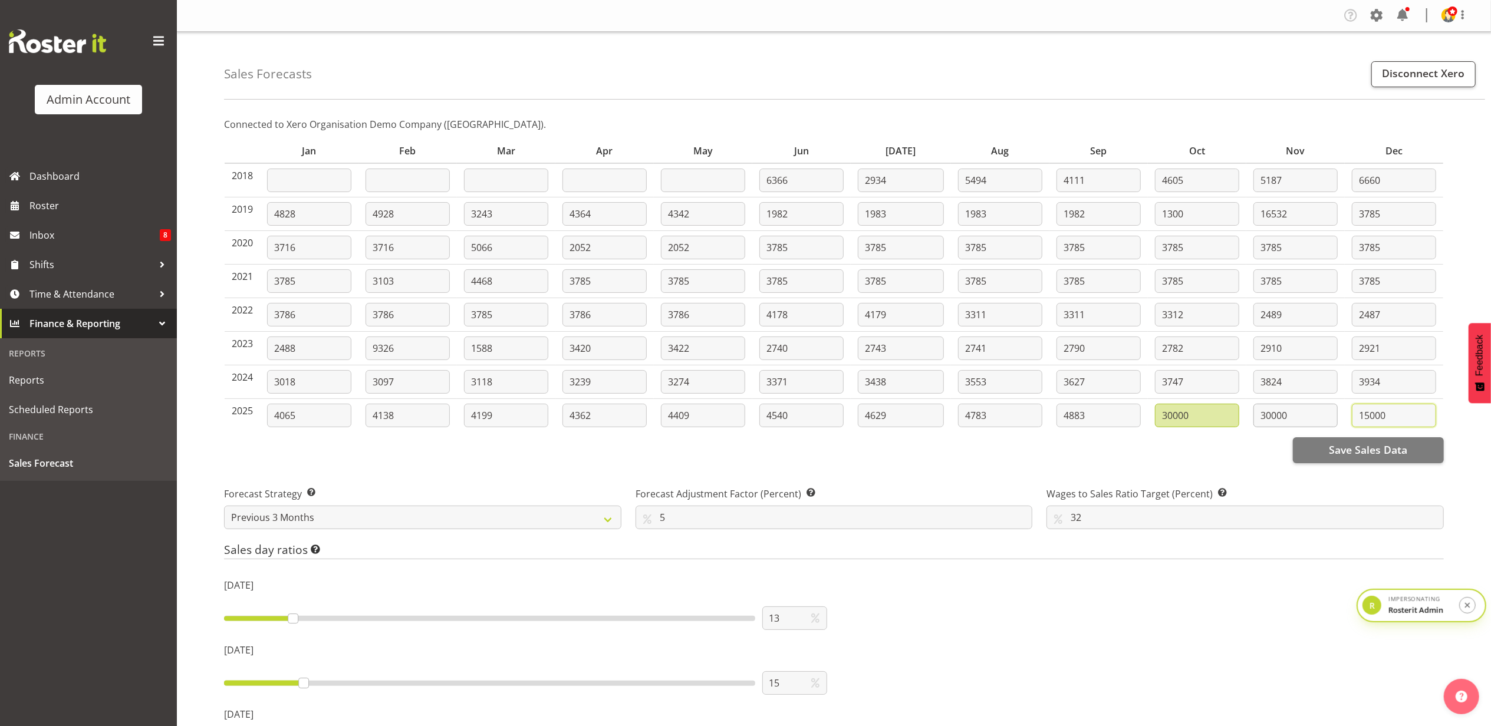
drag, startPoint x: 1389, startPoint y: 416, endPoint x: 1312, endPoint y: 404, distance: 78.0
click at [1312, 404] on tr "2025 4065 4138 4199 4362 4409 4540 4629 4783 4883 30000 30000 15000" at bounding box center [834, 415] width 1219 height 33
paste input "30"
type input "30000"
click at [1360, 451] on span "Save Sales Data" at bounding box center [1368, 449] width 78 height 15
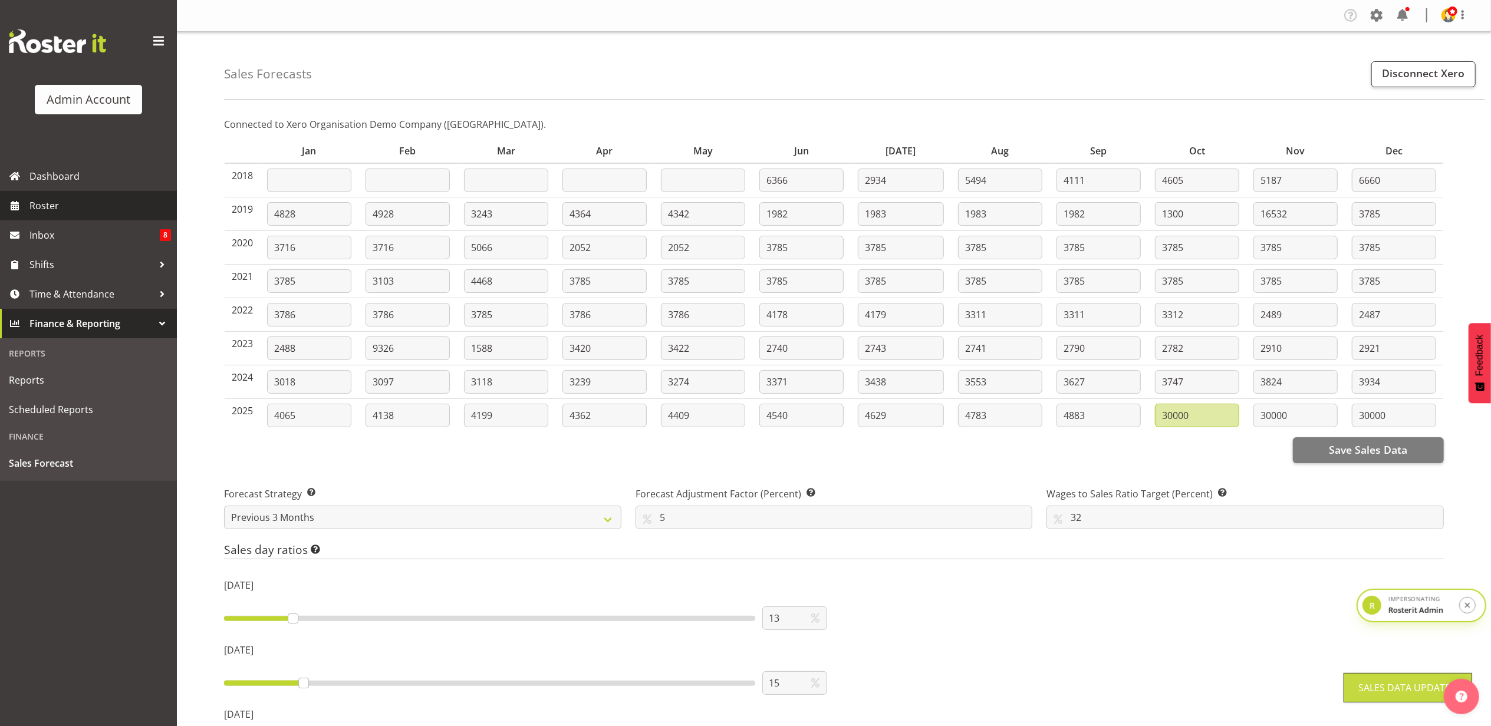
click at [77, 201] on span "Roster" at bounding box center [100, 206] width 142 height 18
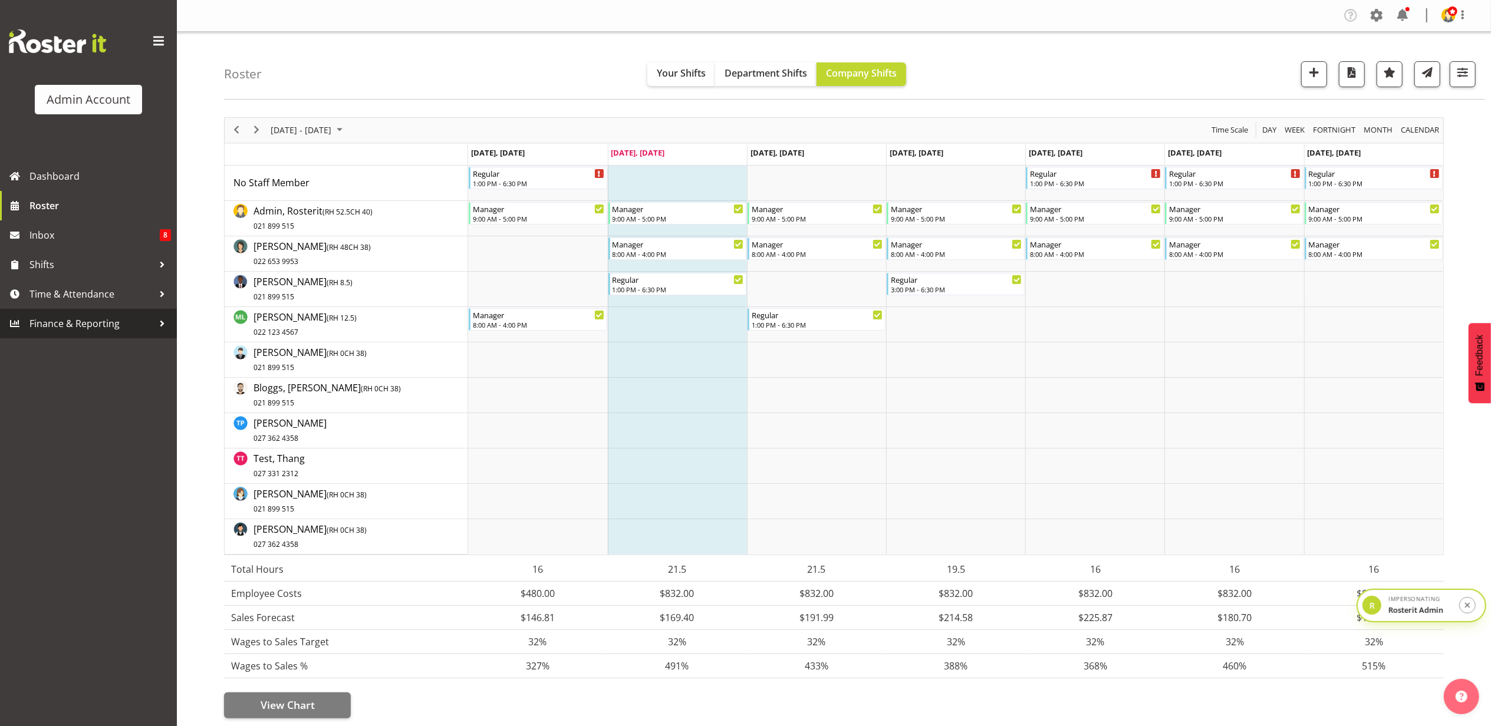
click at [80, 317] on span "Finance & Reporting" at bounding box center [91, 324] width 124 height 18
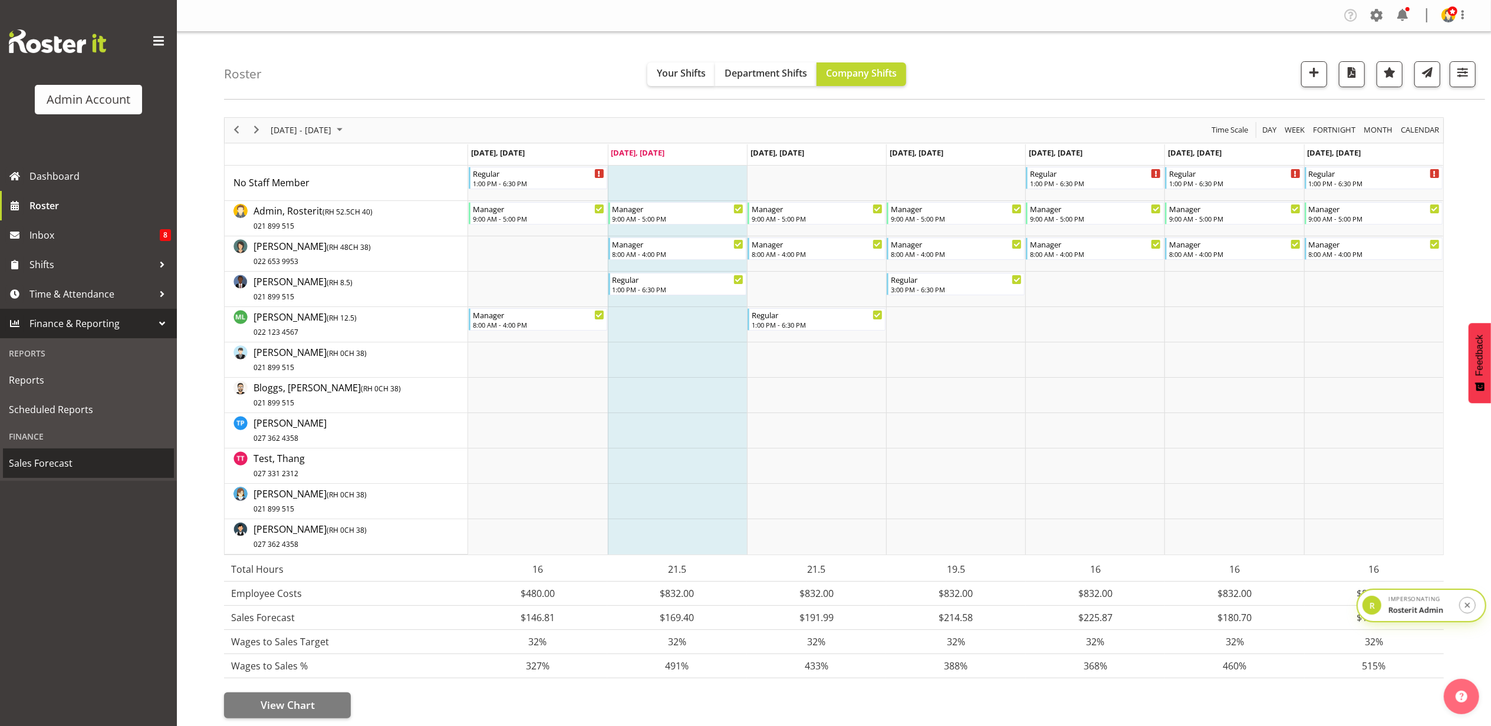
click at [66, 462] on span "Sales Forecast" at bounding box center [88, 464] width 159 height 18
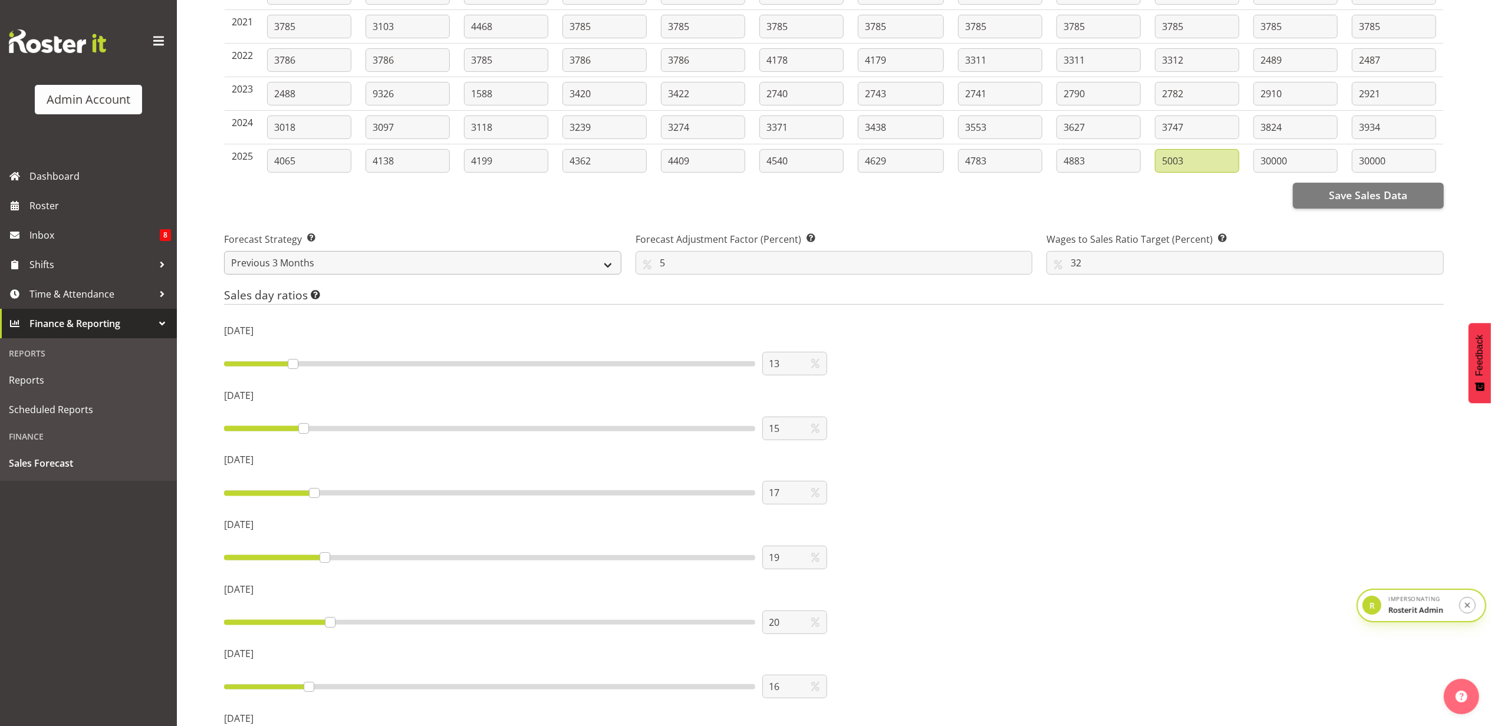
scroll to position [86, 0]
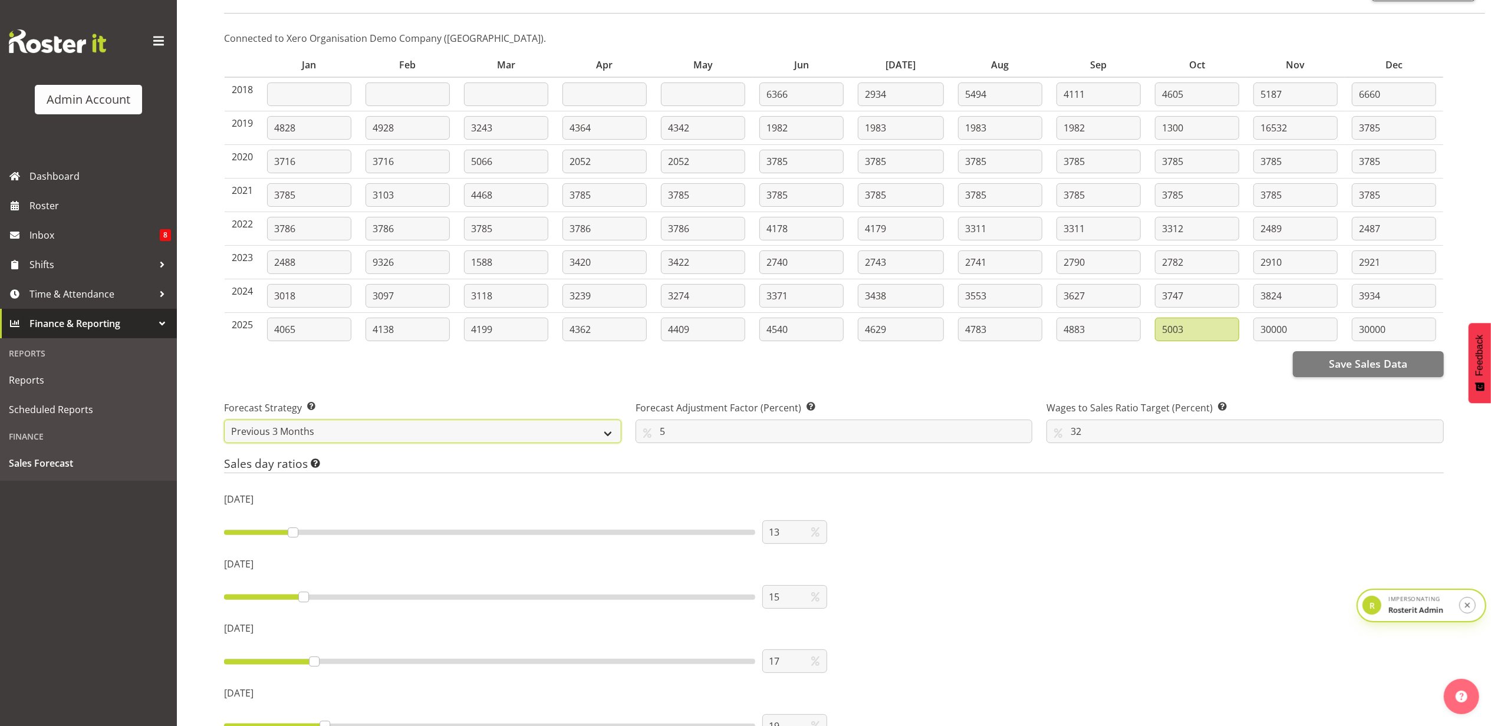
click at [432, 435] on select "Previous 3 Months Previous 6 Months Previous 2 Years Previous 3 Years Manual" at bounding box center [422, 432] width 397 height 24
select select "manual"
click at [224, 421] on select "Previous 3 Months Previous 6 Months Previous 2 Years Previous 3 Years Manual" at bounding box center [422, 432] width 397 height 24
click at [1189, 335] on input "5003" at bounding box center [1197, 330] width 84 height 24
drag, startPoint x: 1211, startPoint y: 333, endPoint x: 1103, endPoint y: 333, distance: 108.5
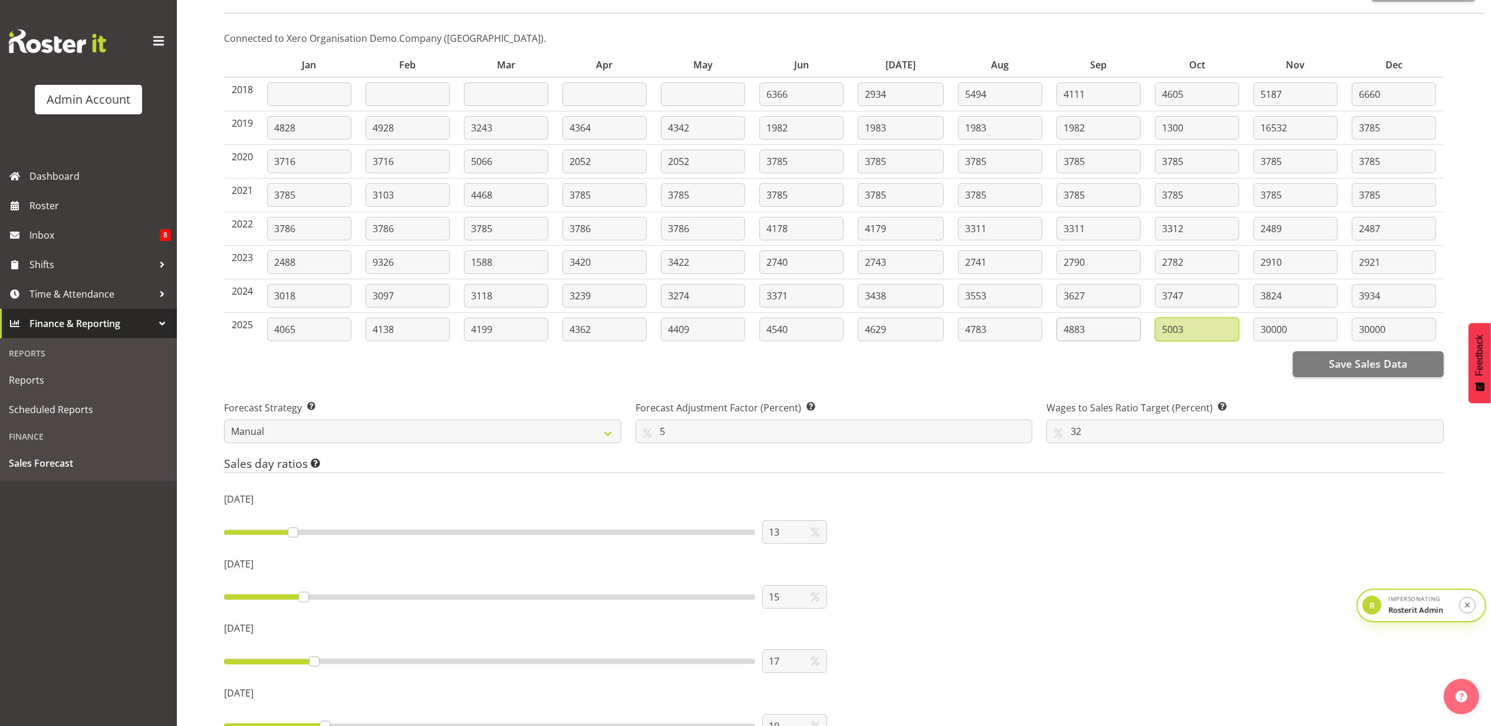
click at [1103, 333] on tr "2025 4065 4138 4199 4362 4409 4540 4629 4783 4883 5003 30000 30000" at bounding box center [834, 329] width 1219 height 33
type input "30000"
click at [1327, 354] on button "Save Sales Data" at bounding box center [1368, 364] width 151 height 26
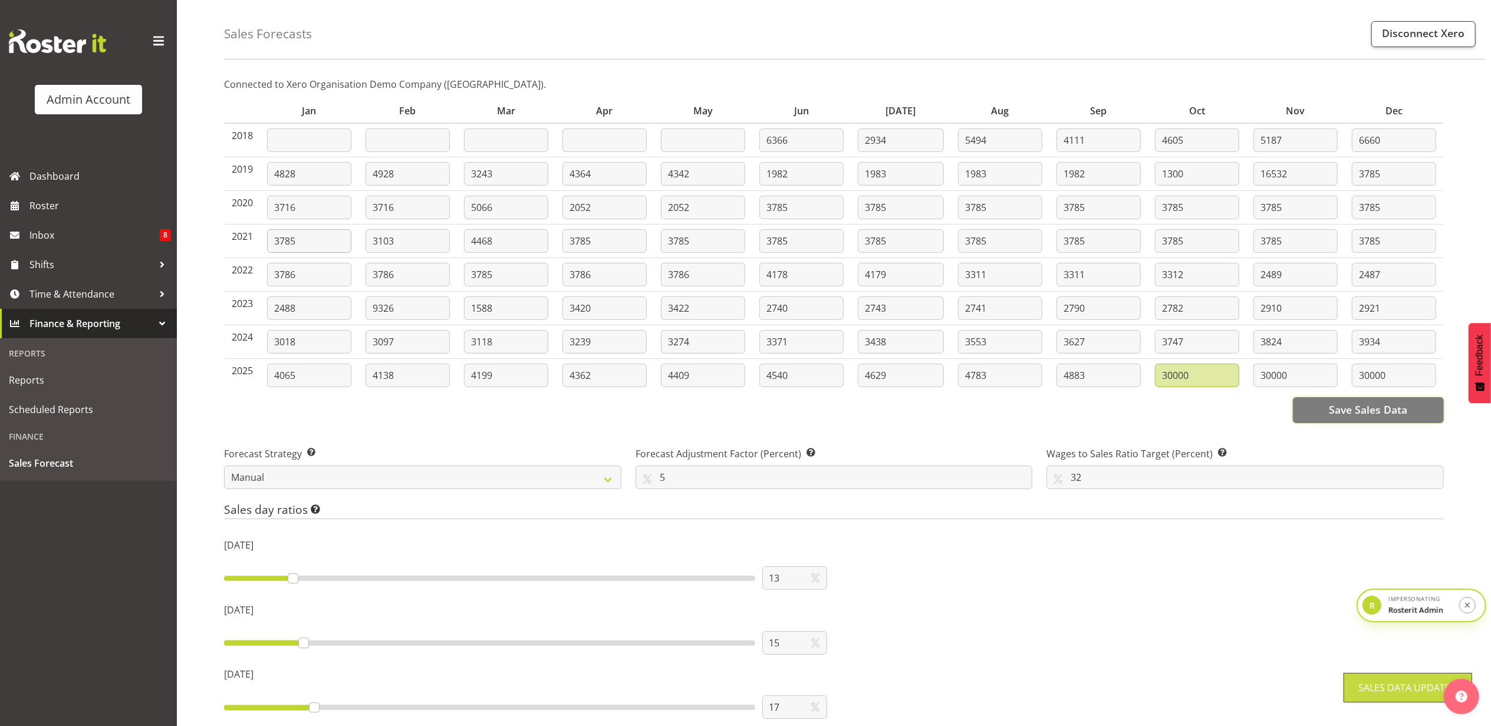
scroll to position [0, 0]
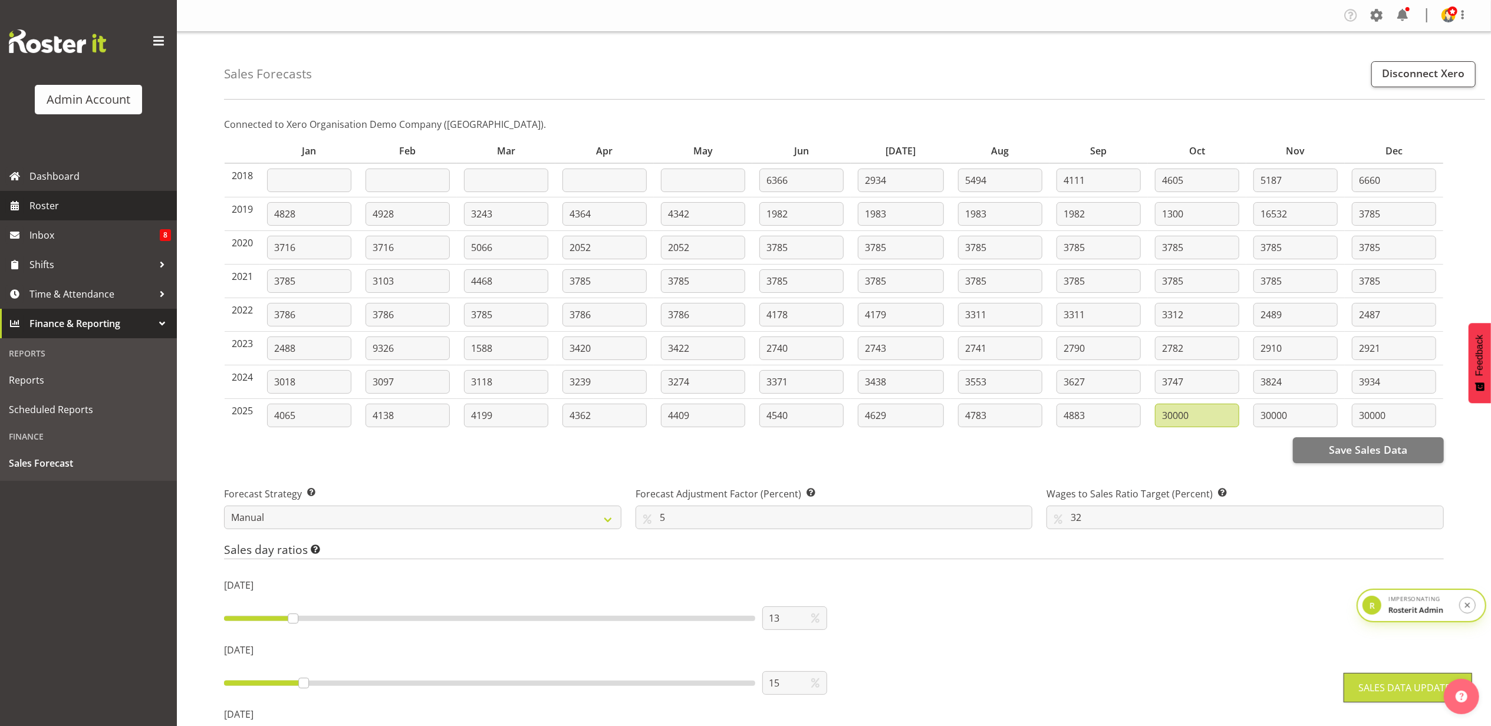
click at [55, 200] on span "Roster" at bounding box center [100, 206] width 142 height 18
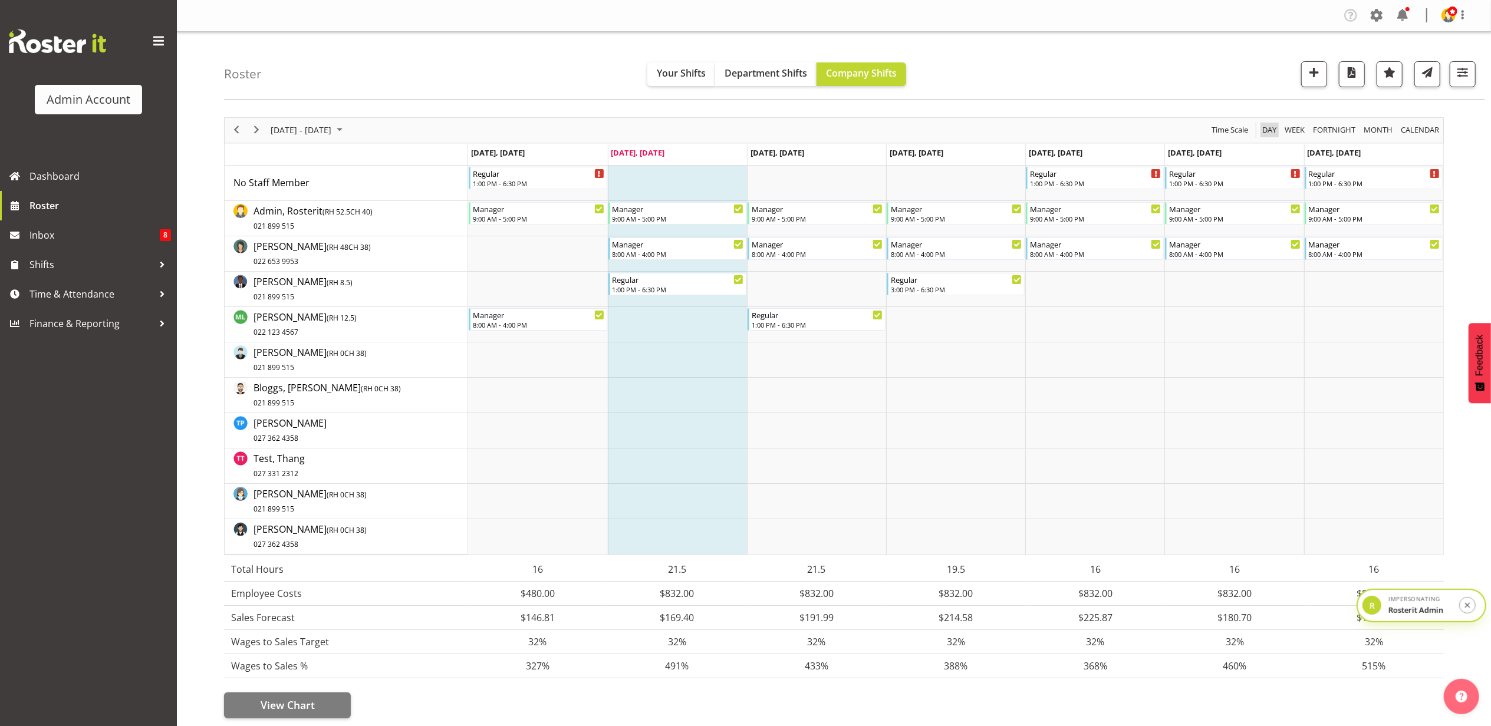
drag, startPoint x: 1274, startPoint y: 133, endPoint x: 1253, endPoint y: 147, distance: 25.0
click at [1274, 133] on span "Day" at bounding box center [1269, 130] width 17 height 15
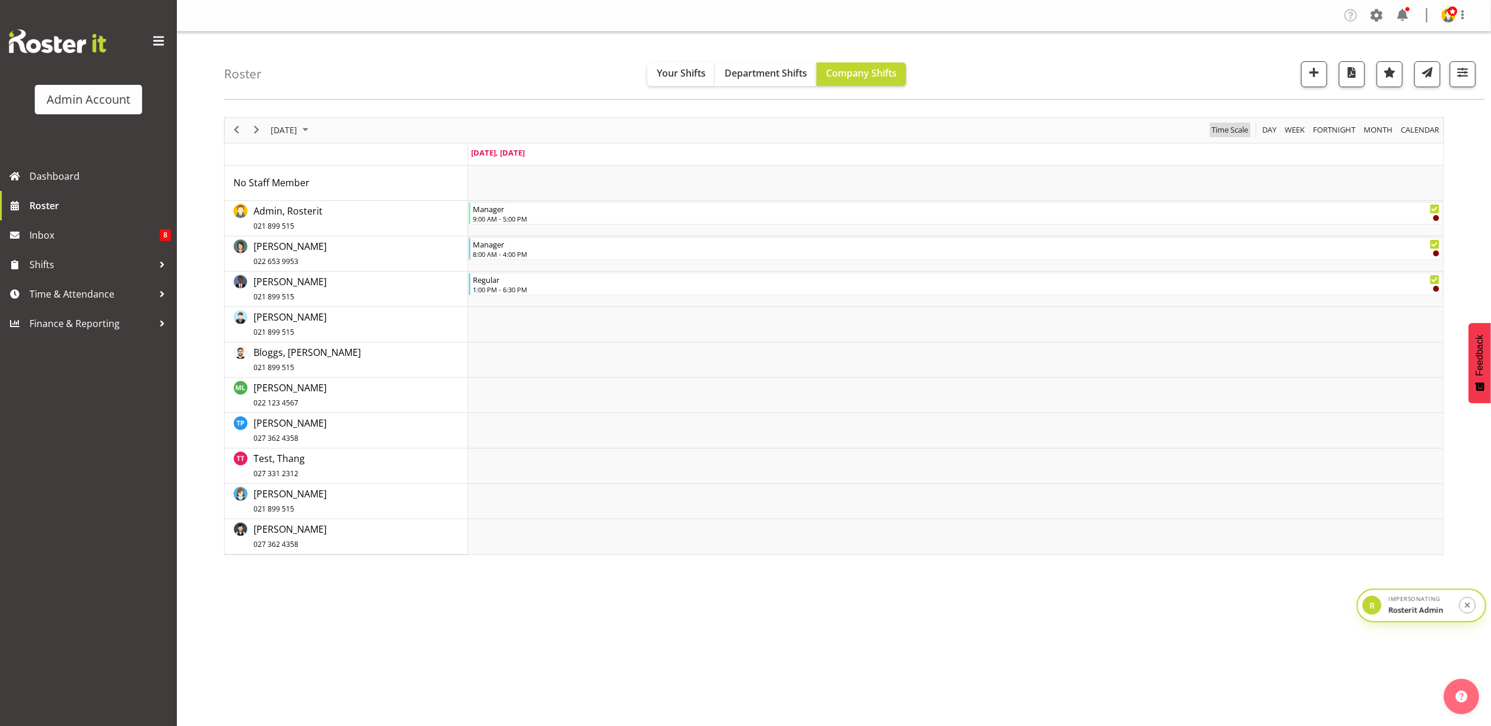
click at [1227, 137] on span "Time Scale" at bounding box center [1229, 130] width 39 height 15
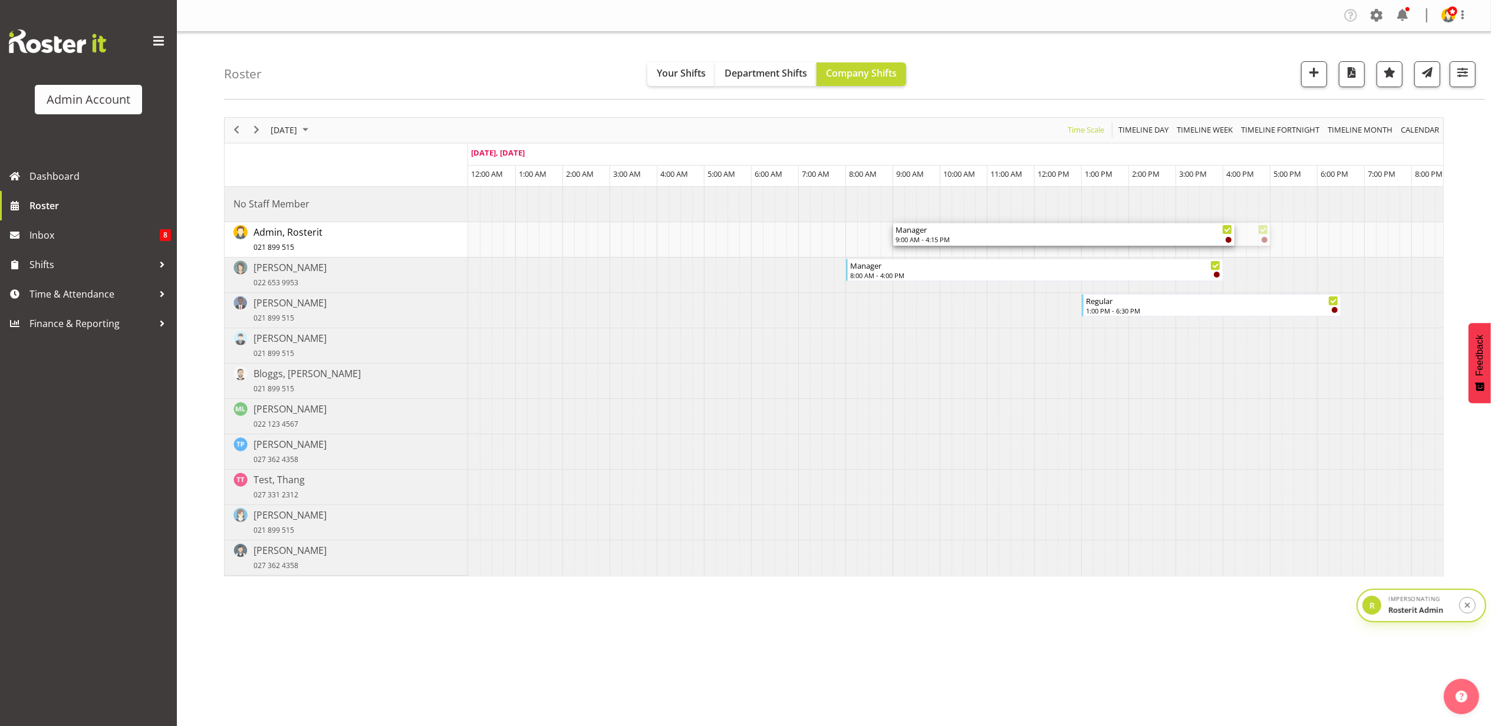
drag, startPoint x: 1267, startPoint y: 239, endPoint x: 1227, endPoint y: 239, distance: 40.1
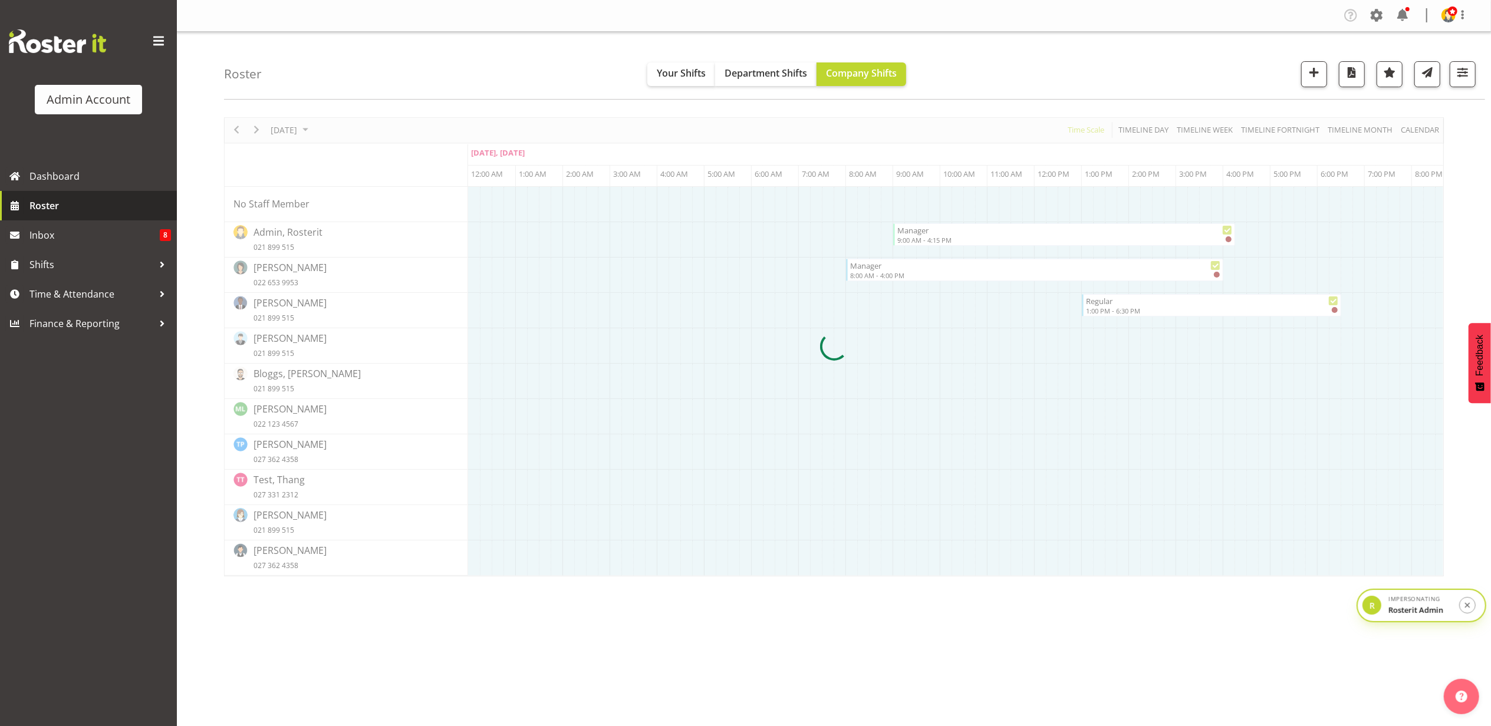
click at [93, 201] on span "Roster" at bounding box center [100, 206] width 142 height 18
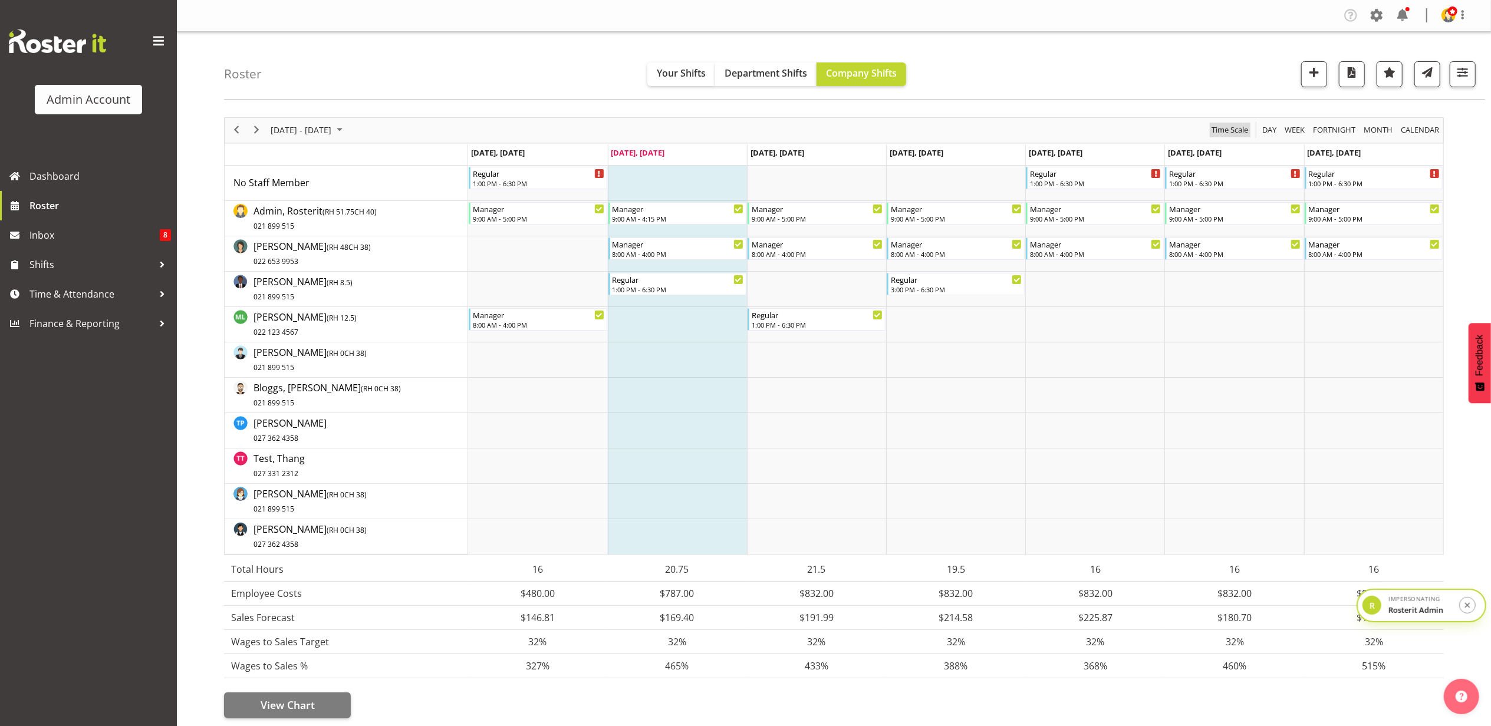
click at [1231, 128] on span "Time Scale" at bounding box center [1229, 130] width 39 height 15
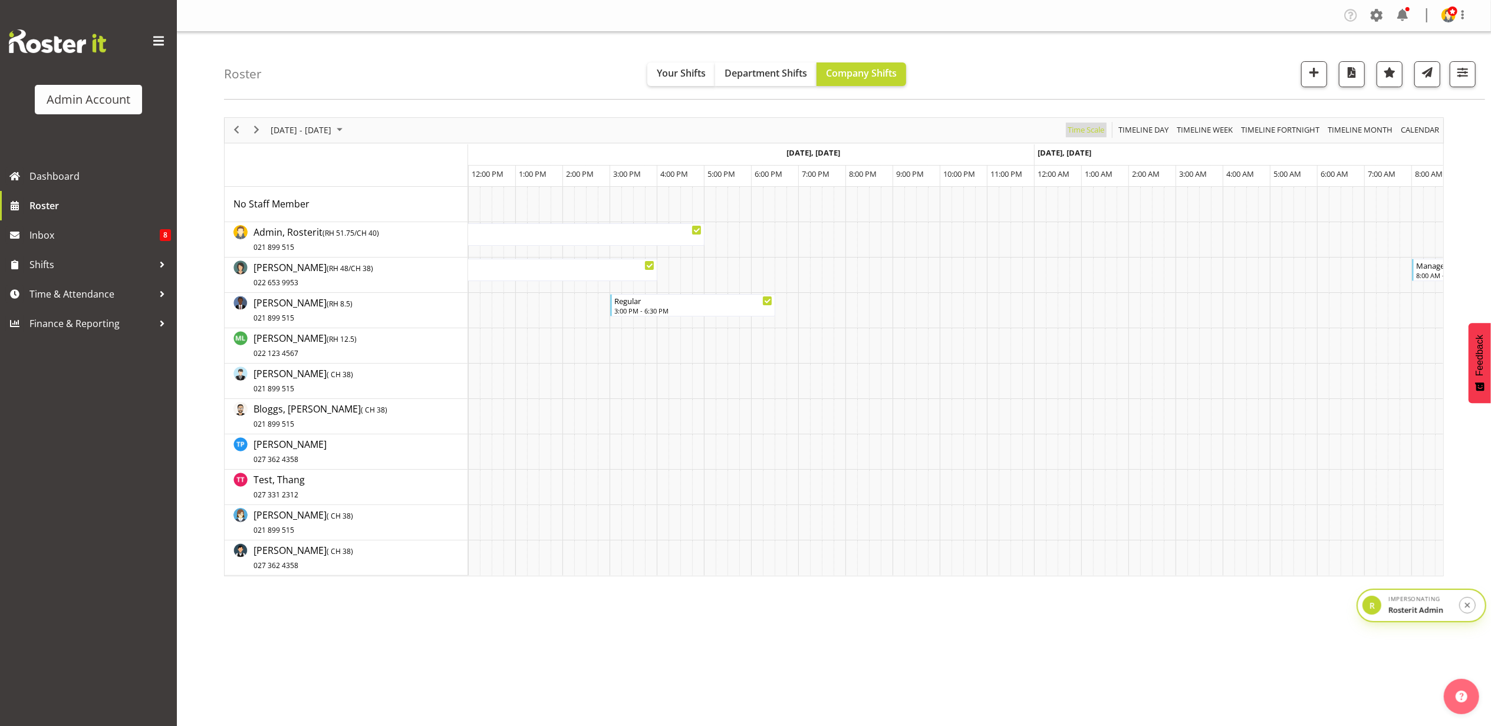
scroll to position [0, 4276]
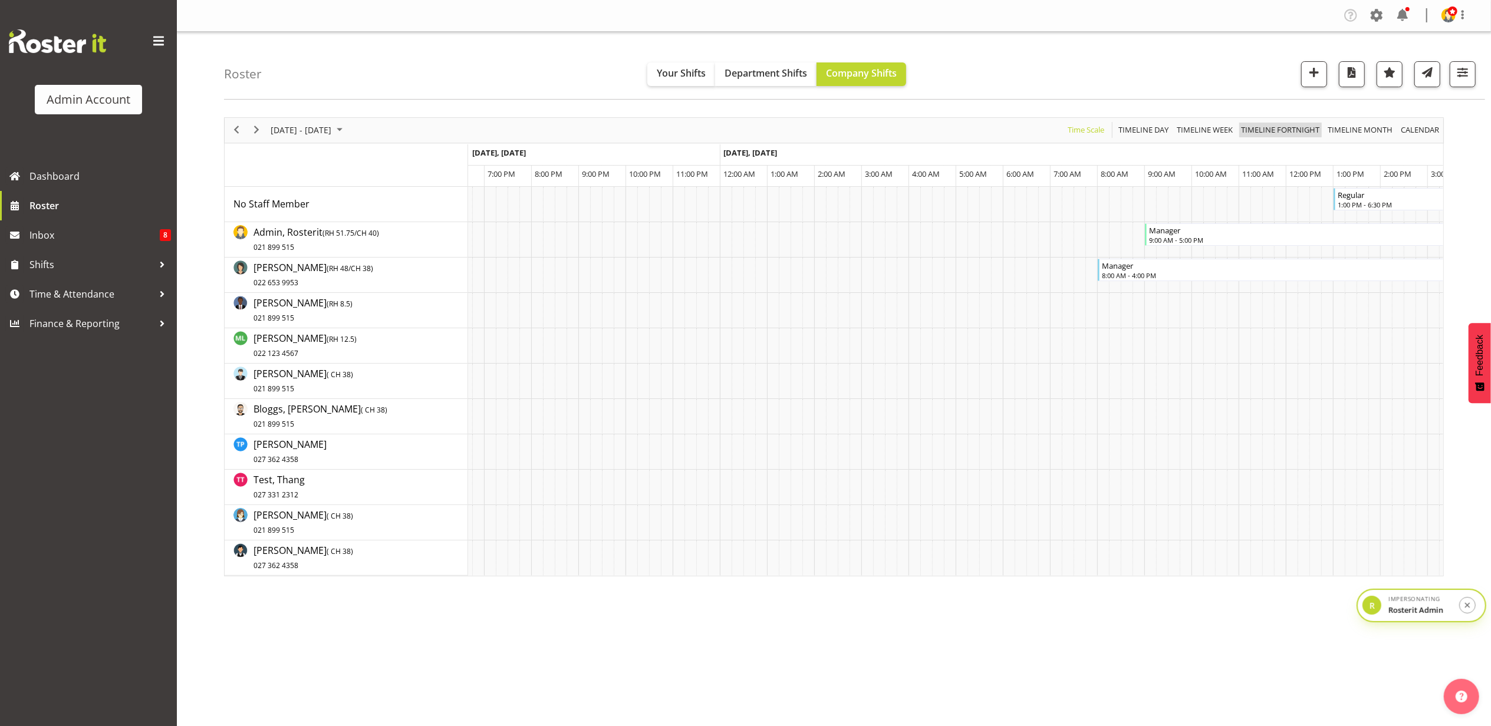
click at [1284, 133] on span "Timeline Fortnight" at bounding box center [1280, 130] width 81 height 15
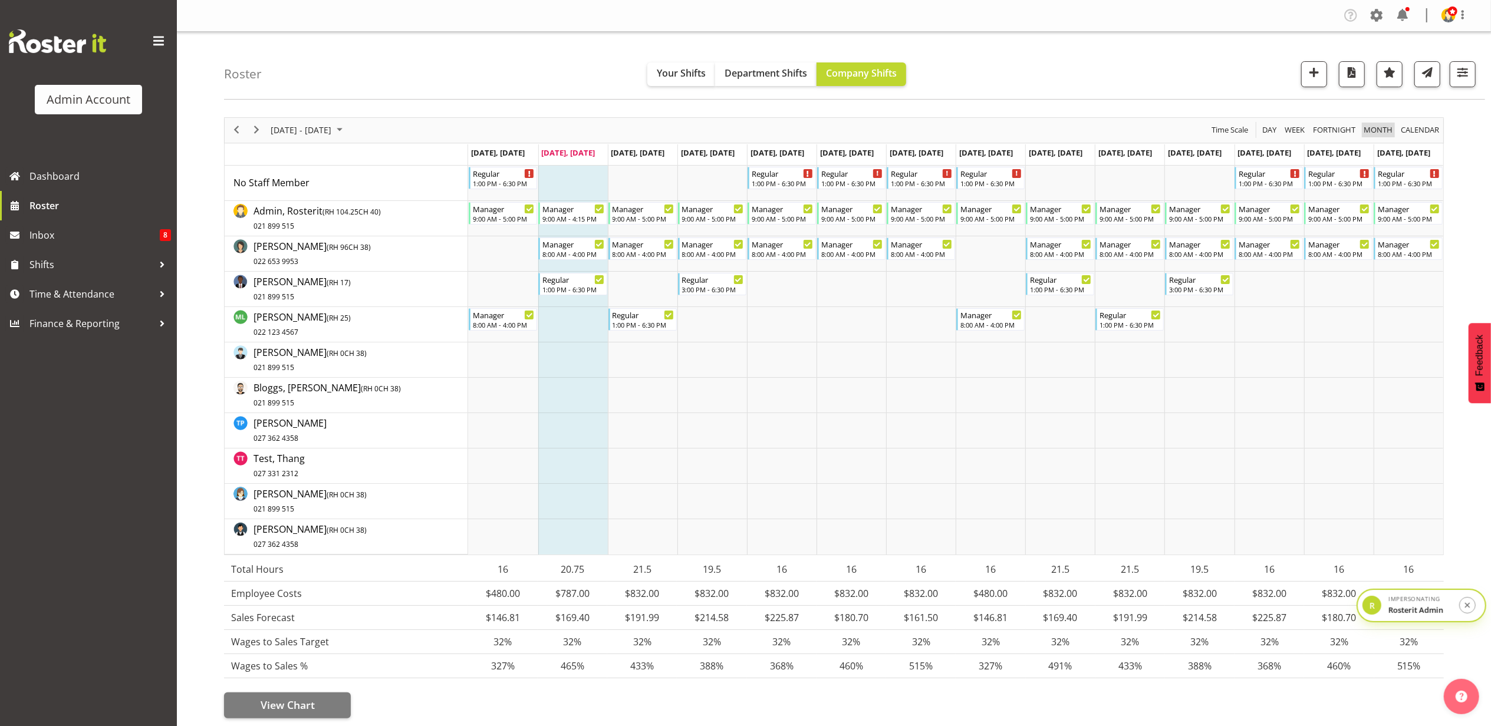
click at [1383, 129] on span "Month" at bounding box center [1378, 130] width 31 height 15
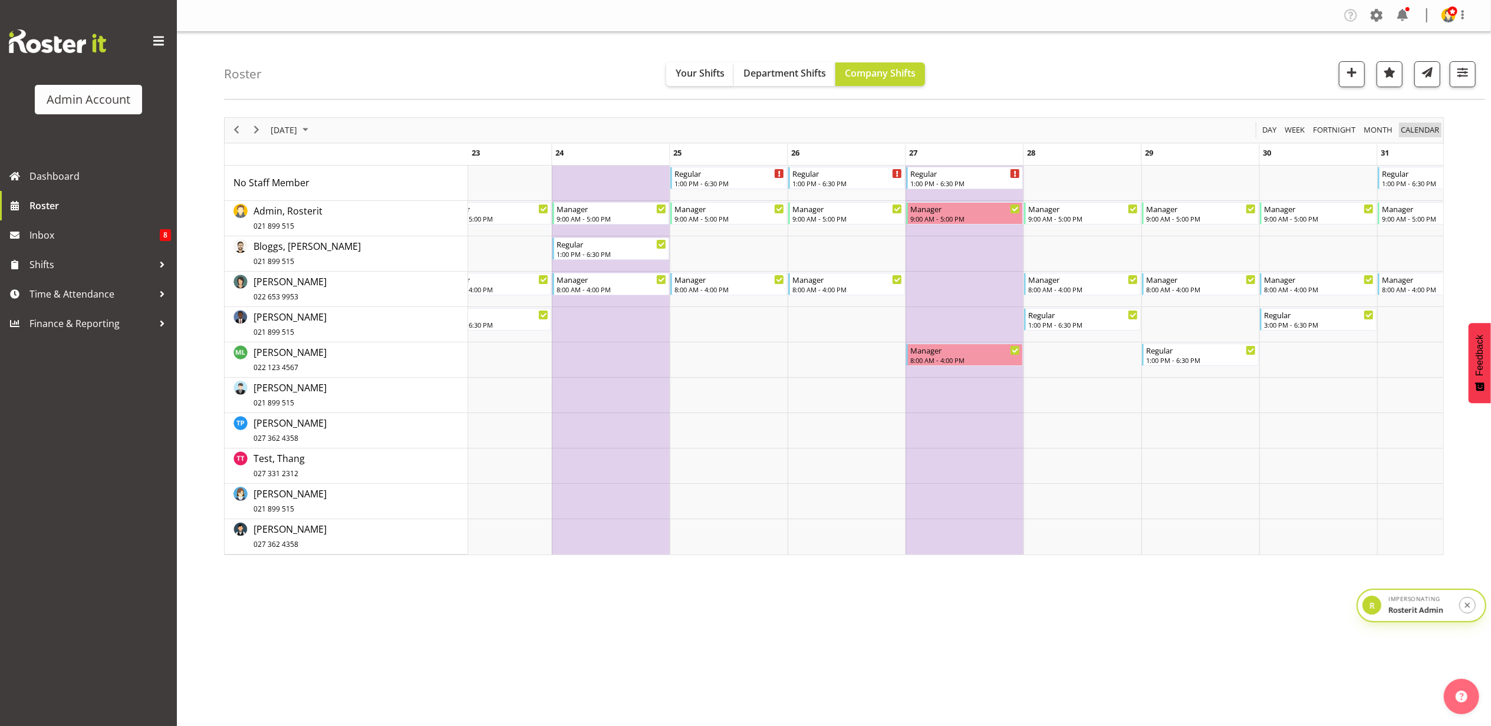
click at [1417, 129] on span "calendar" at bounding box center [1420, 130] width 41 height 15
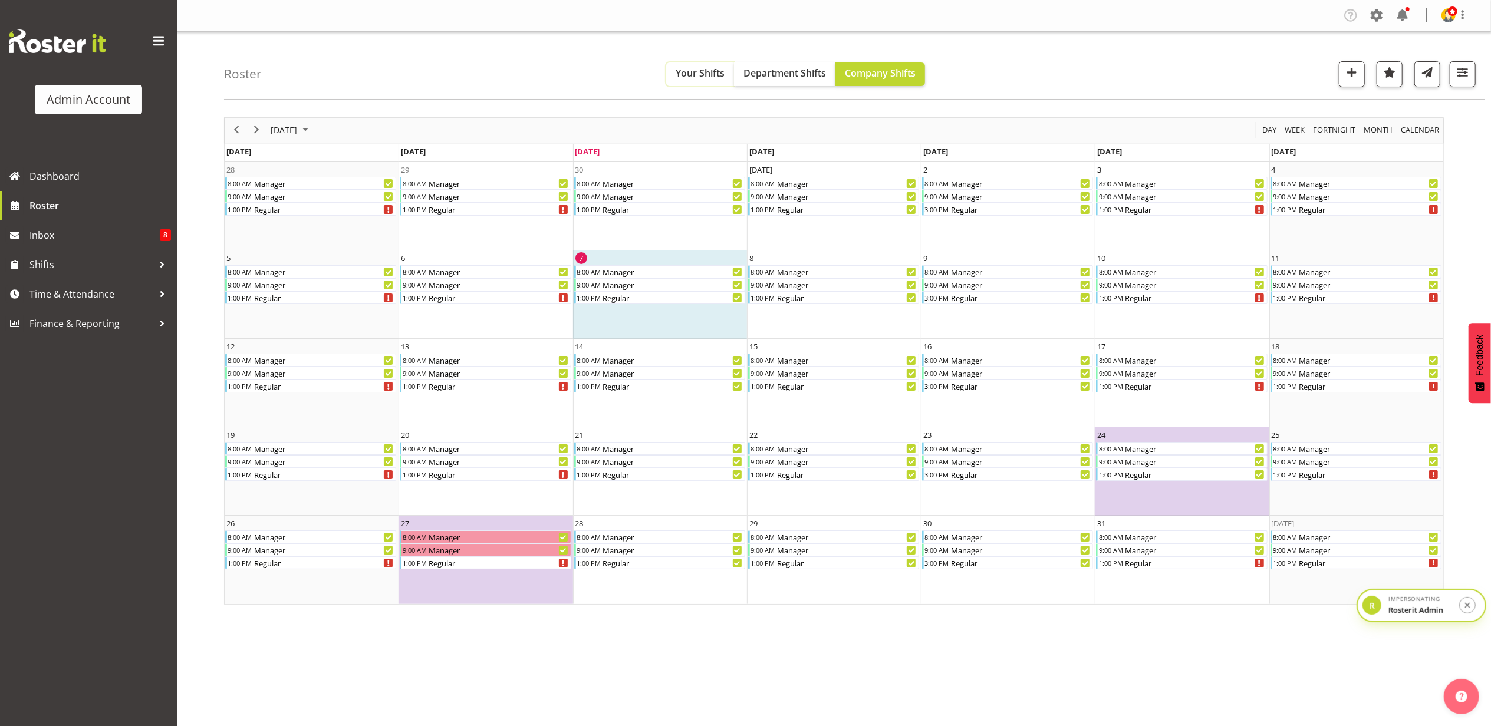
click at [689, 79] on span "Your Shifts" at bounding box center [700, 73] width 49 height 13
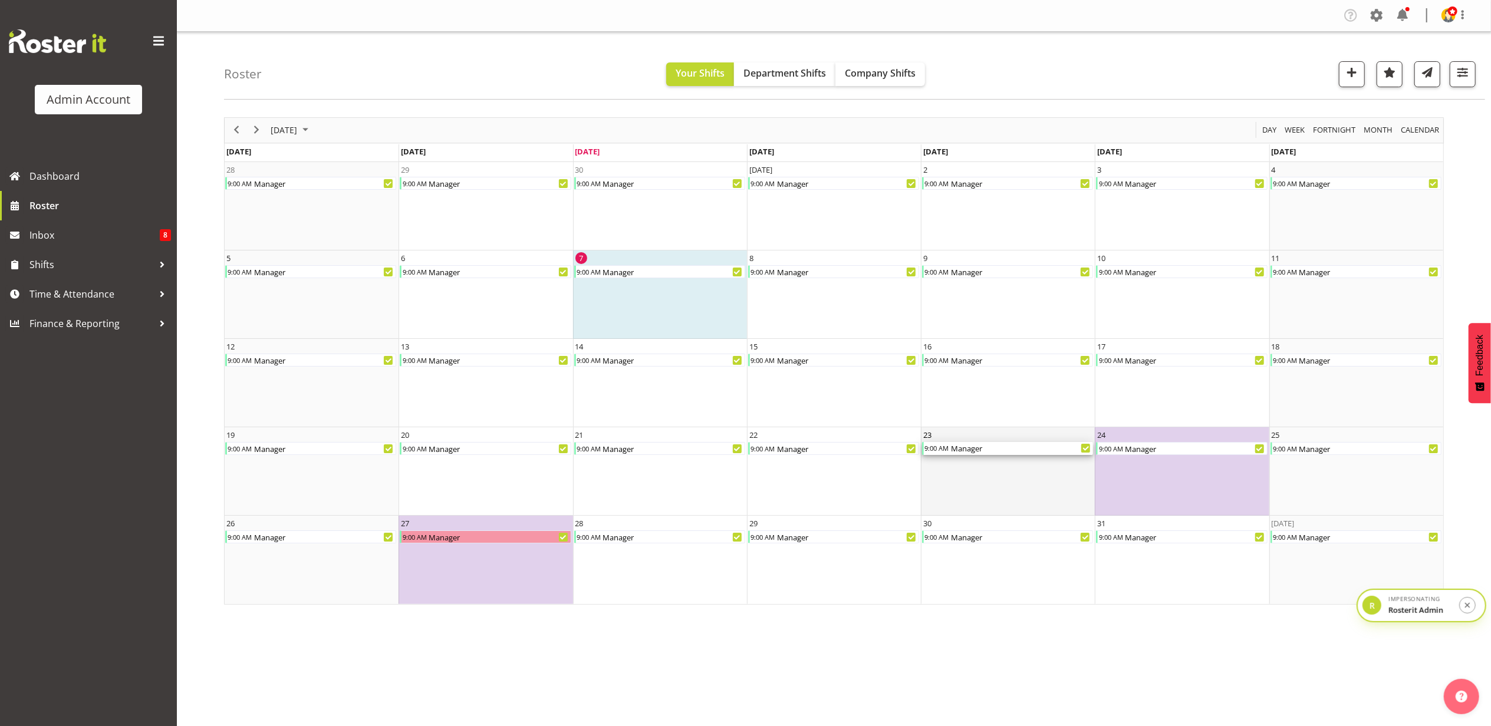
click at [998, 449] on div "Manager" at bounding box center [1021, 448] width 143 height 13
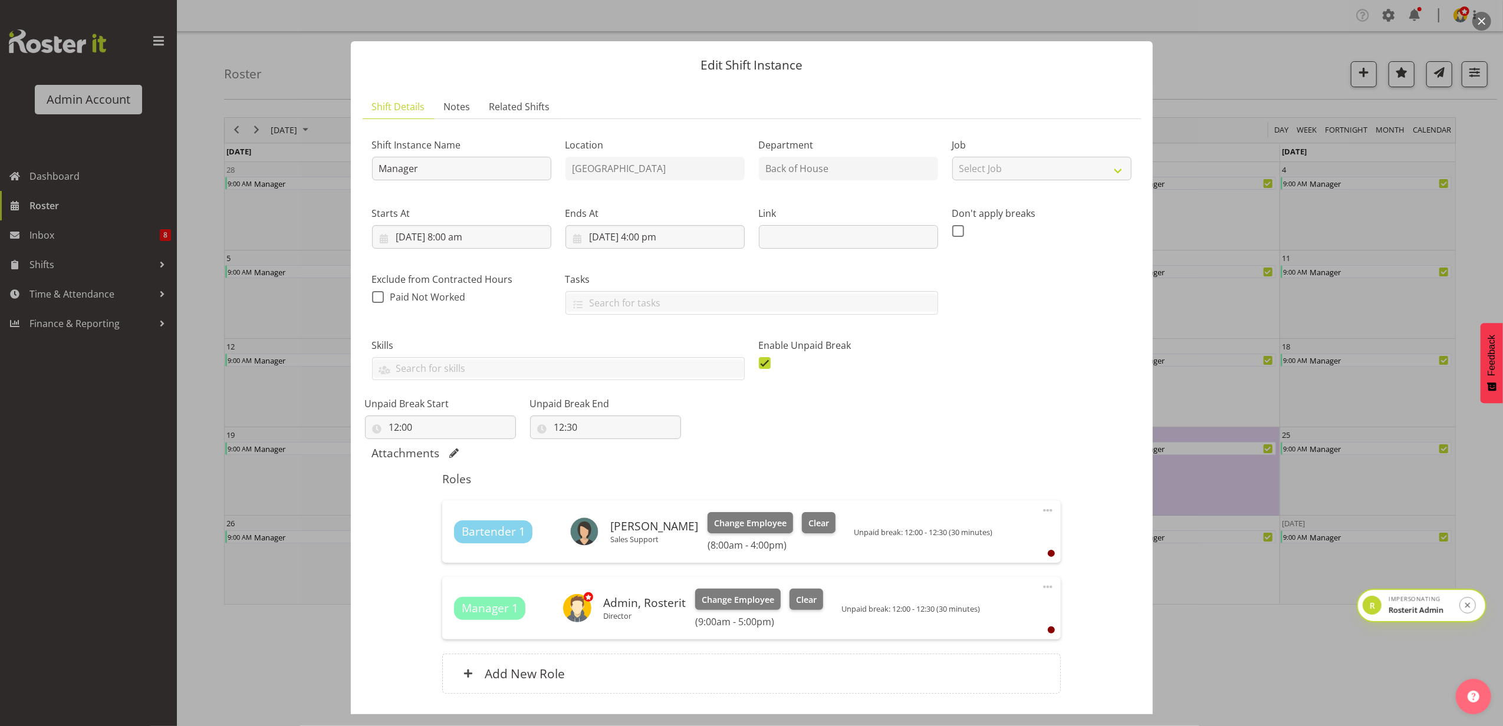
click at [1482, 27] on button "button" at bounding box center [1481, 21] width 19 height 19
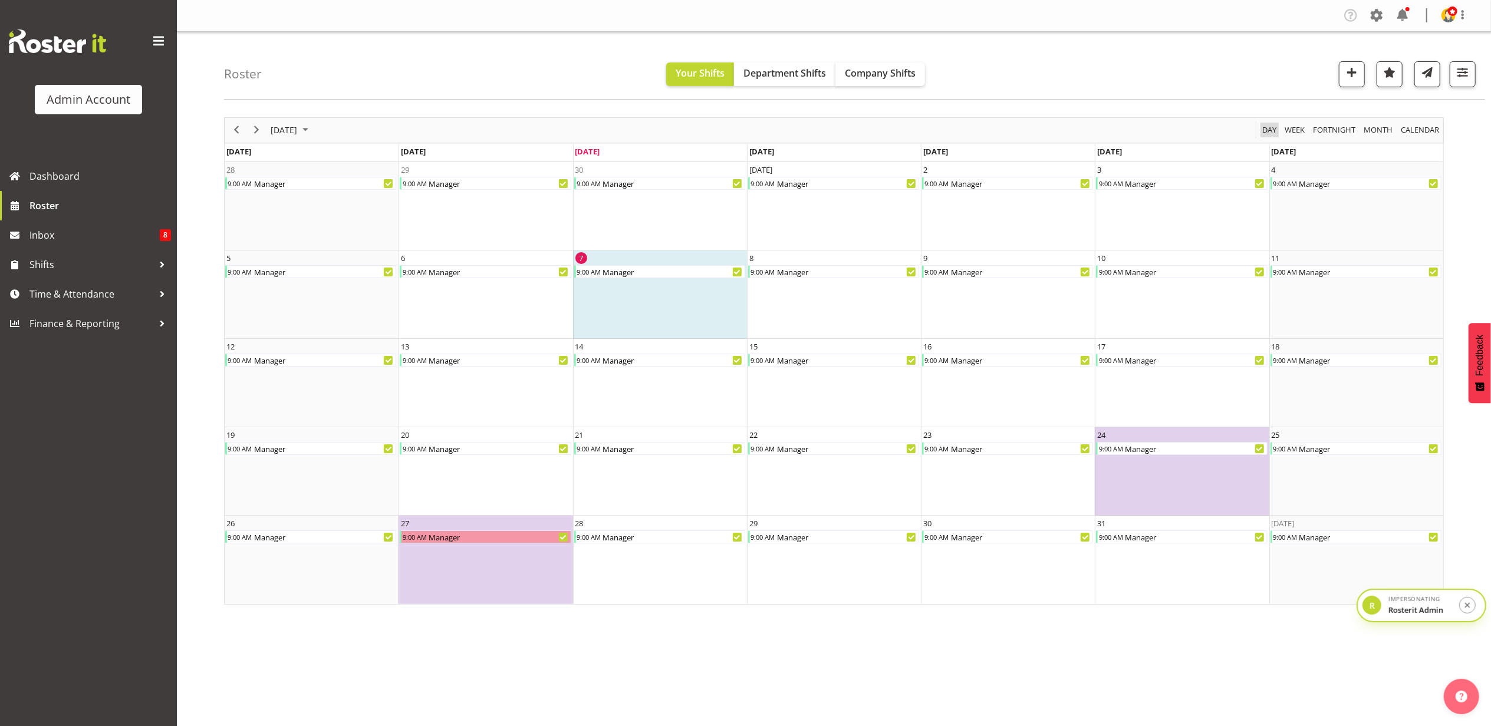
click at [1263, 133] on span "Day" at bounding box center [1269, 130] width 17 height 15
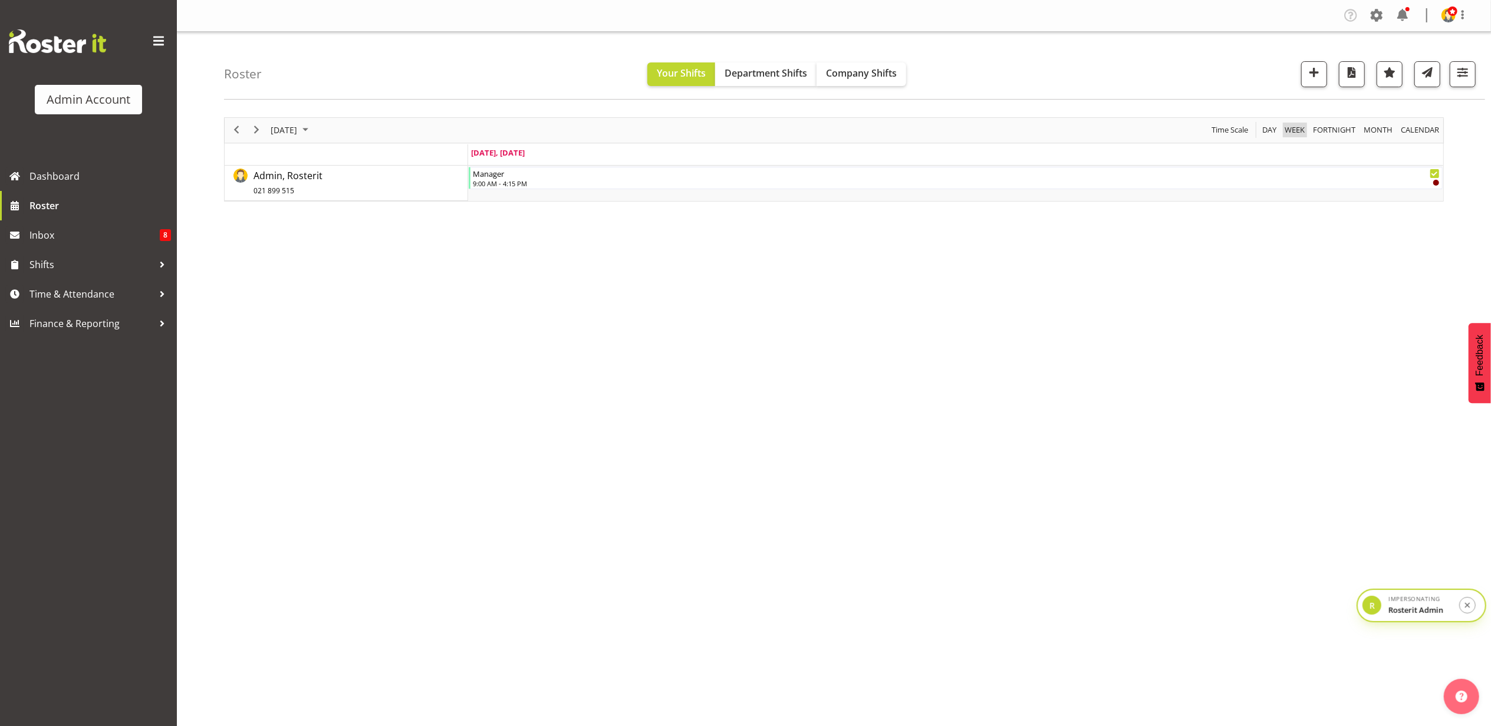
click at [1290, 129] on span "Week" at bounding box center [1295, 130] width 22 height 15
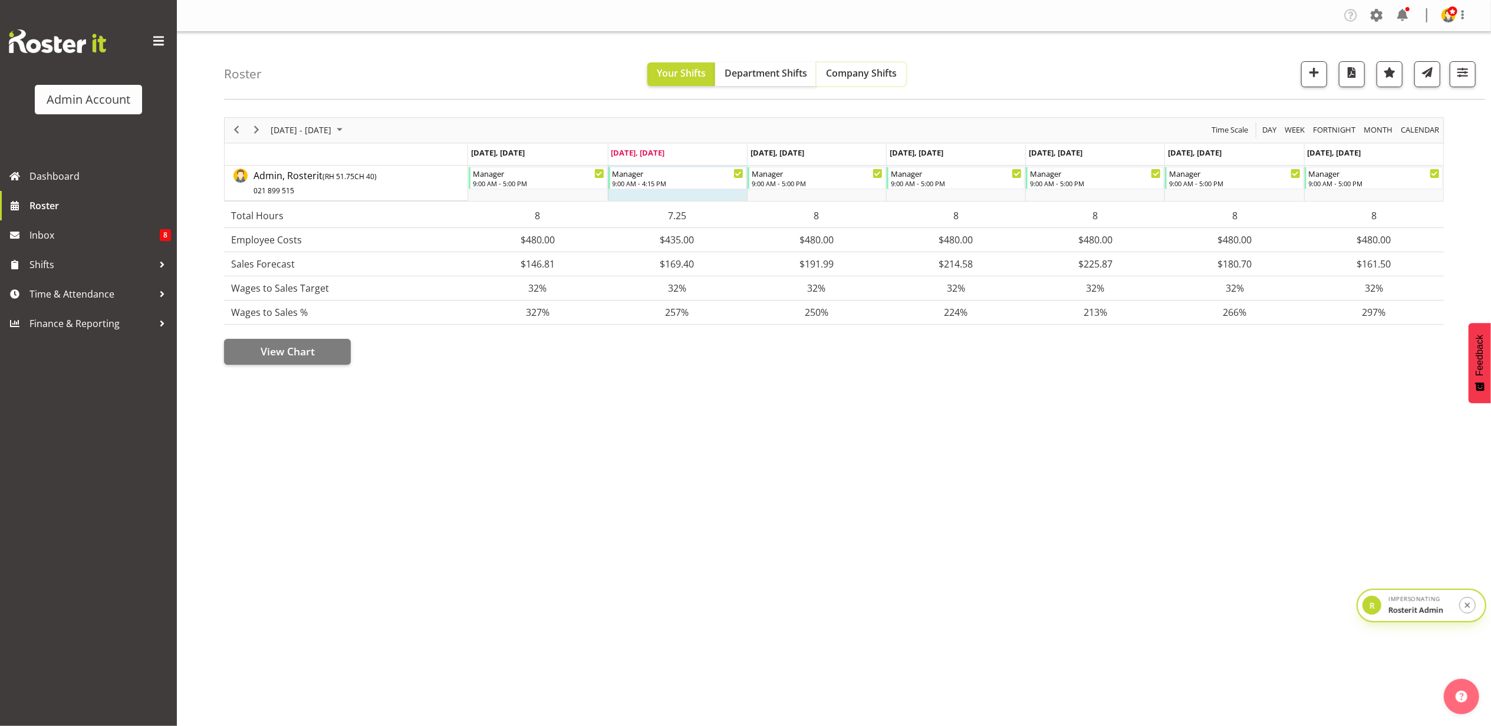
click at [873, 71] on span "Company Shifts" at bounding box center [861, 73] width 71 height 13
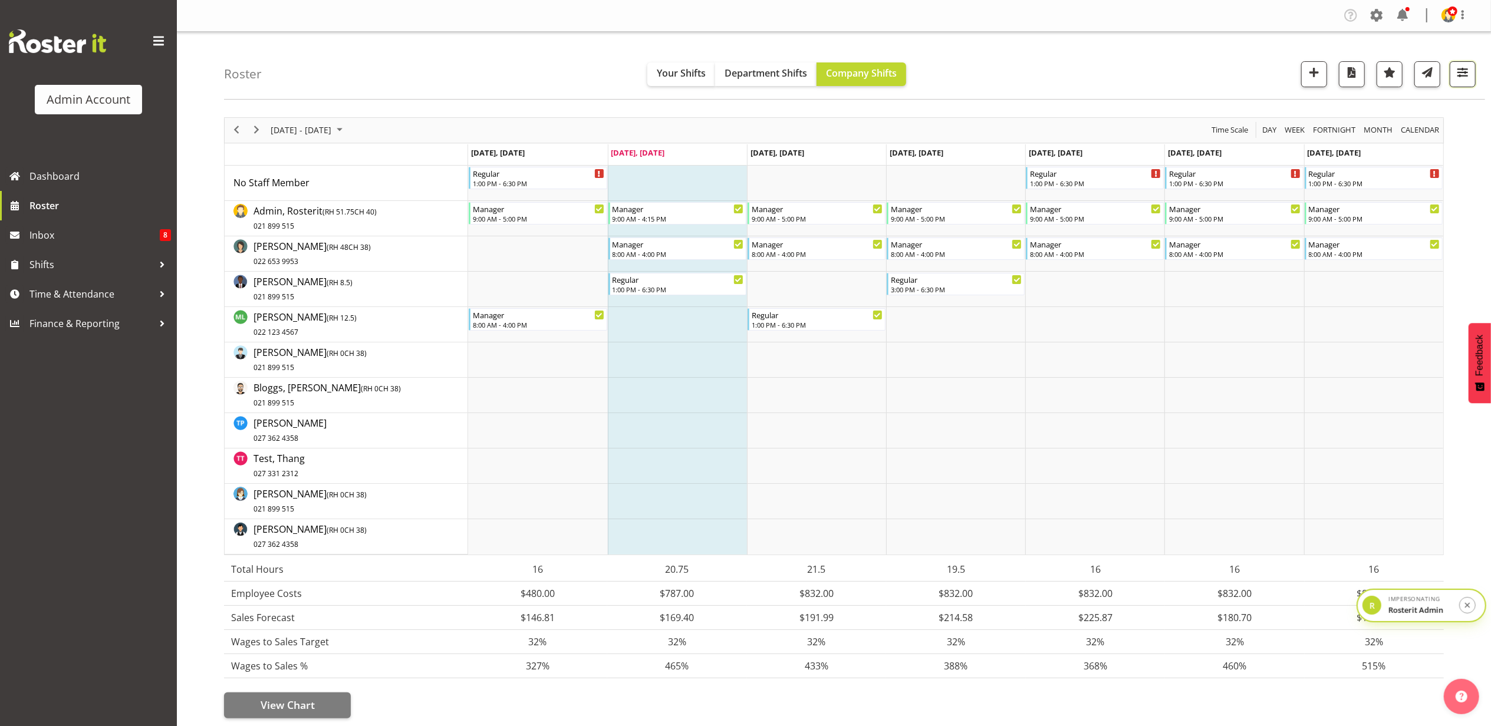
click at [1468, 78] on span "button" at bounding box center [1462, 72] width 15 height 15
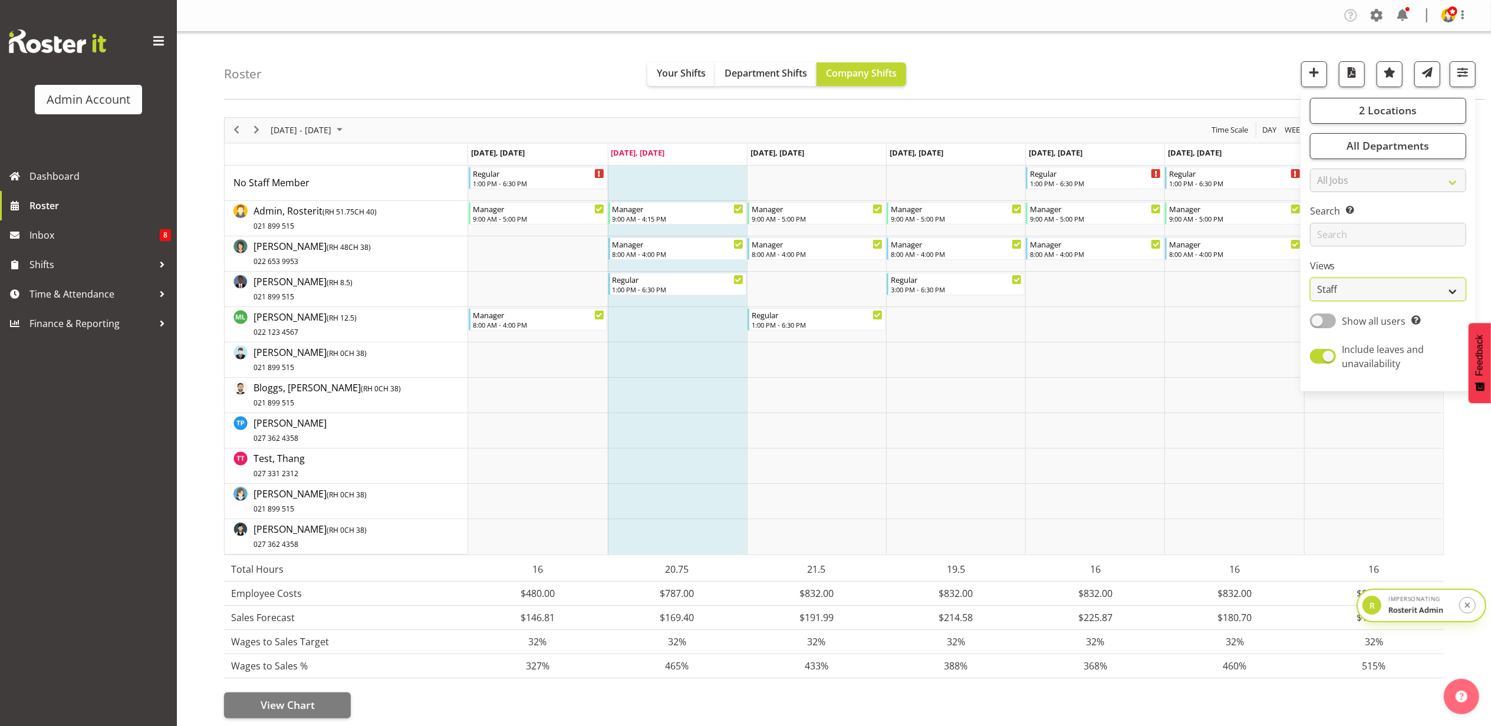
click at [1366, 288] on select "Staff Role Shift - Horizontal Shift - Vertical Staff - Location" at bounding box center [1388, 290] width 156 height 24
click at [1311, 278] on select "Staff Role Shift - Horizontal Shift - Vertical Staff - Location" at bounding box center [1388, 290] width 156 height 24
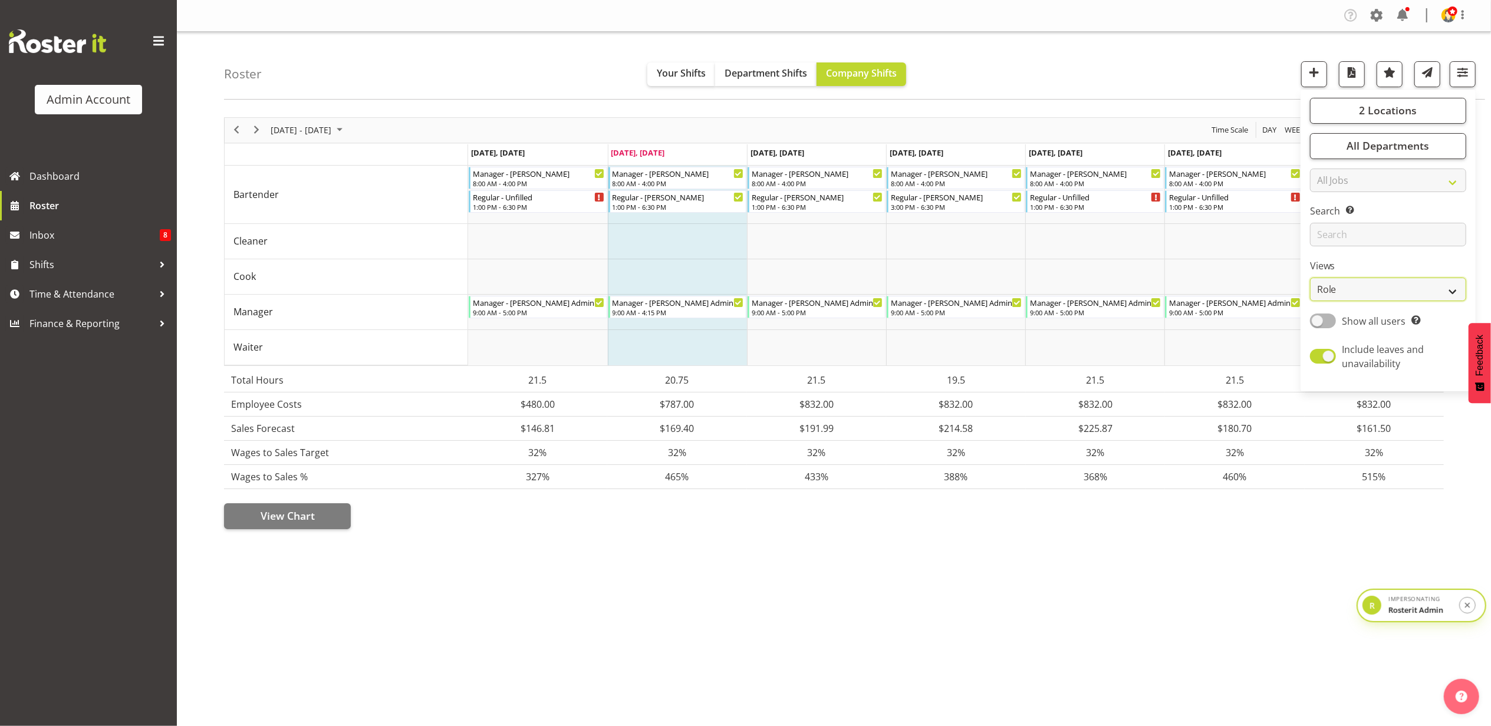
click at [1408, 291] on select "Staff Role Shift - Horizontal Shift - Vertical Staff - Location" at bounding box center [1388, 290] width 156 height 24
click at [1311, 278] on select "Staff Role Shift - Horizontal Shift - Vertical Staff - Location" at bounding box center [1388, 290] width 156 height 24
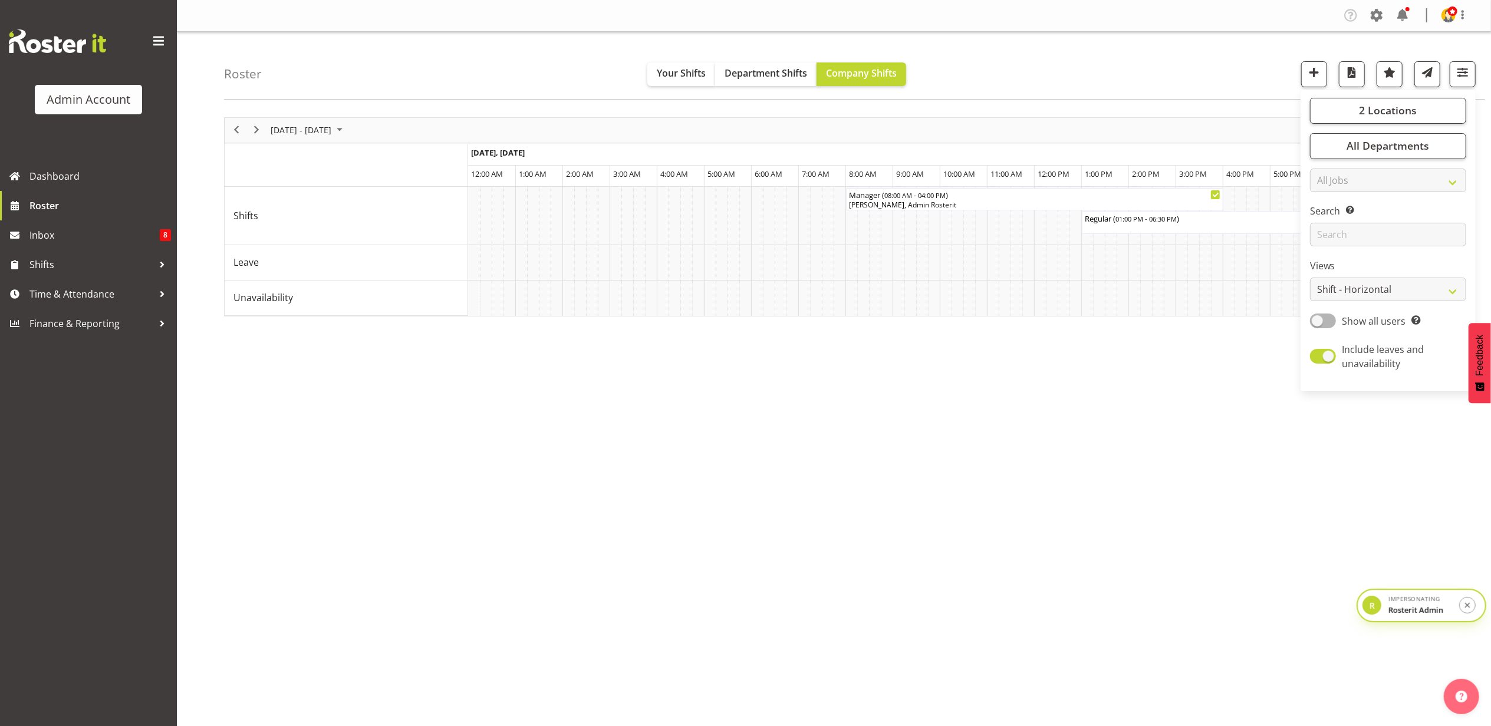
click at [1217, 60] on div "Roster Your Shifts Department Shifts Company Shifts 2 Locations Clear Auckland …" at bounding box center [854, 66] width 1261 height 68
click at [1468, 83] on button "button" at bounding box center [1463, 74] width 26 height 26
click at [1414, 294] on select "Staff Role Shift - Horizontal Shift - Vertical Staff - Location" at bounding box center [1388, 290] width 156 height 24
click at [1311, 278] on select "Staff Role Shift - Horizontal Shift - Vertical Staff - Location" at bounding box center [1388, 290] width 156 height 24
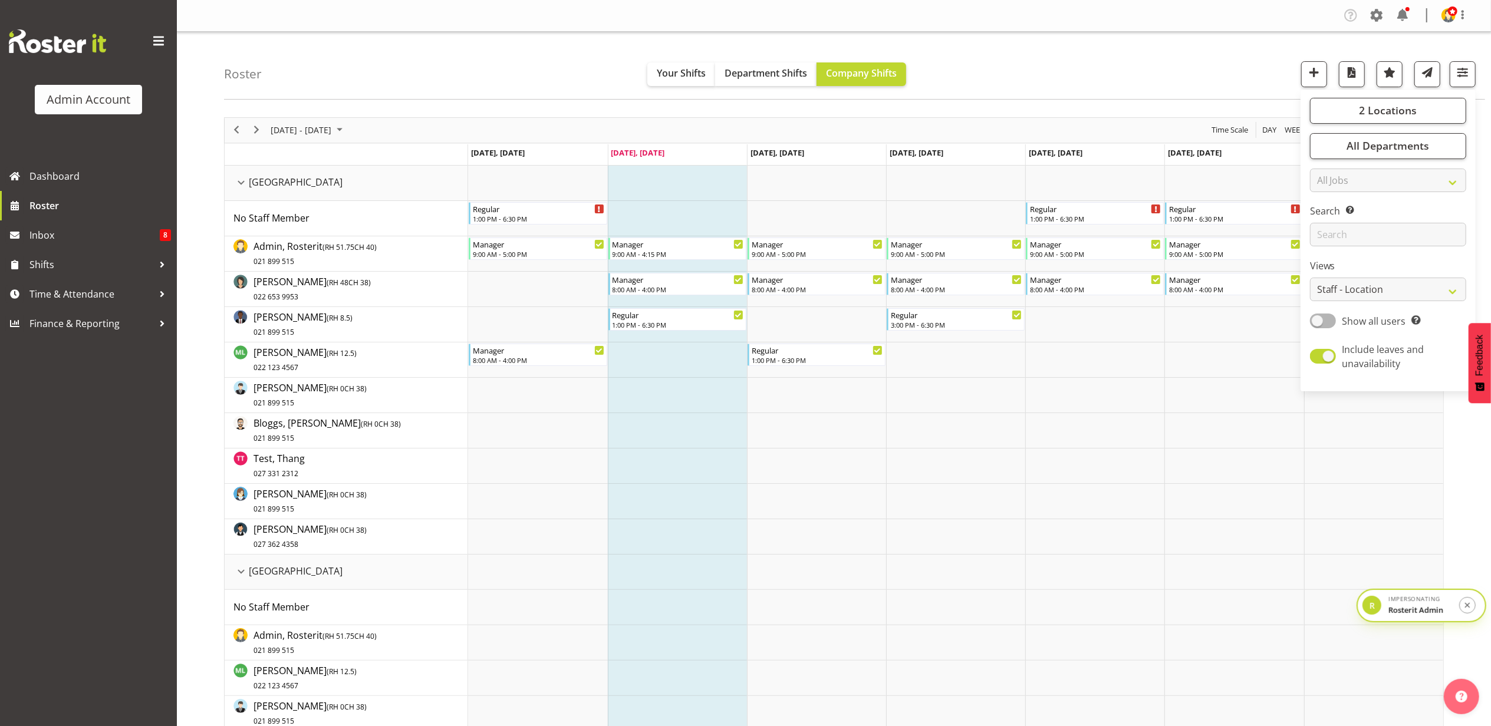
click at [463, 73] on div "Roster Your Shifts Department Shifts Company Shifts 2 Locations Clear [GEOGRAPH…" at bounding box center [854, 66] width 1261 height 68
click at [1463, 71] on span "button" at bounding box center [1462, 72] width 15 height 15
click at [1373, 286] on select "Staff Role Shift - Horizontal Shift - Vertical Staff - Location" at bounding box center [1388, 290] width 156 height 24
select select "staff"
click at [1311, 278] on select "Staff Role Shift - Horizontal Shift - Vertical Staff - Location" at bounding box center [1388, 290] width 156 height 24
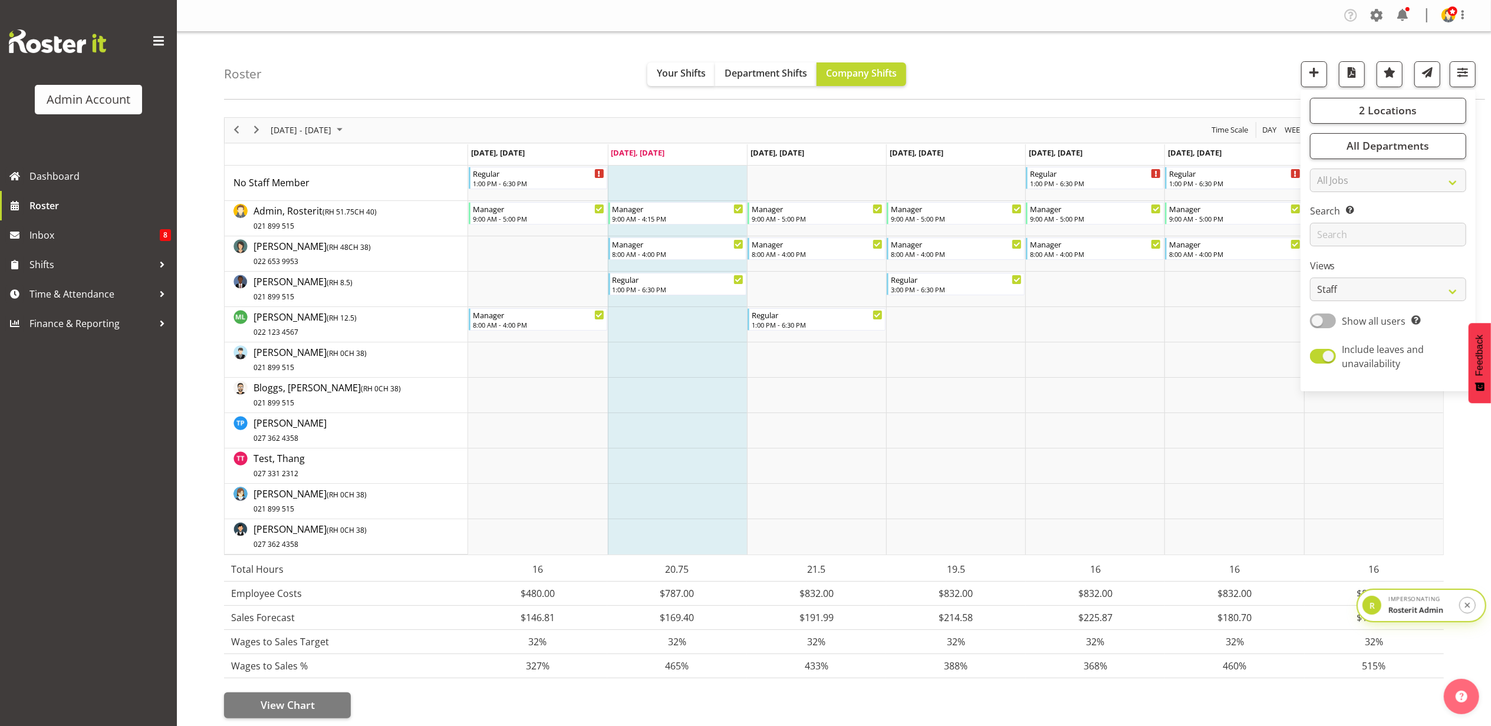
drag, startPoint x: 1210, startPoint y: 78, endPoint x: 1231, endPoint y: 73, distance: 21.7
click at [1210, 78] on div "Roster Your Shifts Department Shifts Company Shifts 2 Locations Clear [GEOGRAPH…" at bounding box center [854, 66] width 1261 height 68
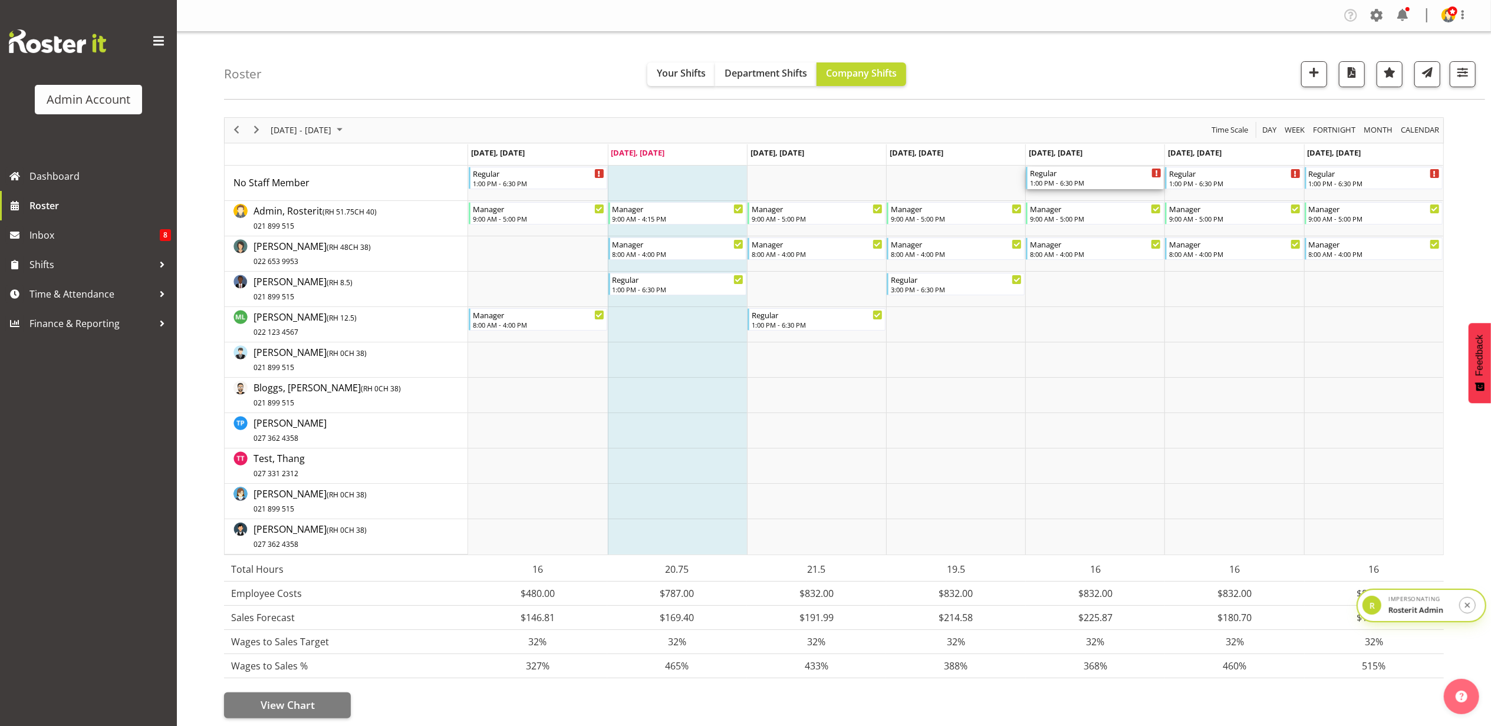
click at [1097, 182] on div "1:00 PM - 6:30 PM" at bounding box center [1095, 182] width 131 height 9
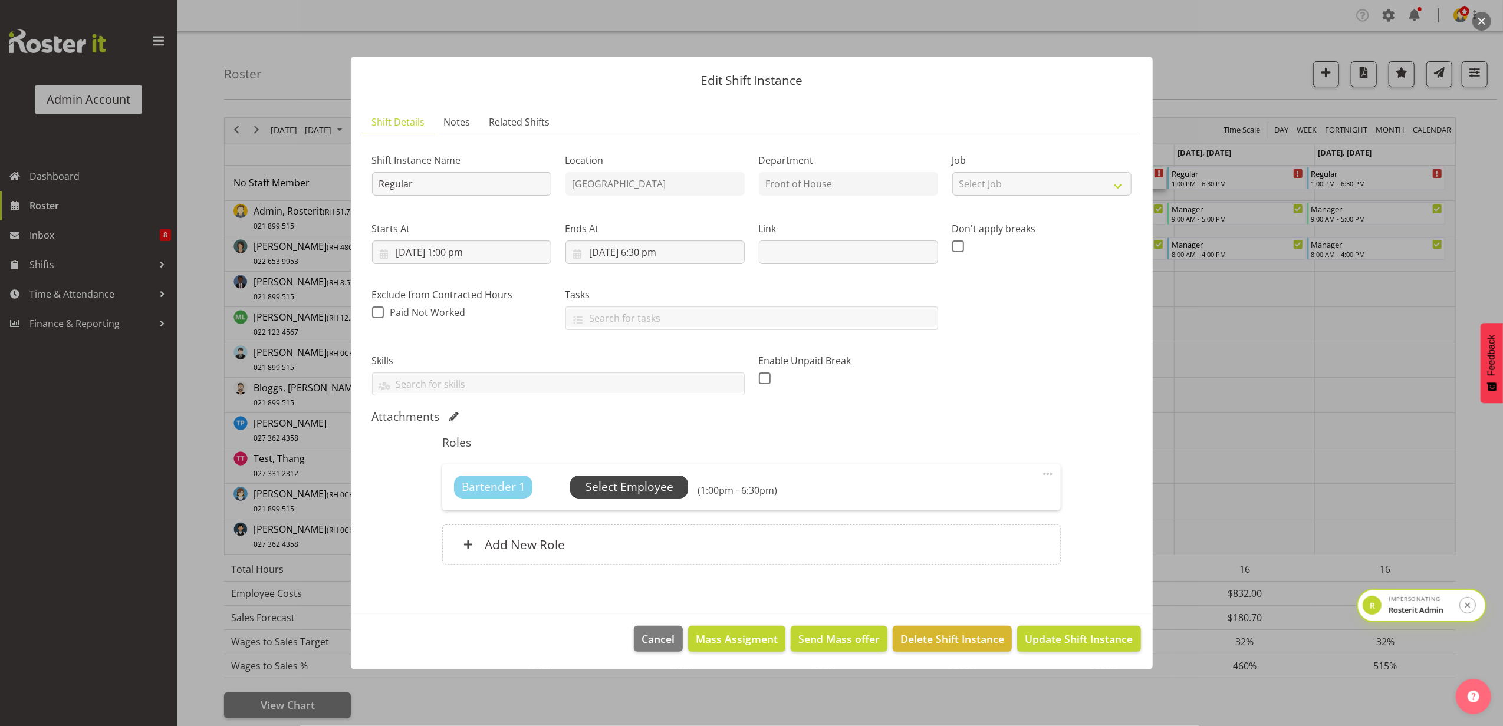
click at [633, 484] on span "Select Employee" at bounding box center [629, 487] width 88 height 17
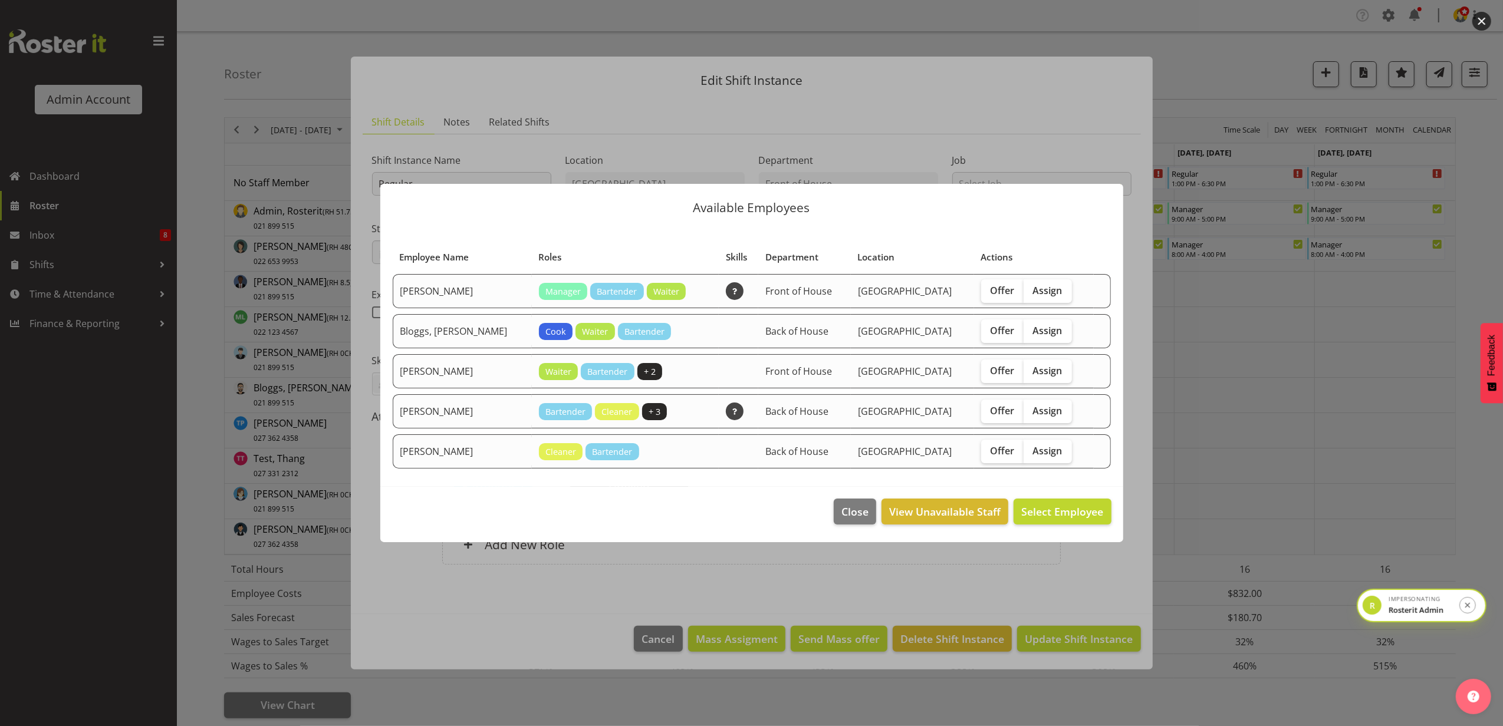
click at [992, 305] on td "Offer Assign" at bounding box center [1034, 291] width 120 height 34
click at [991, 290] on span "Offer" at bounding box center [1003, 291] width 24 height 12
click at [989, 290] on input "Offer" at bounding box center [985, 291] width 8 height 8
checkbox input "true"
click at [991, 366] on span "Offer" at bounding box center [1003, 371] width 24 height 12
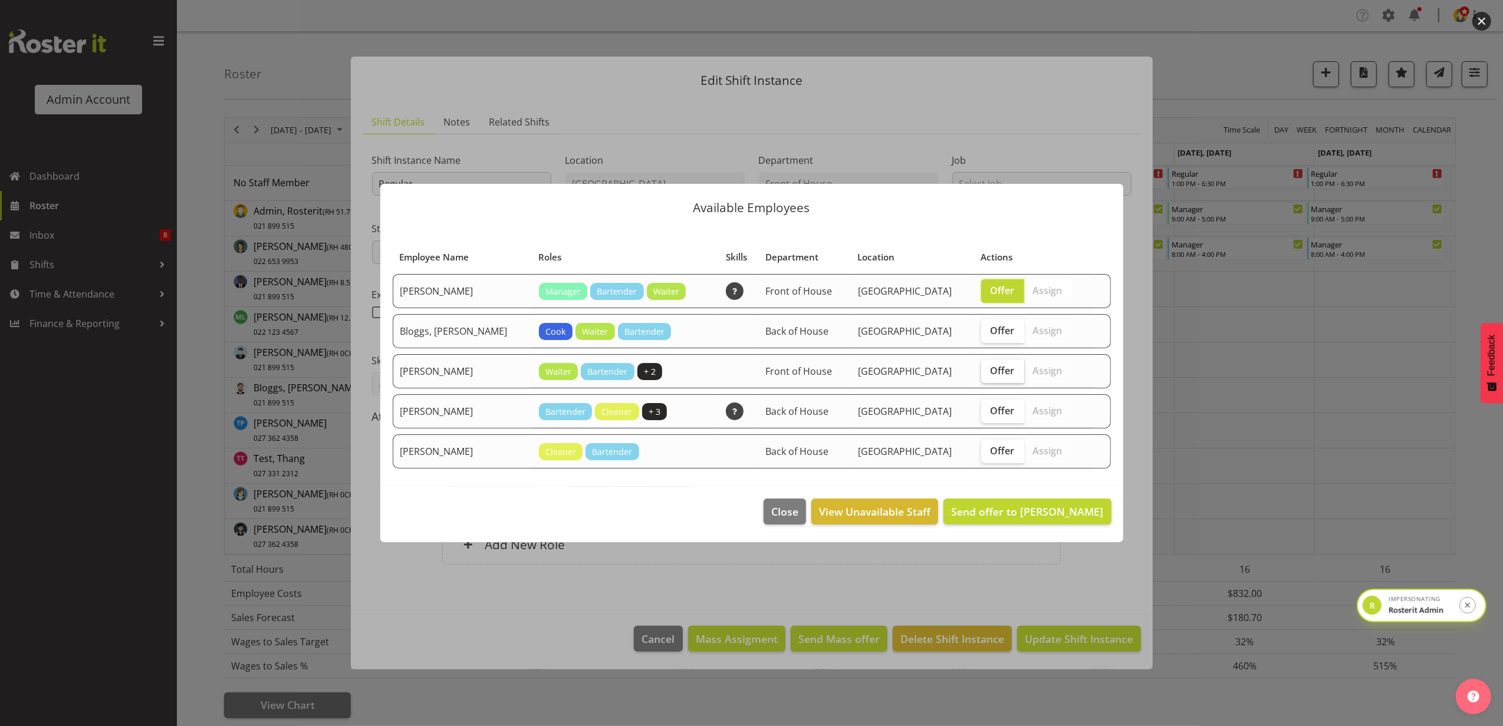
click at [989, 367] on input "Offer" at bounding box center [985, 371] width 8 height 8
checkbox input "true"
click at [991, 405] on span "Offer" at bounding box center [1003, 411] width 24 height 12
click at [987, 407] on input "Offer" at bounding box center [985, 411] width 8 height 8
checkbox input "true"
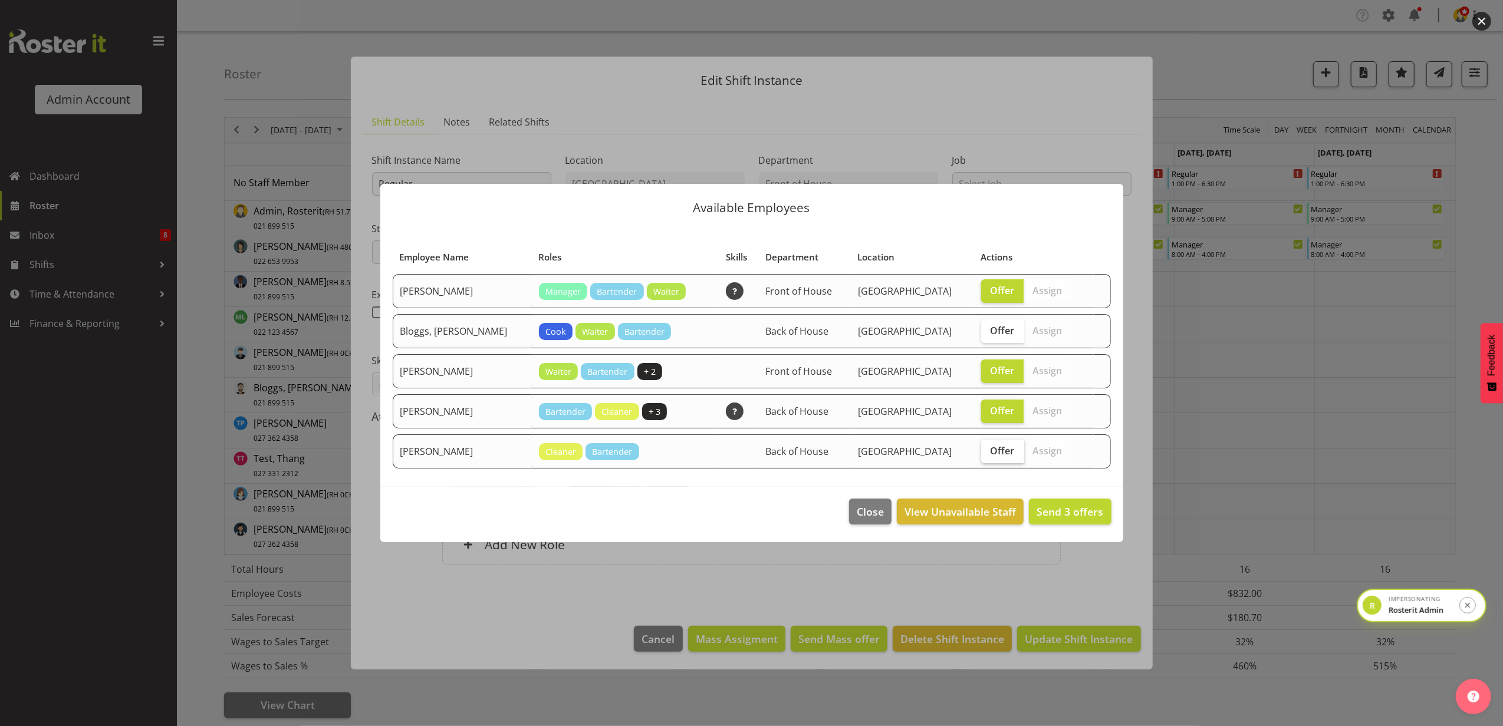
click at [991, 445] on span "Offer" at bounding box center [1003, 451] width 24 height 12
click at [987, 447] on input "Offer" at bounding box center [985, 451] width 8 height 8
checkbox input "true"
click at [991, 328] on span "Offer" at bounding box center [1003, 331] width 24 height 12
click at [983, 328] on input "Offer" at bounding box center [985, 331] width 8 height 8
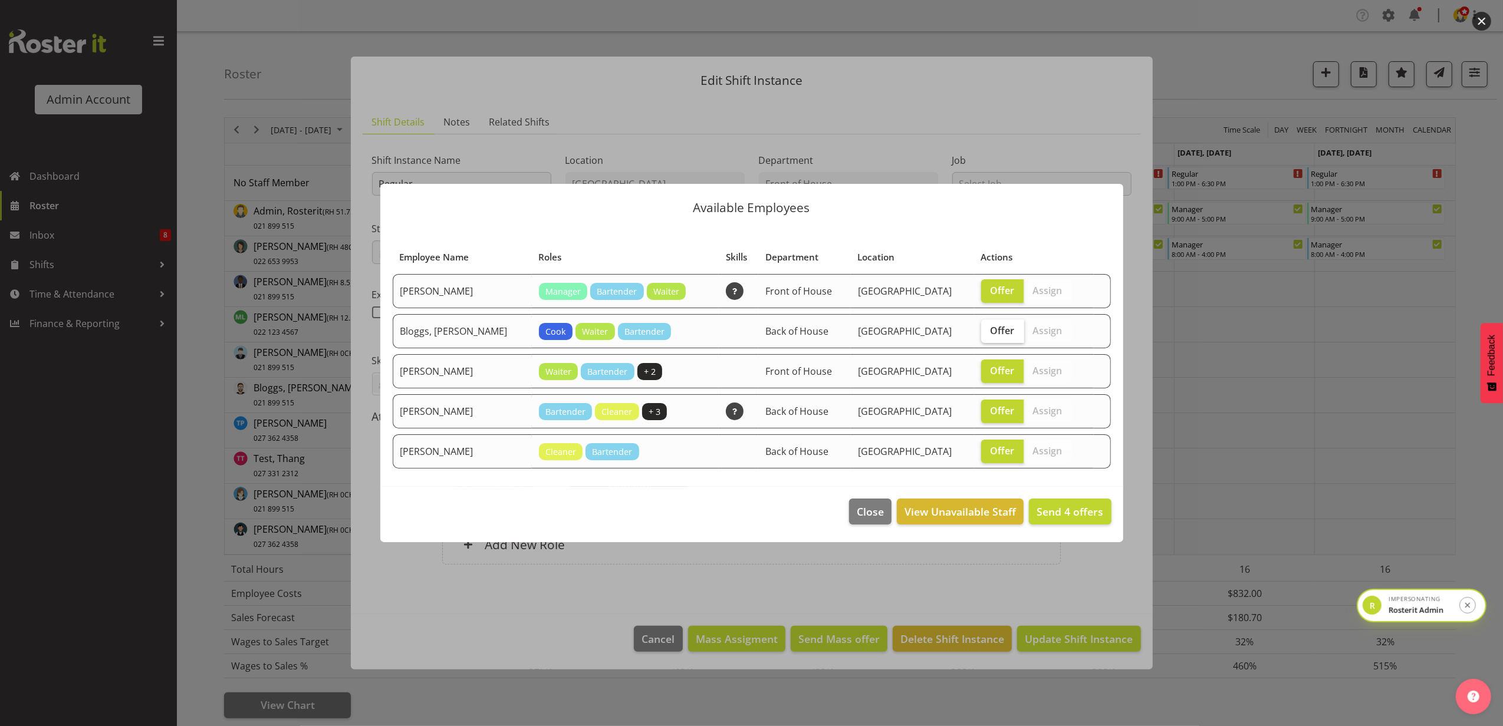
checkbox input "true"
click at [991, 368] on span "Offer" at bounding box center [1003, 371] width 24 height 12
click at [983, 368] on input "Offer" at bounding box center [985, 371] width 8 height 8
checkbox input "false"
click at [875, 509] on span "Close" at bounding box center [870, 511] width 27 height 15
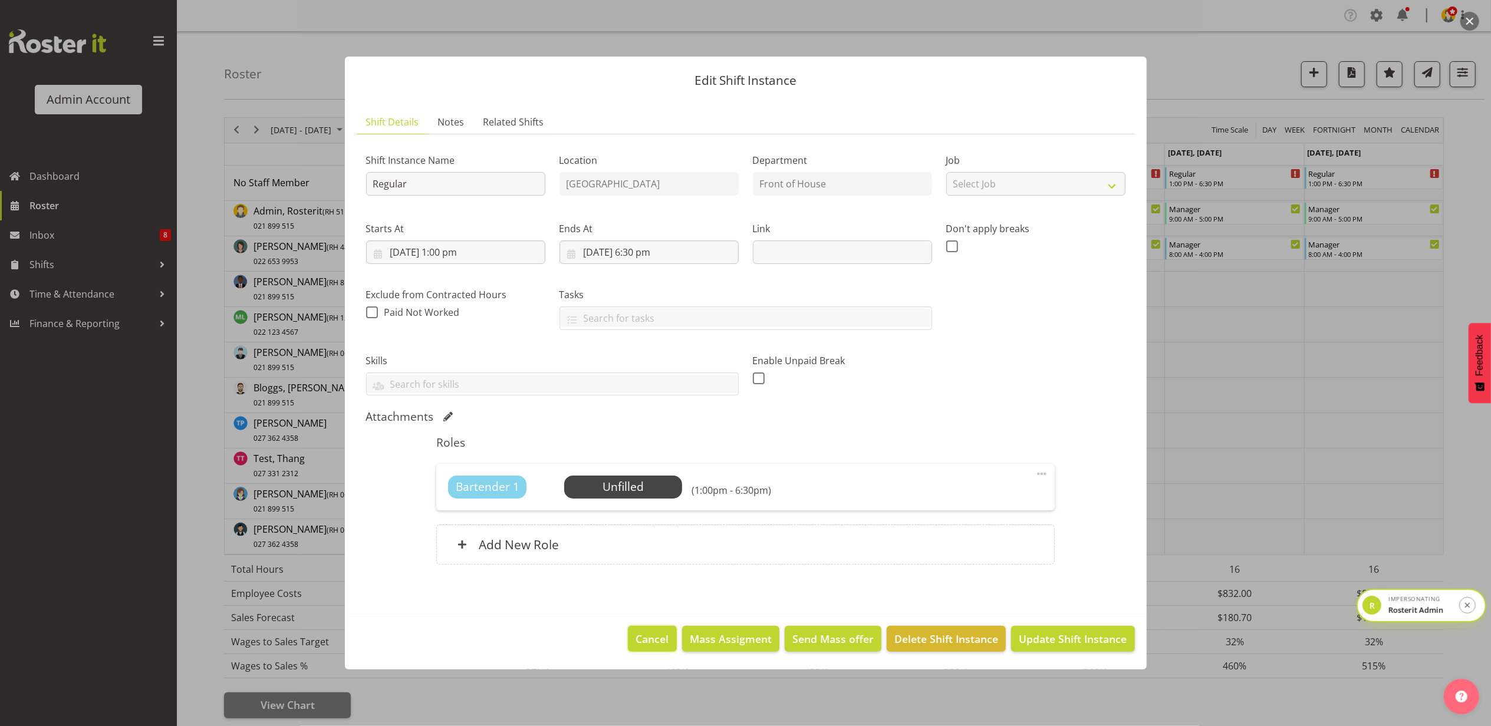
click at [658, 633] on span "Cancel" at bounding box center [652, 638] width 33 height 15
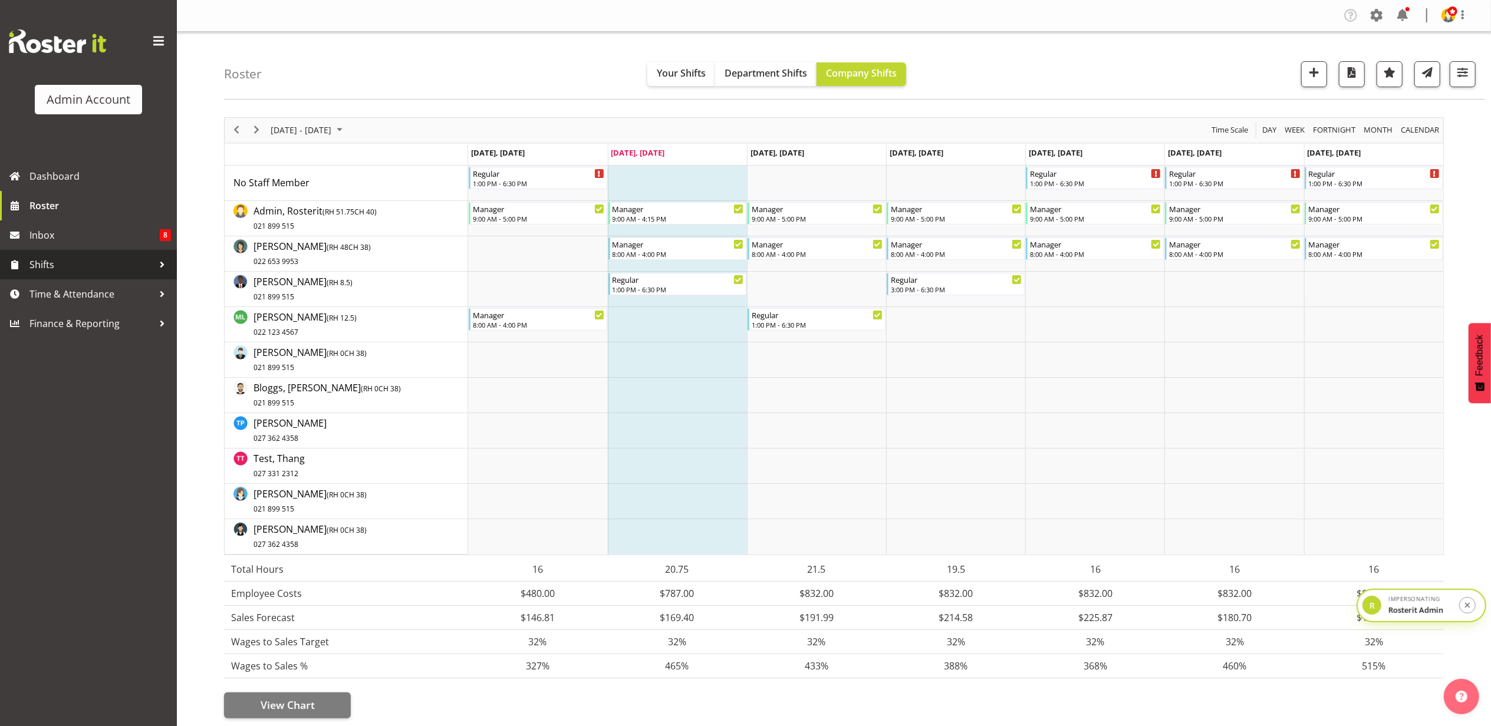
click at [88, 263] on span "Shifts" at bounding box center [91, 265] width 124 height 18
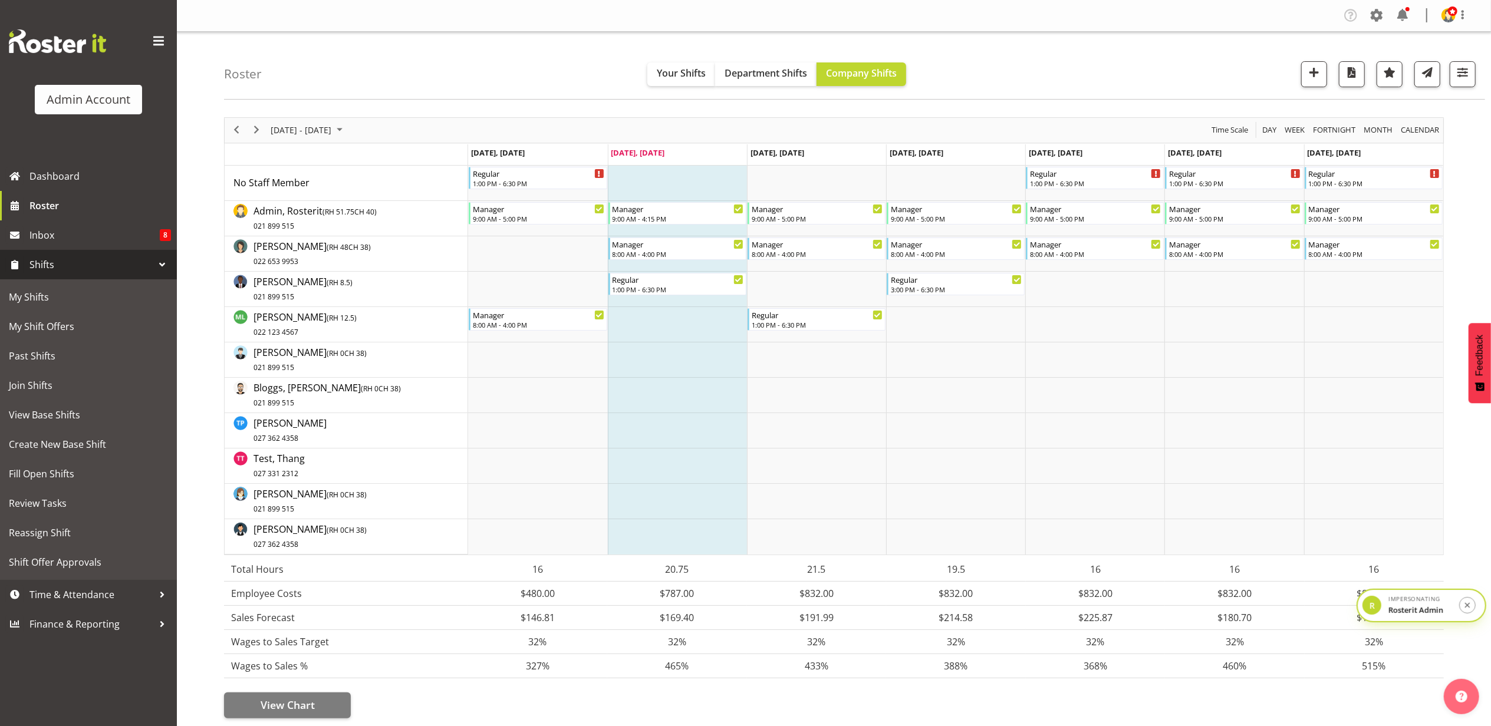
click at [104, 262] on span "Shifts" at bounding box center [91, 265] width 124 height 18
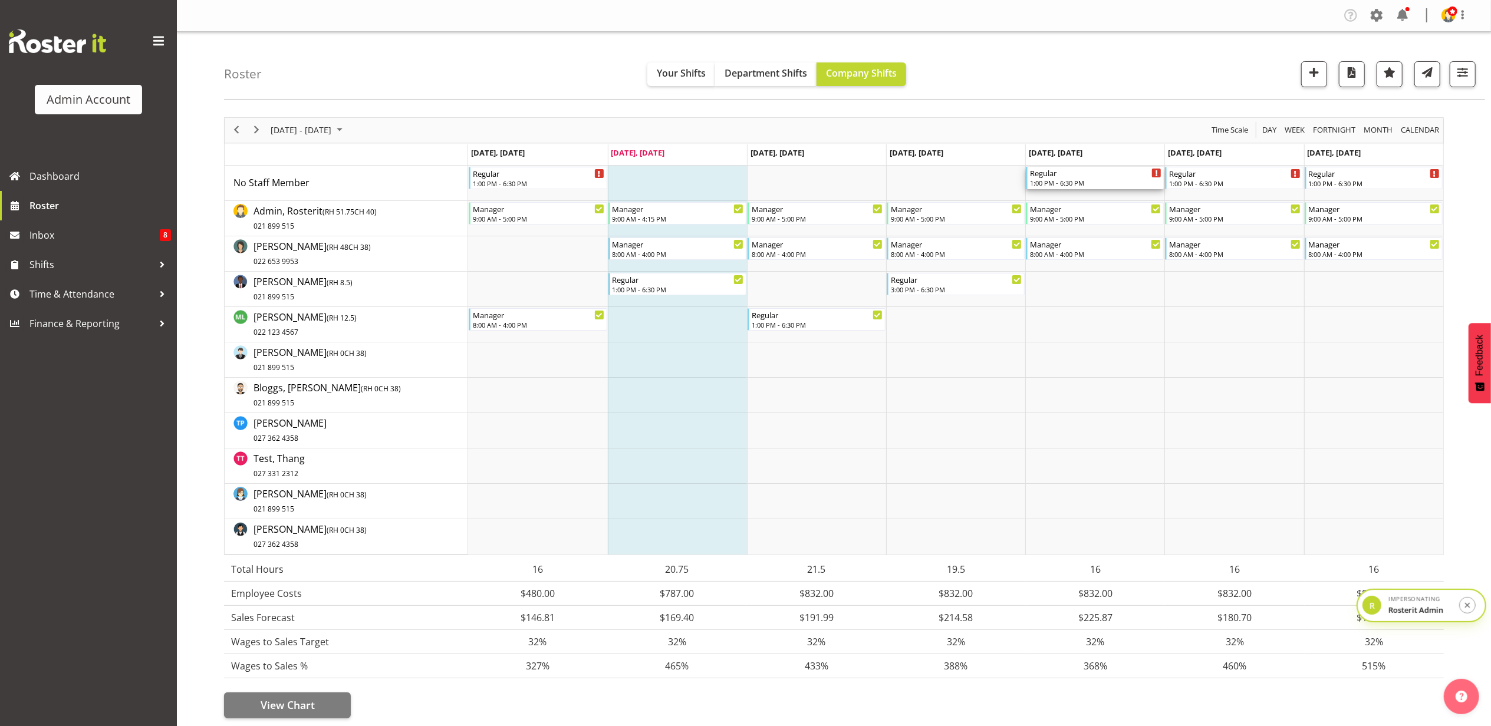
click at [1118, 184] on div "1:00 PM - 6:30 PM" at bounding box center [1095, 182] width 131 height 9
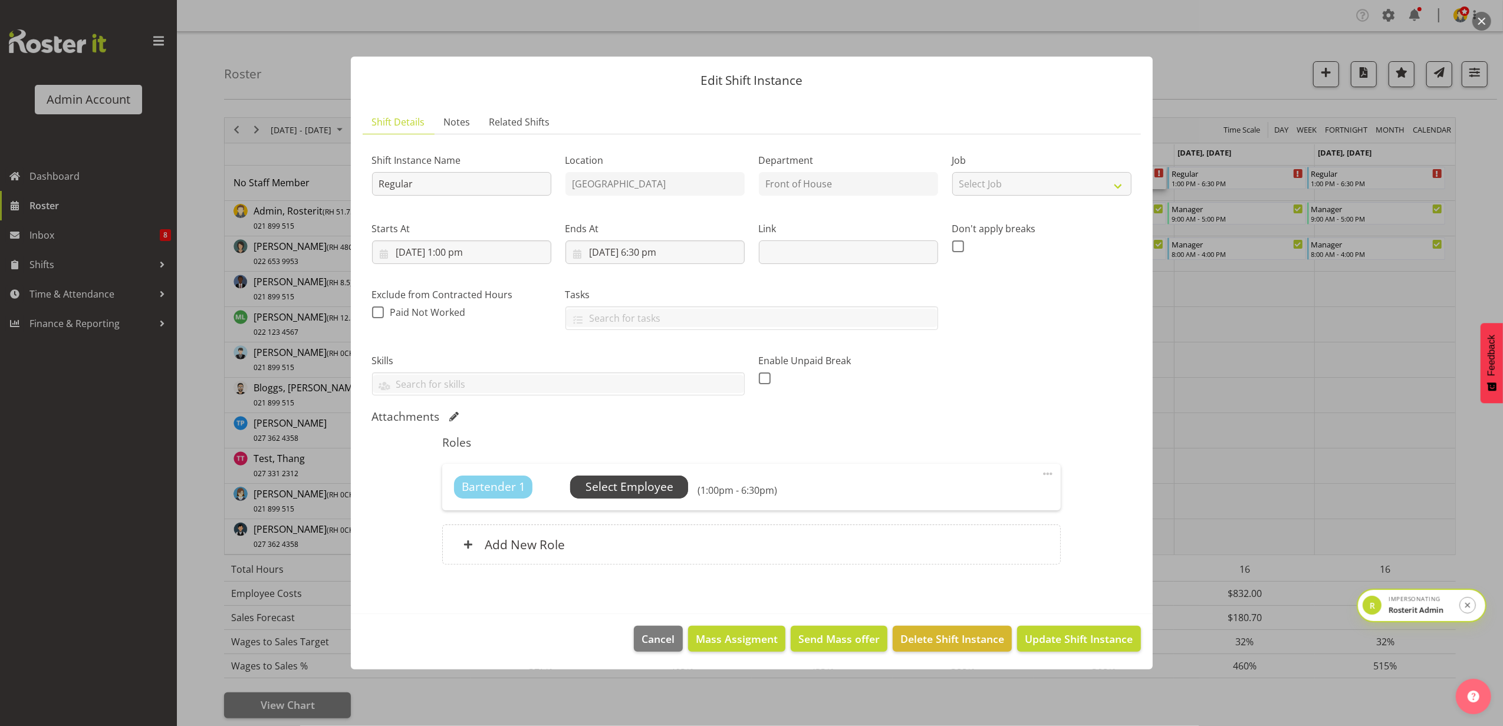
click at [647, 489] on span "Select Employee" at bounding box center [629, 487] width 88 height 17
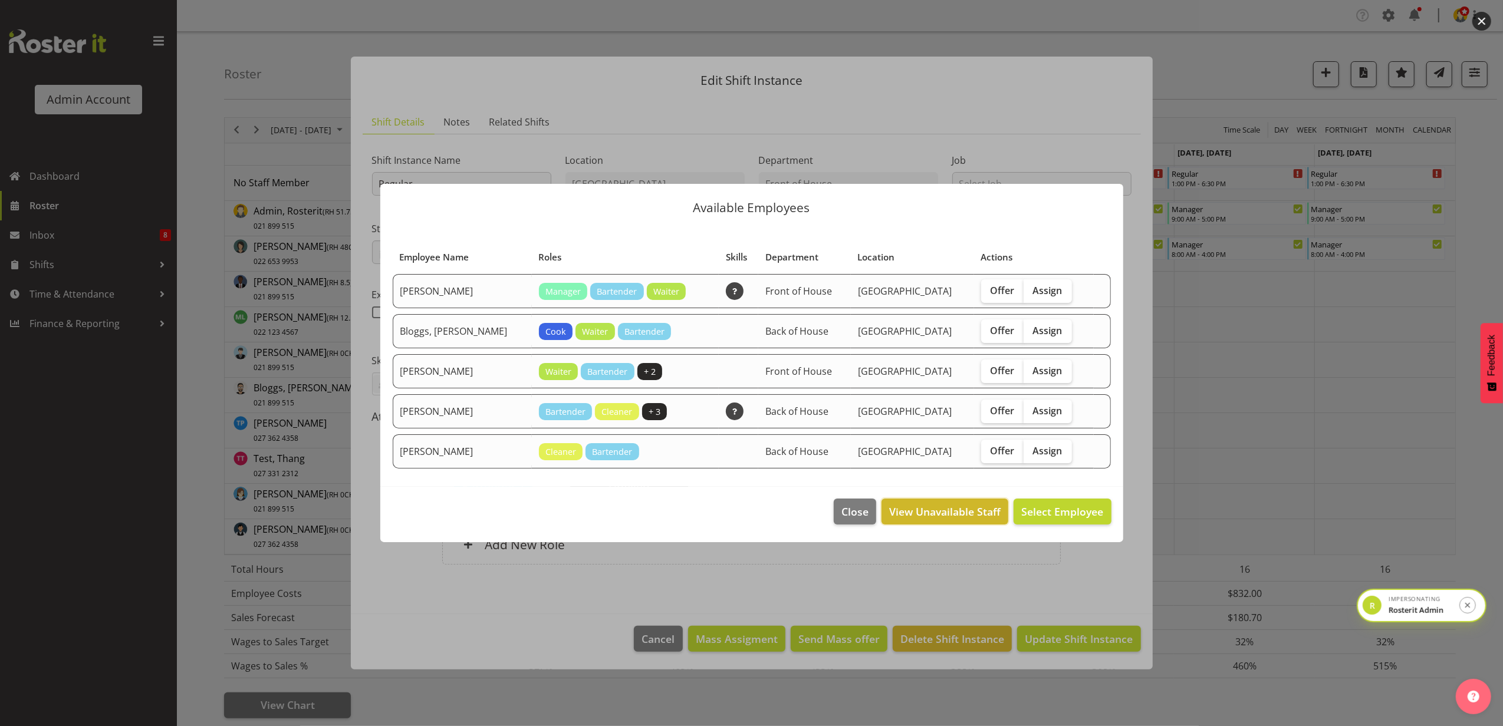
click at [959, 516] on span "View Unavailable Staff" at bounding box center [944, 511] width 111 height 15
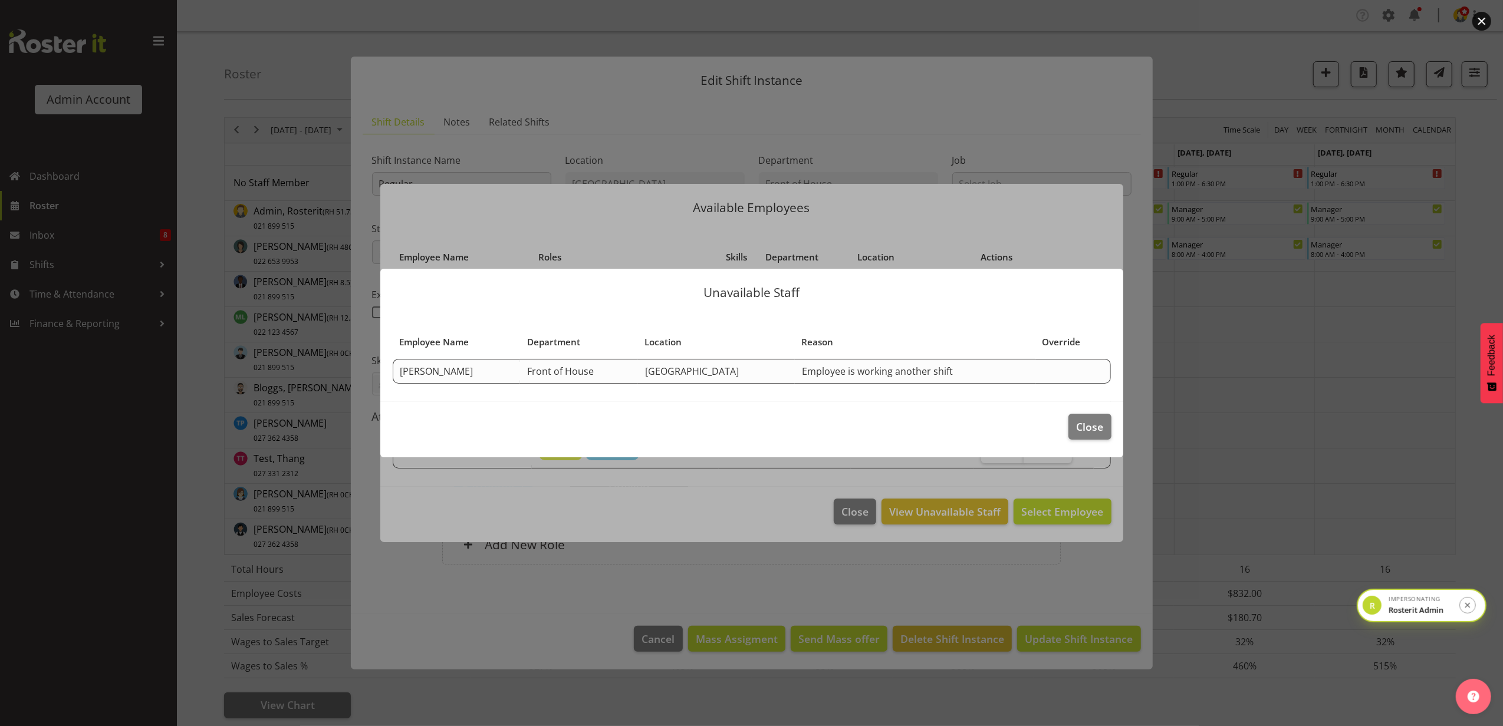
drag, startPoint x: 917, startPoint y: 376, endPoint x: 757, endPoint y: 380, distance: 160.4
click at [795, 380] on td "Employee is working another shift" at bounding box center [915, 371] width 241 height 25
click at [1095, 427] on span "Close" at bounding box center [1089, 426] width 27 height 15
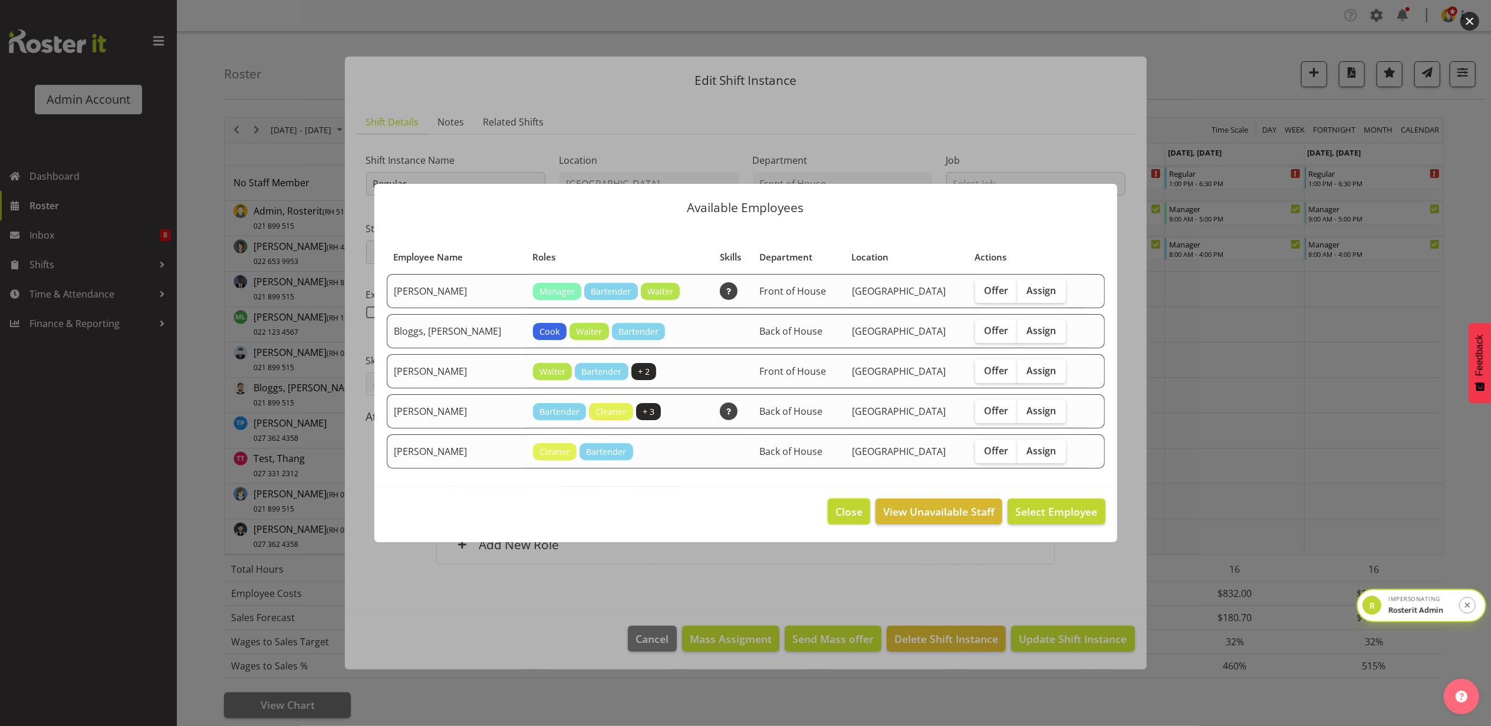
click at [861, 510] on span "Close" at bounding box center [848, 511] width 27 height 15
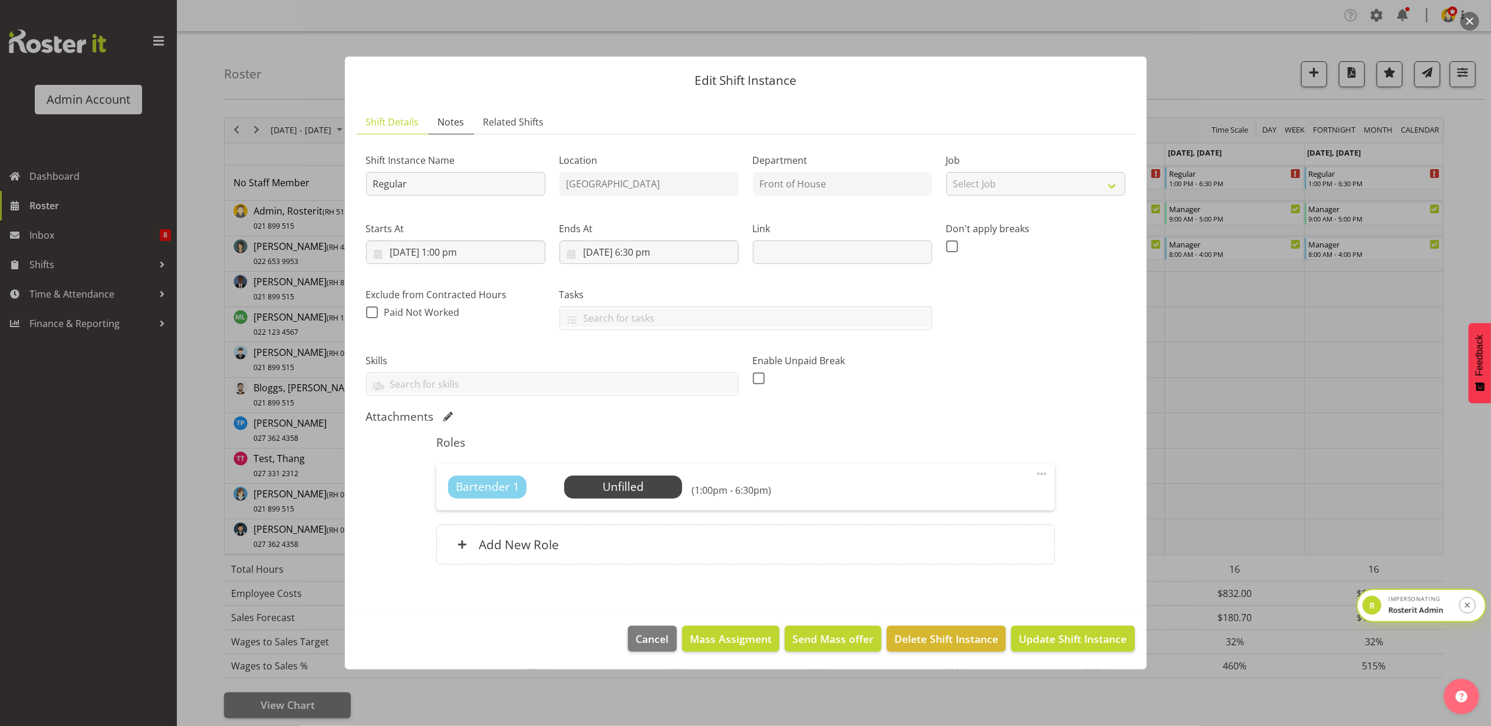
click at [453, 119] on span "Notes" at bounding box center [451, 122] width 27 height 14
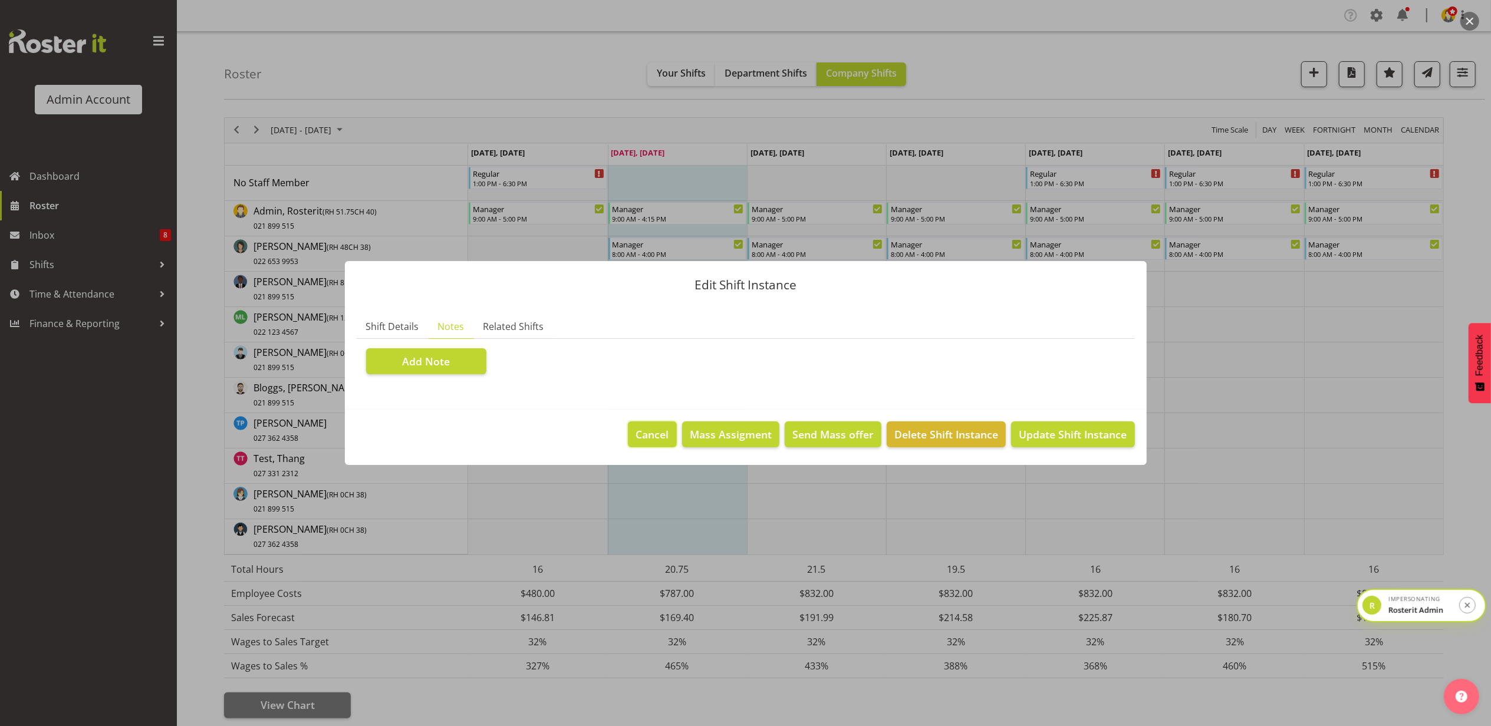
click at [652, 434] on span "Cancel" at bounding box center [652, 434] width 33 height 15
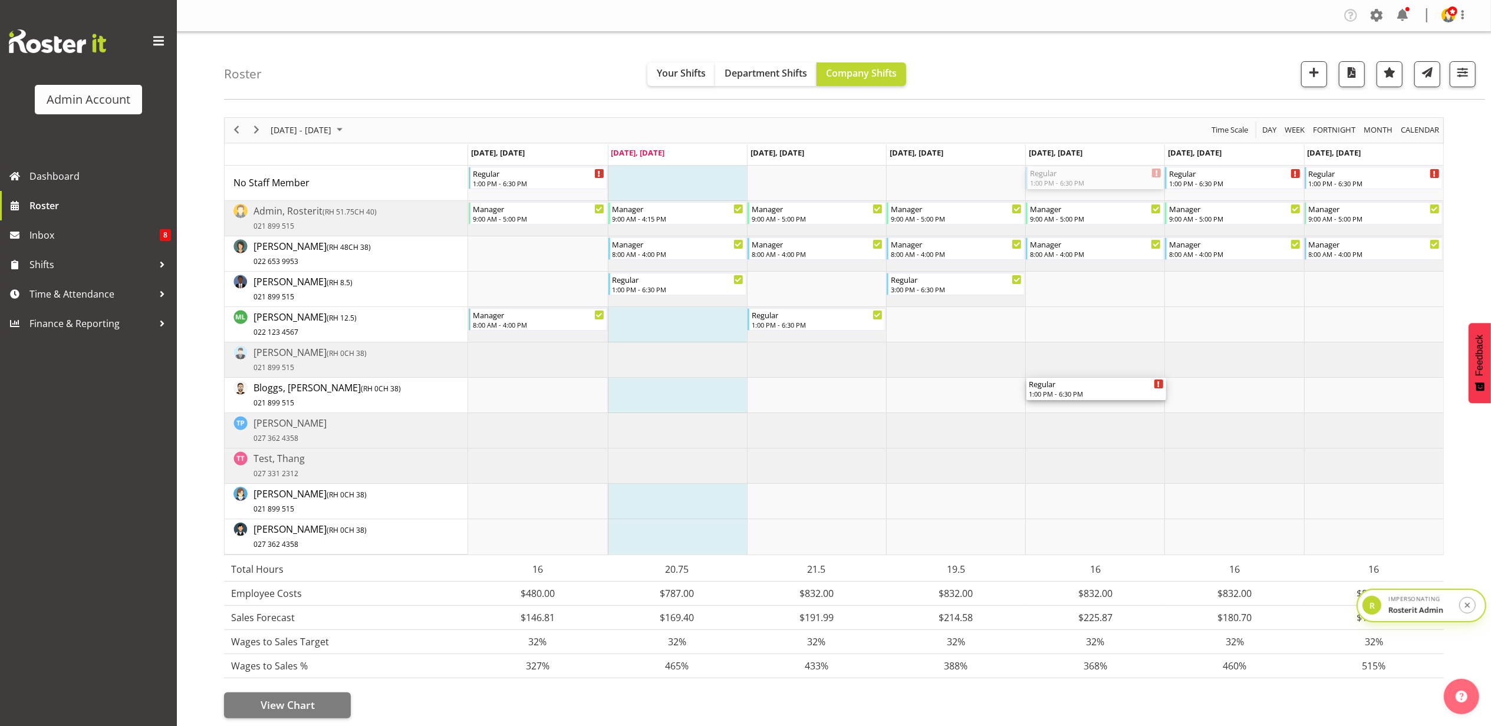
drag, startPoint x: 1116, startPoint y: 175, endPoint x: 1102, endPoint y: 387, distance: 212.7
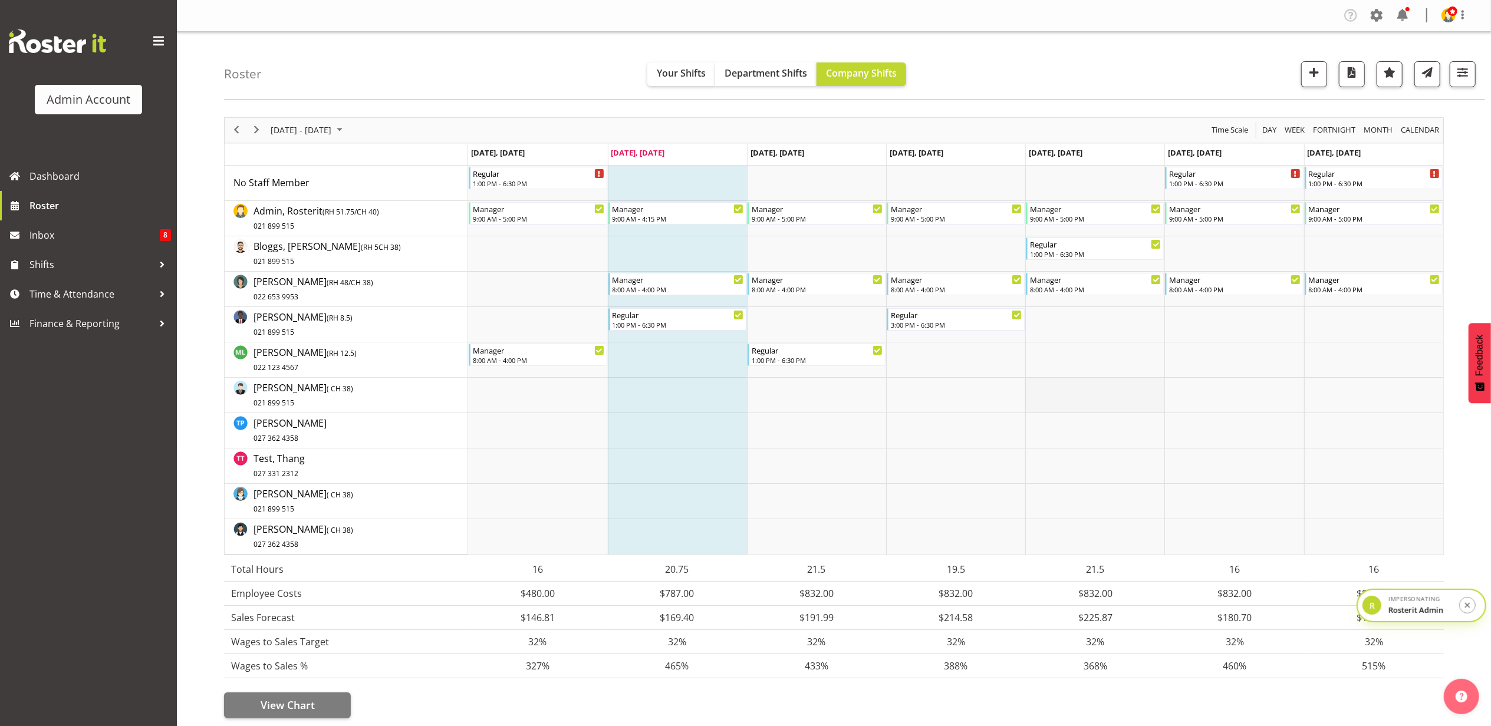
click at [1100, 391] on td "Timeline Week of October 7, 2025" at bounding box center [1094, 395] width 139 height 35
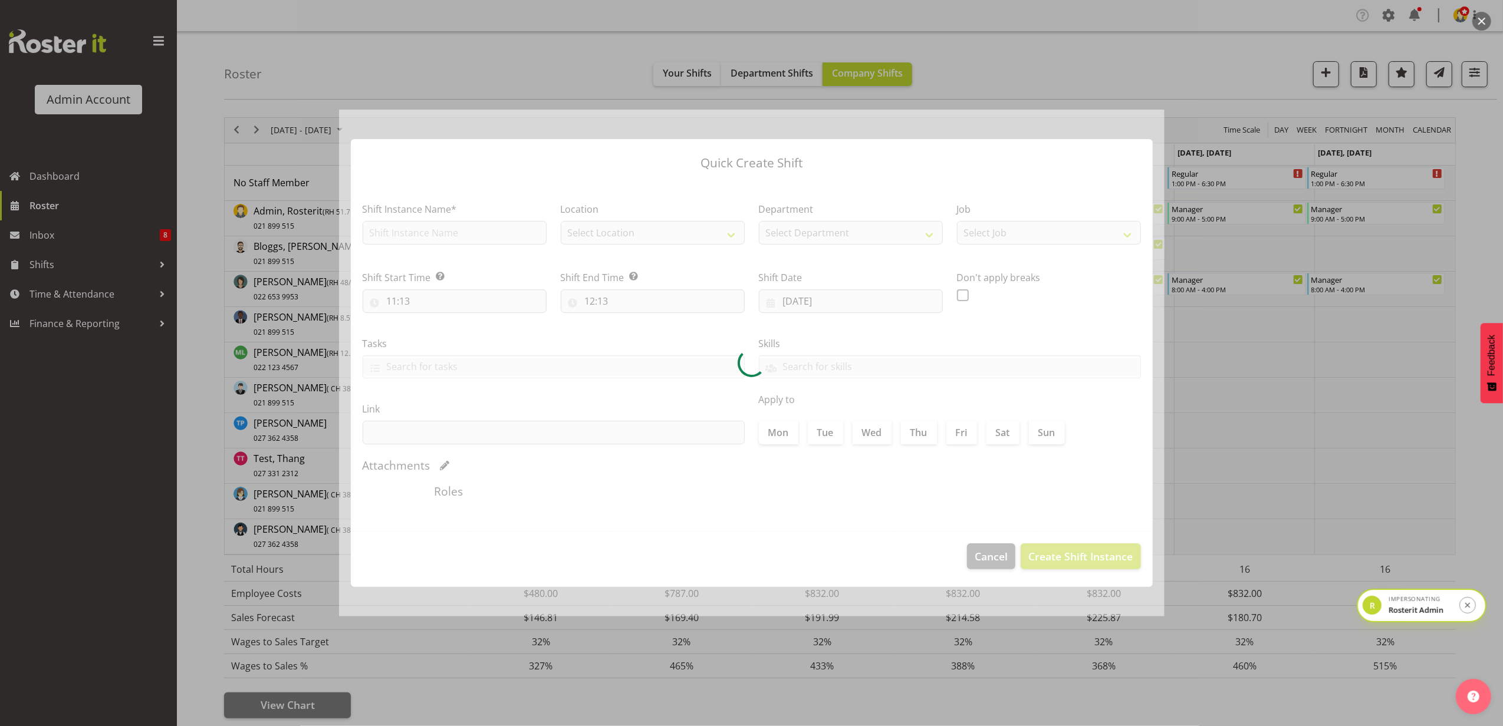
type input "10/10/2025"
checkbox input "true"
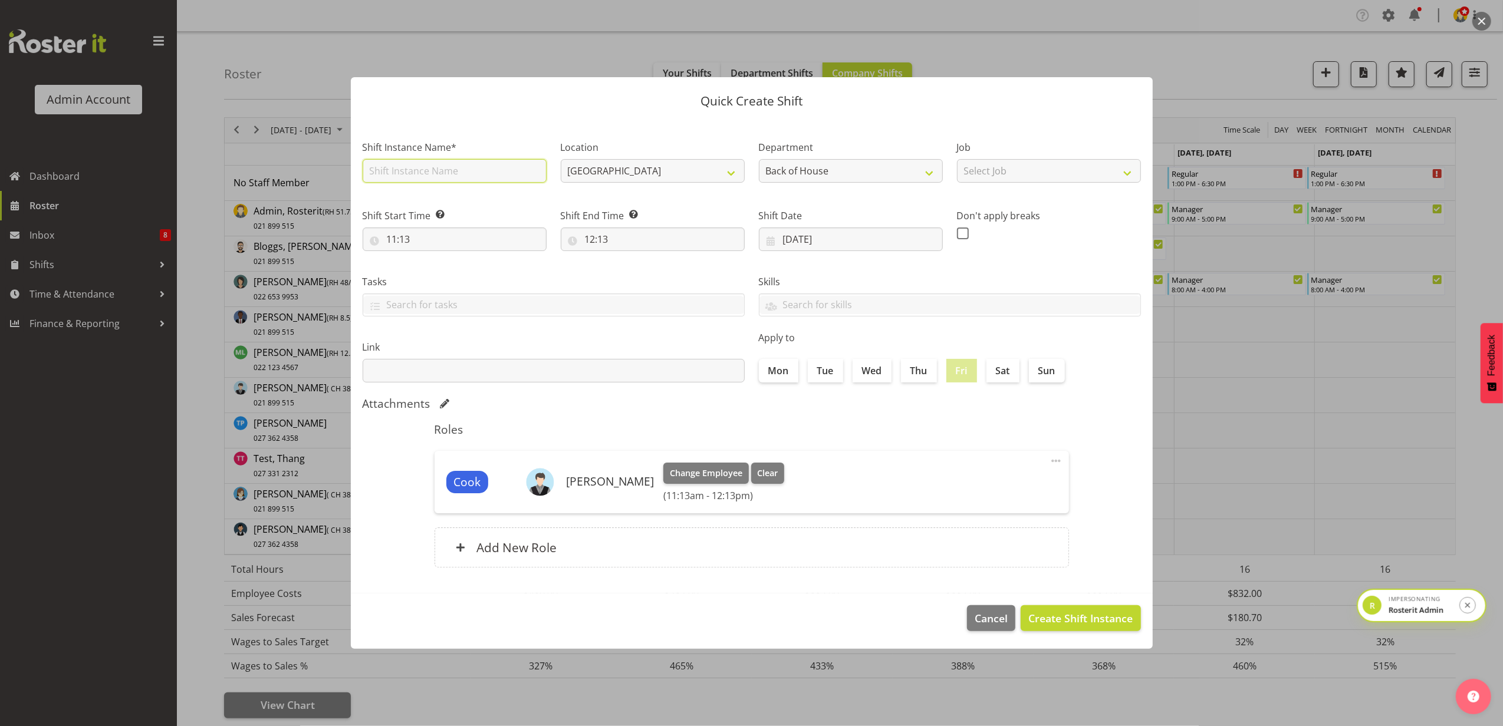
click at [437, 173] on input "text" at bounding box center [455, 171] width 184 height 24
type input "test"
drag, startPoint x: 594, startPoint y: 126, endPoint x: 647, endPoint y: 142, distance: 55.4
click at [594, 126] on div "Location Christchurch Auckland" at bounding box center [653, 158] width 198 height 68
click at [1001, 616] on span "Cancel" at bounding box center [991, 618] width 33 height 15
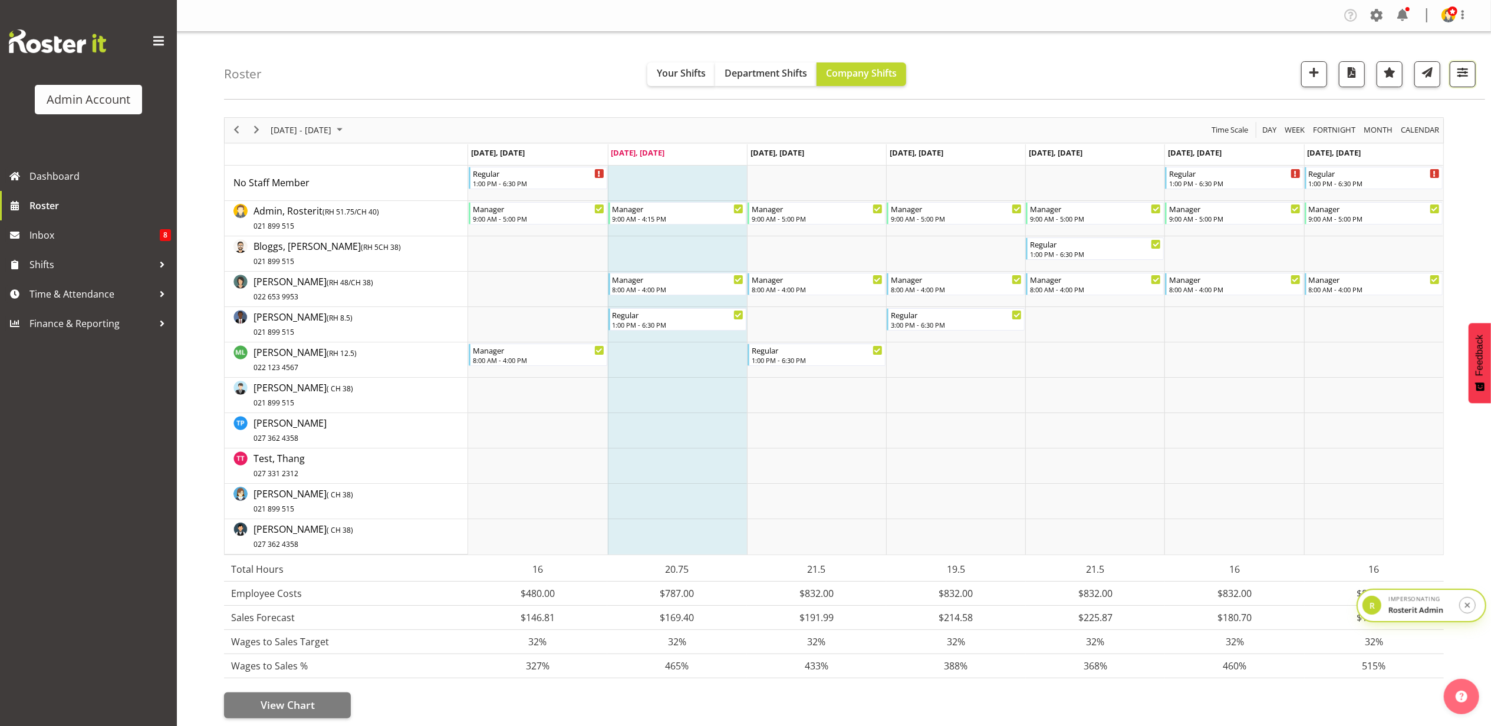
click at [1470, 83] on button "button" at bounding box center [1463, 74] width 26 height 26
click at [1124, 83] on div "Roster Your Shifts Department Shifts Company Shifts 2 Locations Clear [GEOGRAPH…" at bounding box center [854, 66] width 1261 height 68
click at [1462, 78] on span "button" at bounding box center [1462, 72] width 15 height 15
click at [1380, 106] on span "2 Locations" at bounding box center [1388, 110] width 58 height 14
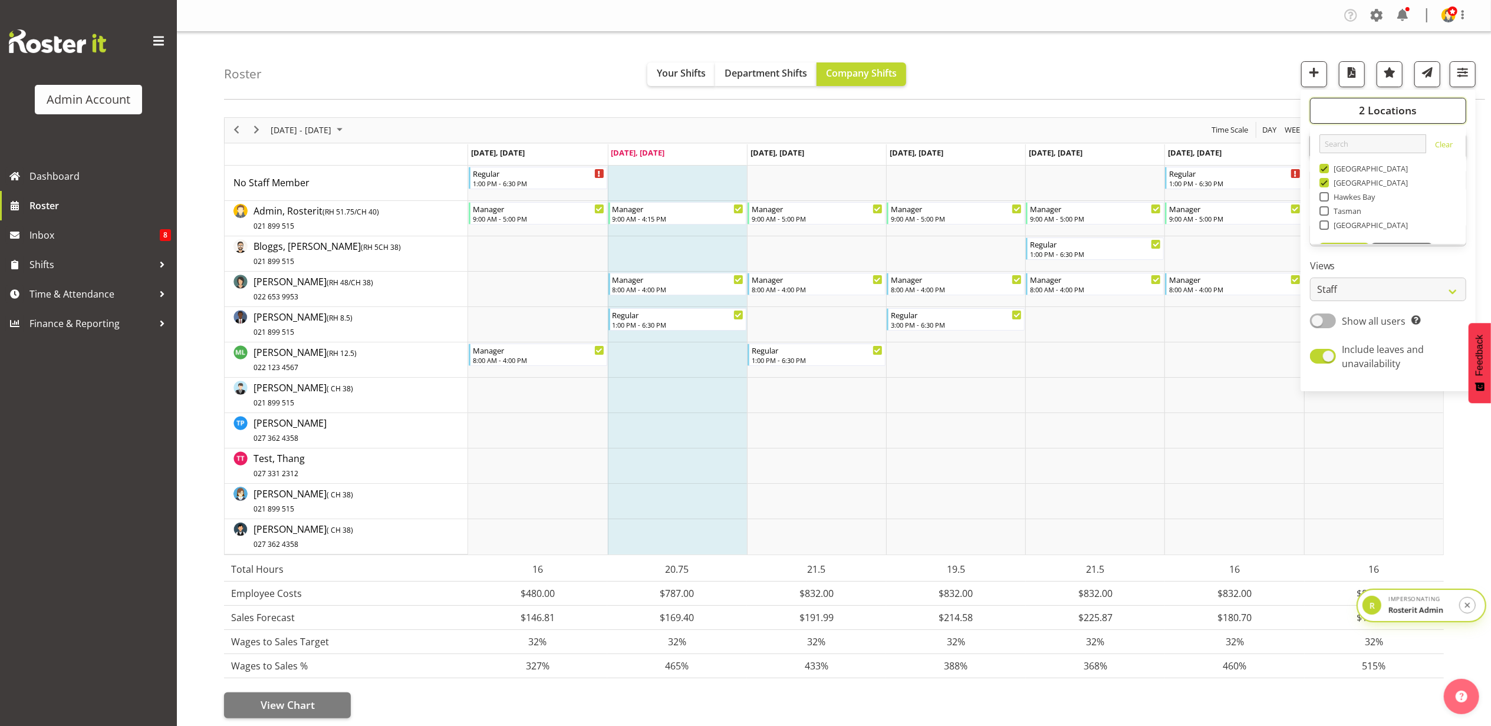
click at [1429, 110] on button "2 Locations" at bounding box center [1388, 111] width 156 height 26
click at [1401, 149] on span "All Departments" at bounding box center [1388, 146] width 83 height 14
click at [1419, 147] on span "All Departments" at bounding box center [1388, 146] width 83 height 14
click at [1361, 239] on input "text" at bounding box center [1388, 235] width 156 height 24
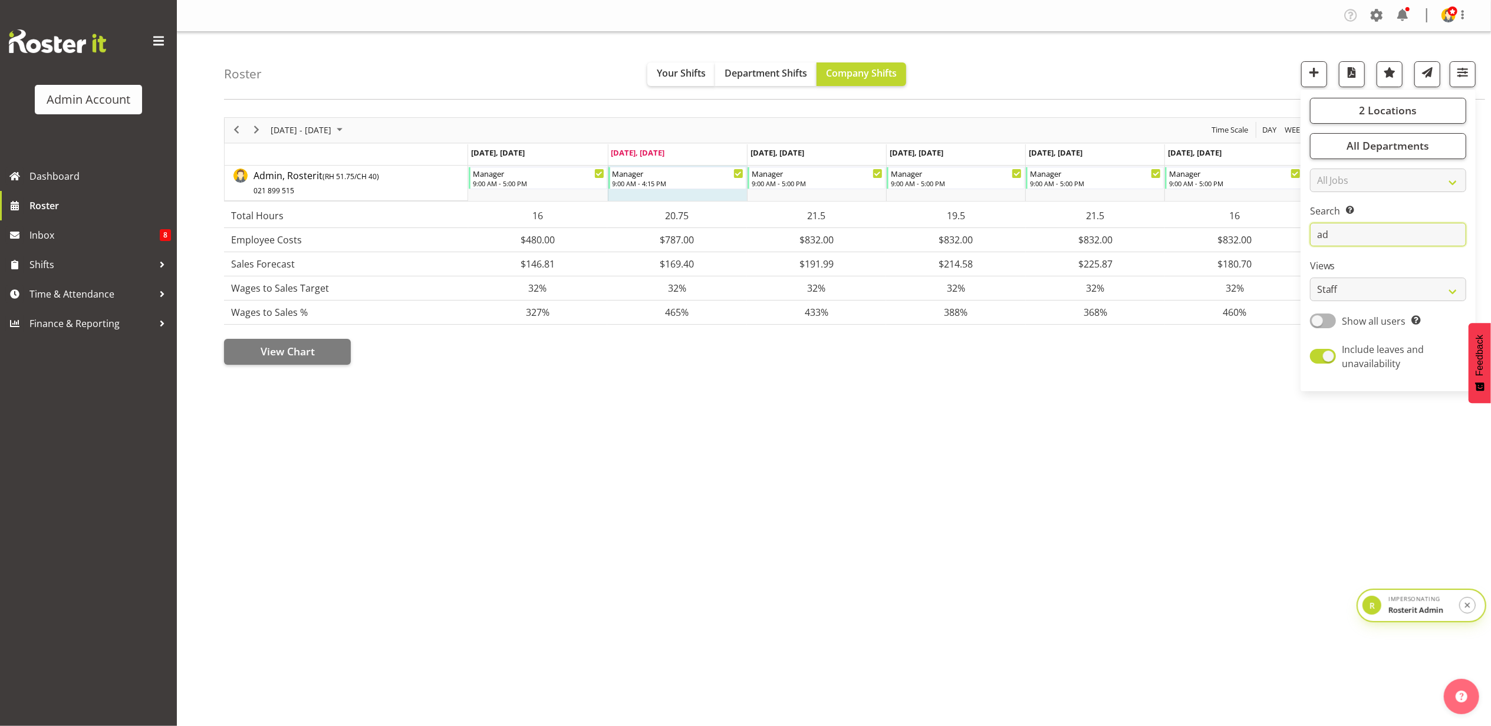
type input "a"
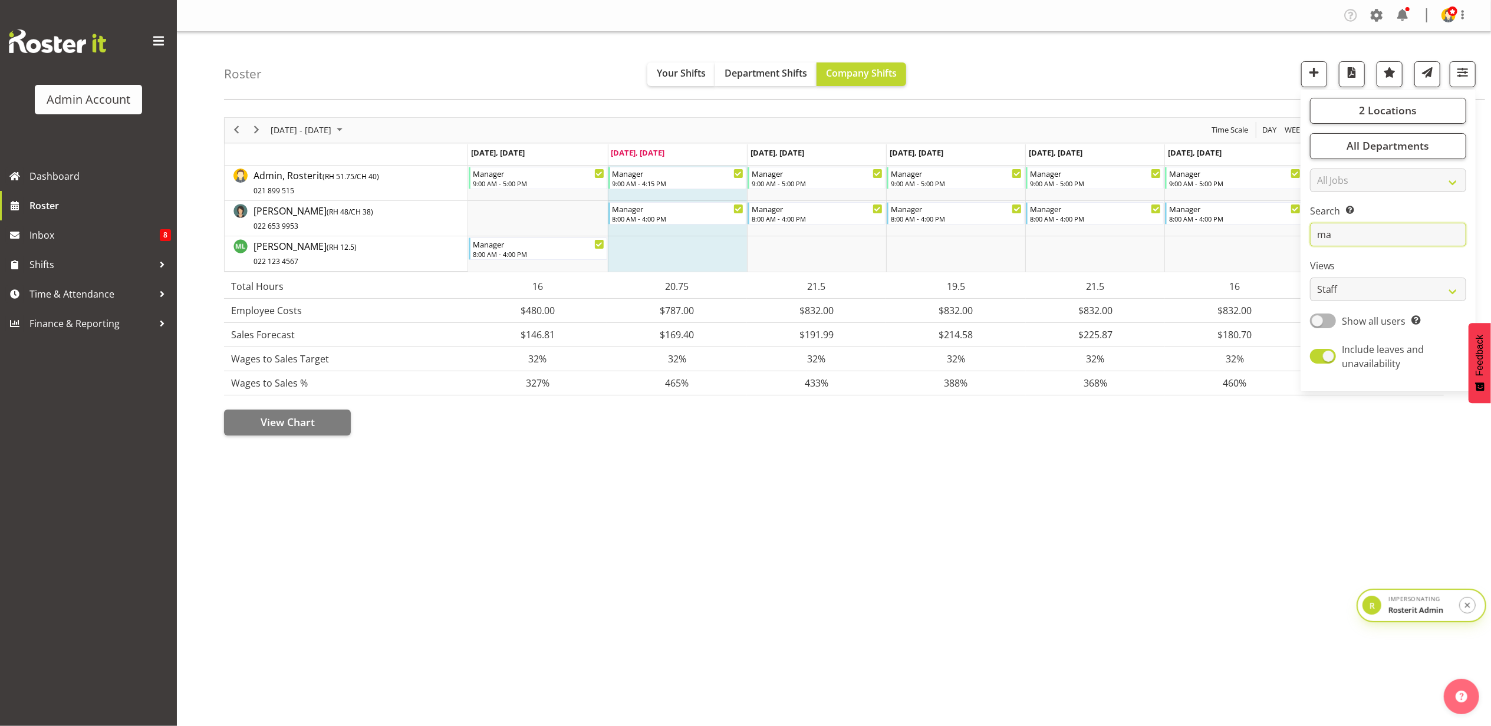
type input "m"
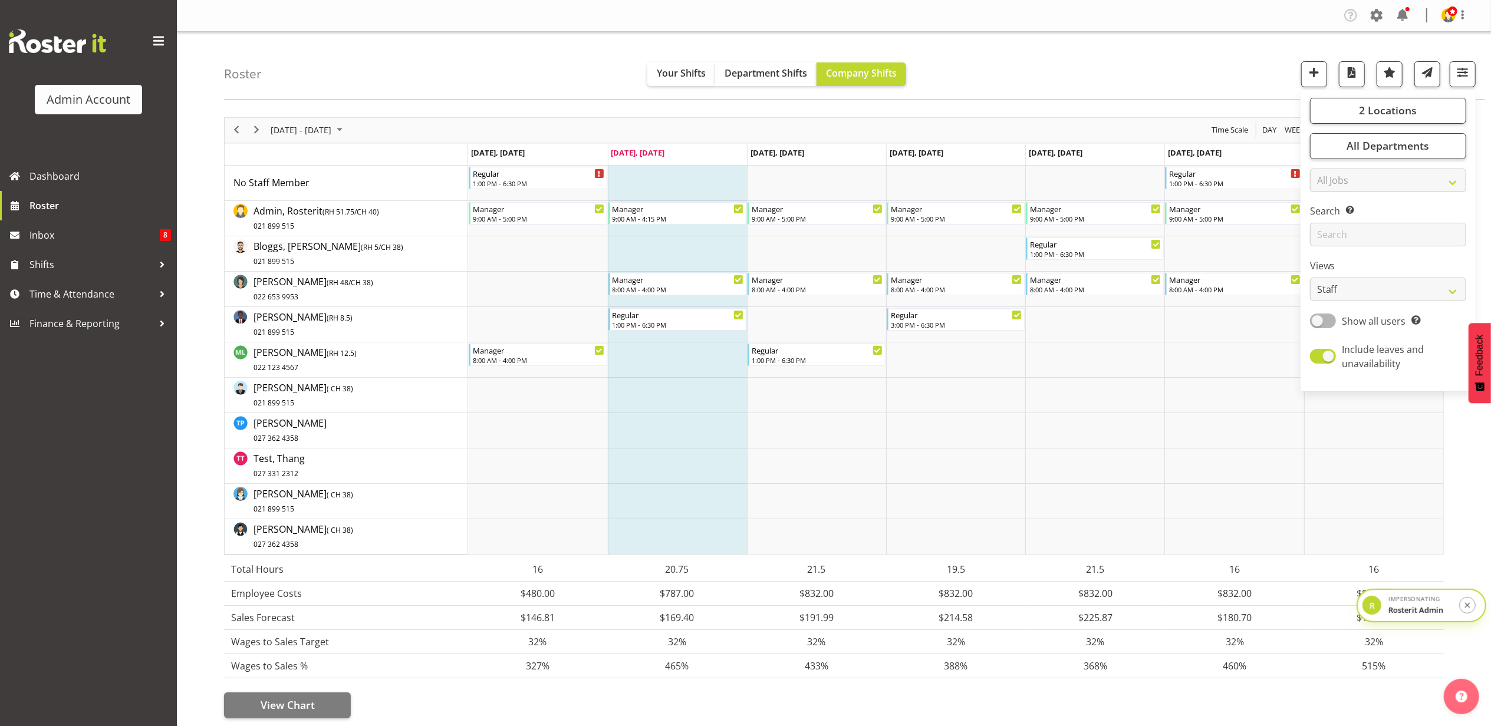
click at [1219, 66] on div "Roster Your Shifts Department Shifts Company Shifts 2 Locations Clear [GEOGRAPH…" at bounding box center [854, 66] width 1261 height 68
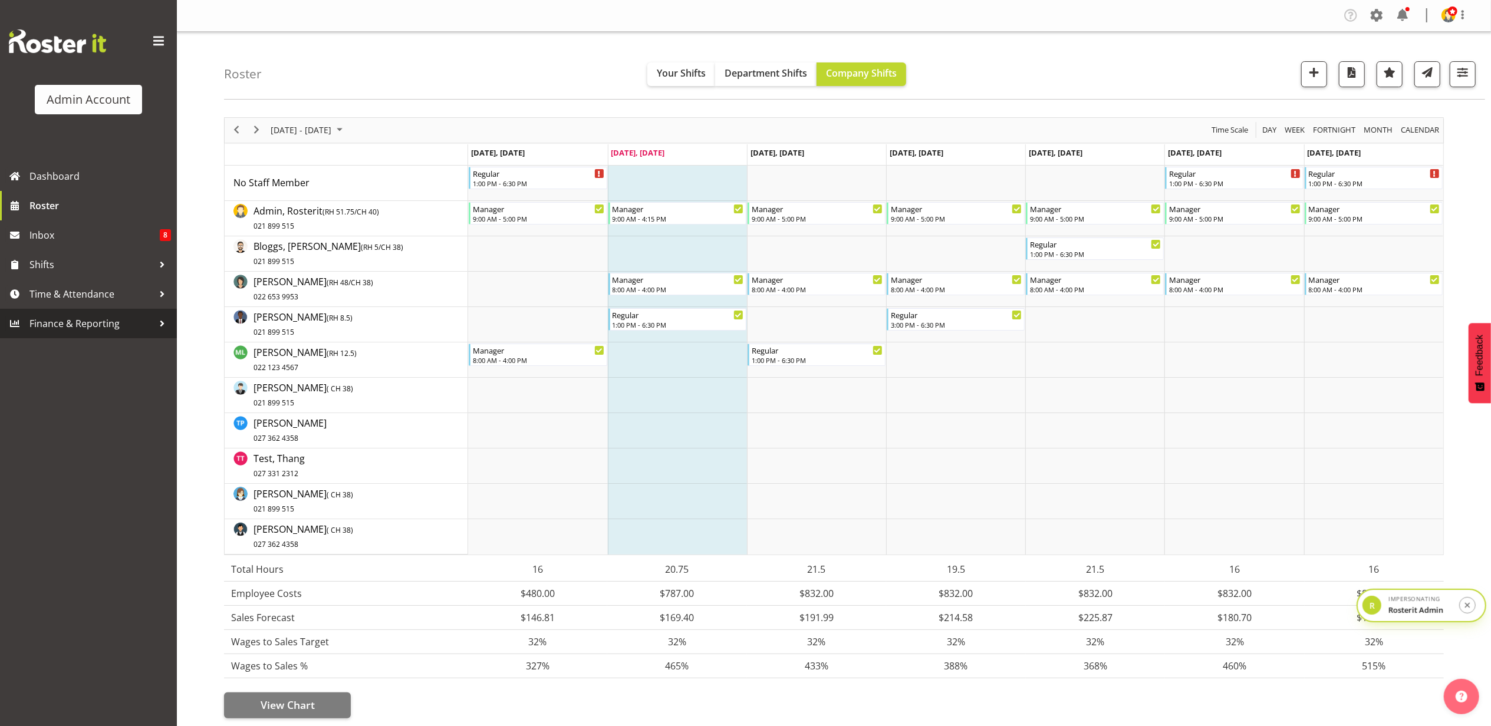
click at [85, 334] on link "Finance & Reporting" at bounding box center [88, 323] width 177 height 29
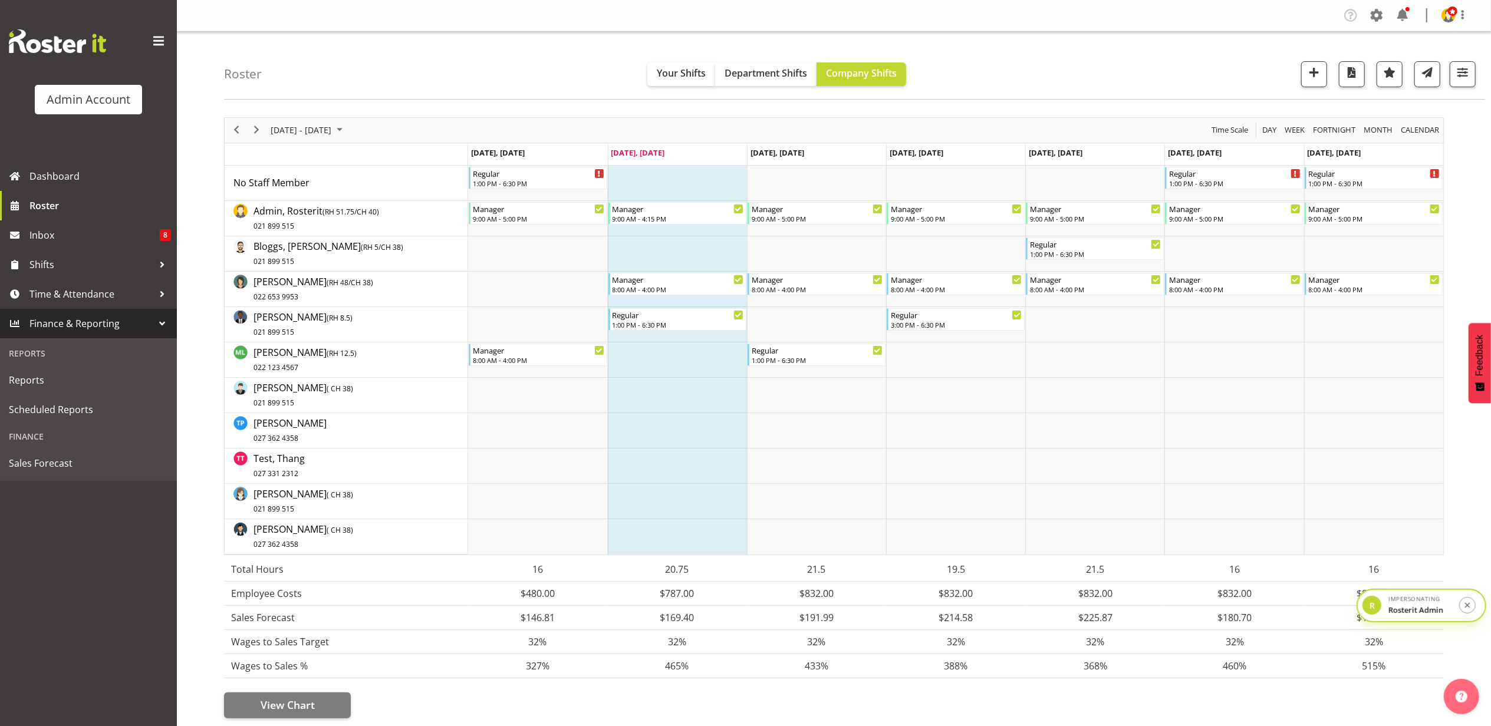
click at [111, 522] on div "Admin Account Dashboard Roster Inbox 8 Shifts Time & Attendance Finance & Repor…" at bounding box center [88, 363] width 177 height 726
click at [1393, 77] on span "button" at bounding box center [1389, 72] width 15 height 15
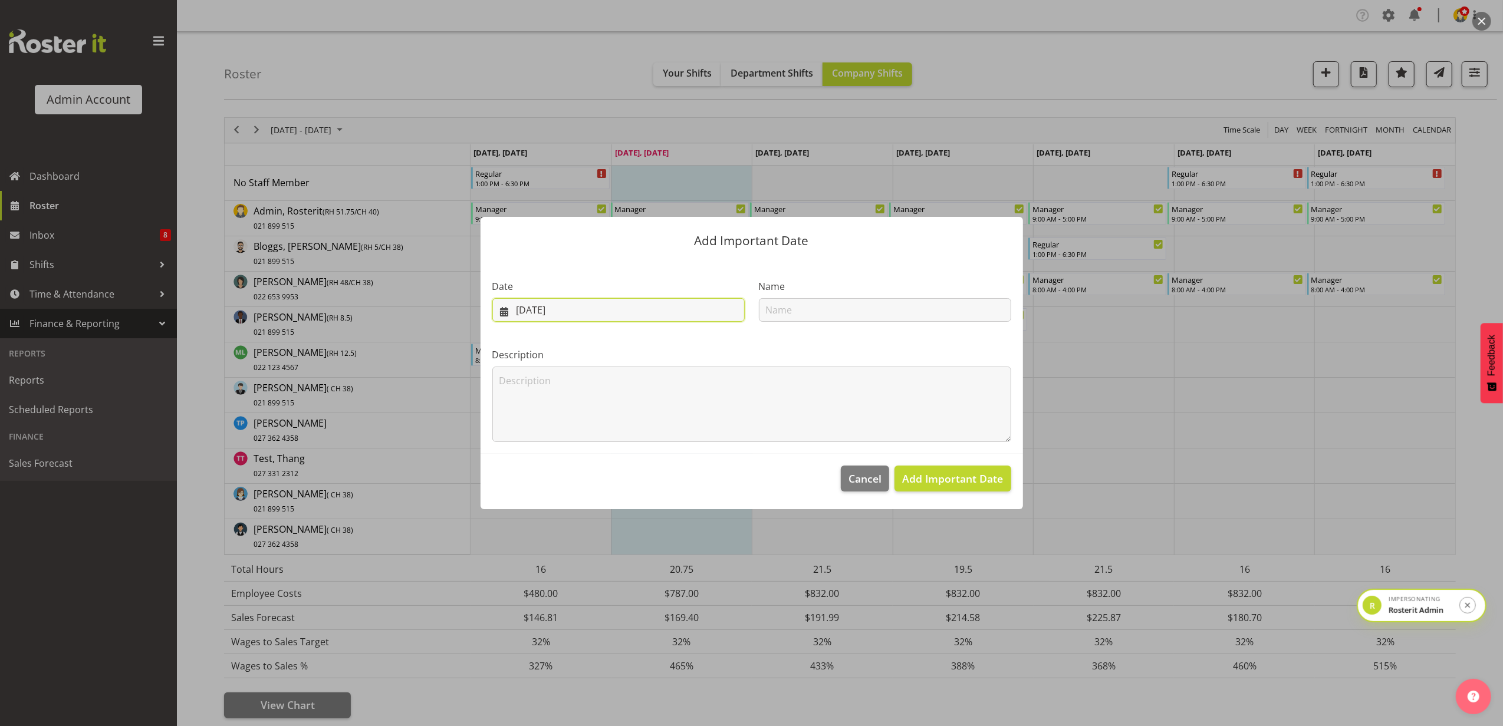
click at [663, 307] on input "07/10/2025" at bounding box center [618, 310] width 252 height 24
click at [868, 305] on input "text" at bounding box center [885, 310] width 252 height 24
type input "dads birthday"
click at [934, 479] on span "Add Important Date" at bounding box center [952, 479] width 101 height 14
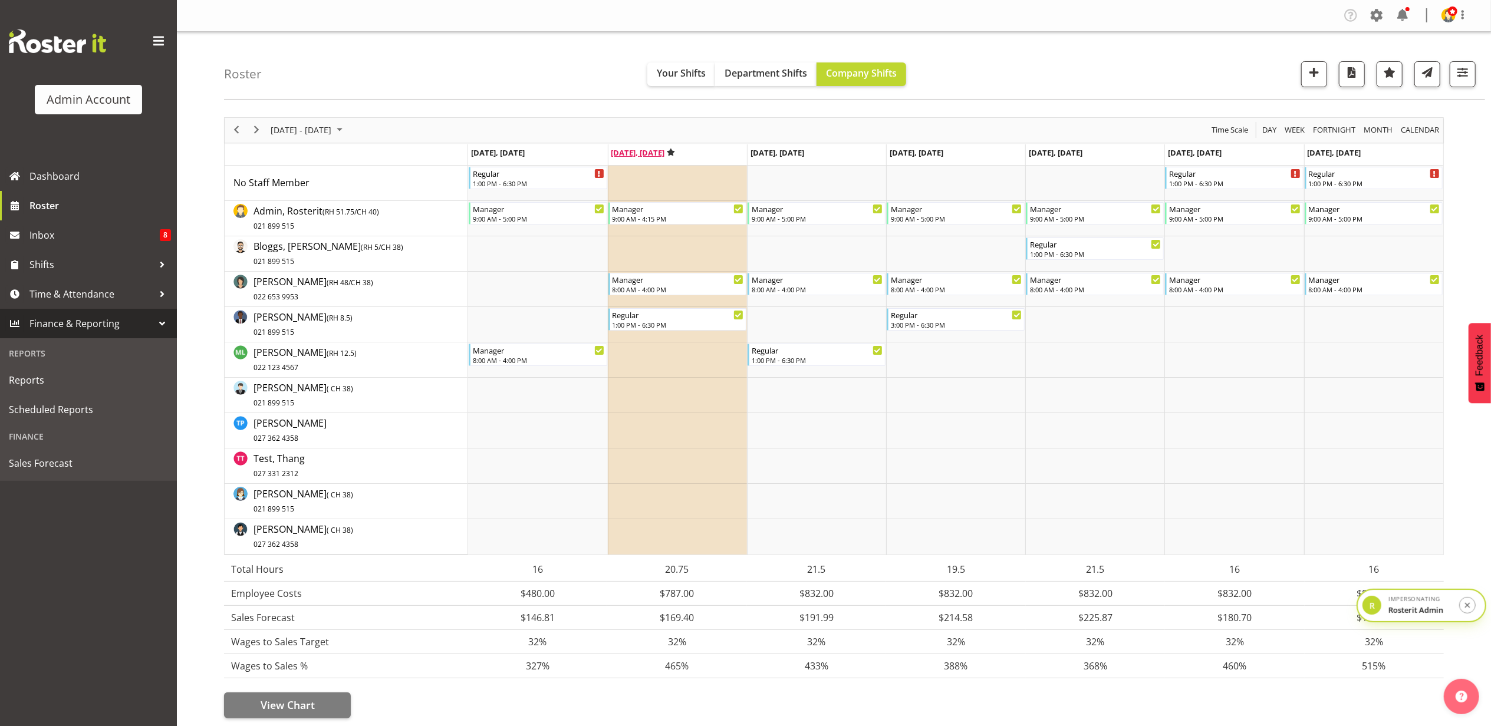
click at [673, 152] on icon "Timeline Week of October 7, 2025" at bounding box center [671, 153] width 8 height 8
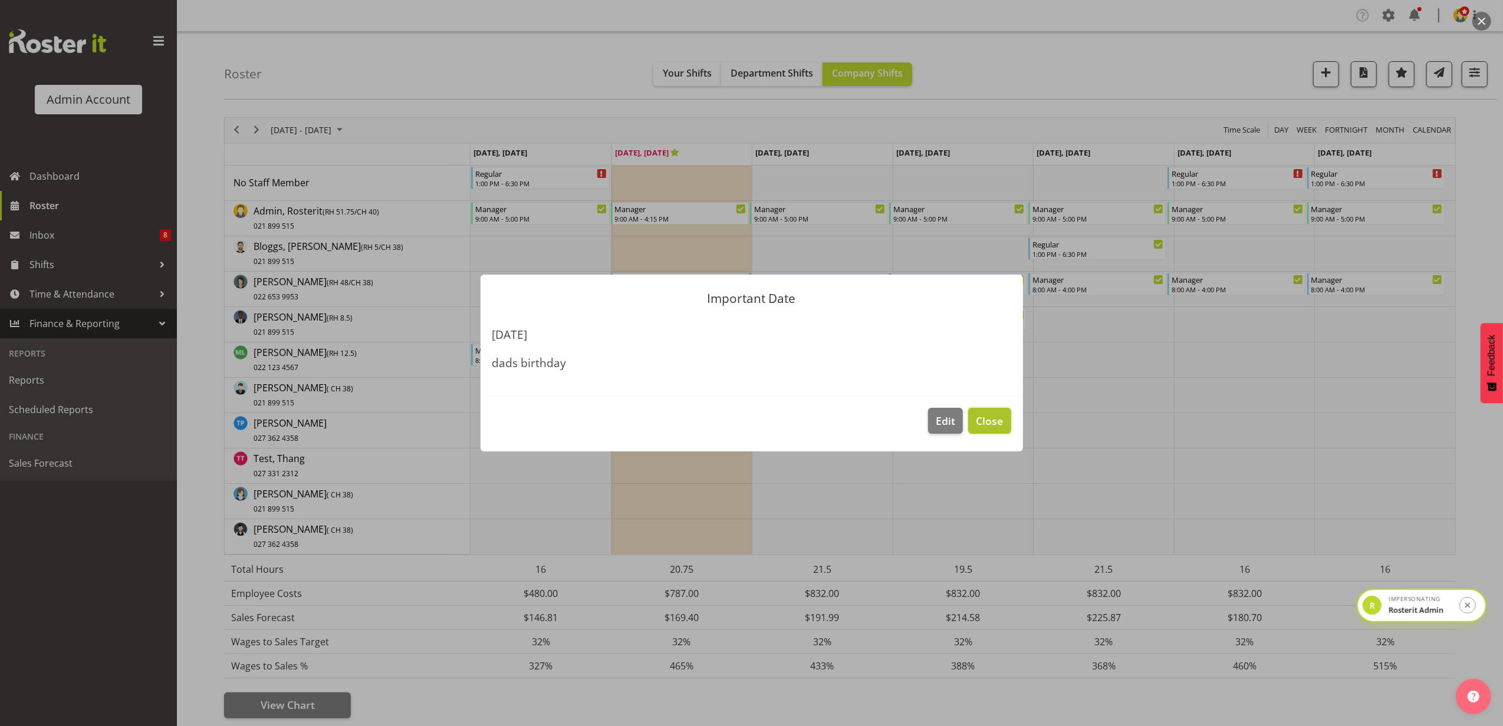
click at [986, 421] on span "Close" at bounding box center [989, 420] width 27 height 15
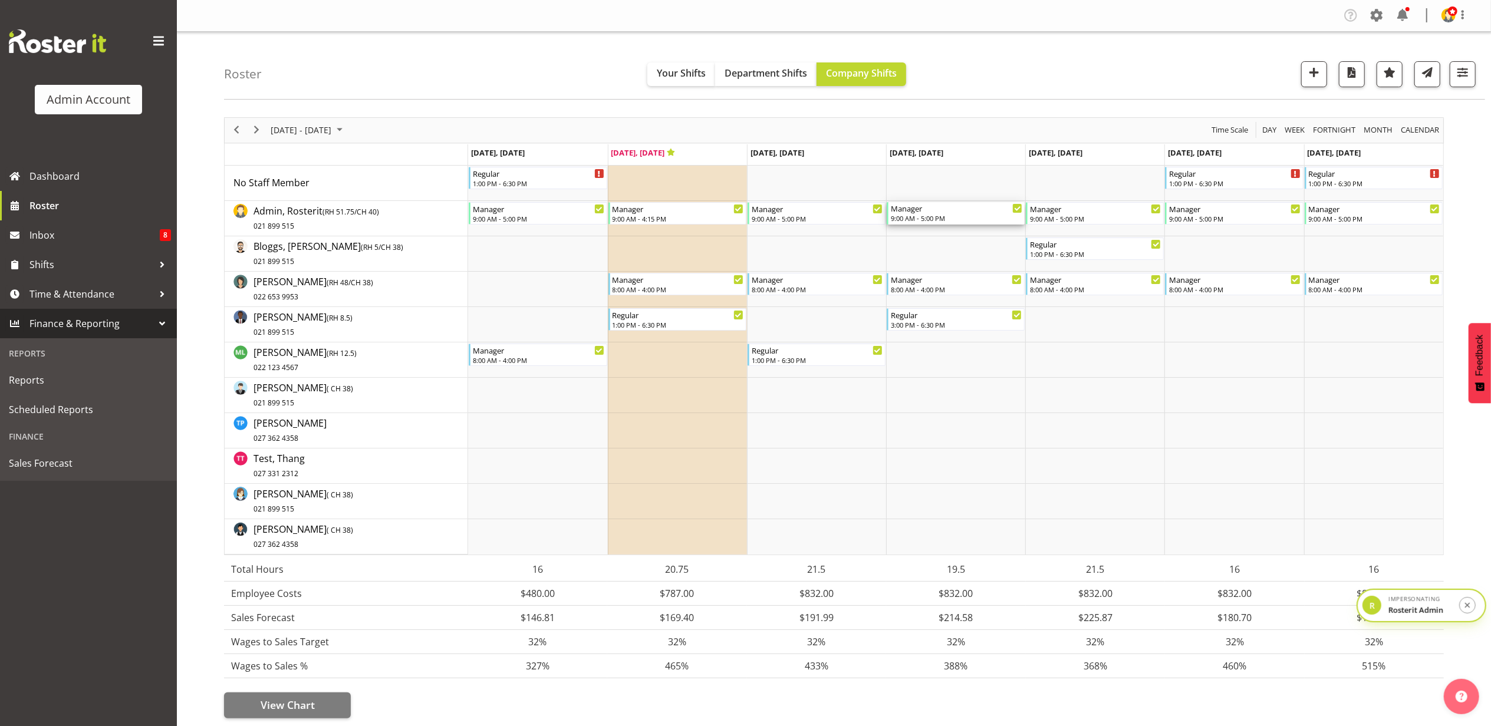
click at [963, 222] on div "9:00 AM - 5:00 PM" at bounding box center [956, 217] width 131 height 9
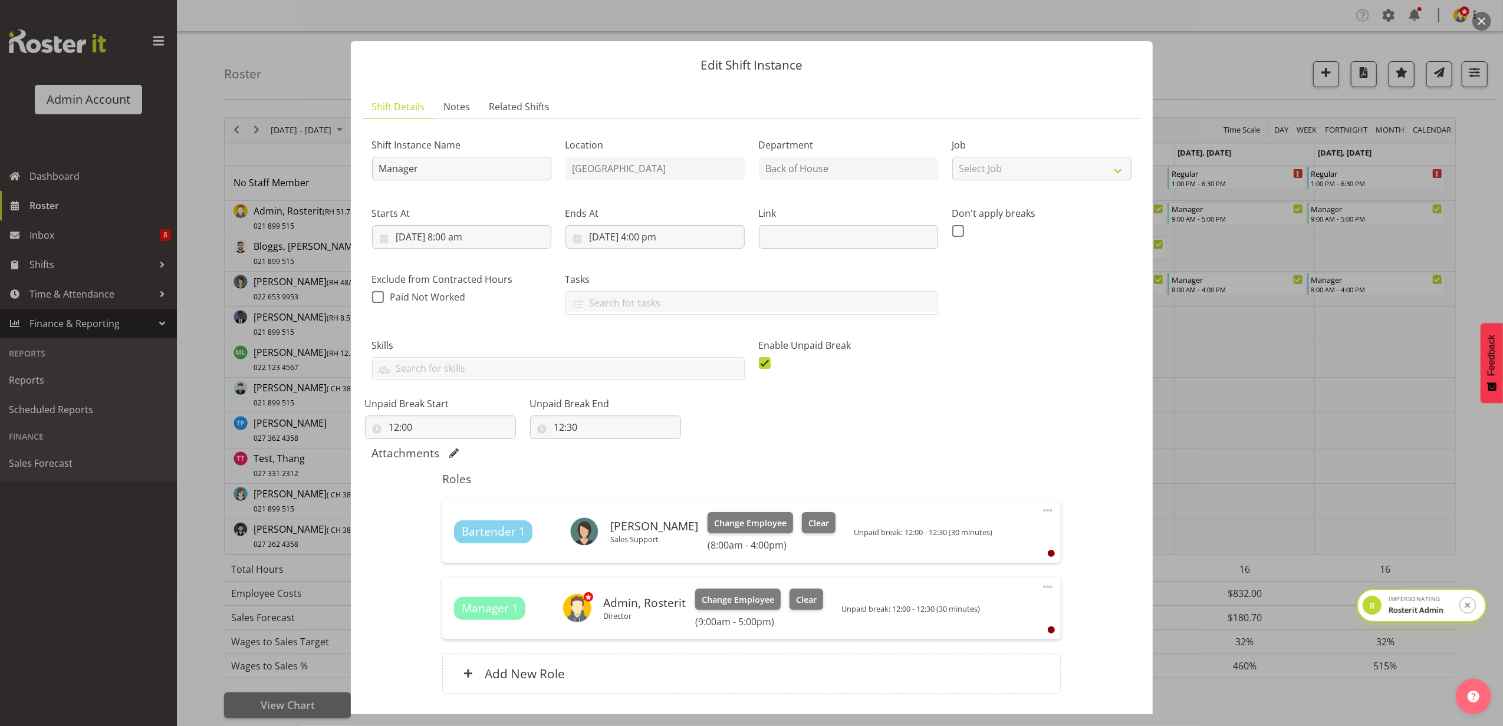
click at [1479, 22] on button "button" at bounding box center [1481, 21] width 19 height 19
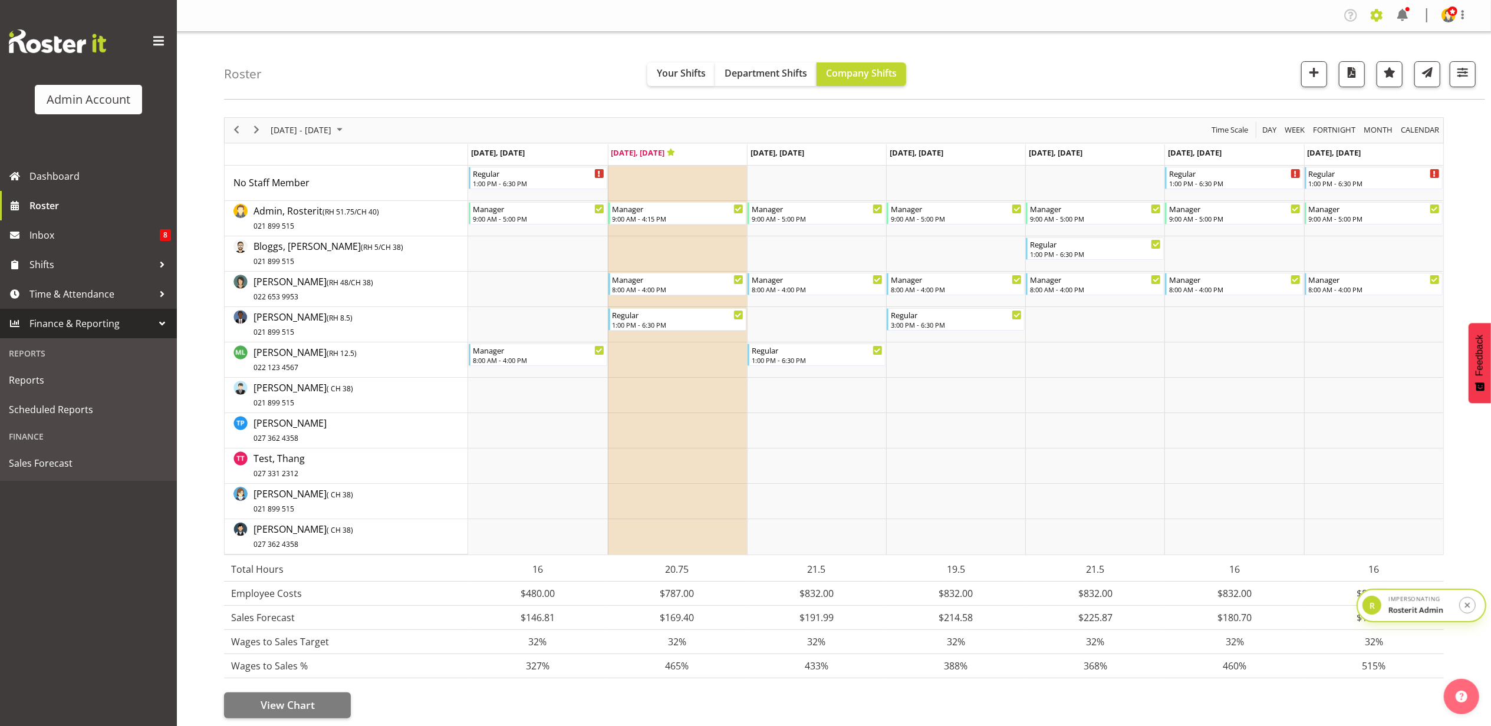
click at [1376, 15] on span at bounding box center [1376, 15] width 19 height 19
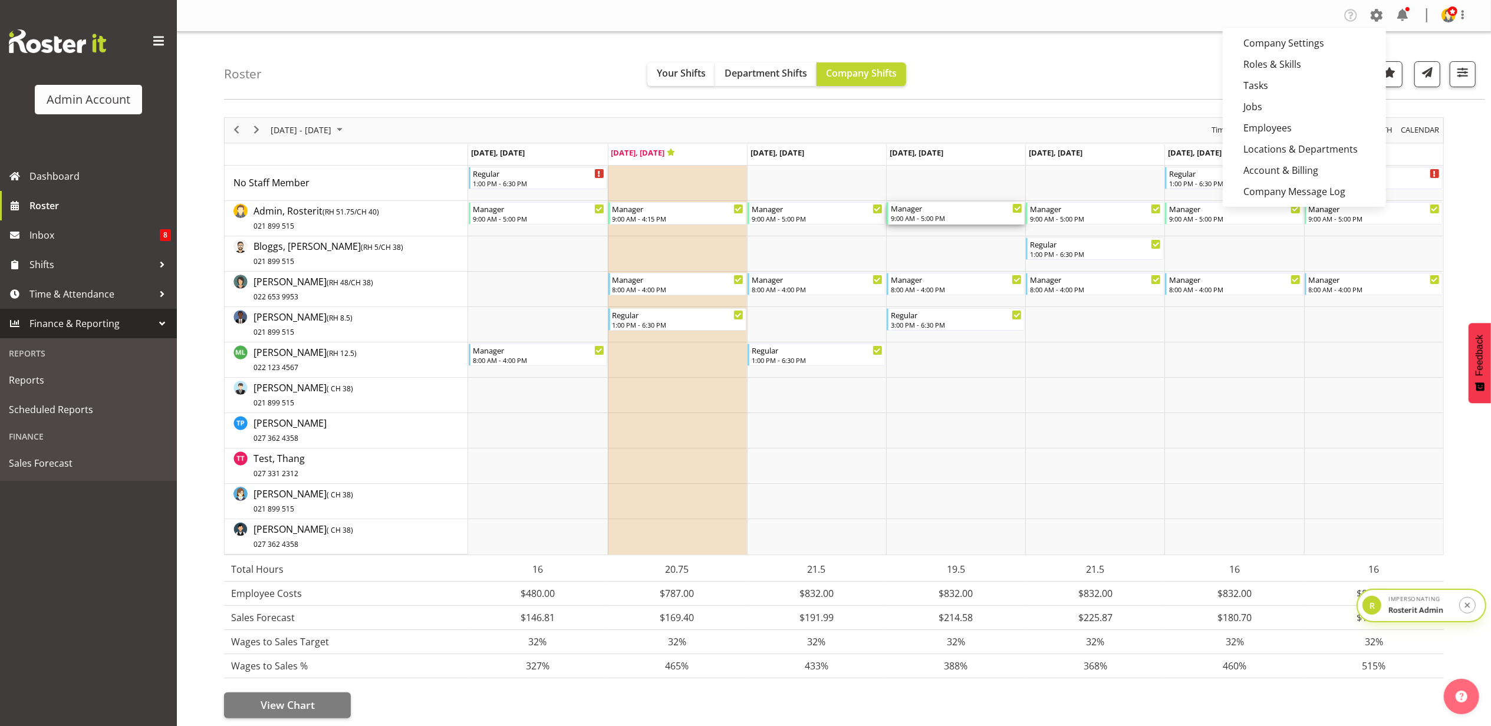
click at [969, 209] on div "Manager" at bounding box center [956, 208] width 131 height 12
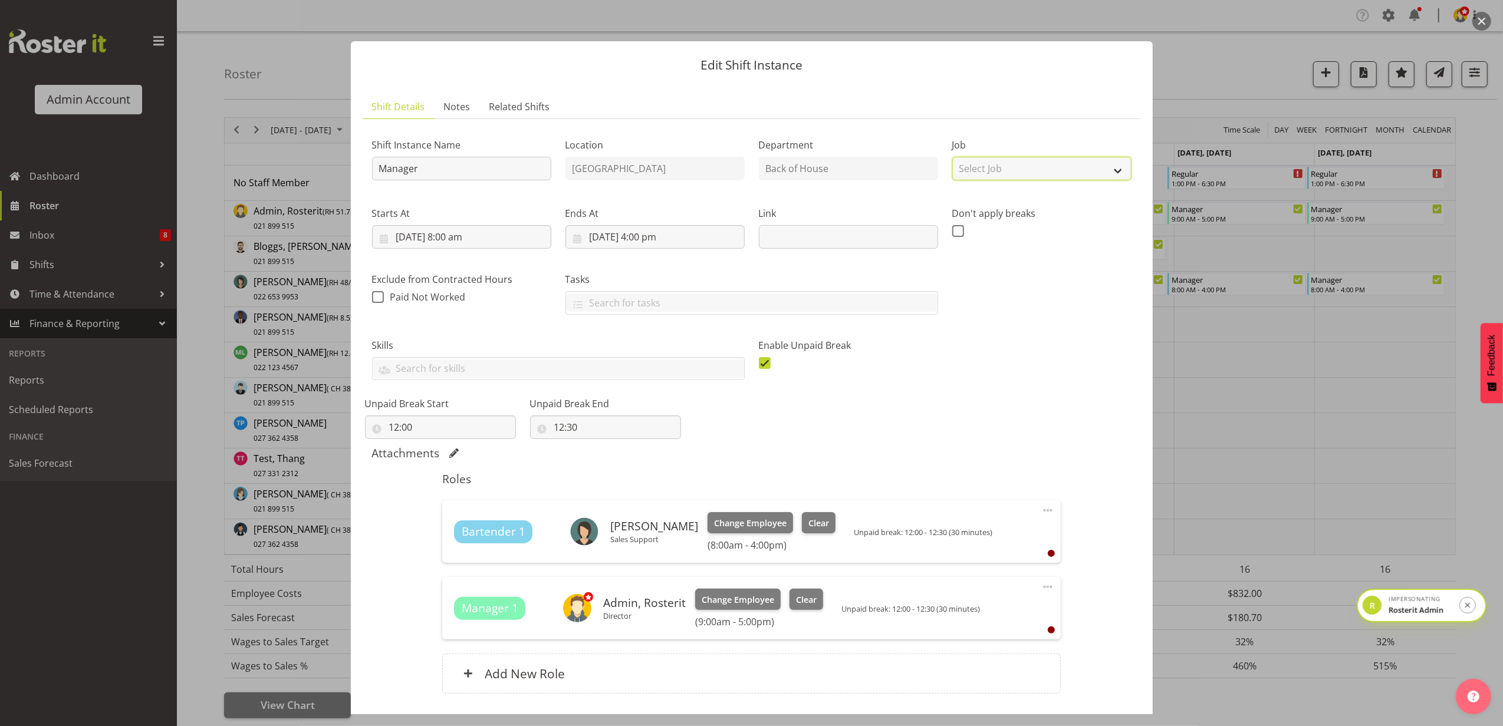
click at [972, 172] on select "Select Job Create new job Construction Site 1" at bounding box center [1041, 169] width 179 height 24
click at [1017, 172] on select "Select Job Create new job Construction Site 1" at bounding box center [1041, 169] width 179 height 24
click at [1266, 57] on div at bounding box center [751, 363] width 1503 height 726
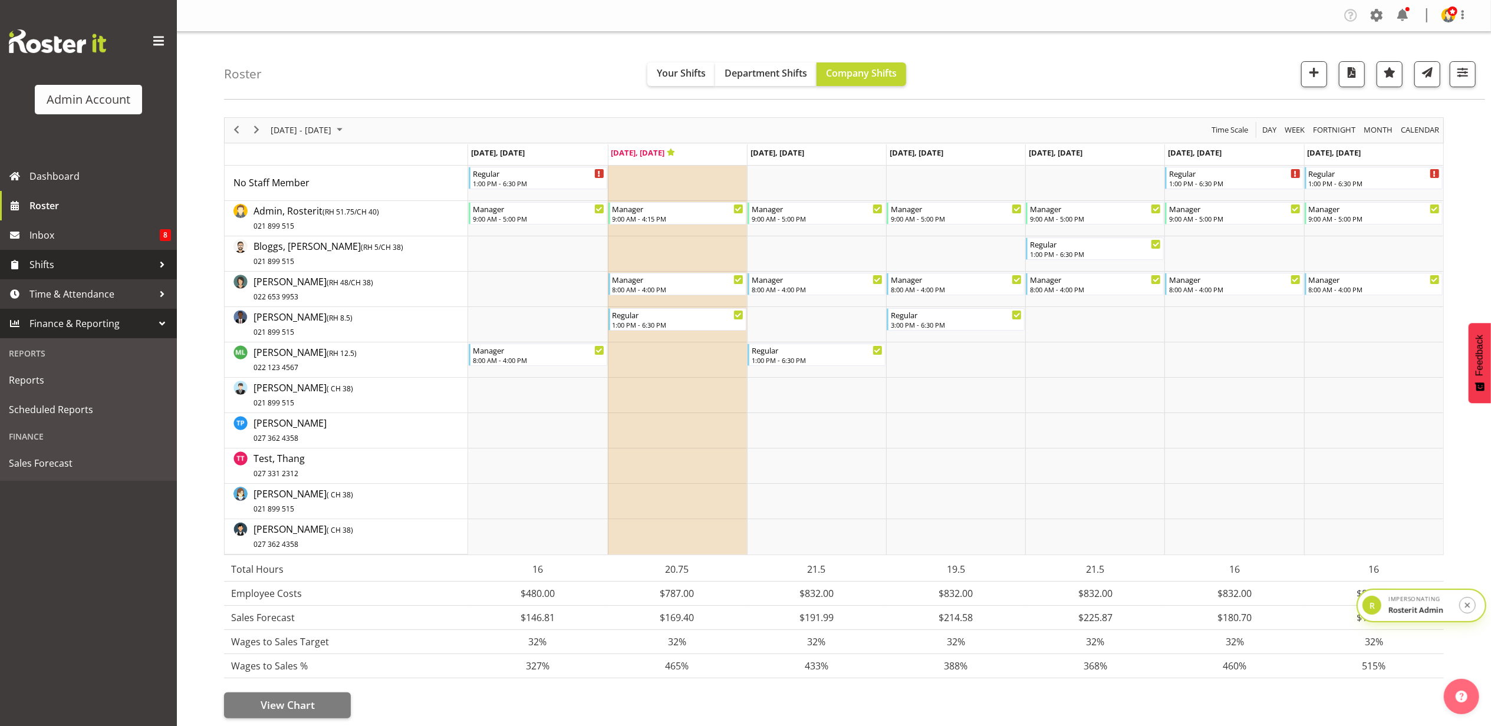
click at [90, 259] on span "Shifts" at bounding box center [91, 265] width 124 height 18
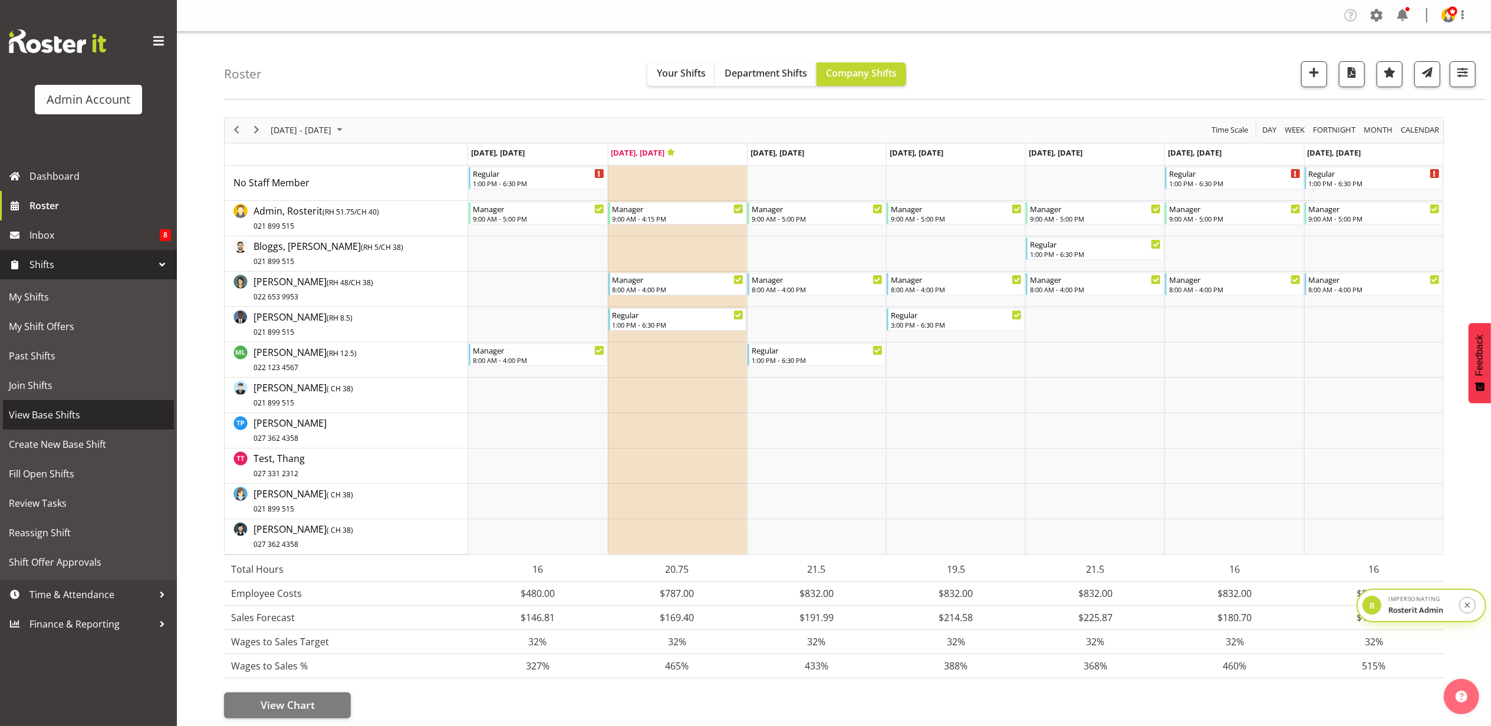
click at [72, 409] on span "View Base Shifts" at bounding box center [88, 415] width 159 height 18
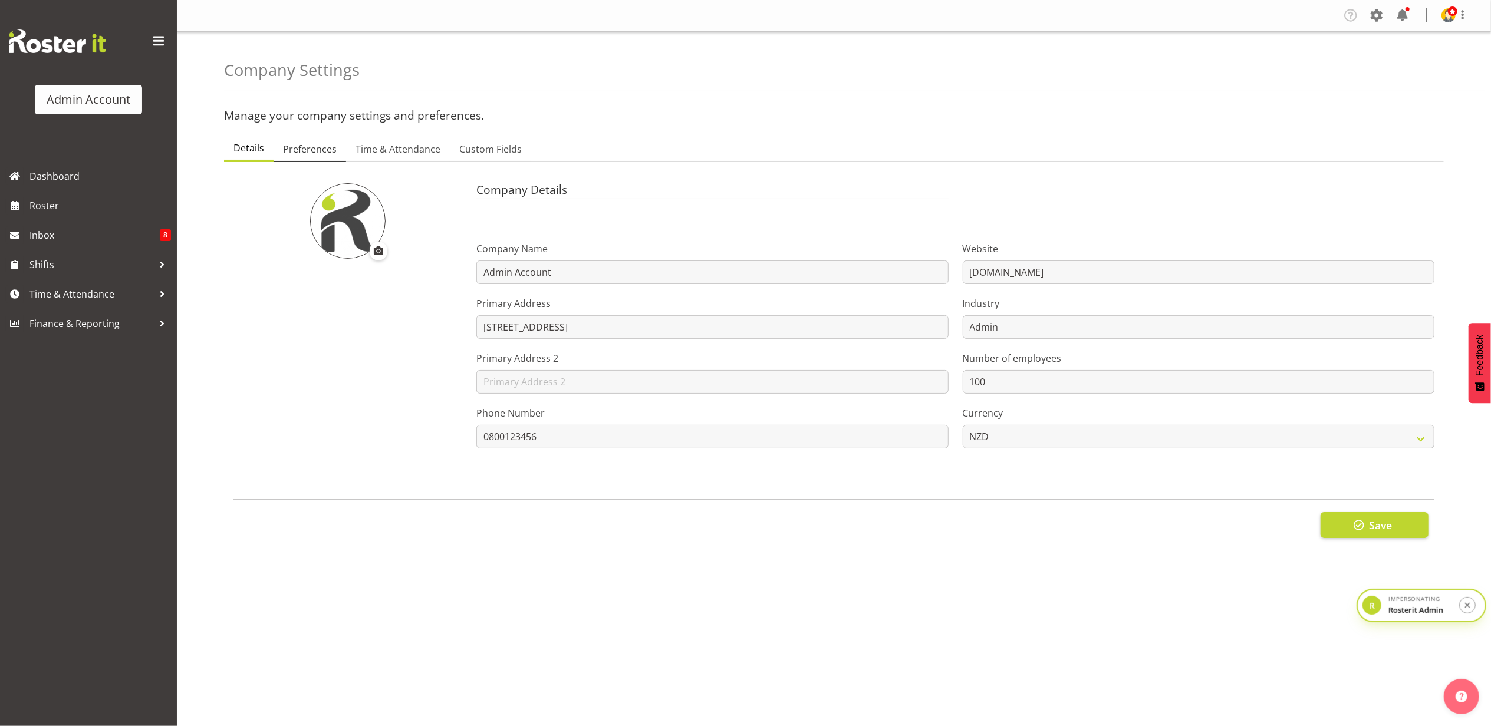
click at [291, 142] on link "Preferences" at bounding box center [310, 149] width 73 height 25
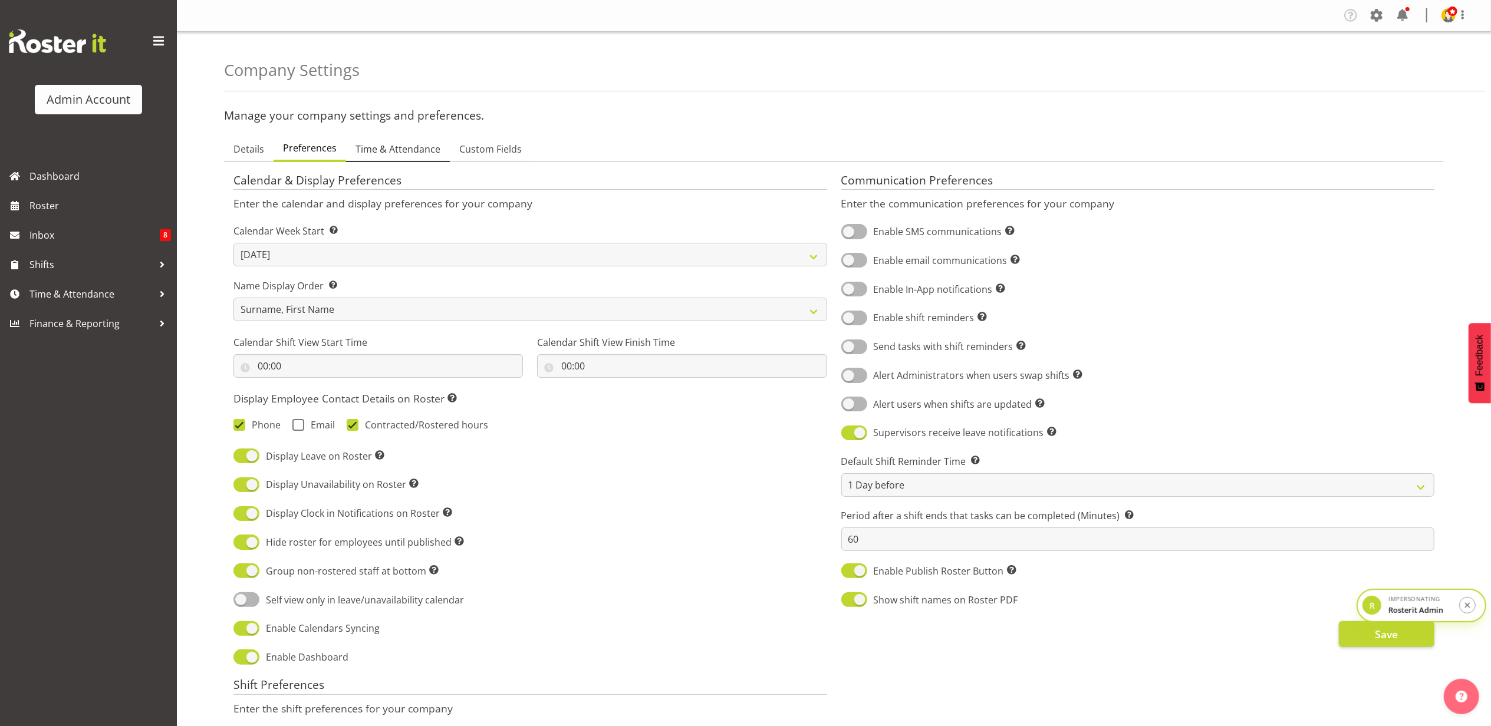
click at [399, 149] on span "Time & Attendance" at bounding box center [398, 149] width 85 height 14
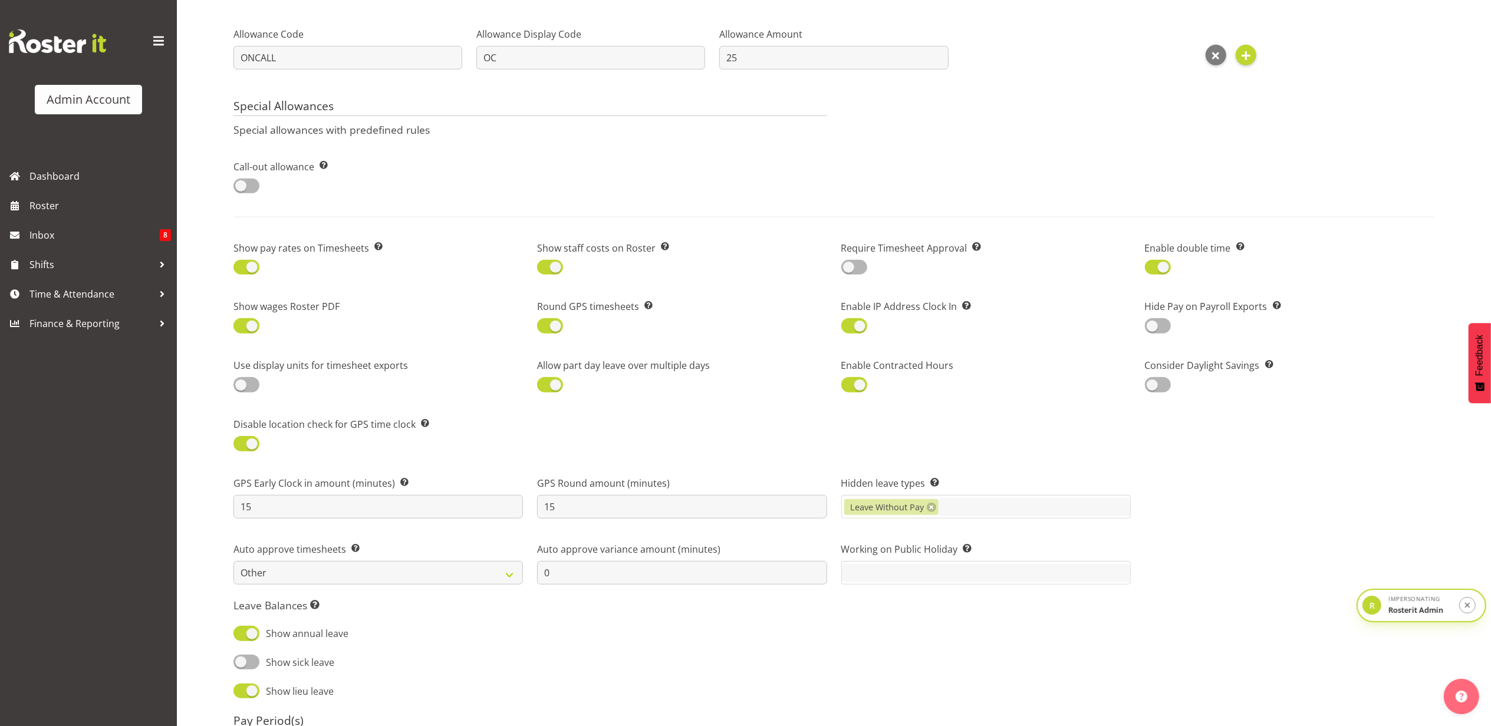
scroll to position [943, 0]
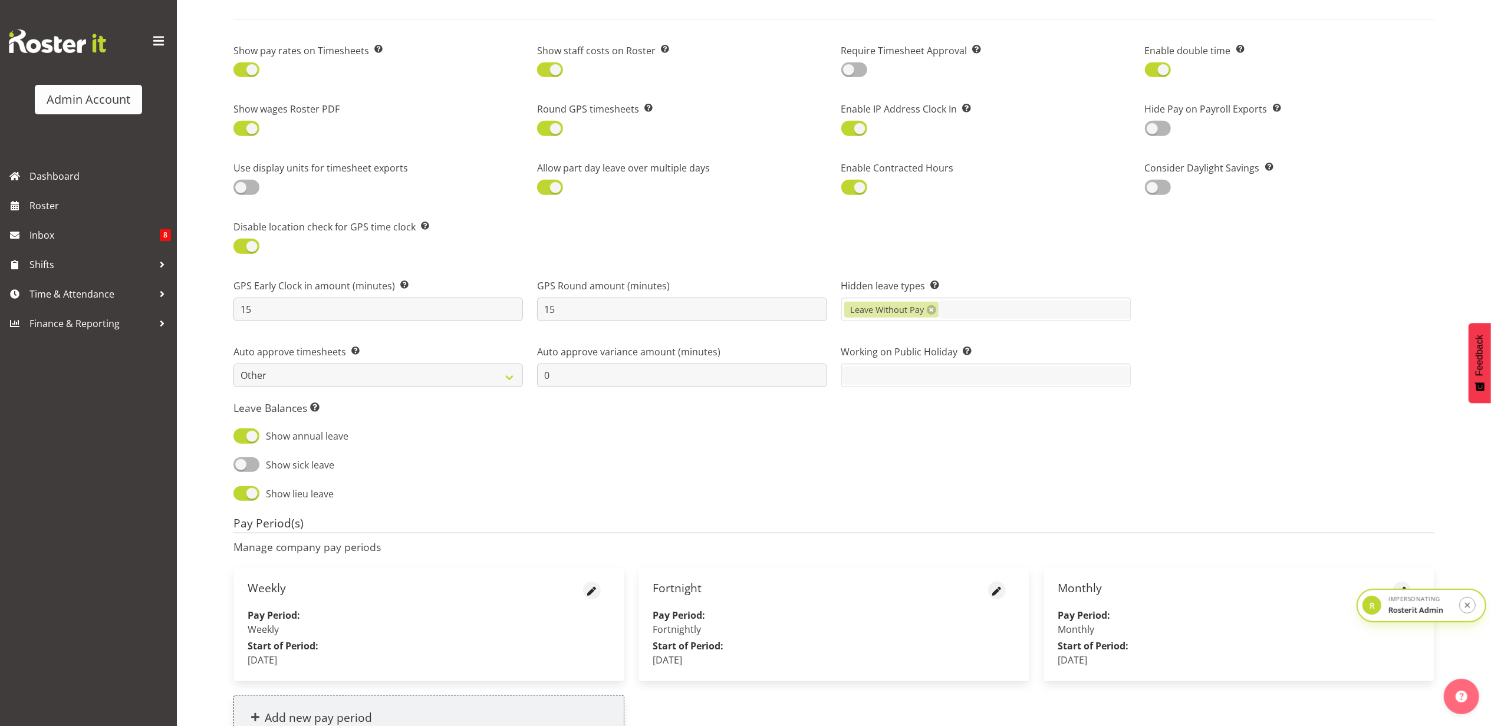
drag, startPoint x: 255, startPoint y: 290, endPoint x: 392, endPoint y: 288, distance: 136.8
click at [392, 288] on label "GPS Early Clock in amount (minutes) Specify how many minutes early employees ar…" at bounding box center [377, 286] width 289 height 14
drag, startPoint x: 392, startPoint y: 288, endPoint x: 300, endPoint y: 312, distance: 95.0
click at [300, 312] on input "15" at bounding box center [377, 310] width 289 height 24
drag, startPoint x: 541, startPoint y: 287, endPoint x: 620, endPoint y: 295, distance: 80.1
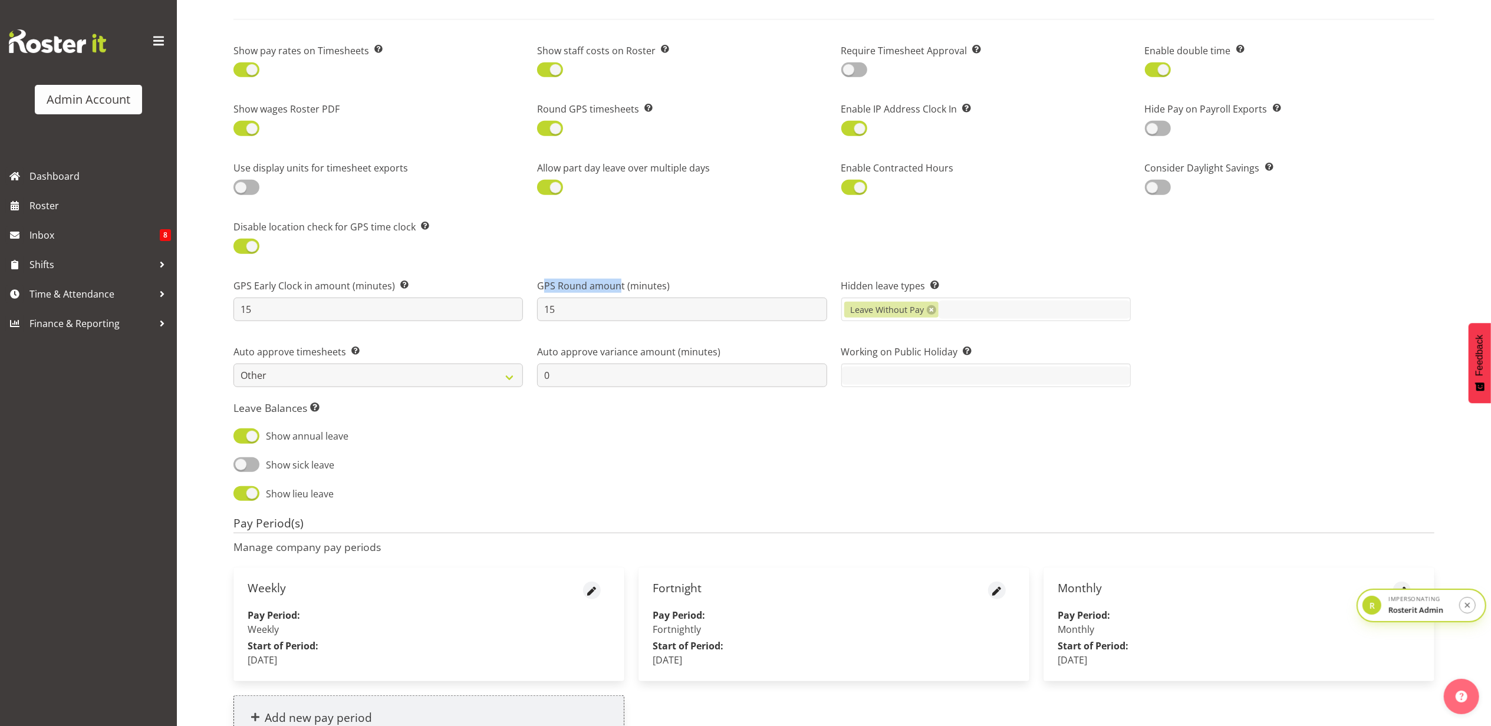
click at [620, 293] on label "GPS Round amount (minutes)" at bounding box center [681, 286] width 289 height 14
drag, startPoint x: 620, startPoint y: 295, endPoint x: 573, endPoint y: 317, distance: 51.7
click at [573, 317] on input "15" at bounding box center [681, 310] width 289 height 24
click at [581, 315] on input "15" at bounding box center [681, 310] width 289 height 24
click at [514, 262] on div "Disable location check for GPS time clock Enable this if you don't want to veri…" at bounding box center [378, 232] width 304 height 59
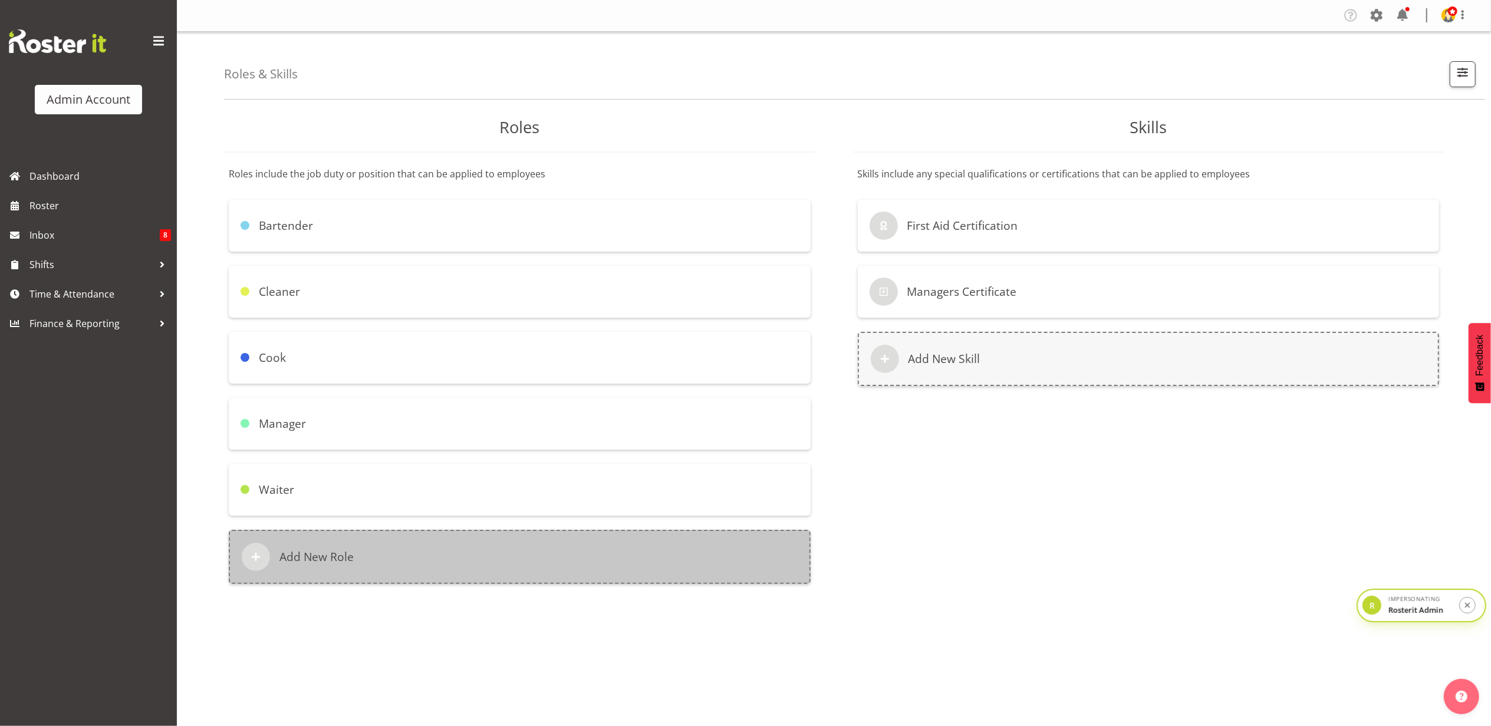
click at [418, 555] on div "Add New Role" at bounding box center [520, 557] width 582 height 54
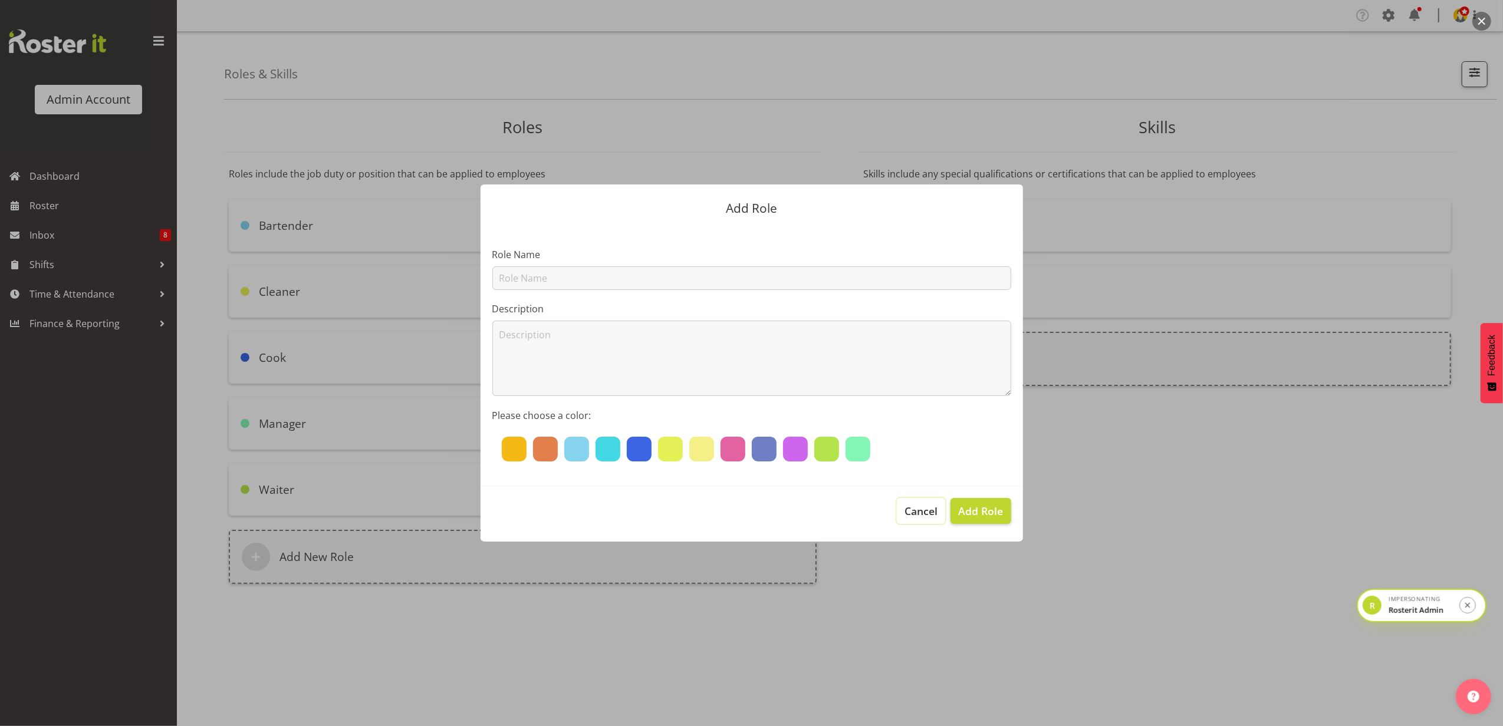
click at [935, 518] on span "Cancel" at bounding box center [920, 511] width 33 height 15
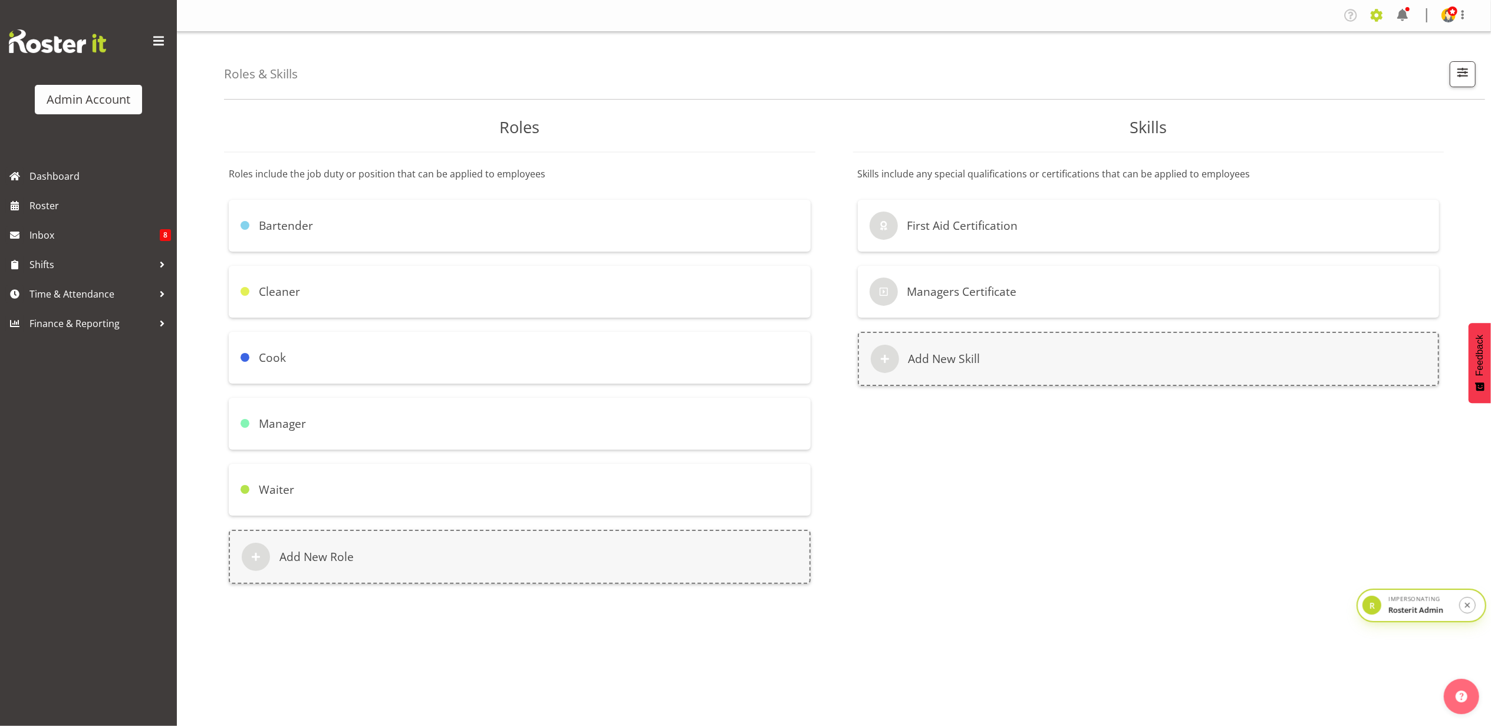
click at [1383, 17] on span at bounding box center [1376, 15] width 19 height 19
drag, startPoint x: 1288, startPoint y: 121, endPoint x: 1295, endPoint y: 121, distance: 7.1
click at [1288, 121] on link "Employees" at bounding box center [1304, 127] width 163 height 21
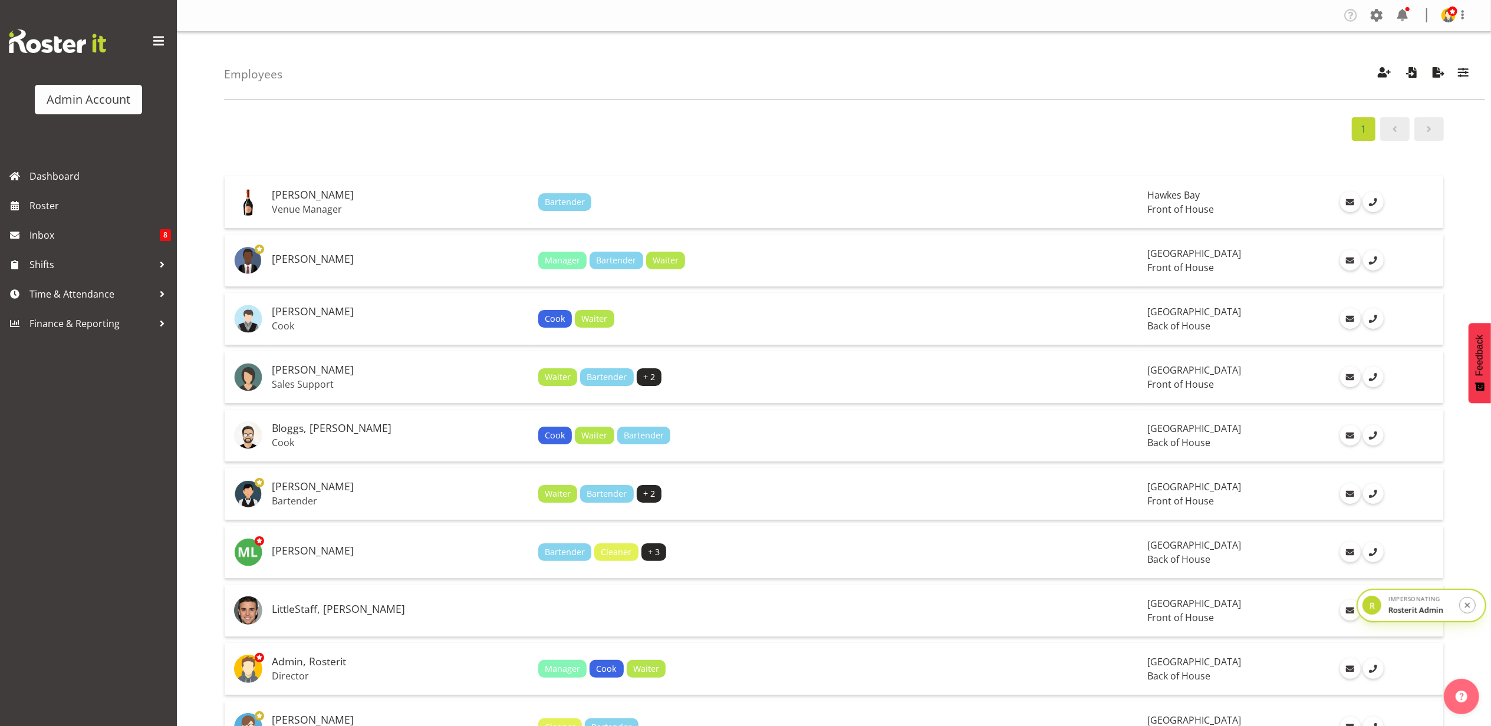
click at [1460, 22] on div at bounding box center [1463, 15] width 14 height 15
click at [1411, 41] on link "Profile" at bounding box center [1413, 40] width 113 height 21
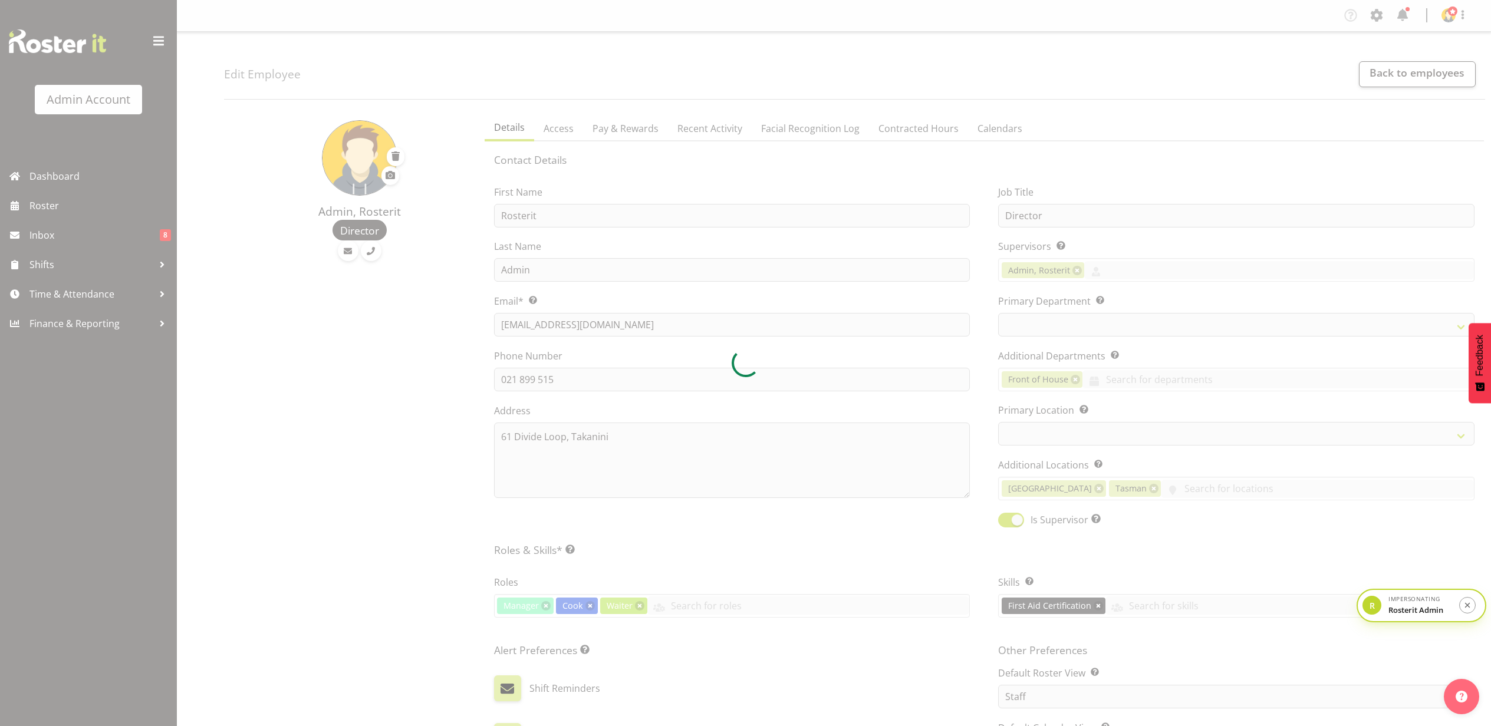
select select "TimelineWeek"
select select "1"
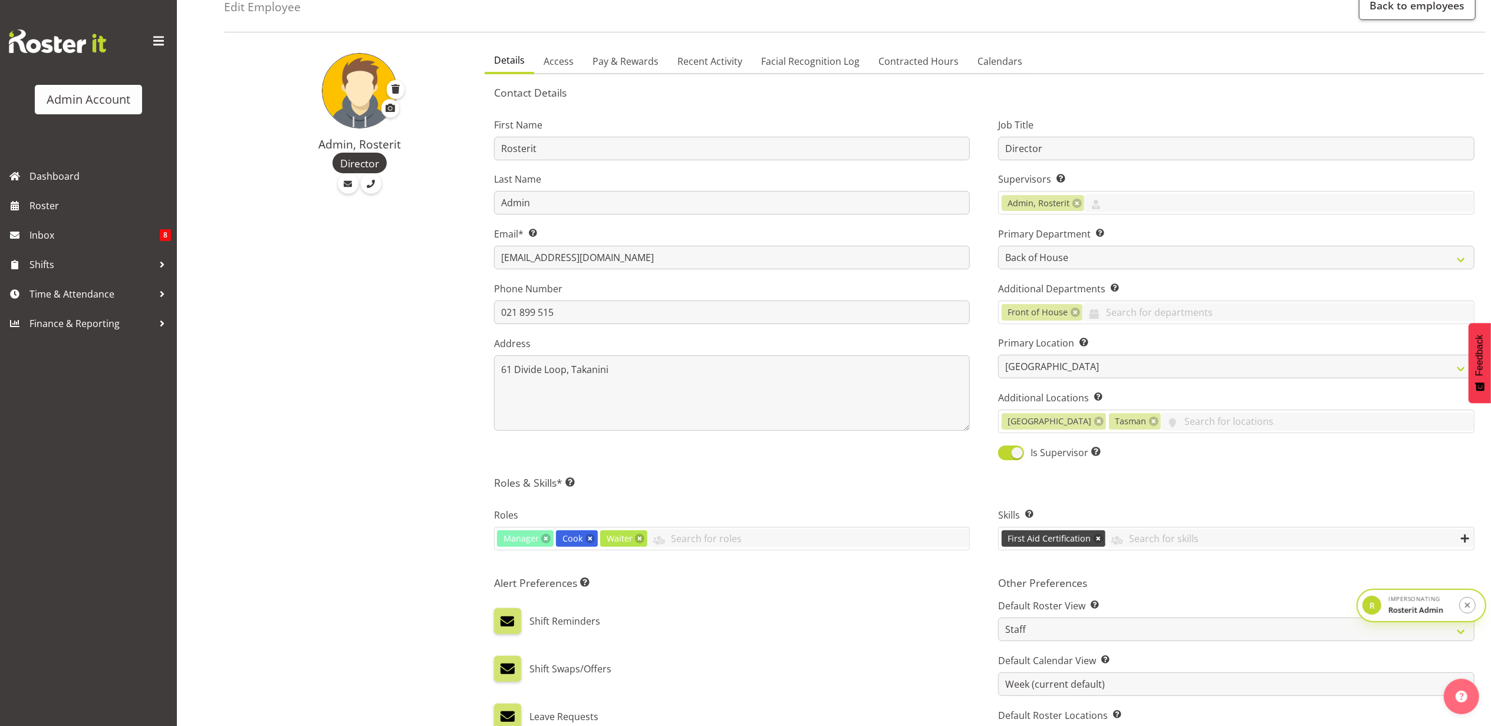
scroll to position [157, 0]
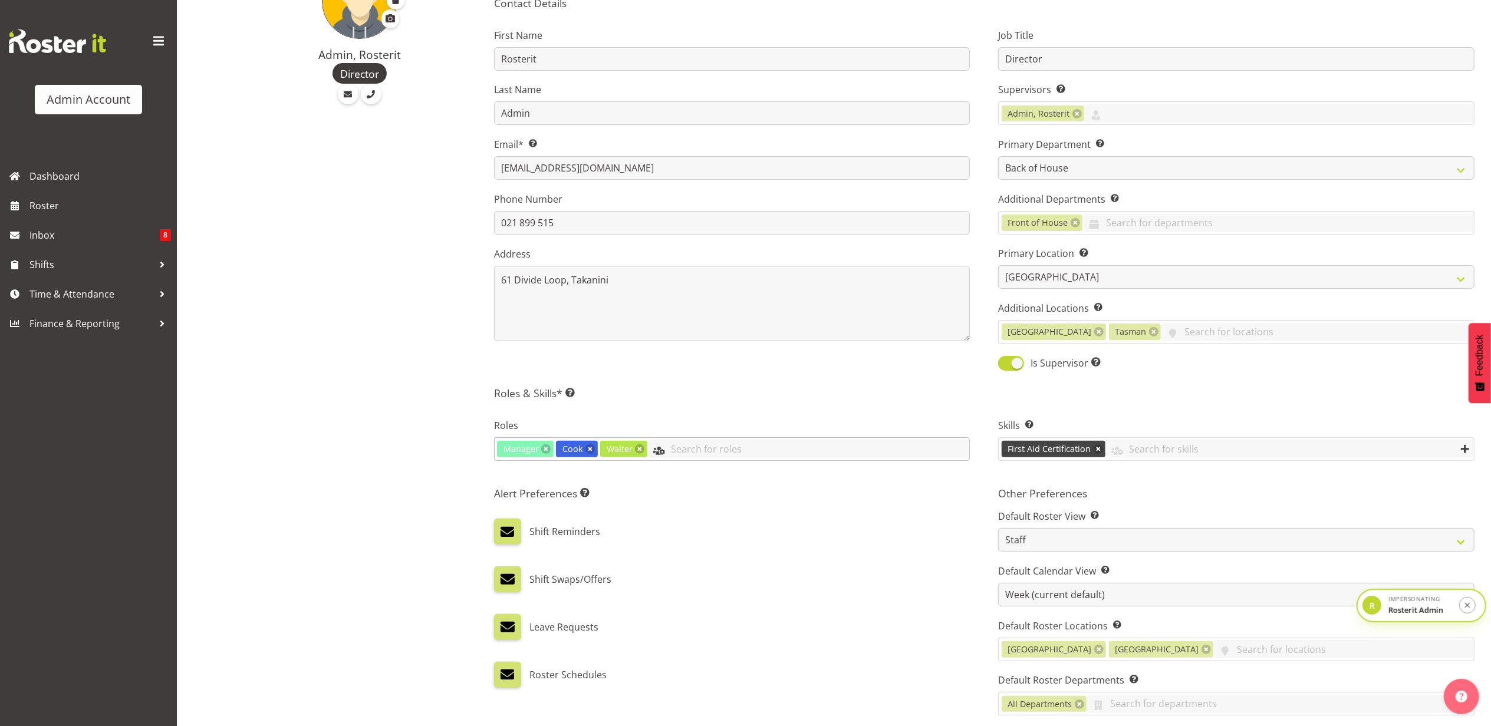
click at [699, 449] on input "text" at bounding box center [808, 449] width 323 height 18
click at [776, 418] on div "Roles Manager Cook Waiter Bartender Cleaner Cook Manager Waiter" at bounding box center [732, 441] width 505 height 78
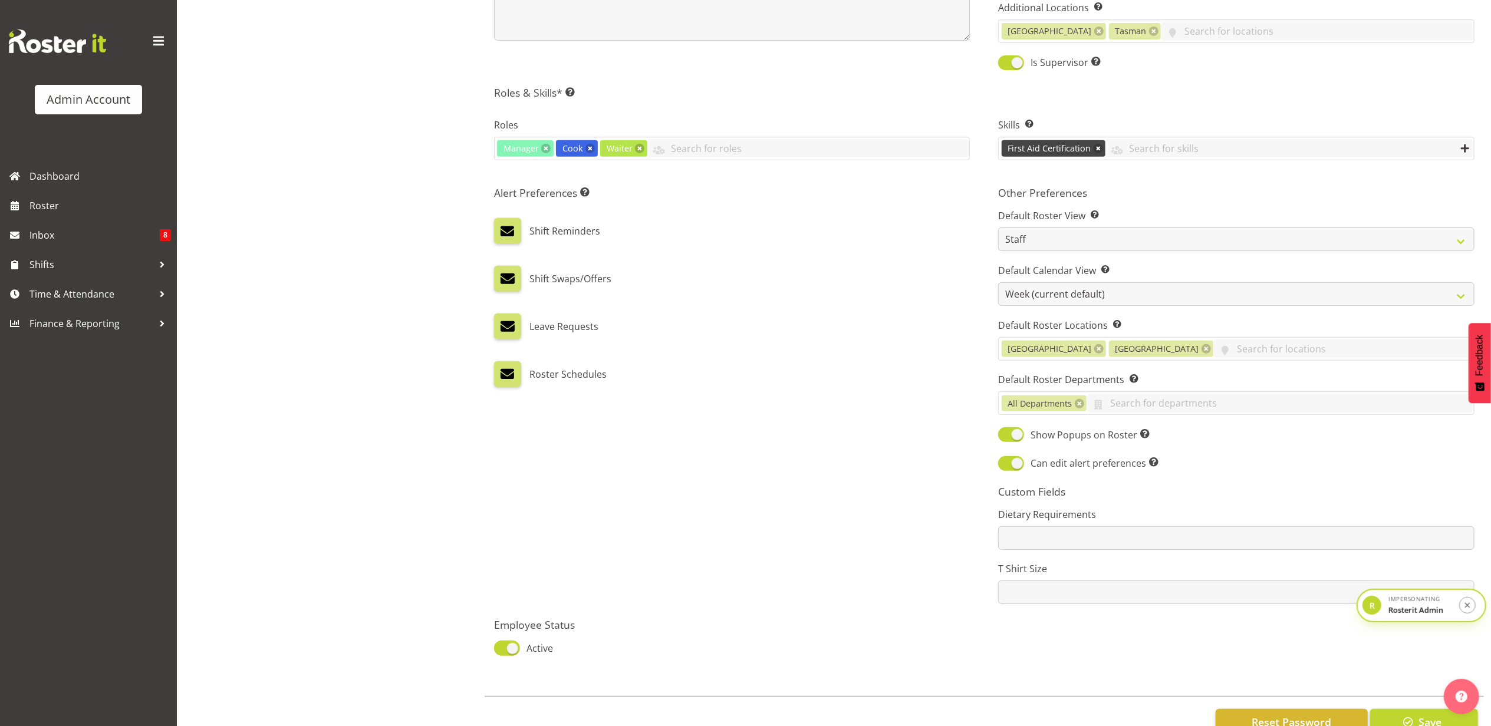
scroll to position [472, 0]
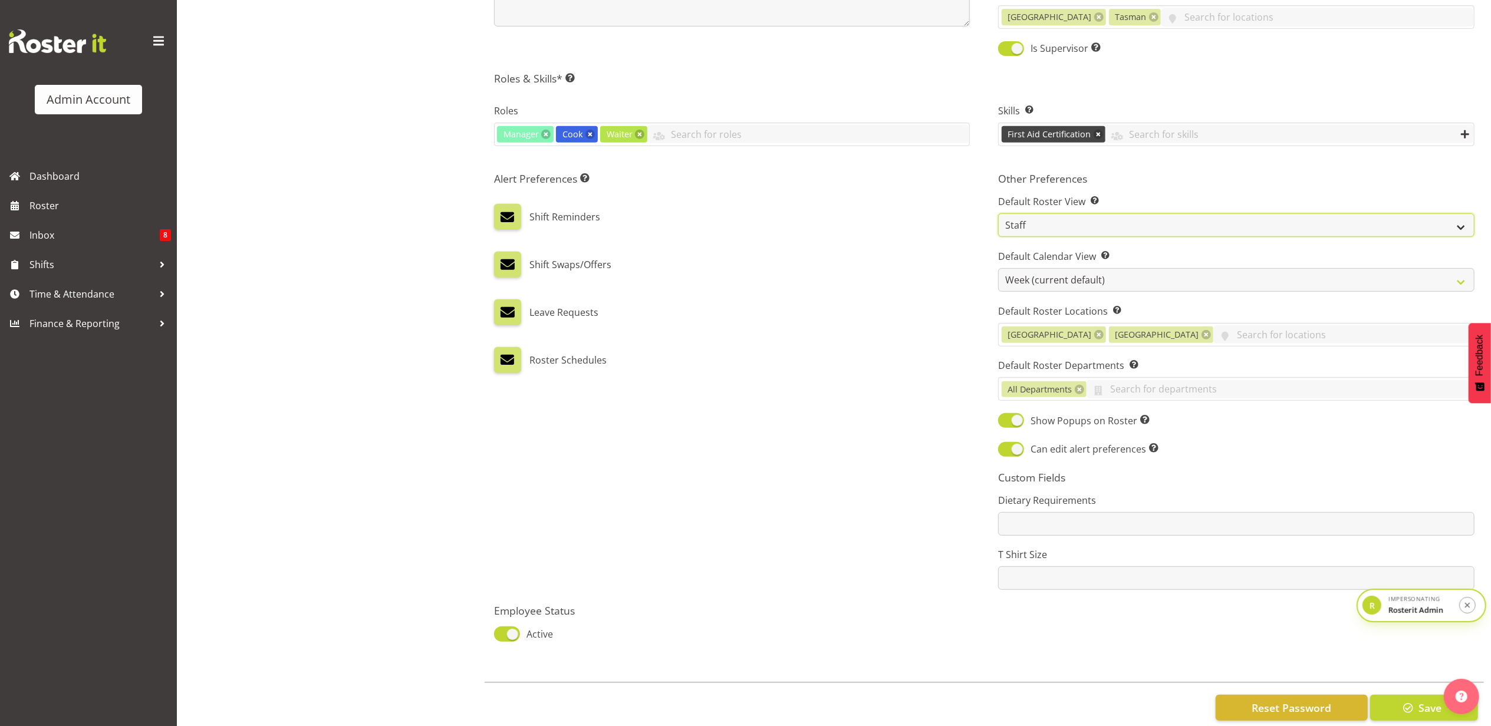
click at [1059, 225] on select "Staff Role Shift - Horizontal Shift - Vertical Staff - Location" at bounding box center [1236, 225] width 476 height 24
click at [916, 241] on div "Alert Preferences Specifies what type(s) of communication the employee will rec…" at bounding box center [732, 381] width 505 height 432
click at [1213, 341] on input "text" at bounding box center [1343, 334] width 261 height 18
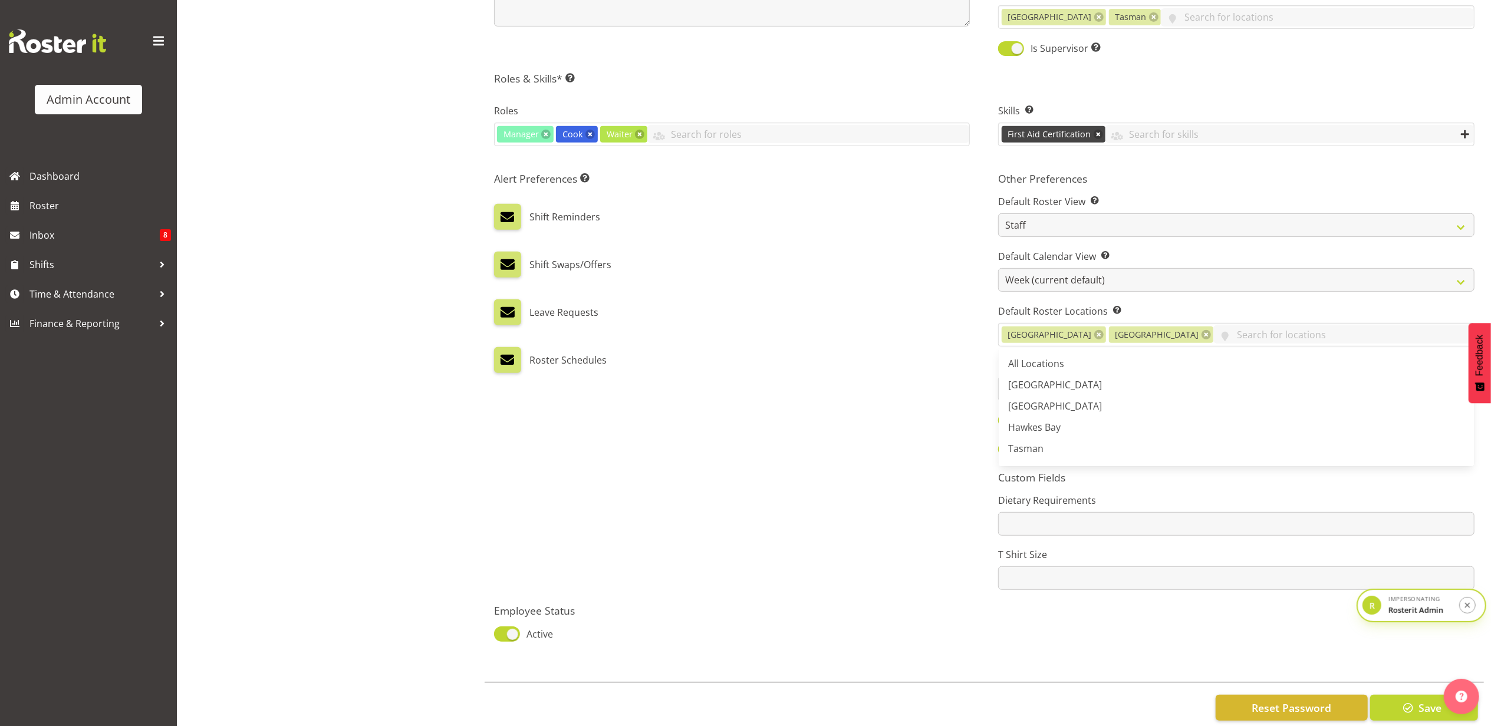
click at [878, 349] on div "Roster Schedules" at bounding box center [732, 360] width 476 height 26
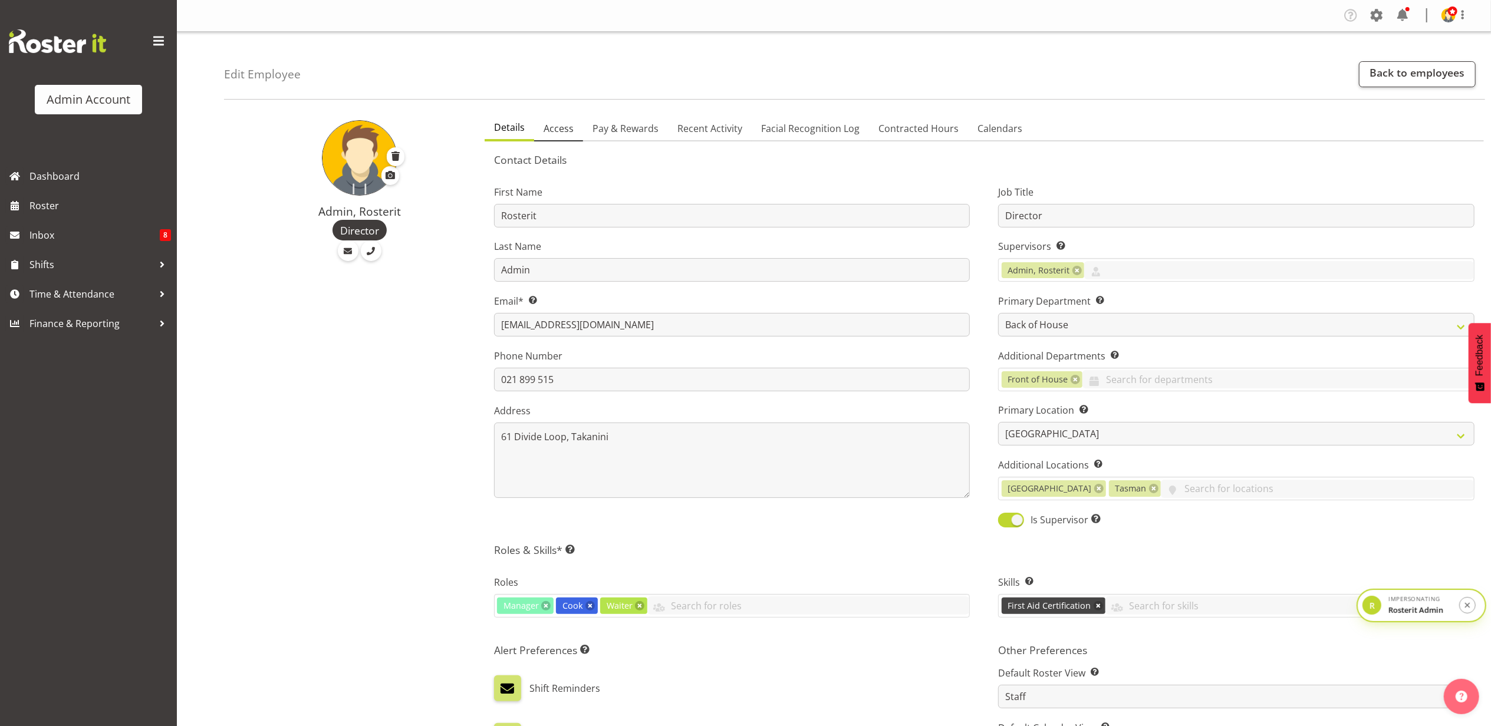
click at [544, 136] on span "Access" at bounding box center [559, 128] width 30 height 14
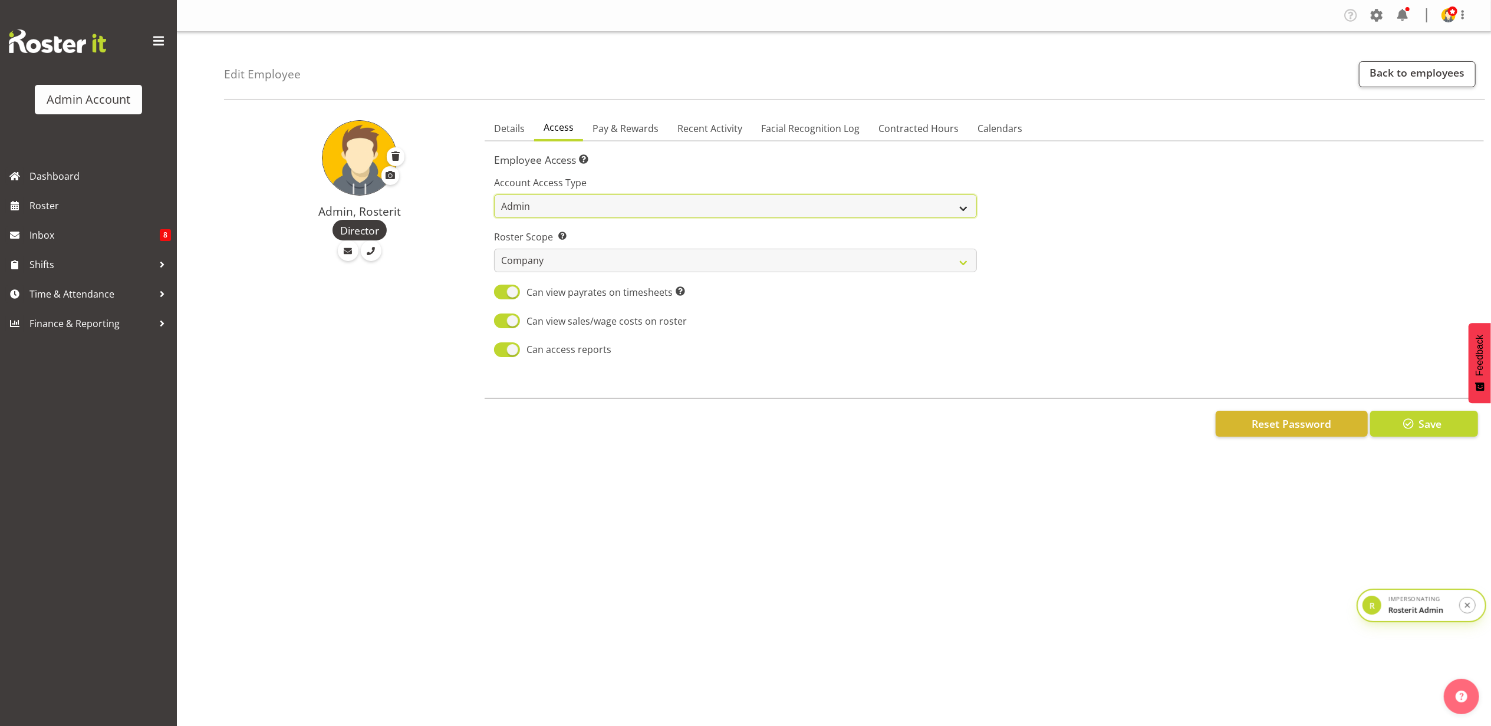
click at [574, 206] on select "Admin Manager Staff" at bounding box center [735, 207] width 483 height 24
click at [726, 166] on div "Account Access Type Admin Manager Staff [PERSON_NAME] whether the employee is a…" at bounding box center [736, 262] width 498 height 207
click at [583, 257] on select "Own Department Company" at bounding box center [735, 261] width 483 height 24
click at [1062, 246] on div at bounding box center [1233, 262] width 498 height 207
click at [618, 125] on span "Pay & Rewards" at bounding box center [626, 128] width 66 height 14
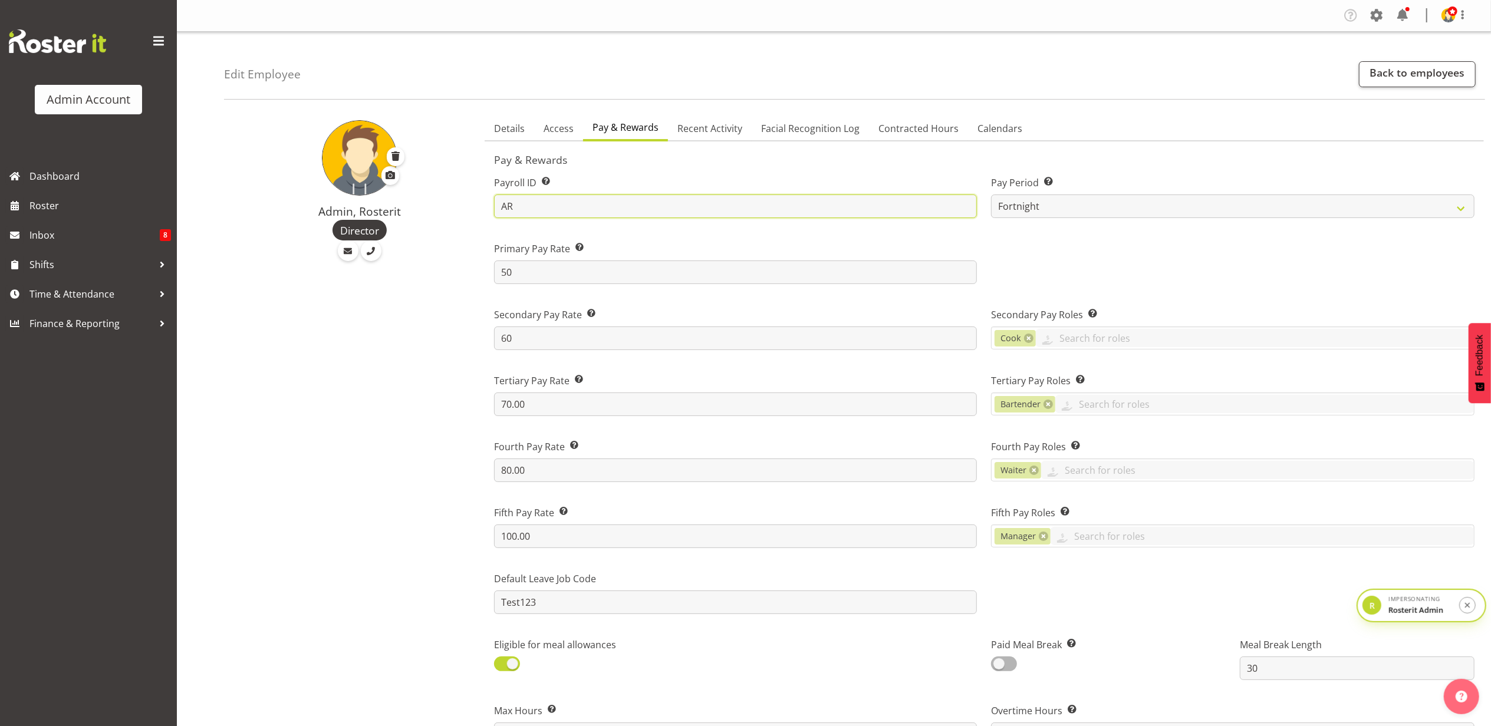
drag, startPoint x: 535, startPoint y: 208, endPoint x: 492, endPoint y: 205, distance: 43.7
click at [492, 205] on div "Payroll ID This number should match the Payroll ID in your payroll system. AR" at bounding box center [736, 192] width 498 height 66
click at [593, 178] on label "Payroll ID This number should match the Payroll ID in your payroll system." at bounding box center [735, 183] width 483 height 14
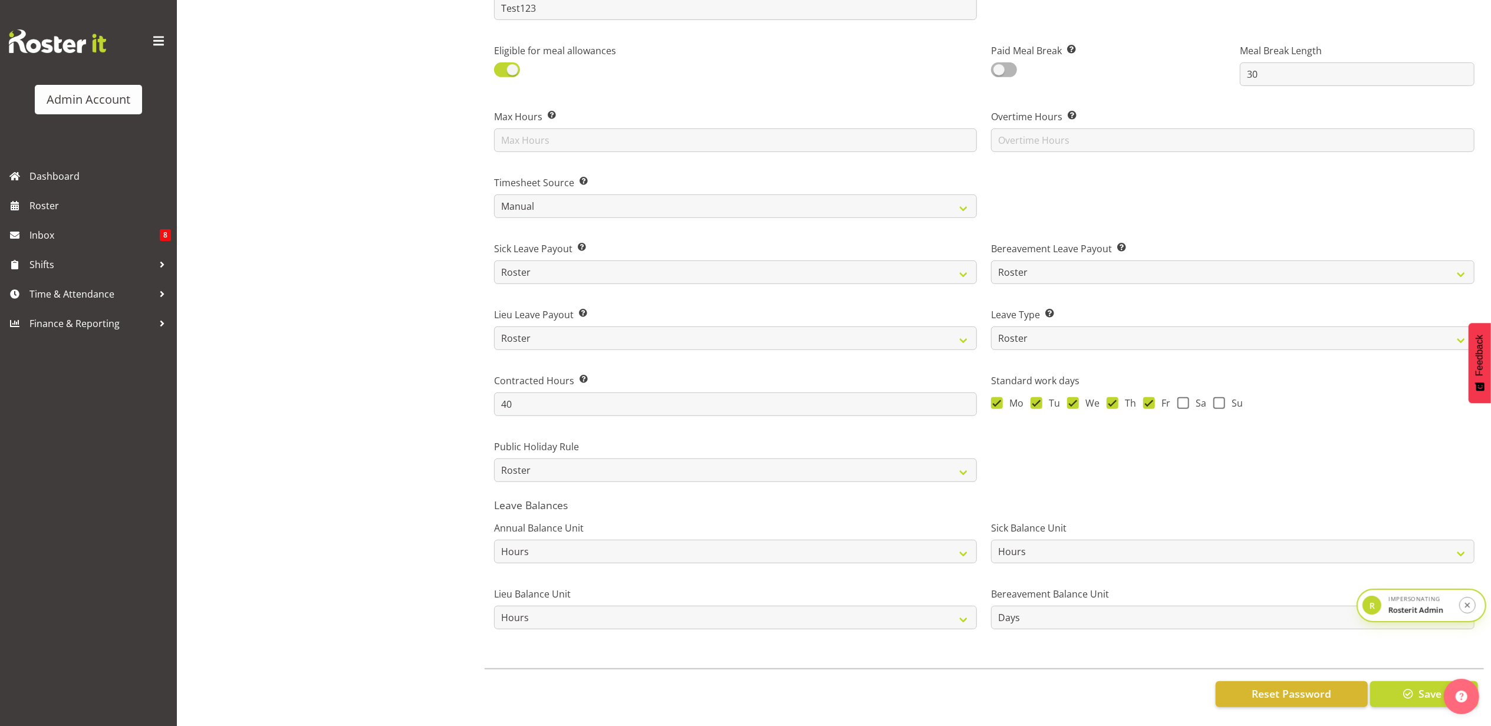
scroll to position [607, 0]
click at [550, 195] on select "Roster Manual GPS GPS (via Roster) Facial Recognition" at bounding box center [735, 207] width 483 height 24
click at [857, 159] on div "Timesheet Source Select how you would like the employee timesheet to be recorde…" at bounding box center [736, 192] width 498 height 66
click at [571, 195] on select "Roster Manual GPS GPS (via Roster) Facial Recognition" at bounding box center [735, 207] width 483 height 24
click at [409, 239] on div "Admin, Rosterit Director" at bounding box center [351, 120] width 254 height 1212
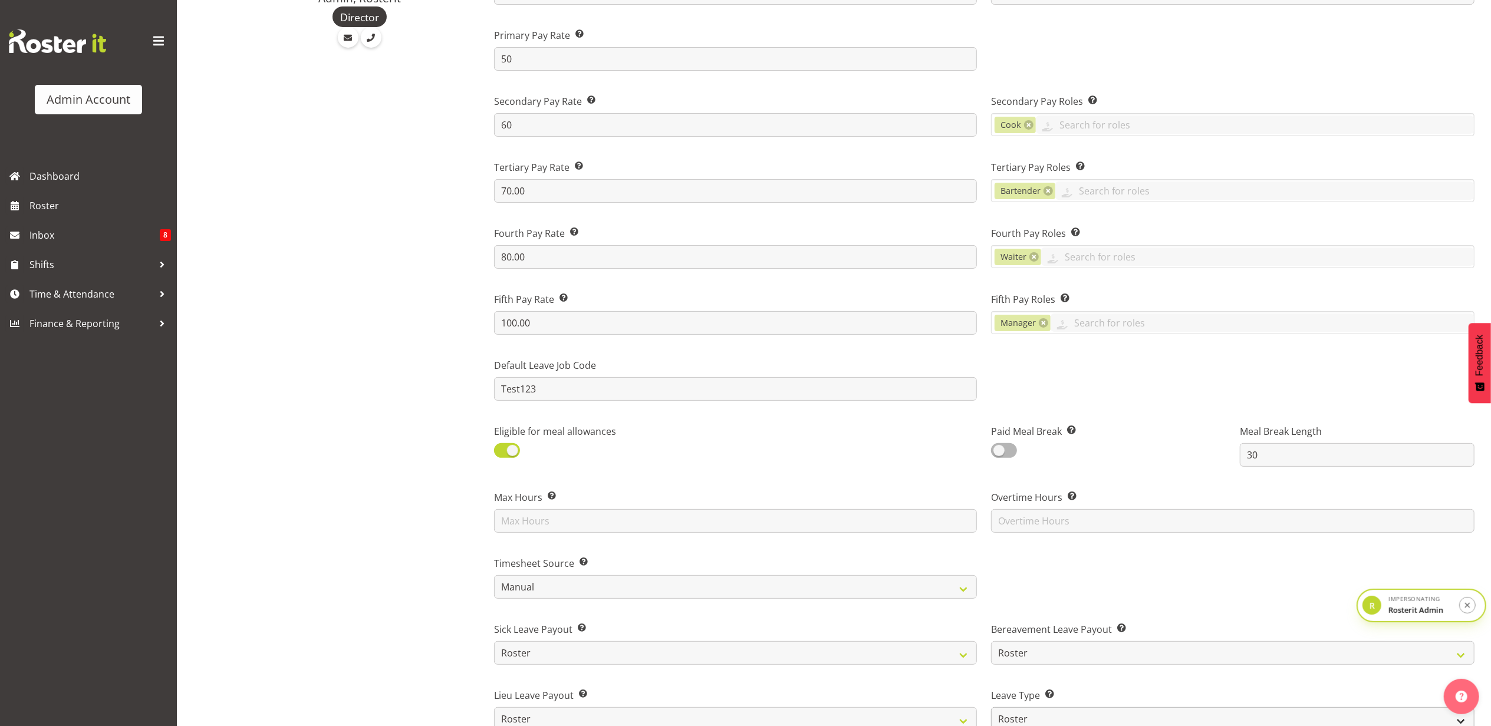
scroll to position [0, 0]
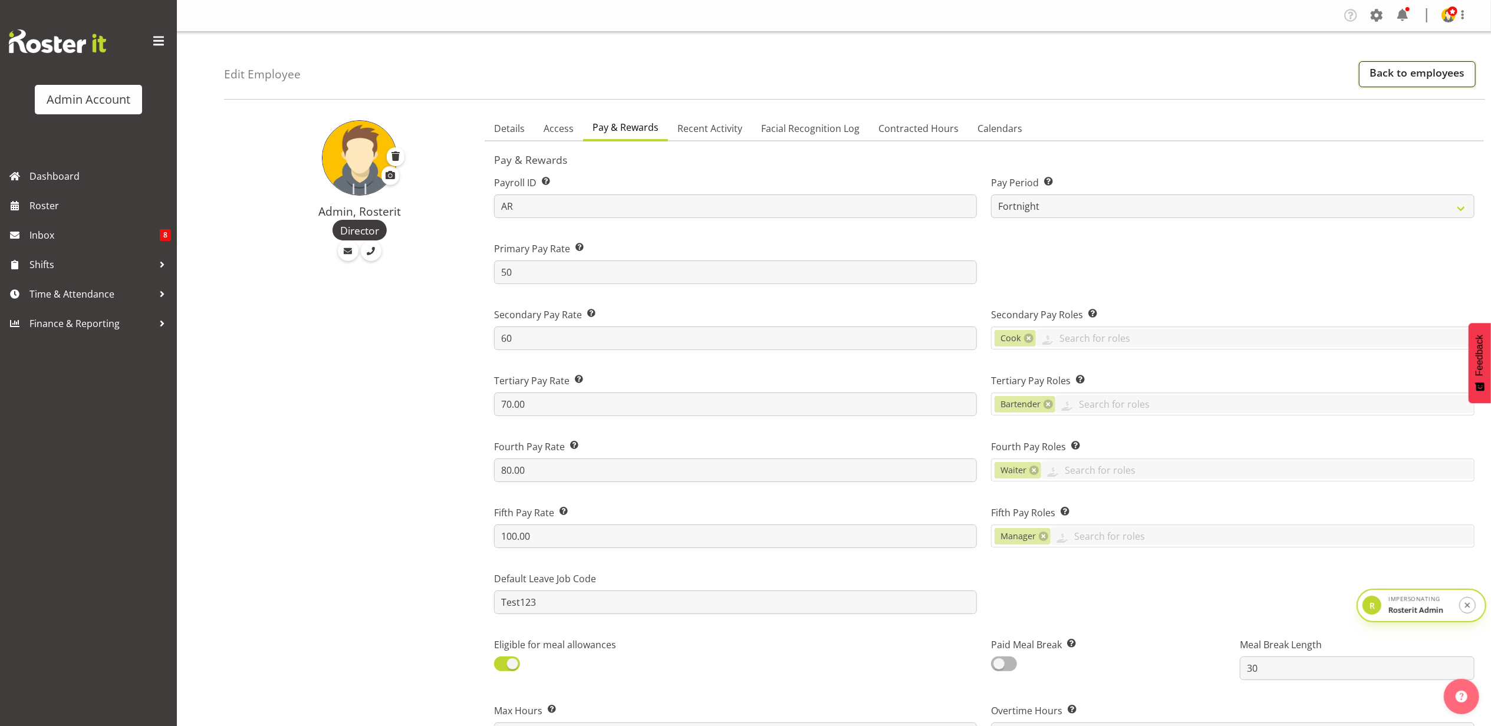
click at [1446, 73] on link "Back to employees" at bounding box center [1417, 74] width 117 height 26
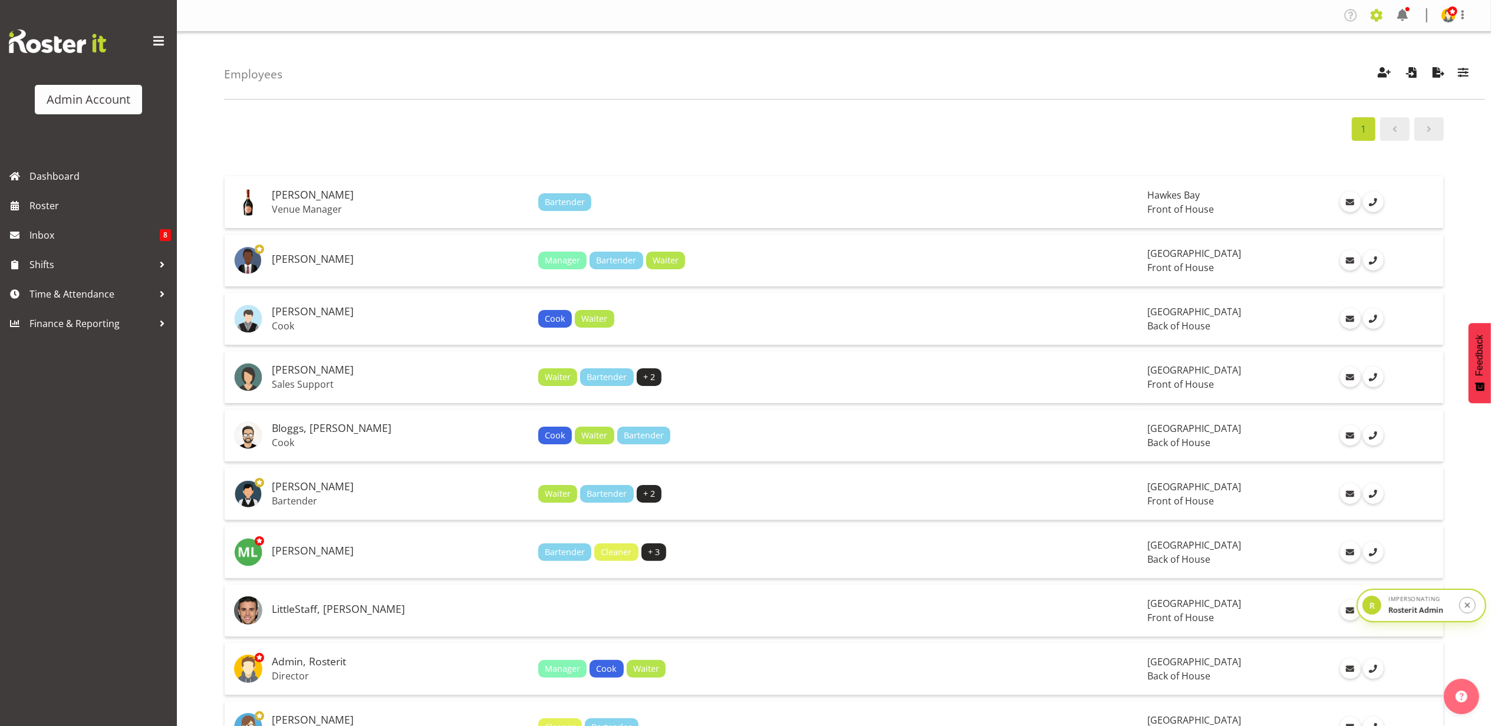
click at [1371, 15] on span at bounding box center [1376, 15] width 19 height 19
click at [1279, 143] on link "Locations & Departments" at bounding box center [1304, 149] width 163 height 21
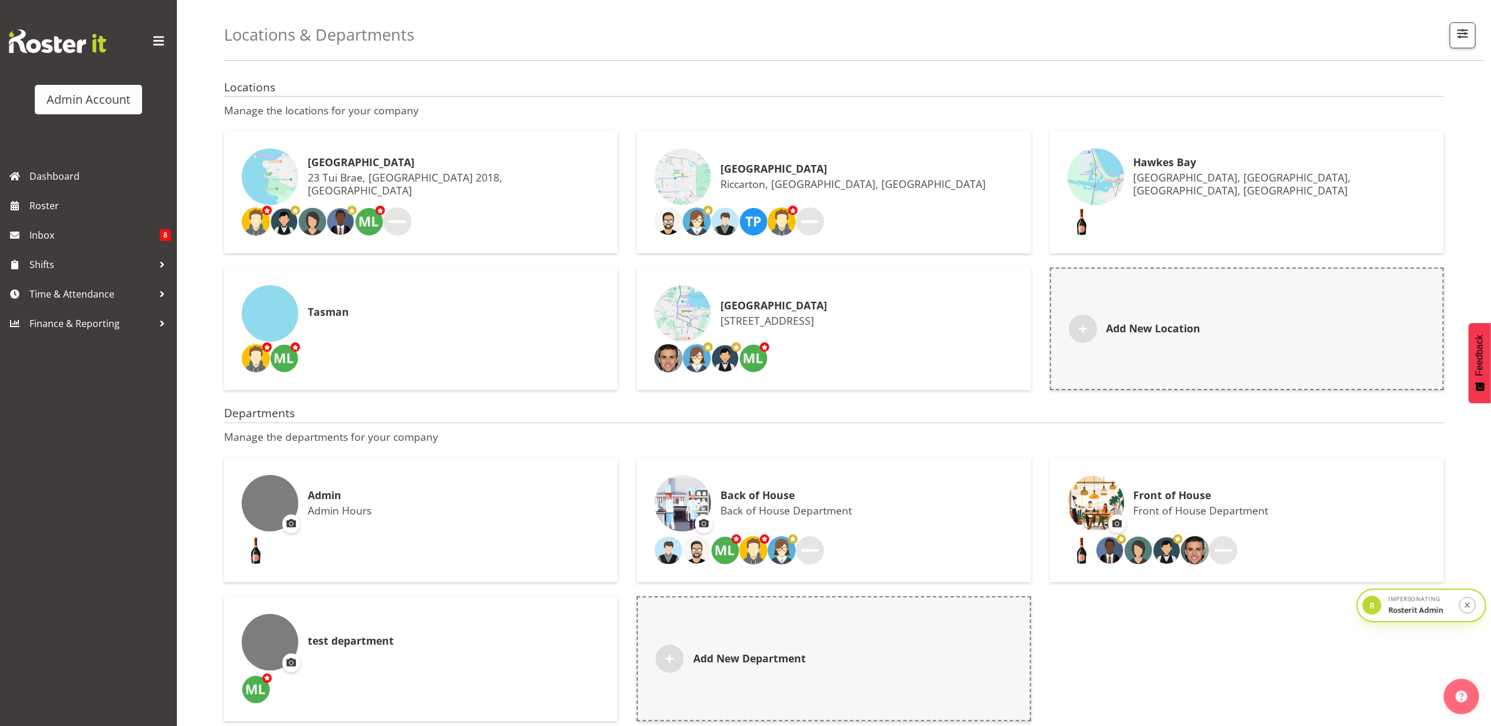
scroll to position [55, 0]
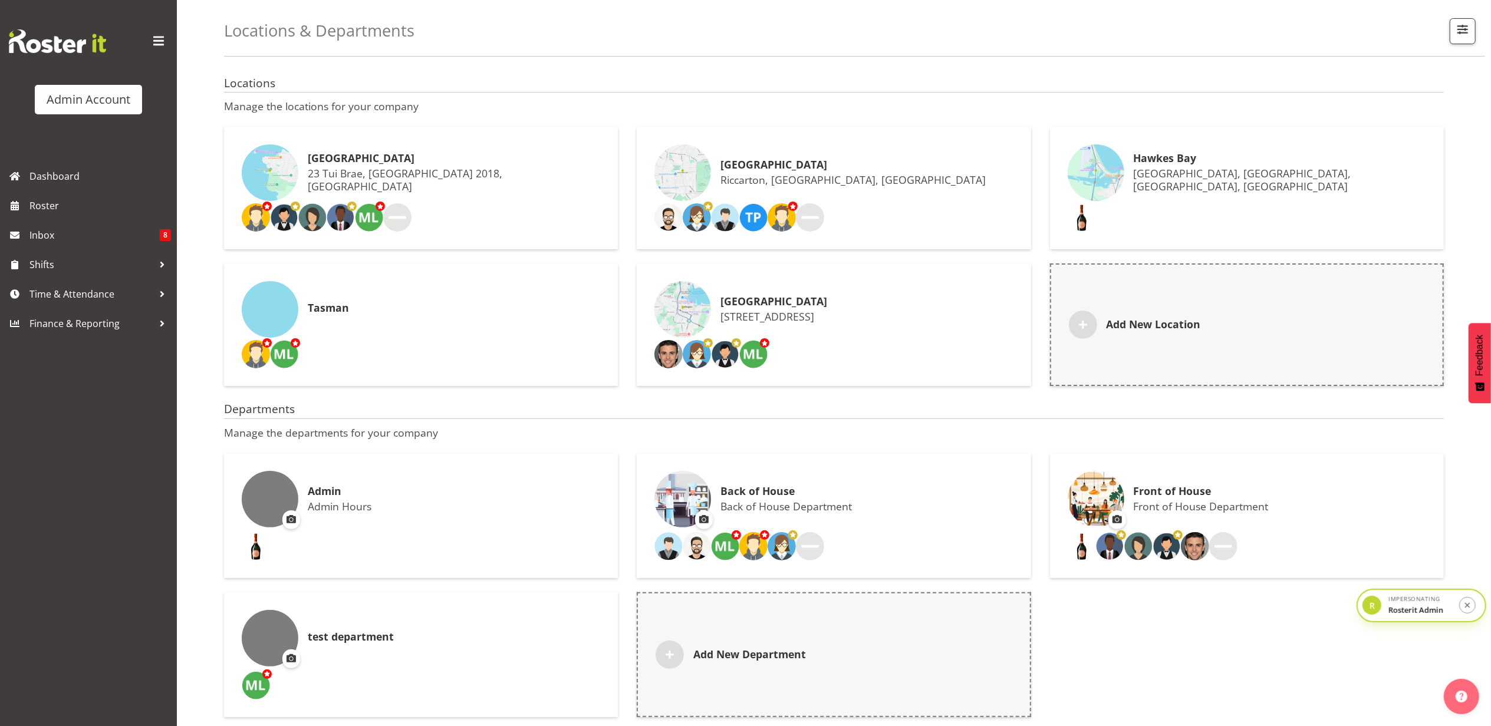
click at [444, 153] on h6 "[GEOGRAPHIC_DATA]" at bounding box center [454, 159] width 292 height 12
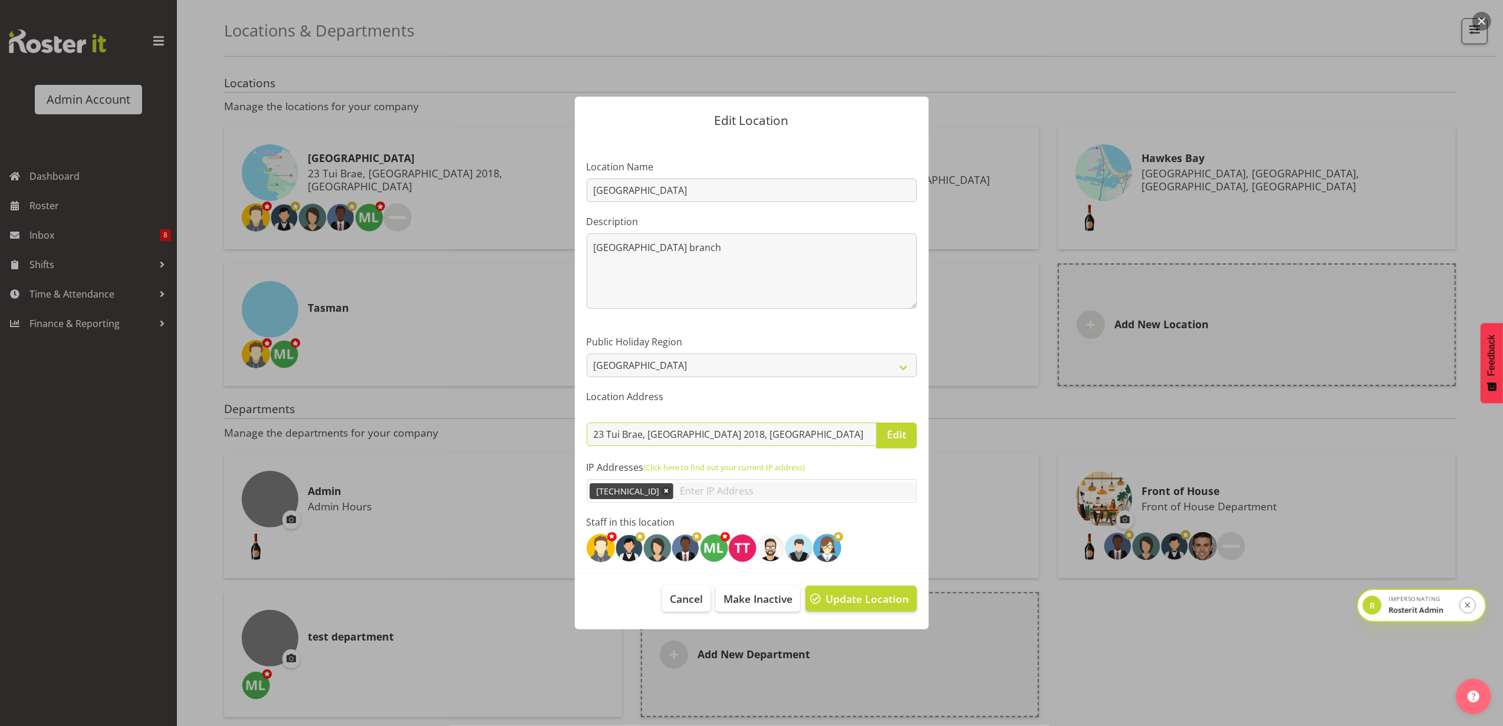
drag, startPoint x: 791, startPoint y: 437, endPoint x: 583, endPoint y: 425, distance: 209.1
click at [583, 425] on section "Location Name Auckland Description Auckland branch 15 / 200 Public Holiday Regi…" at bounding box center [752, 357] width 354 height 436
drag, startPoint x: 583, startPoint y: 425, endPoint x: 725, endPoint y: 196, distance: 269.6
click at [725, 196] on input "[GEOGRAPHIC_DATA]" at bounding box center [752, 191] width 330 height 24
click at [694, 258] on textarea "Auckland branch" at bounding box center [752, 270] width 330 height 75
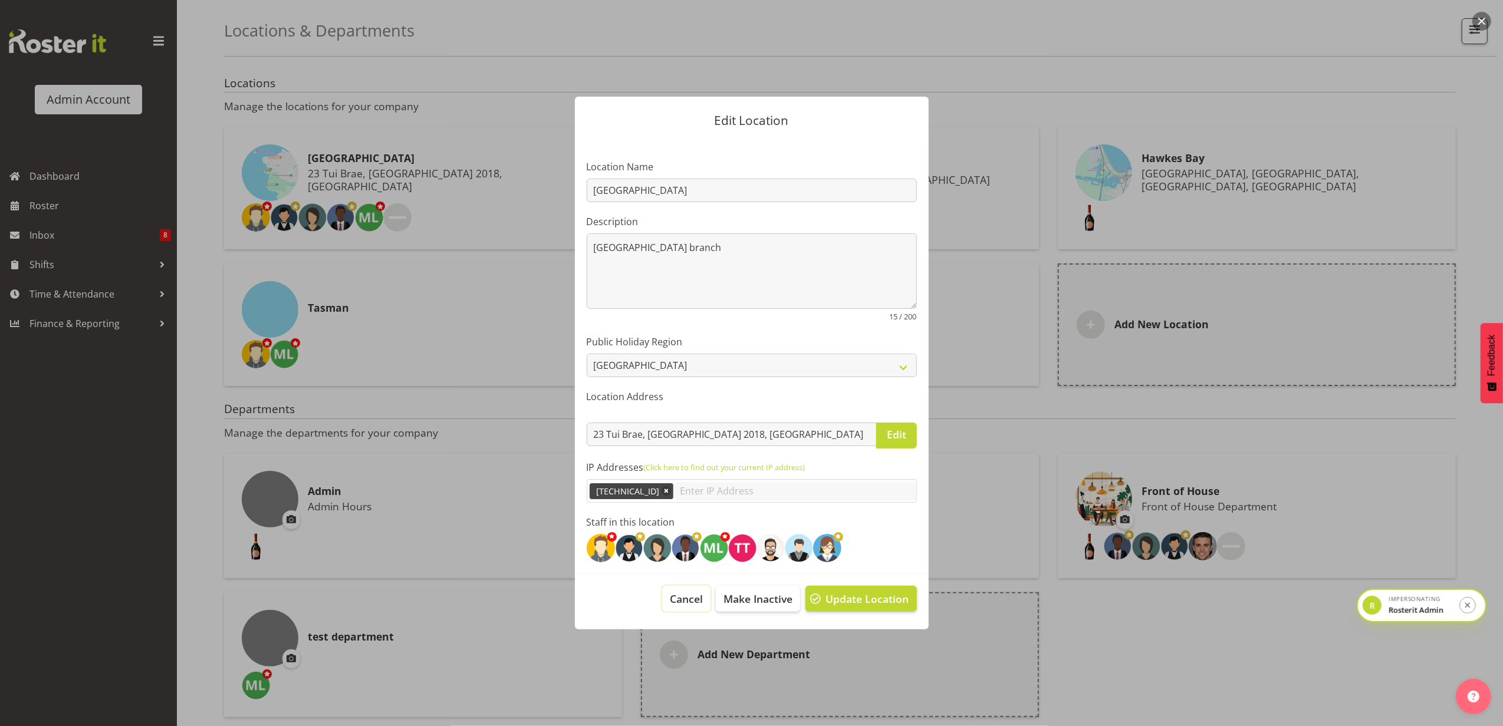
drag, startPoint x: 685, startPoint y: 600, endPoint x: 690, endPoint y: 591, distance: 10.5
click at [685, 600] on span "Cancel" at bounding box center [686, 598] width 33 height 15
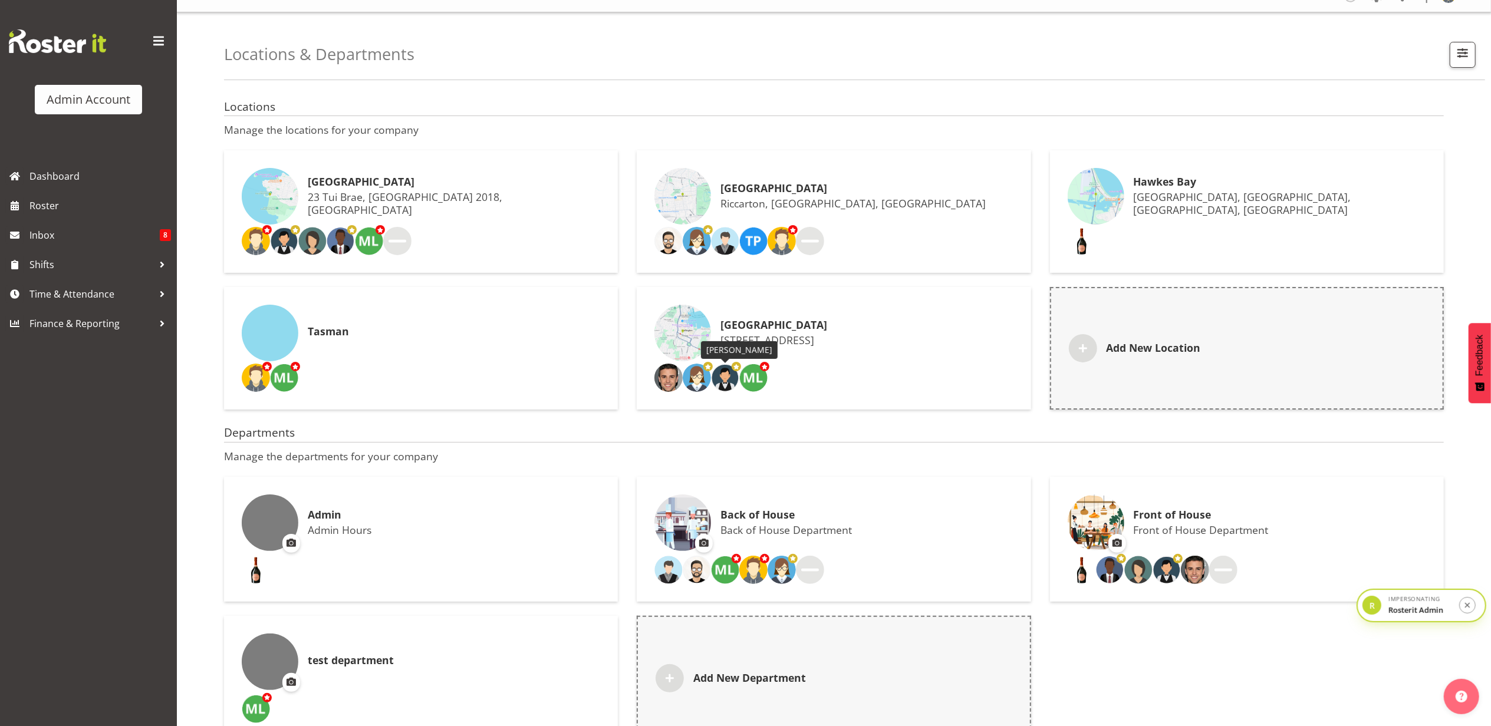
scroll to position [0, 0]
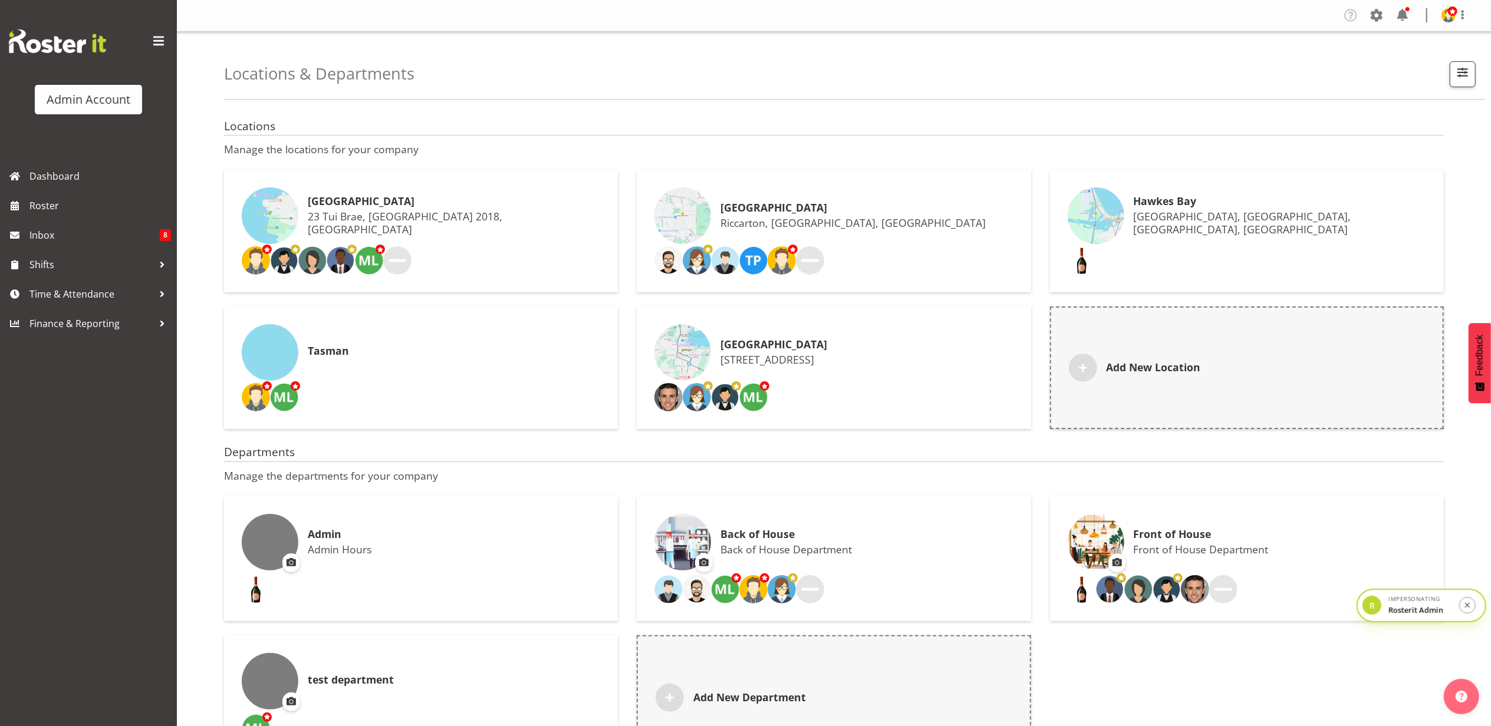
click at [882, 545] on div "Back of House Back of House Department" at bounding box center [833, 542] width 358 height 57
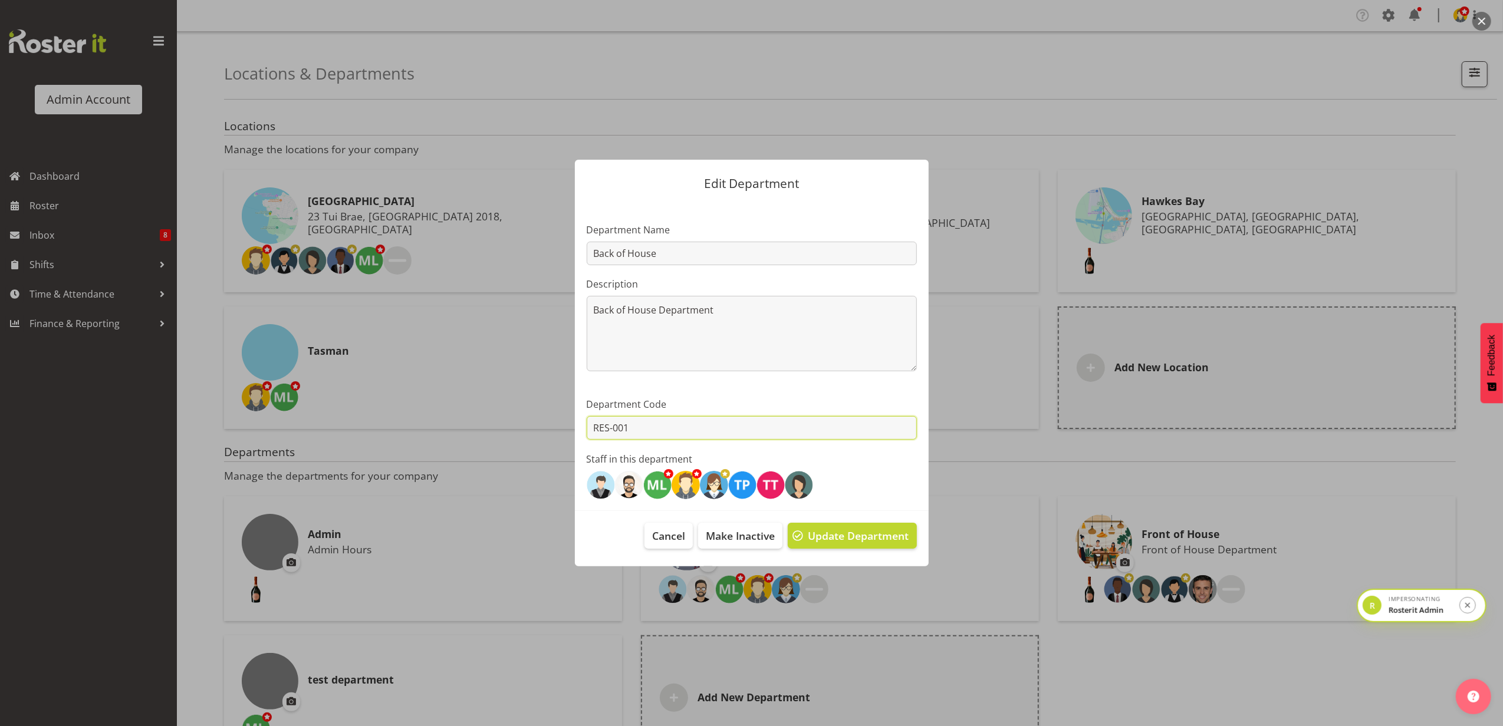
drag, startPoint x: 647, startPoint y: 430, endPoint x: 564, endPoint y: 427, distance: 83.2
click at [564, 427] on div "Edit Department Department Name Back of House Description Back of House Departm…" at bounding box center [751, 363] width 377 height 466
click at [1097, 76] on div at bounding box center [751, 363] width 1503 height 726
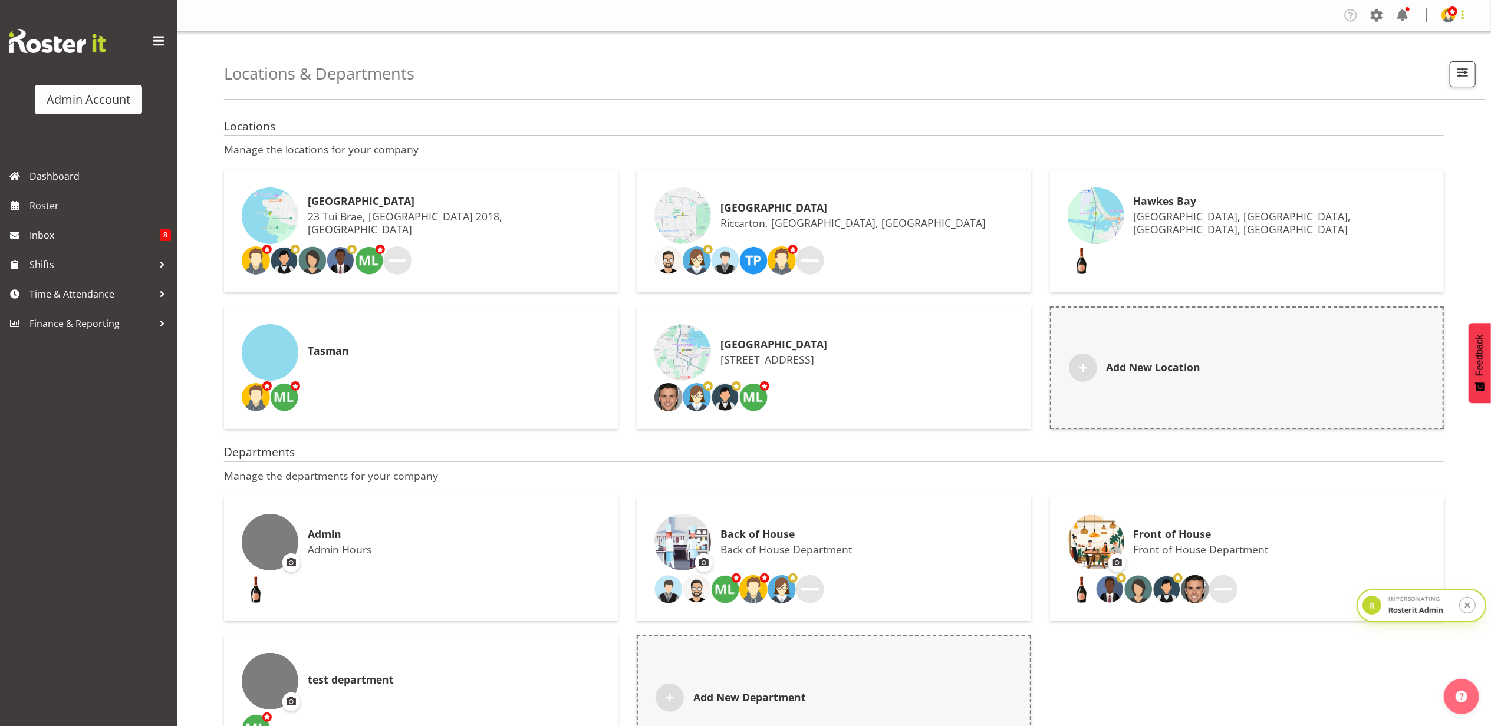
click at [1461, 18] on span at bounding box center [1463, 15] width 14 height 14
click at [1299, 48] on div "Locations & Departments Showing active items" at bounding box center [854, 66] width 1261 height 68
click at [1375, 20] on span at bounding box center [1376, 15] width 19 height 19
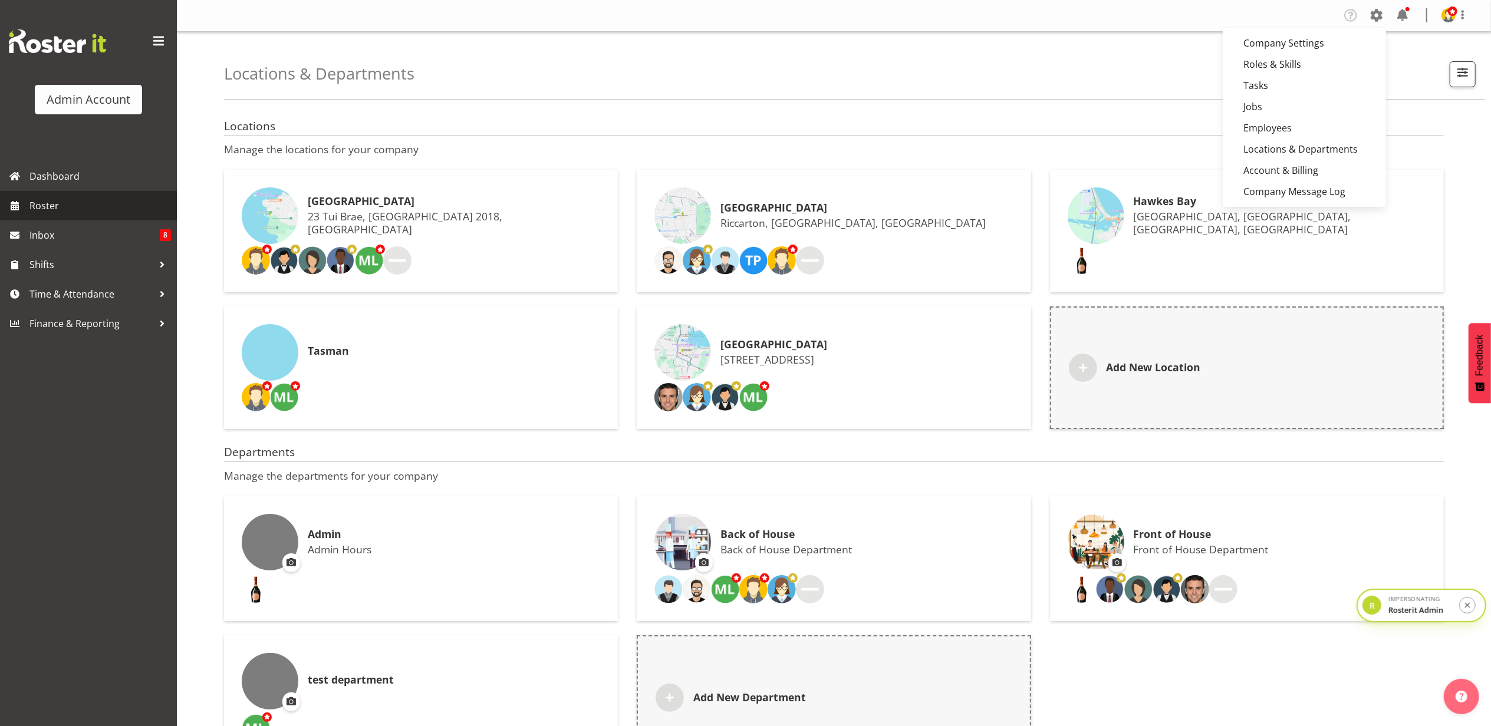
click at [86, 198] on span "Roster" at bounding box center [100, 206] width 142 height 18
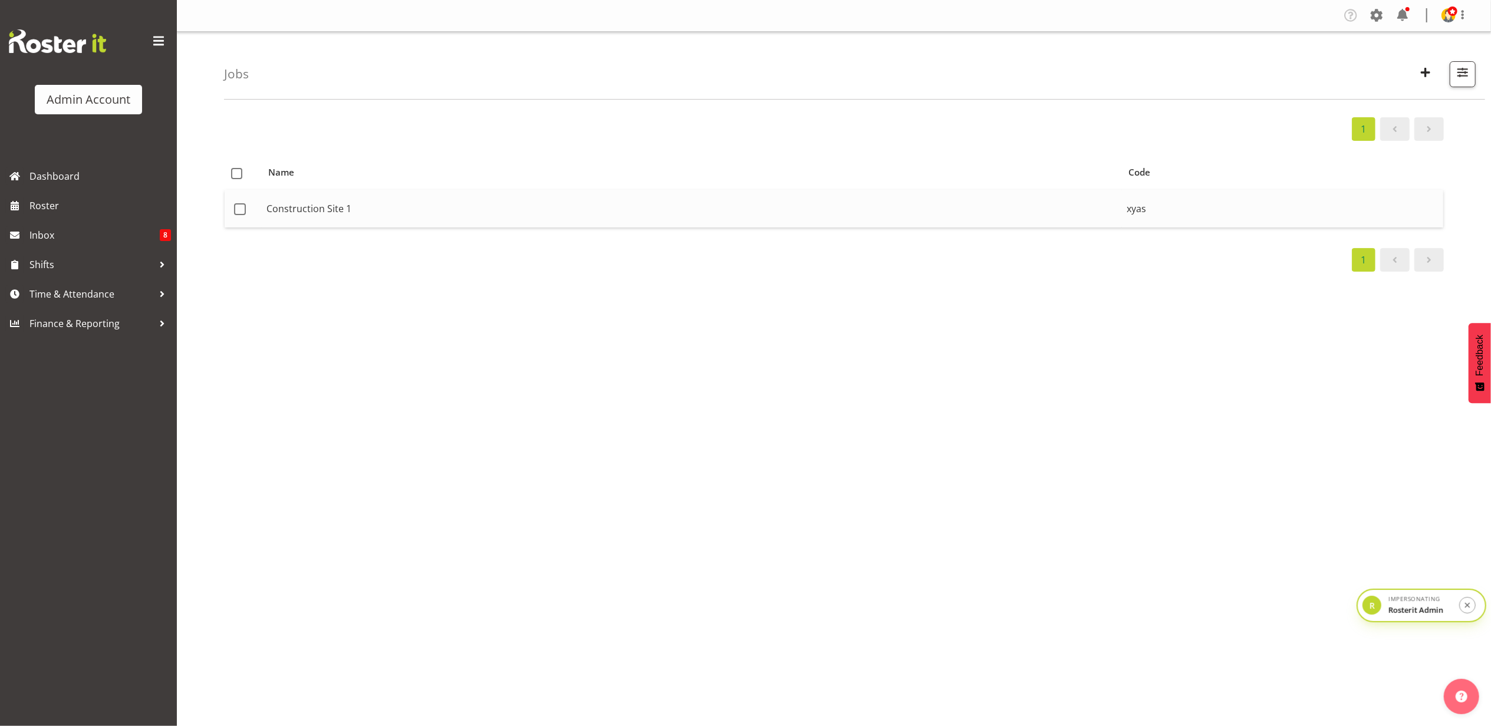
click at [613, 201] on td "Construction Site 1" at bounding box center [692, 209] width 860 height 38
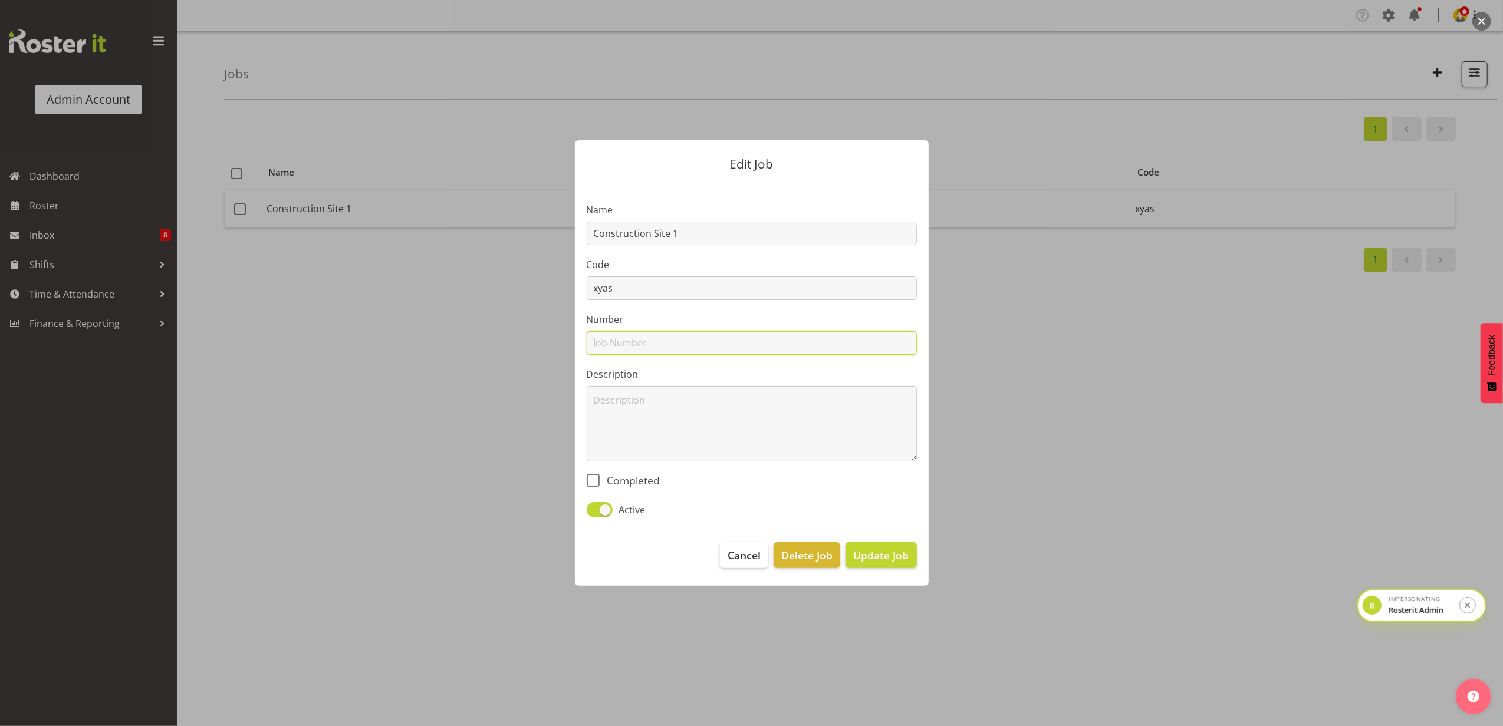
click at [633, 341] on input "text" at bounding box center [752, 343] width 330 height 24
click at [742, 551] on span "Cancel" at bounding box center [744, 555] width 33 height 15
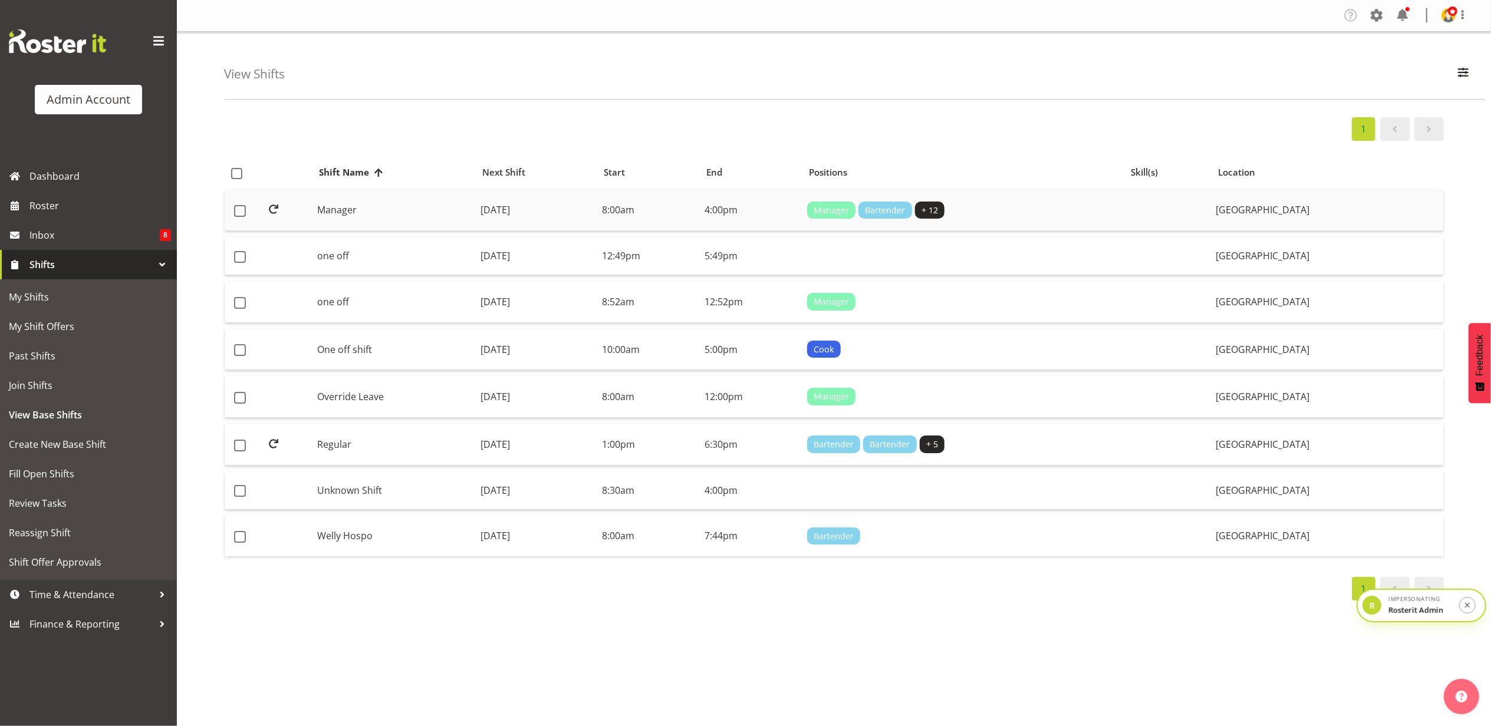
click at [597, 210] on td "[DATE]" at bounding box center [536, 211] width 121 height 42
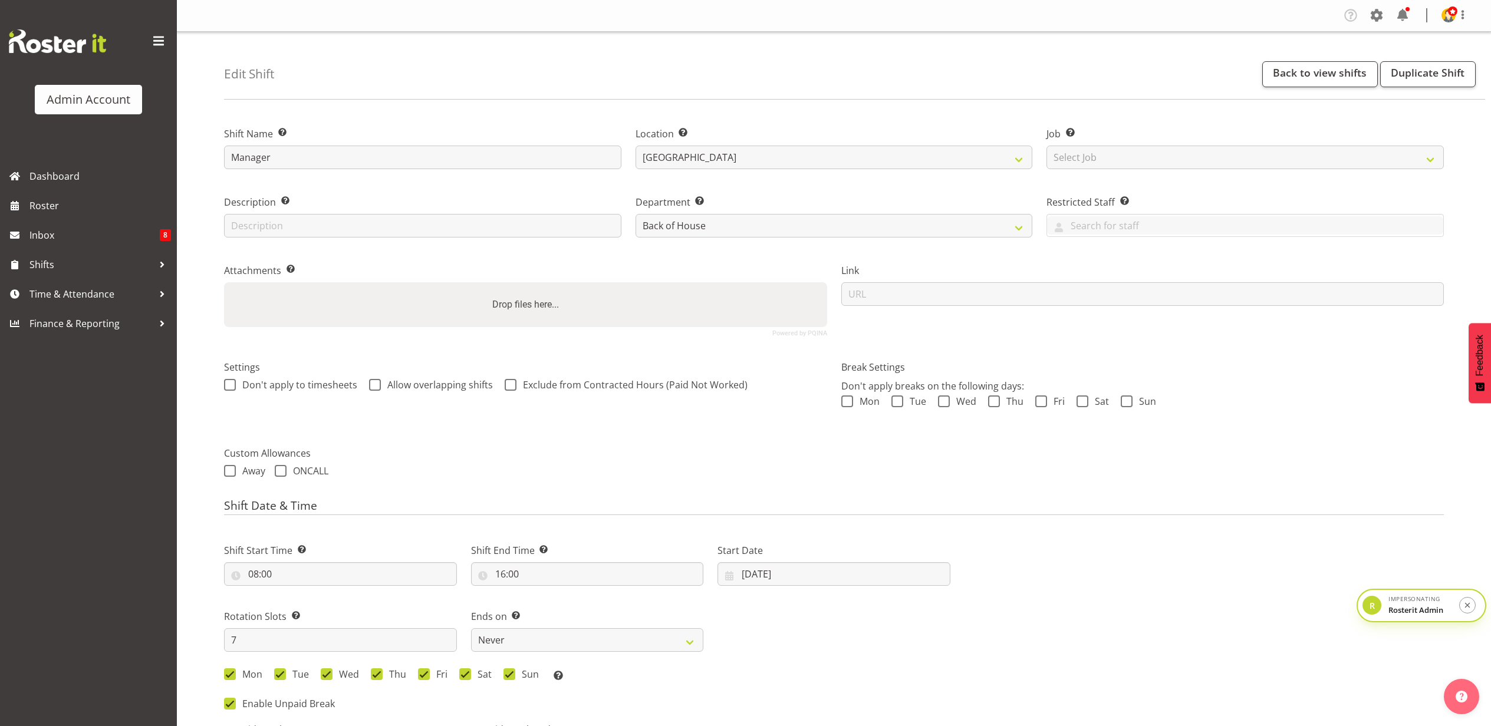
select select "1"
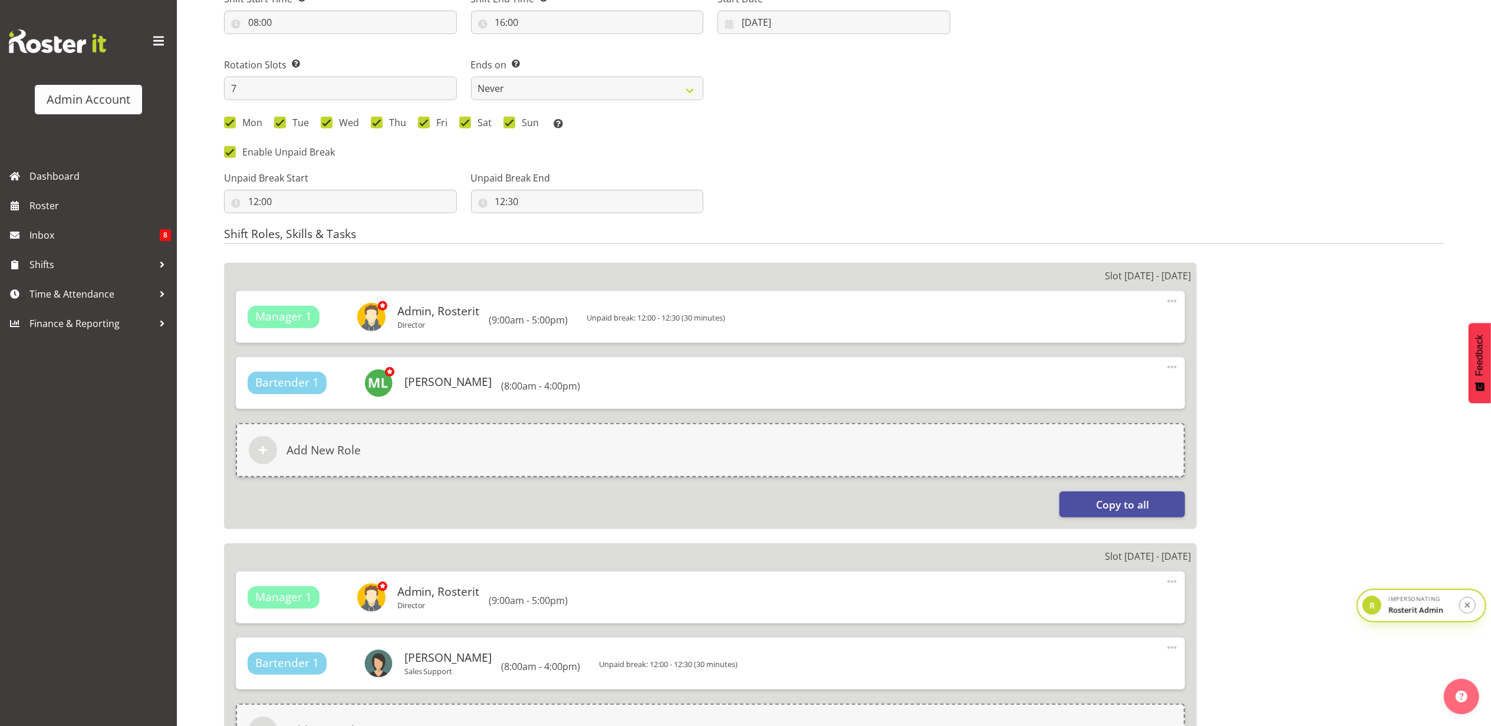
scroll to position [550, 0]
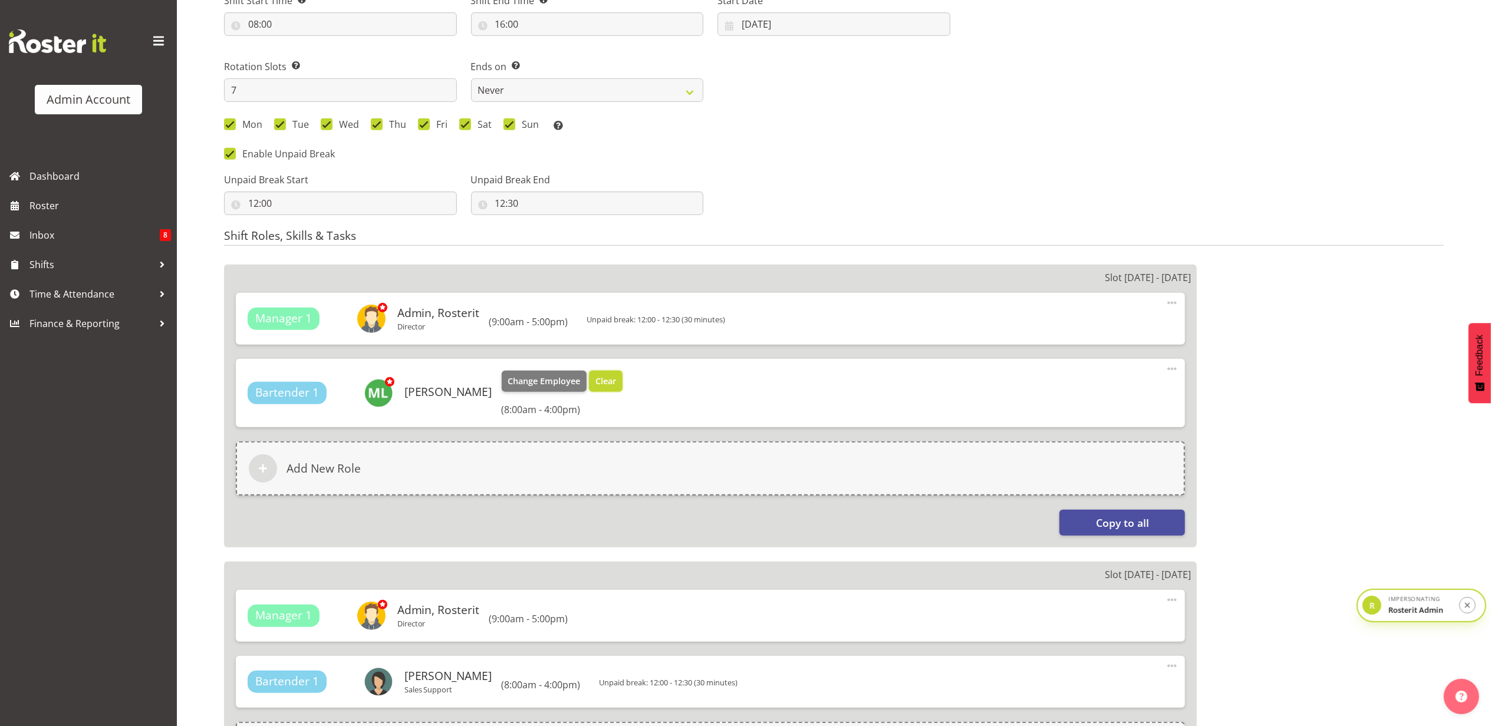
click at [595, 384] on span "Clear" at bounding box center [605, 381] width 21 height 13
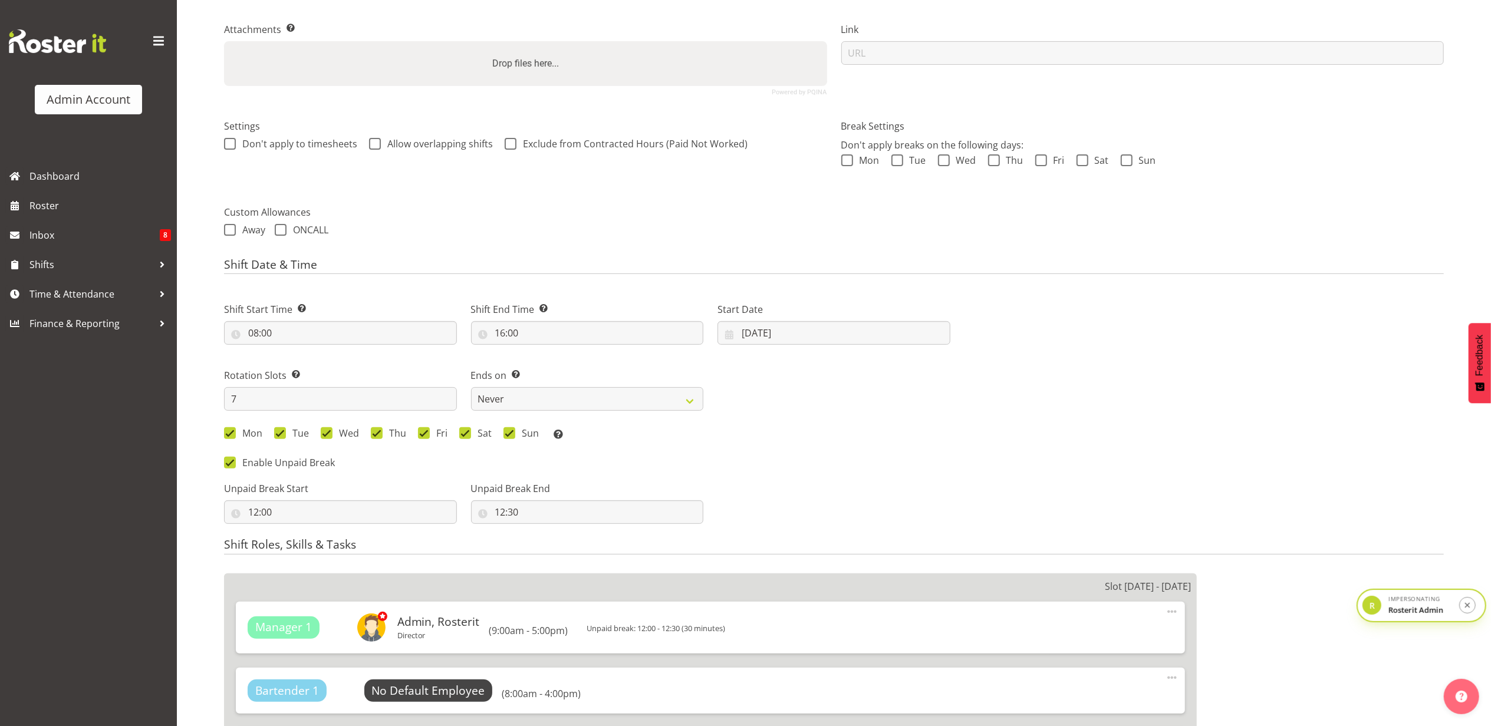
scroll to position [236, 0]
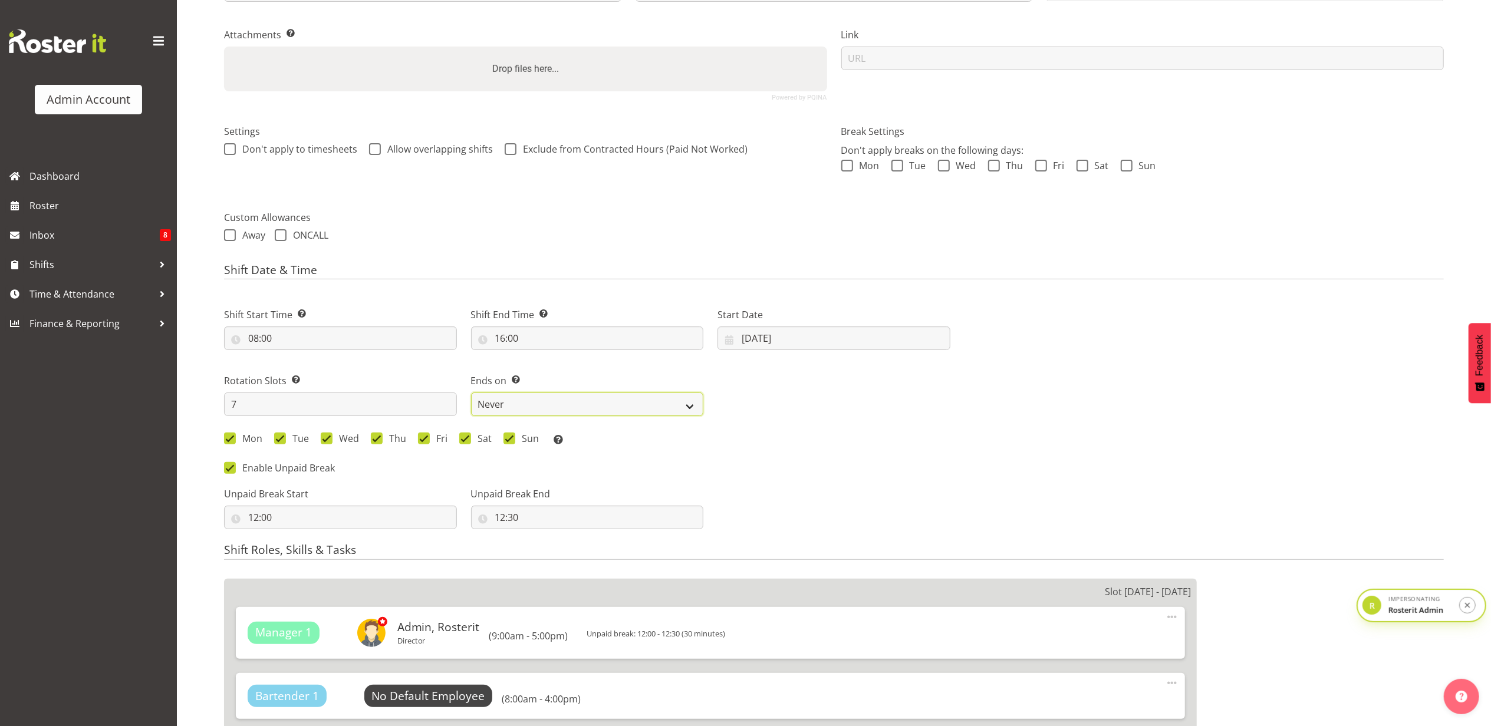
click at [567, 401] on select "Never On Date" at bounding box center [587, 405] width 233 height 24
click at [591, 371] on div "Ends on This is the end of the recurring period. Selecting ‘Never’ means that t…" at bounding box center [587, 390] width 247 height 66
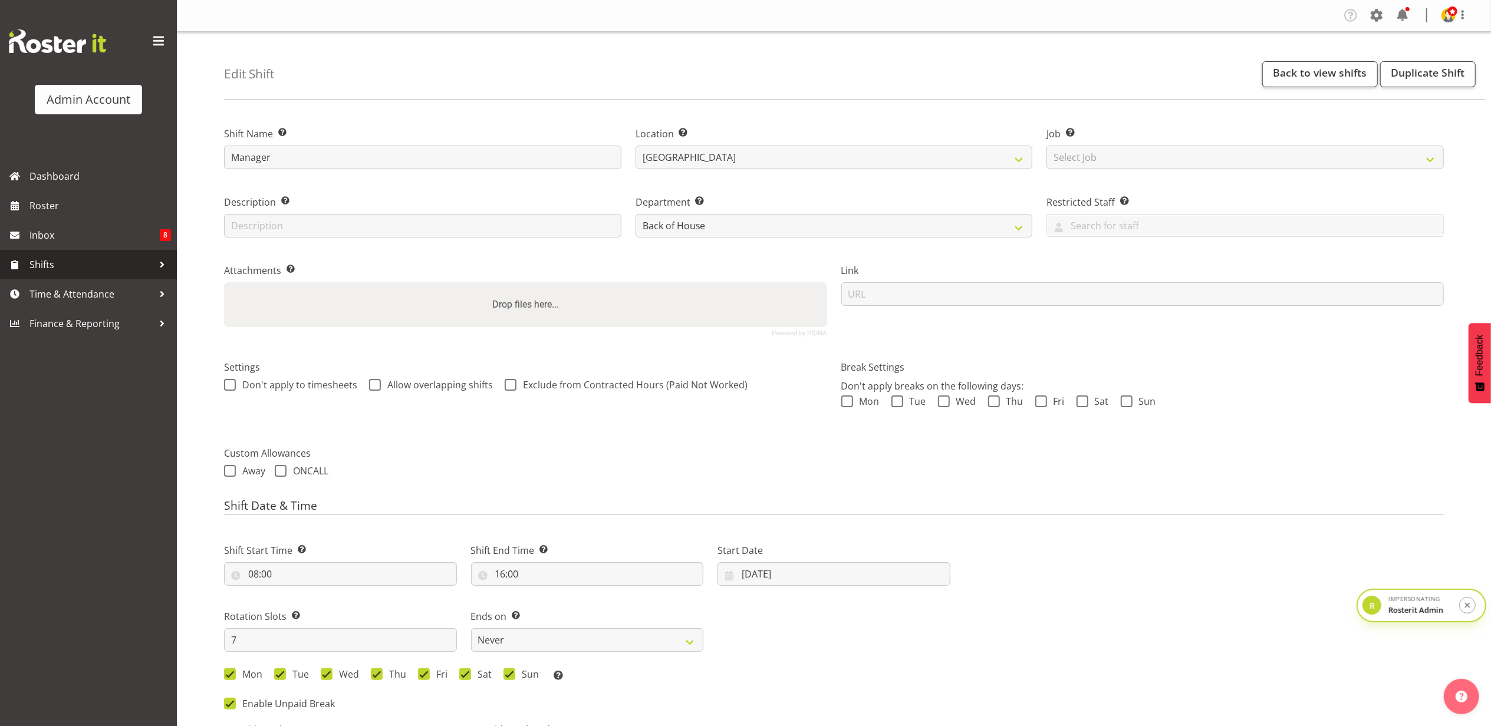
click at [83, 264] on span "Shifts" at bounding box center [91, 265] width 124 height 18
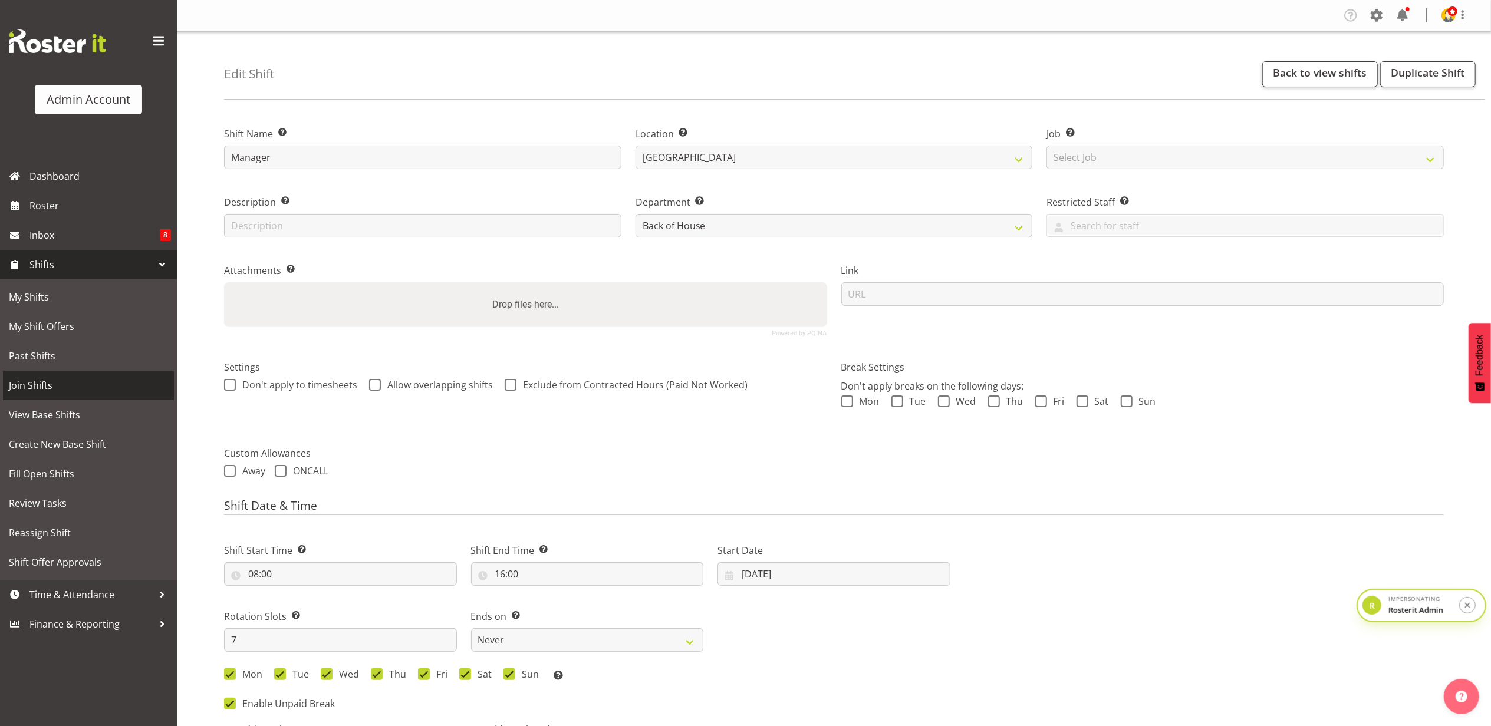
drag, startPoint x: 59, startPoint y: 386, endPoint x: 203, endPoint y: 352, distance: 147.7
click at [59, 385] on span "Join Shifts" at bounding box center [88, 386] width 159 height 18
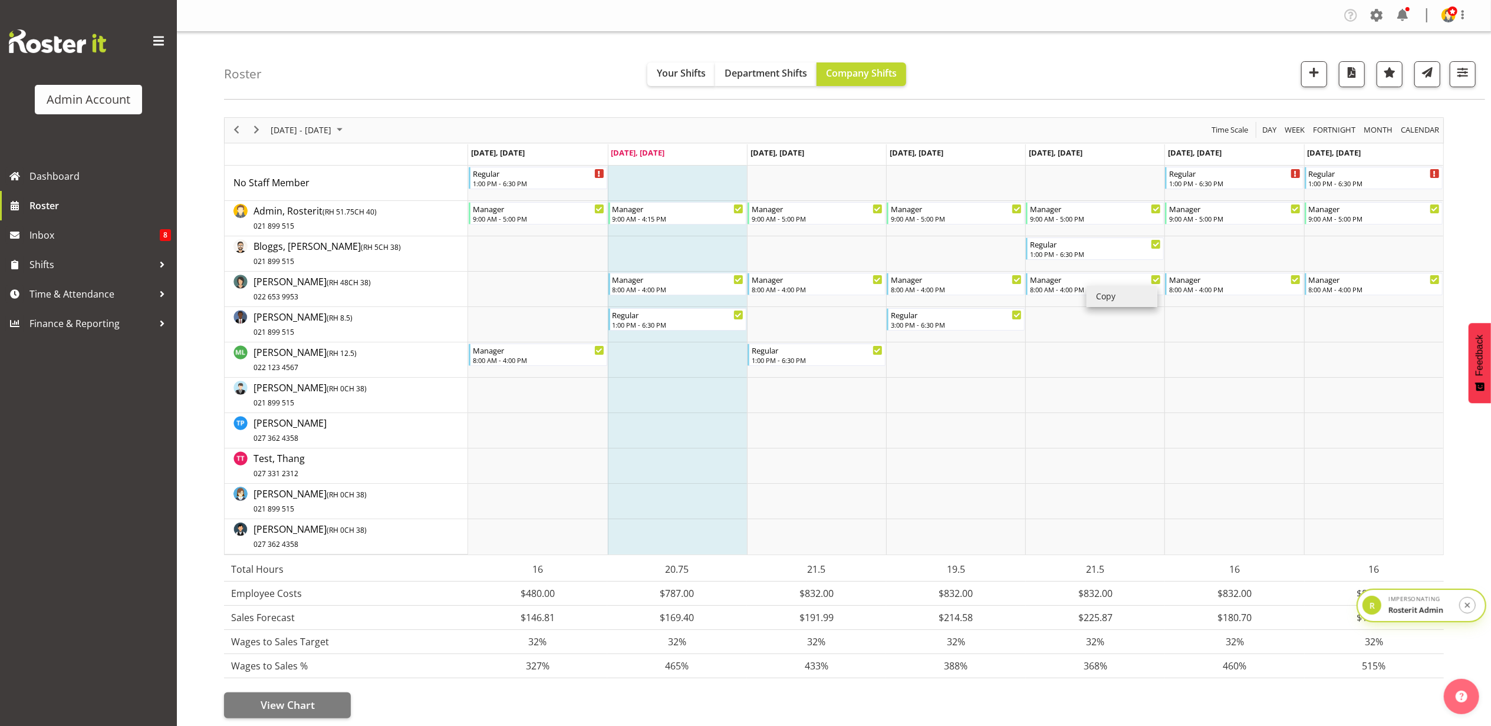
click at [1061, 74] on div "Roster Your Shifts Department Shifts Company Shifts 2 Locations Clear [GEOGRAPH…" at bounding box center [854, 66] width 1261 height 68
click at [1088, 219] on div "9:00 AM - 5:00 PM" at bounding box center [1095, 217] width 131 height 9
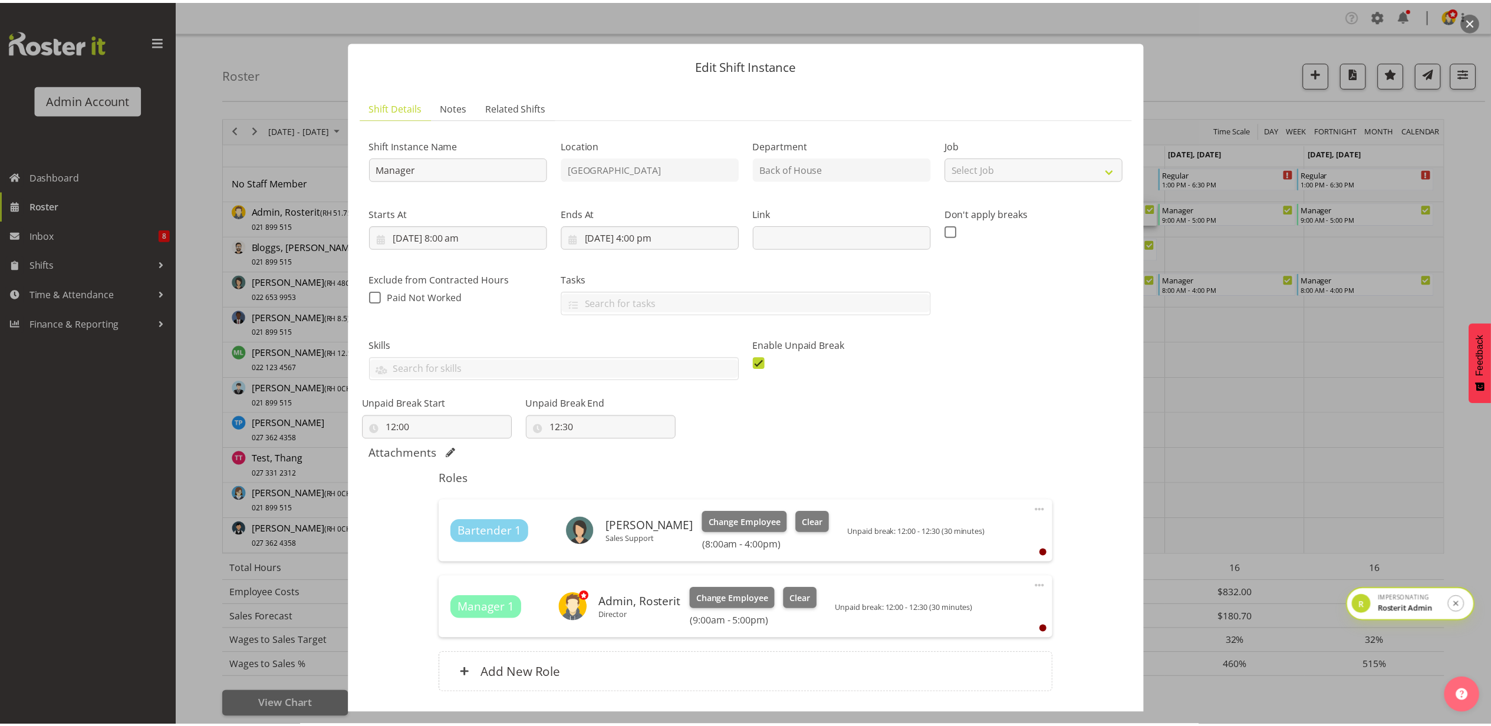
scroll to position [85, 0]
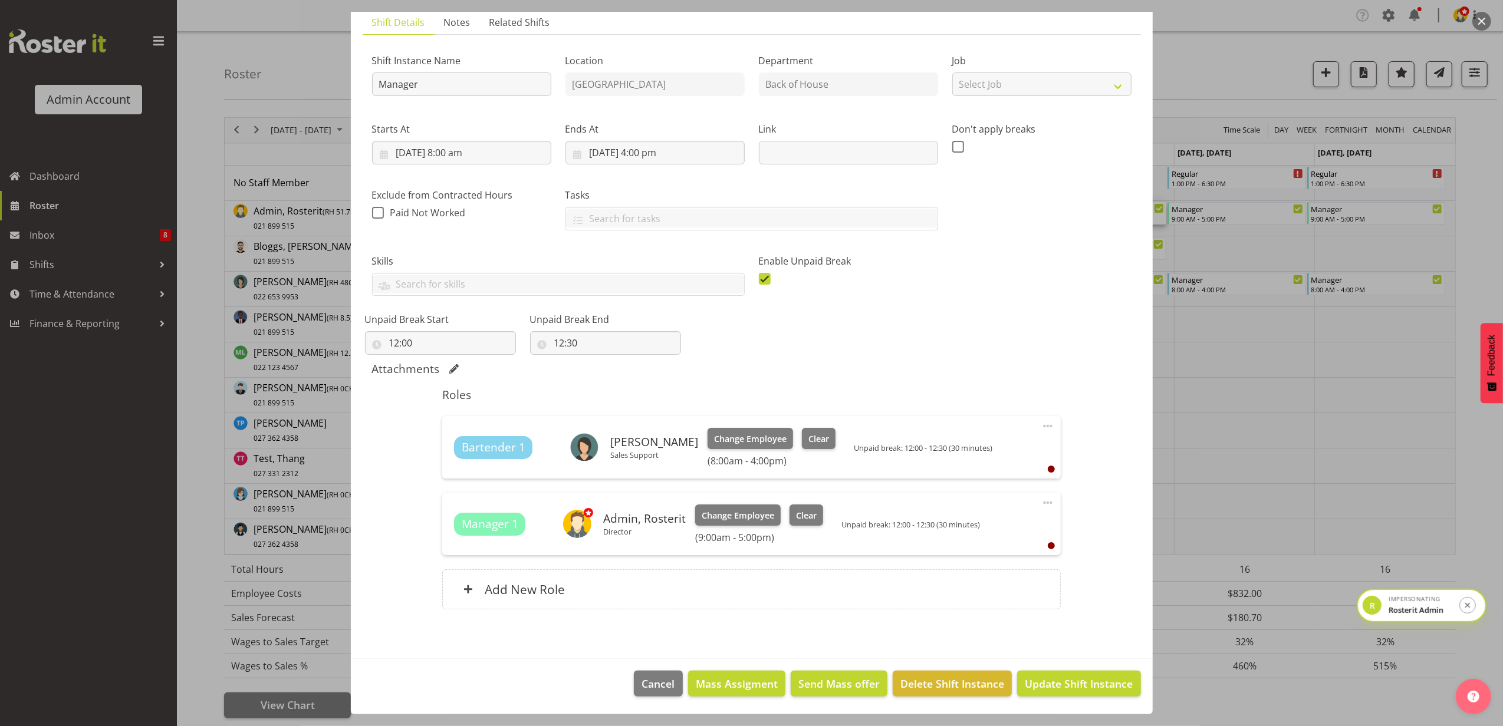
click at [1486, 24] on button "button" at bounding box center [1481, 21] width 19 height 19
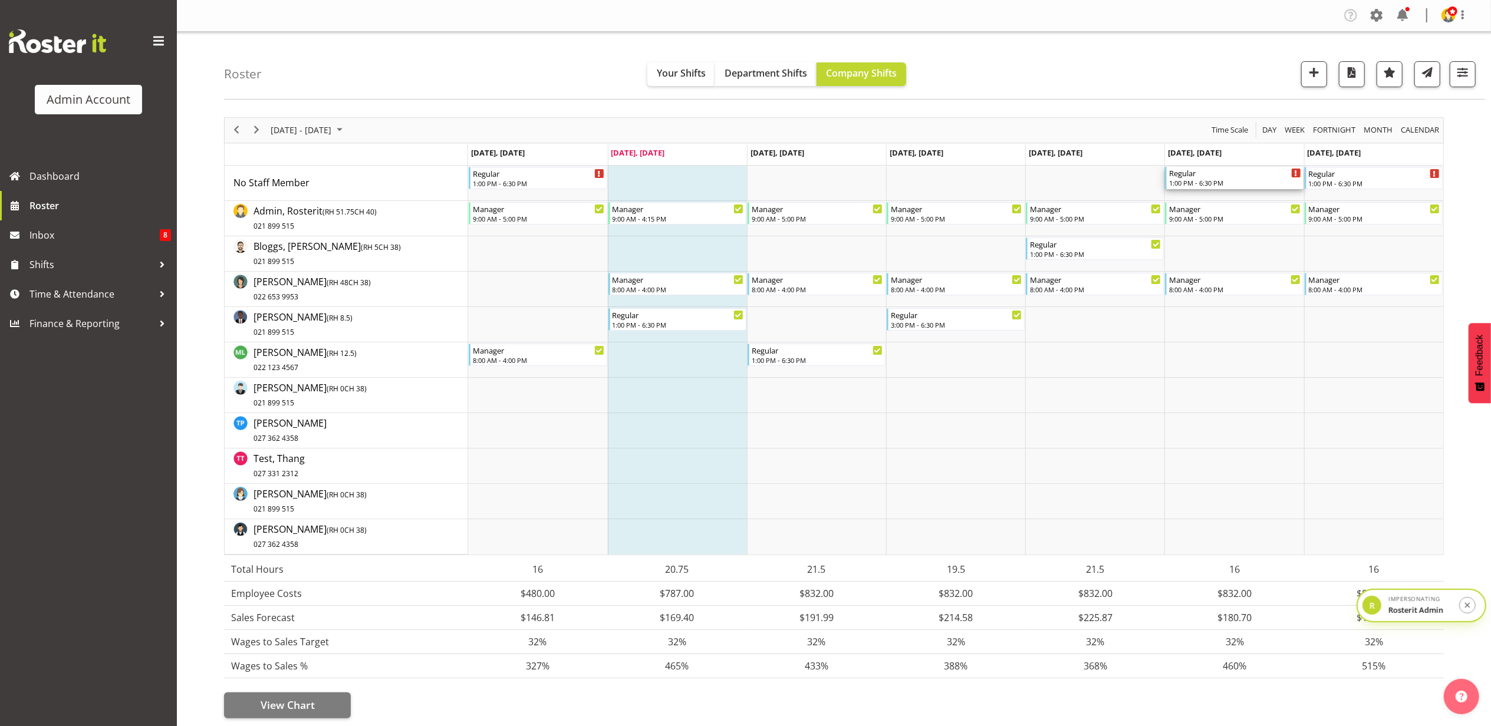
click at [1239, 182] on div "1:00 PM - 6:30 PM" at bounding box center [1234, 182] width 131 height 9
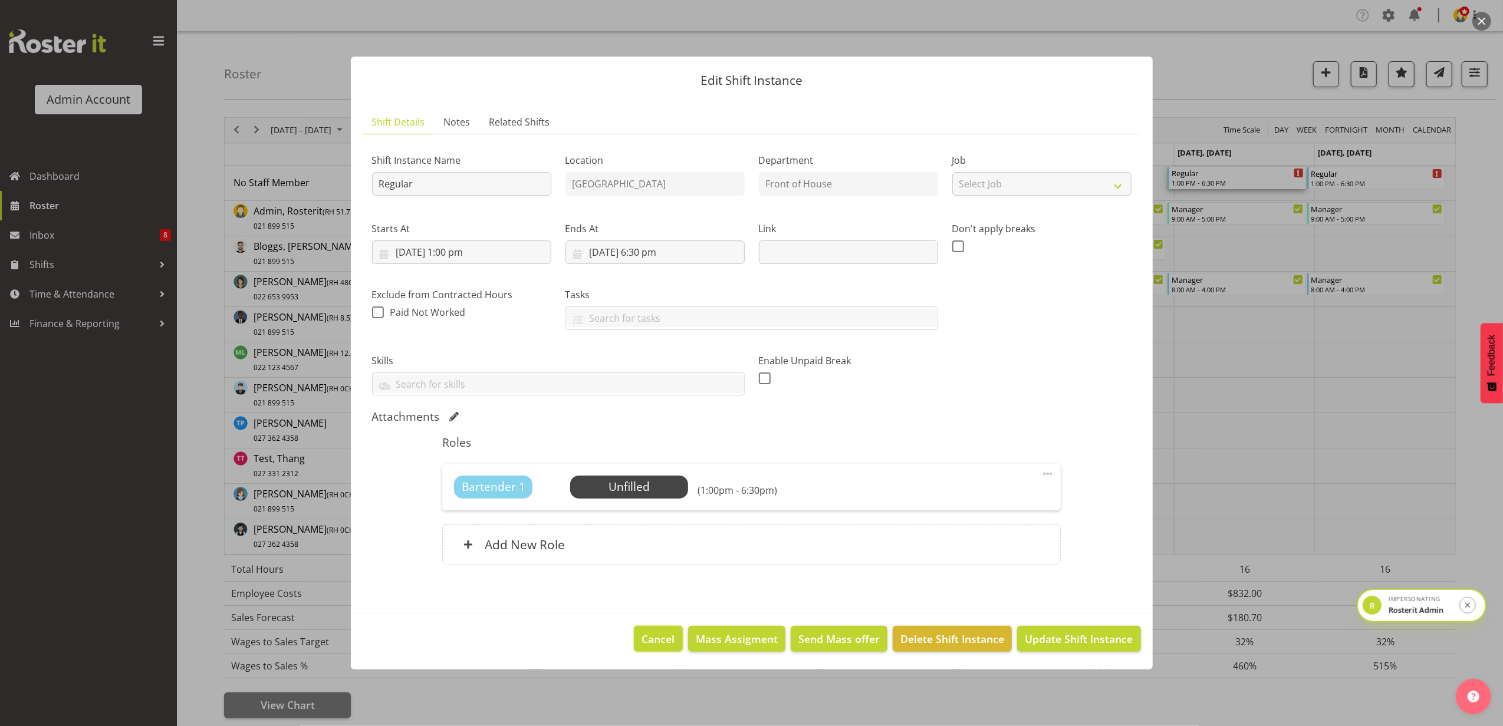
click at [656, 641] on span "Cancel" at bounding box center [658, 638] width 33 height 15
